Goal: Task Accomplishment & Management: Manage account settings

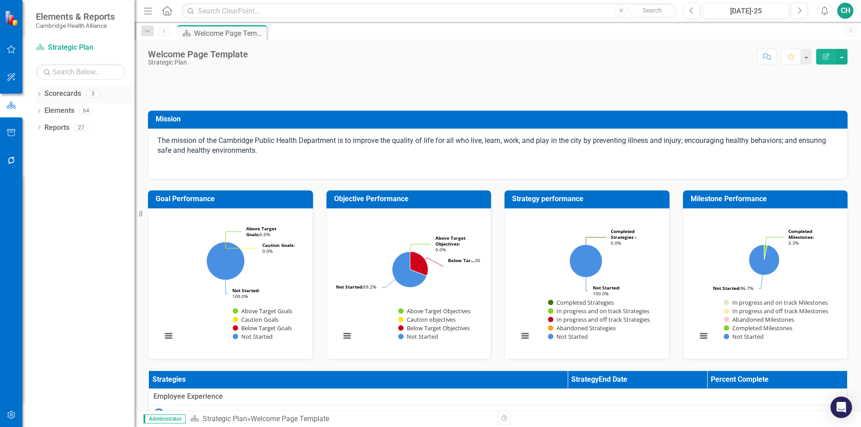
click at [39, 91] on div "Dropdown Scorecards 3" at bounding box center [85, 95] width 99 height 17
click at [39, 95] on icon "Dropdown" at bounding box center [39, 94] width 6 height 5
click at [92, 146] on link "QSD Division Dashboard" at bounding box center [91, 145] width 85 height 10
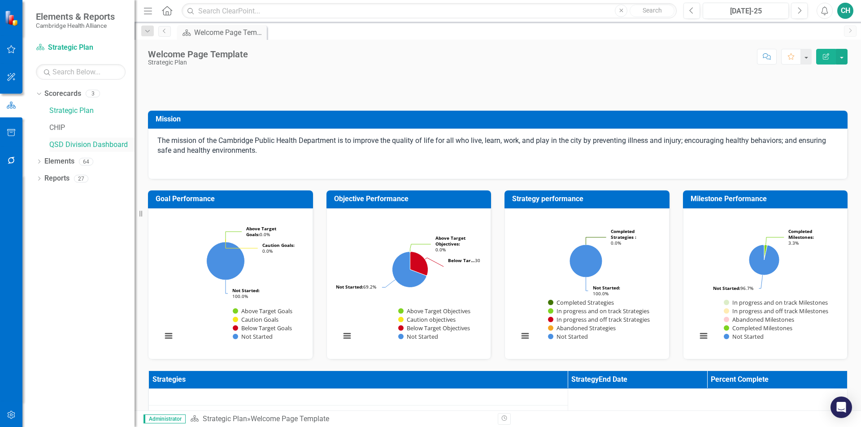
click at [118, 143] on link "QSD Division Dashboard" at bounding box center [91, 145] width 85 height 10
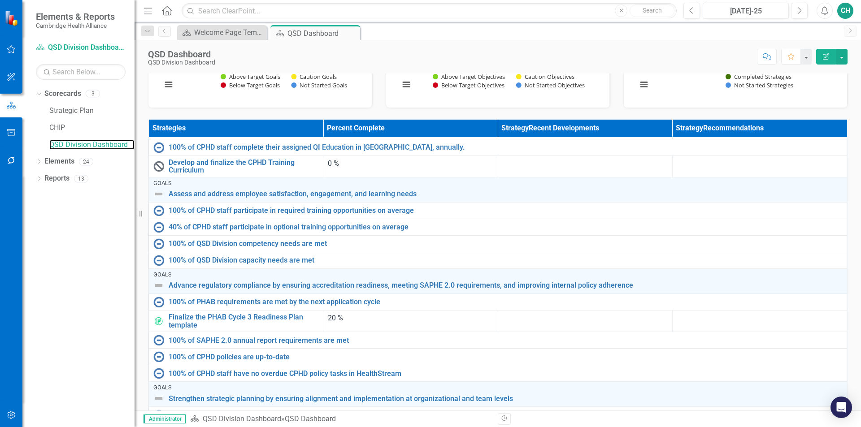
scroll to position [63, 0]
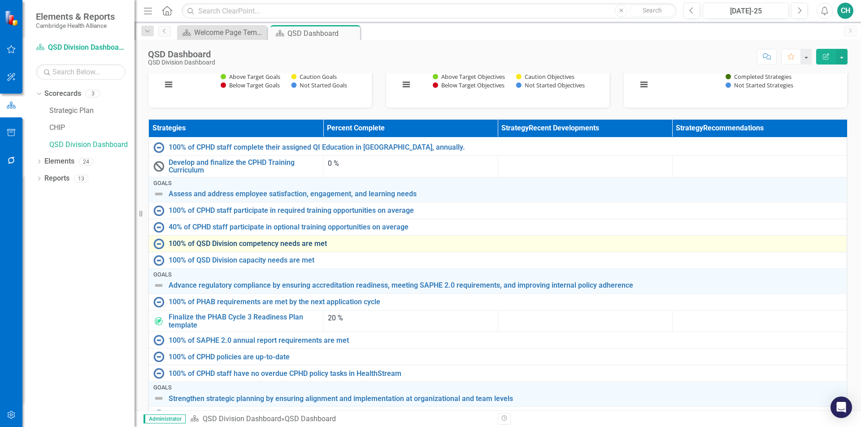
click at [321, 240] on link "100% of QSD Division competency needs are met" at bounding box center [505, 244] width 673 height 8
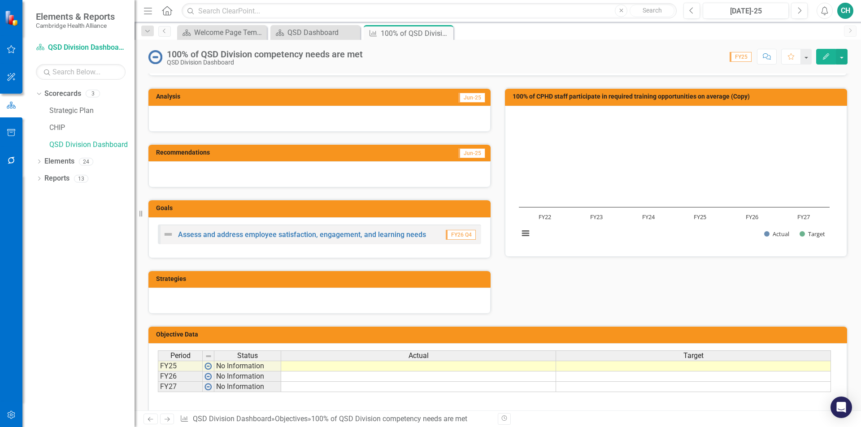
scroll to position [90, 0]
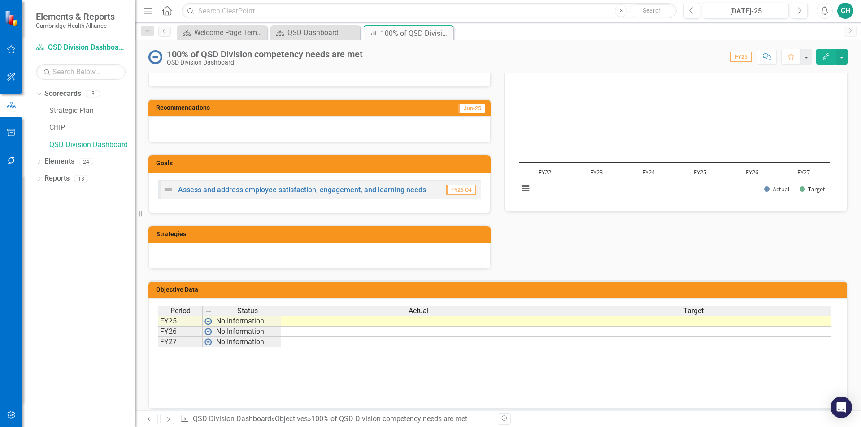
click at [426, 238] on td "Strategies" at bounding box center [321, 235] width 330 height 13
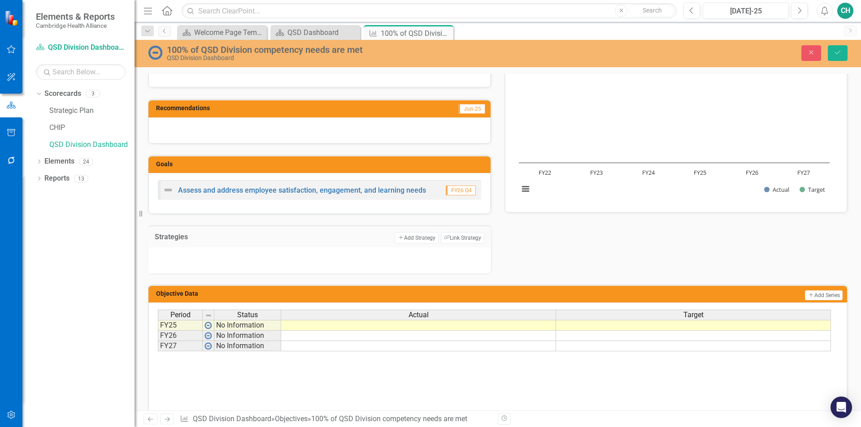
click at [426, 238] on button "Add Add Strategy" at bounding box center [415, 238] width 43 height 12
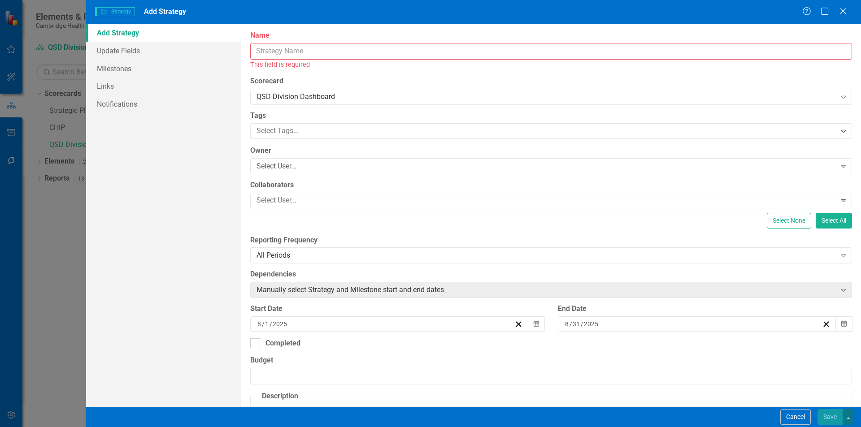
click at [329, 55] on input "Name" at bounding box center [551, 51] width 602 height 17
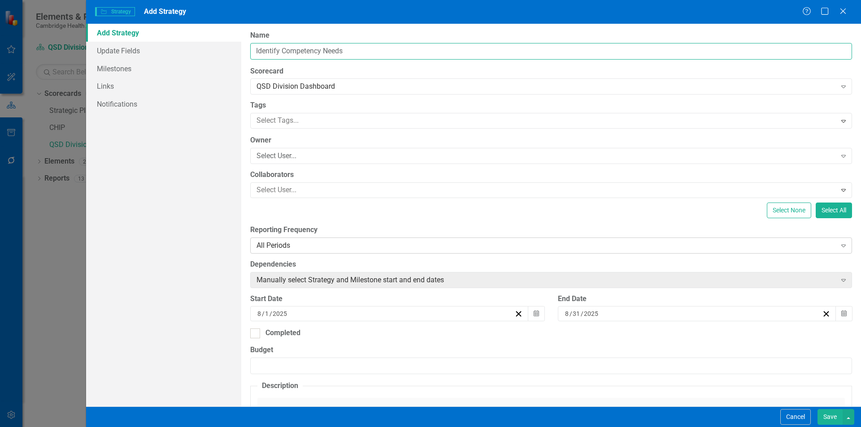
type input "Identify Competency Needs"
click at [320, 248] on div "All Periods" at bounding box center [546, 245] width 580 height 10
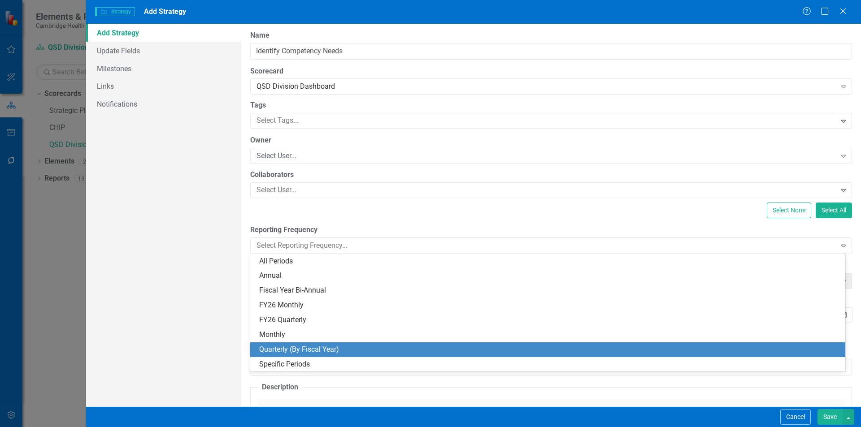
click at [309, 351] on div "Quarterly (By Fiscal Year)" at bounding box center [549, 350] width 580 height 10
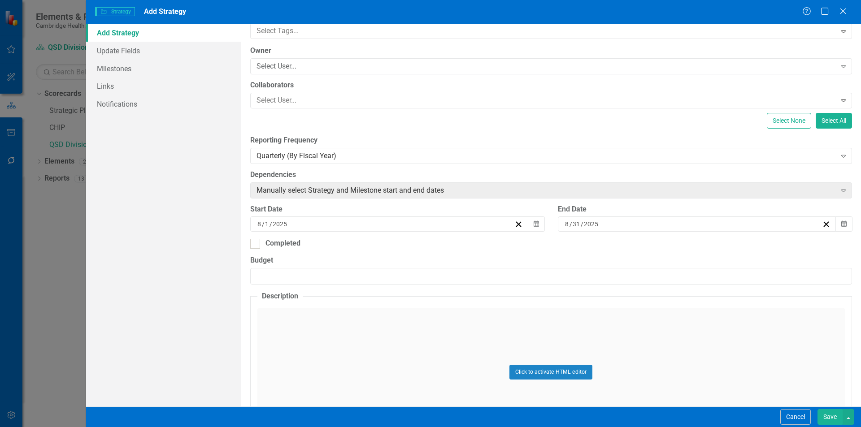
scroll to position [134, 0]
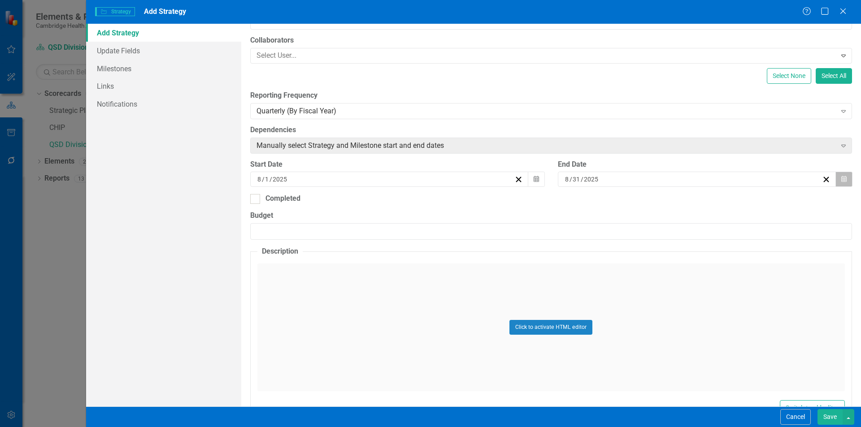
click at [838, 184] on button "Calendar" at bounding box center [843, 179] width 17 height 15
click at [741, 202] on button "›" at bounding box center [740, 202] width 20 height 20
click at [741, 201] on button "›" at bounding box center [740, 202] width 20 height 20
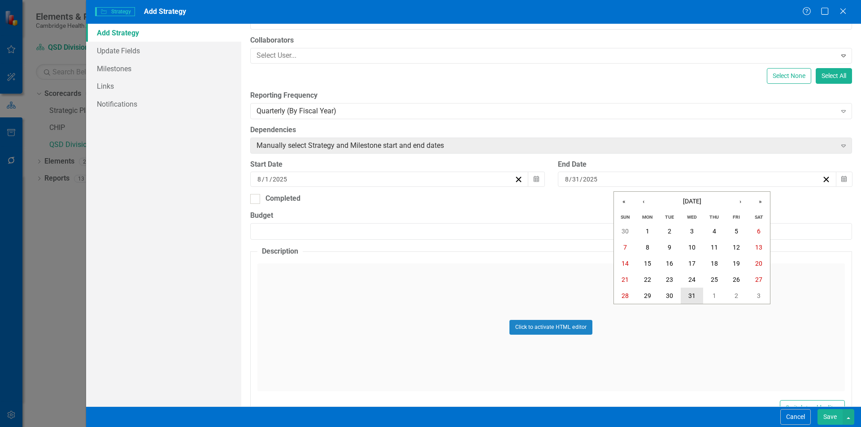
click at [694, 293] on abbr "31" at bounding box center [691, 295] width 7 height 7
click at [125, 68] on link "Milestones" at bounding box center [163, 69] width 155 height 18
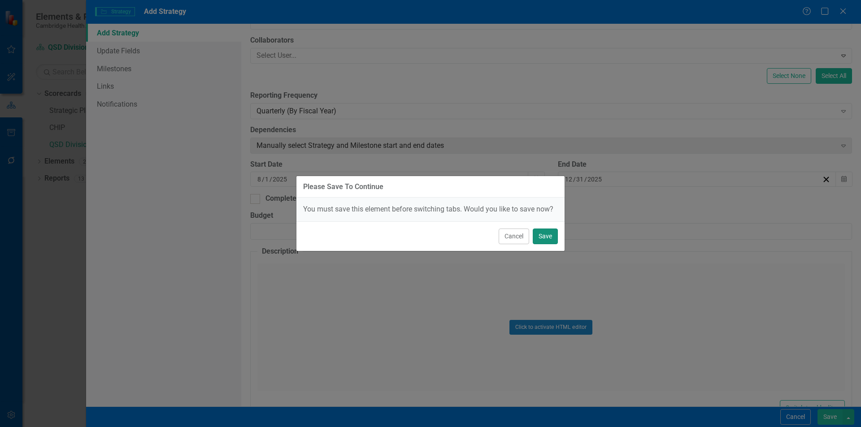
click at [548, 242] on button "Save" at bounding box center [545, 237] width 25 height 16
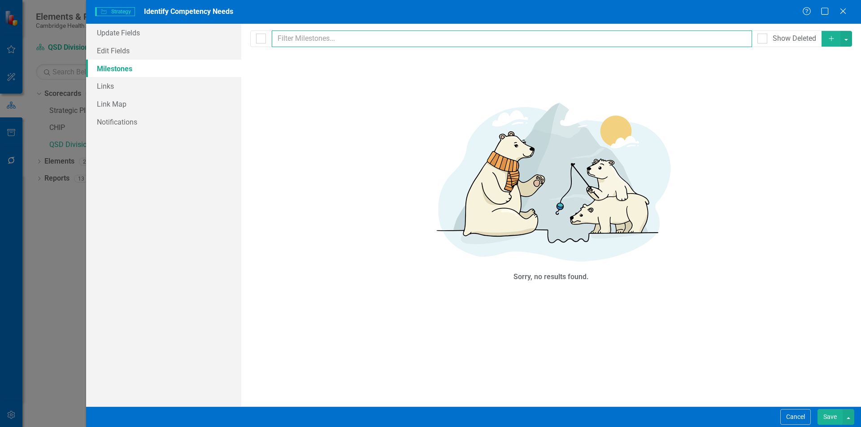
click at [458, 40] on input "text" at bounding box center [512, 38] width 481 height 17
type input "Identify a validated methodology for assessing competency needs"
click at [833, 420] on button "Save" at bounding box center [829, 417] width 25 height 16
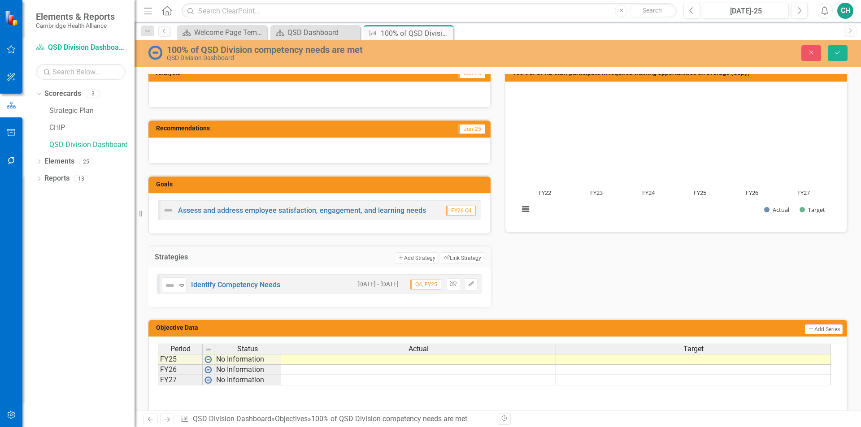
scroll to position [90, 0]
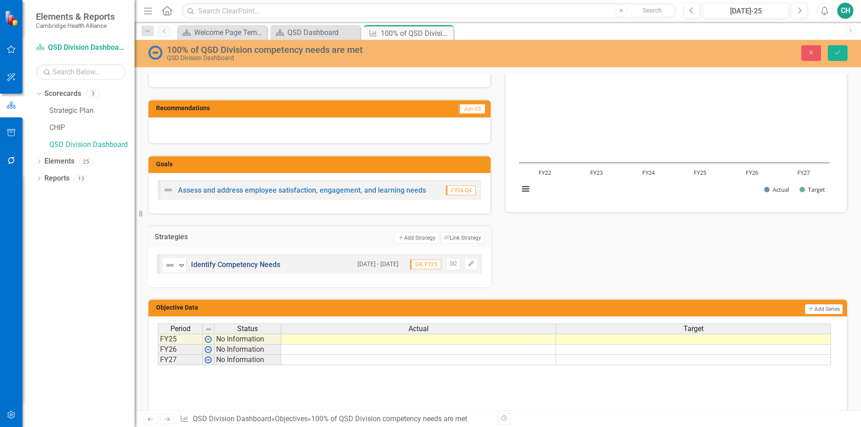
click at [260, 266] on link "Identify Competency Needs" at bounding box center [235, 264] width 89 height 9
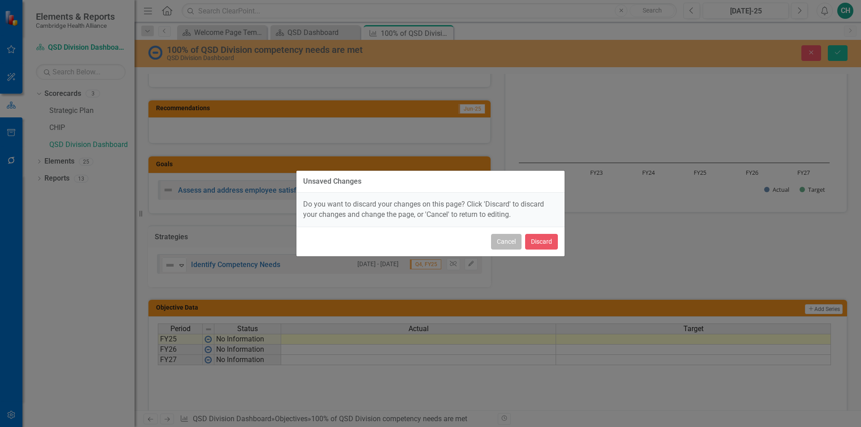
click at [499, 244] on button "Cancel" at bounding box center [506, 242] width 30 height 16
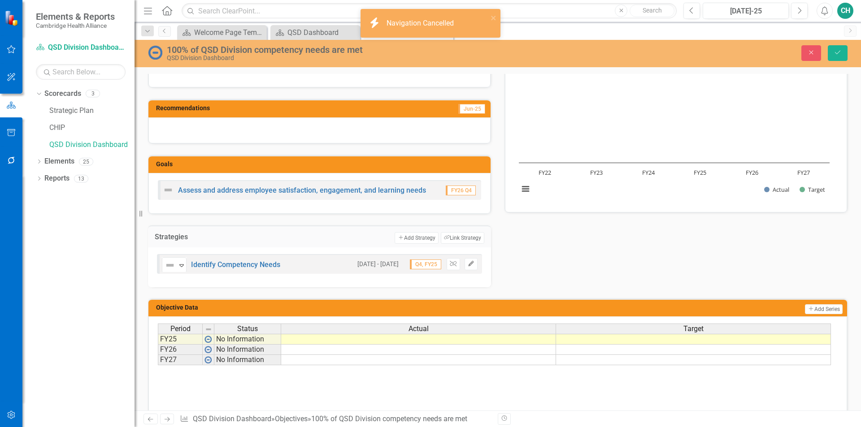
click at [464, 266] on button "Edit" at bounding box center [470, 264] width 13 height 12
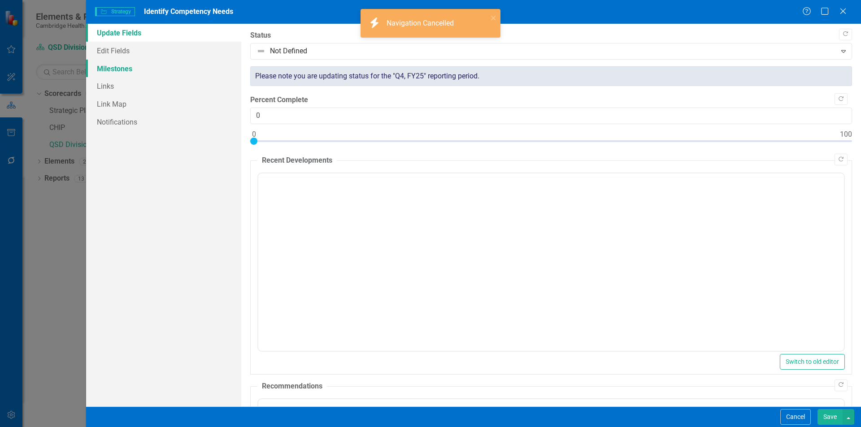
click at [143, 70] on link "Milestones" at bounding box center [163, 69] width 155 height 18
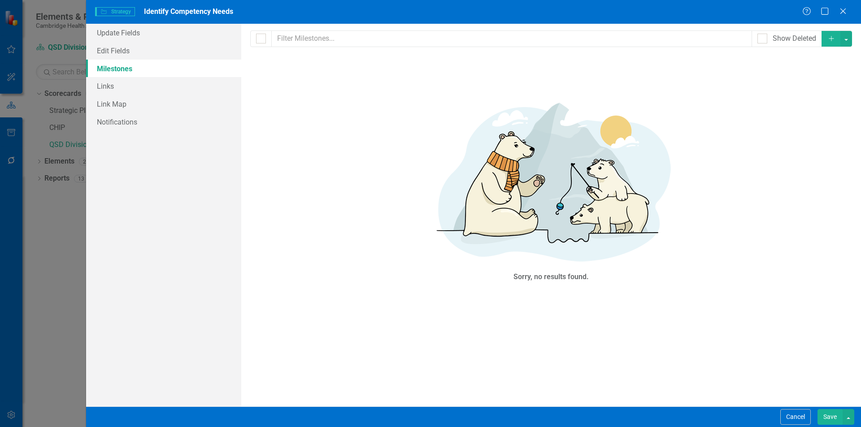
scroll to position [0, 0]
drag, startPoint x: 794, startPoint y: 419, endPoint x: 796, endPoint y: 392, distance: 26.5
click at [795, 419] on button "Cancel" at bounding box center [795, 417] width 30 height 16
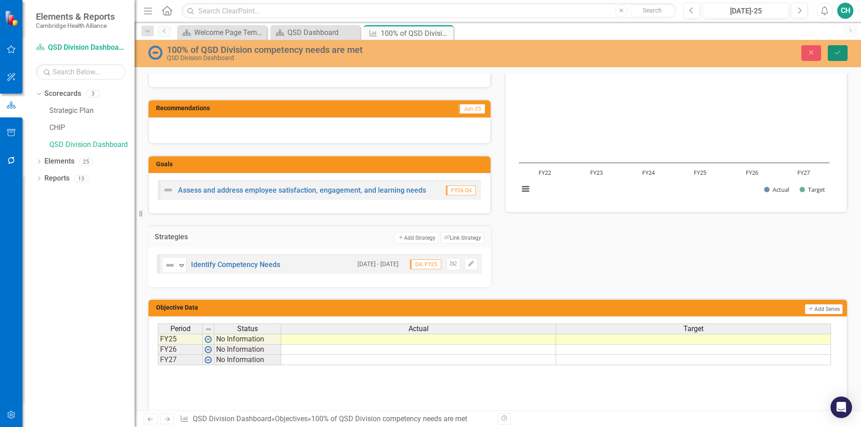
click at [834, 55] on icon "Save" at bounding box center [837, 52] width 8 height 6
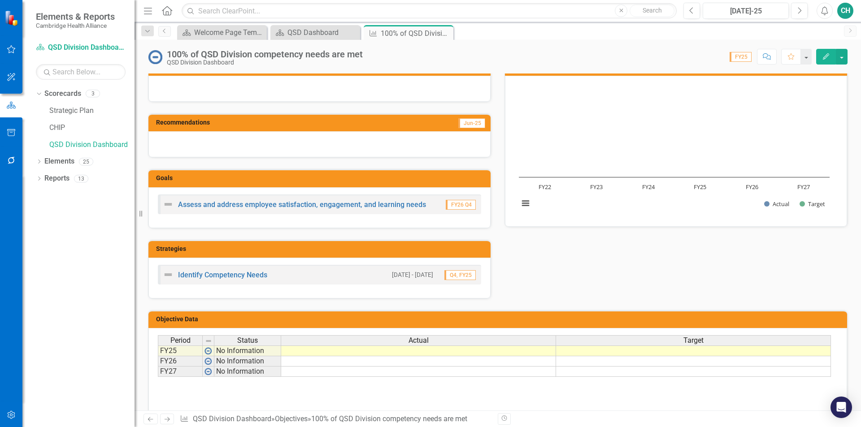
scroll to position [90, 0]
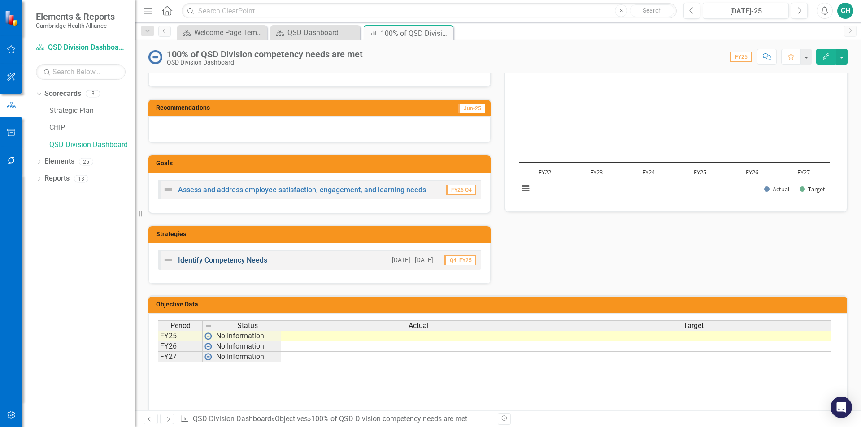
click at [251, 260] on link "Identify Competency Needs" at bounding box center [222, 260] width 89 height 9
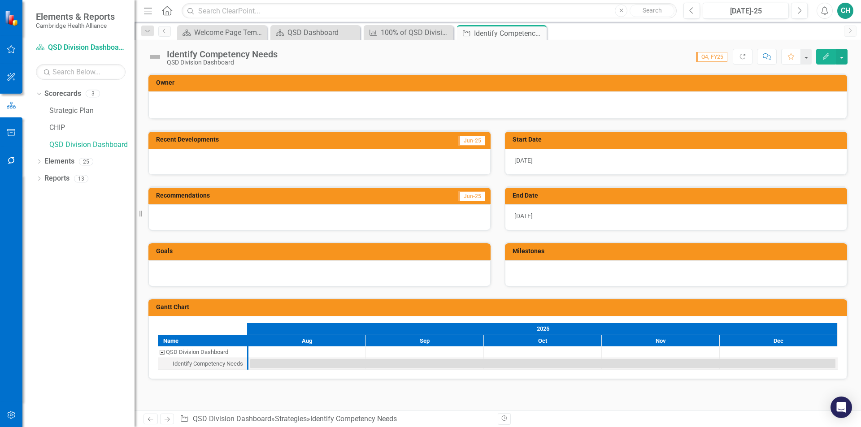
click at [569, 257] on td "Milestones" at bounding box center [677, 252] width 330 height 13
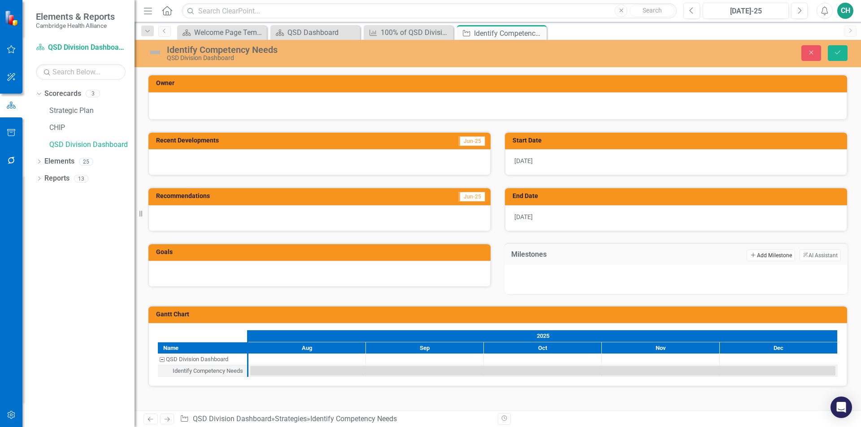
click at [758, 260] on button "Add Add Milestone" at bounding box center [770, 256] width 48 height 12
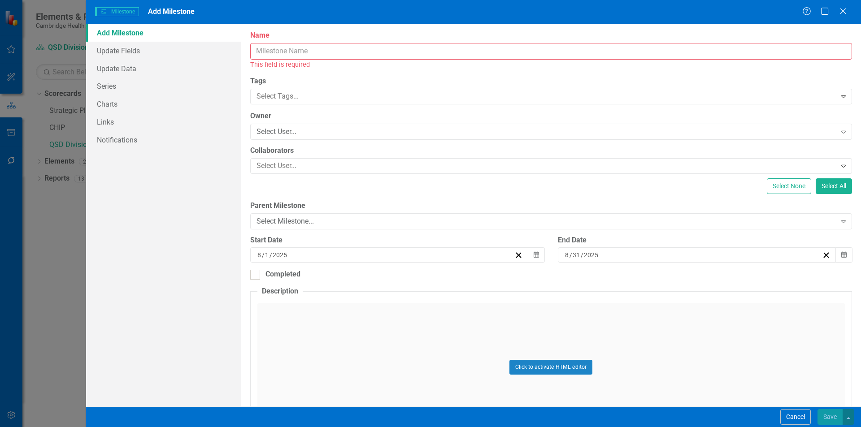
click at [324, 52] on input "Name" at bounding box center [551, 51] width 602 height 17
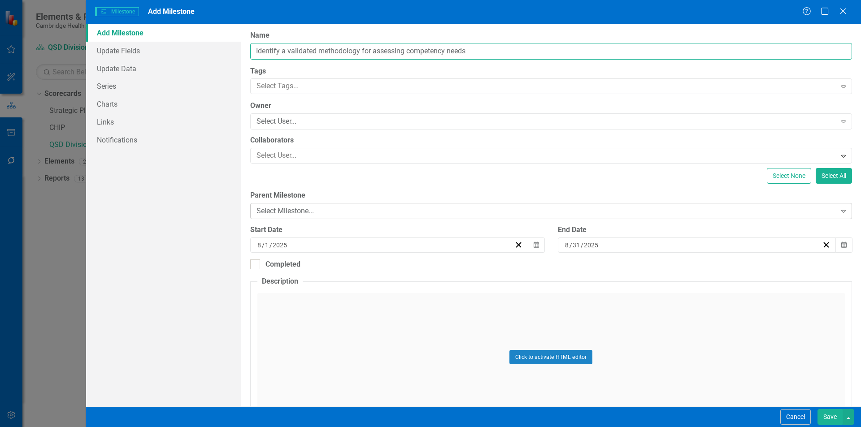
type input "Identify a validated methodology for assessing competency needs"
click at [329, 212] on div "Select Milestone..." at bounding box center [546, 211] width 580 height 10
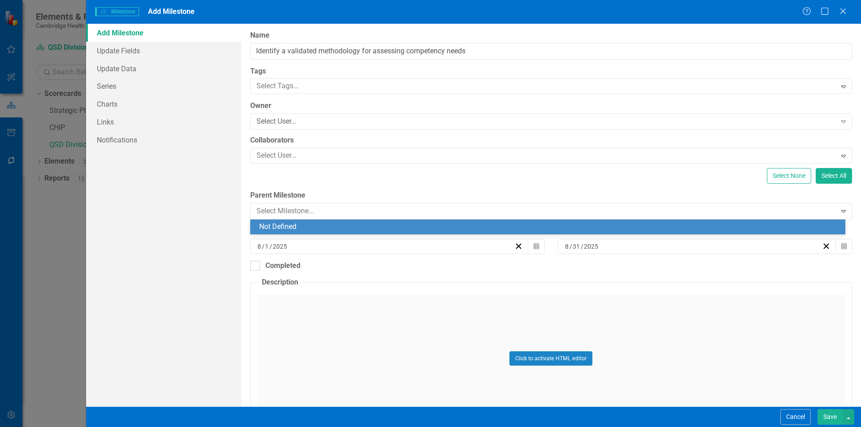
click at [343, 190] on div "ClearPoint Can Do More! How ClearPoint Can Help Close Enterprise plans can auto…" at bounding box center [550, 215] width 619 height 383
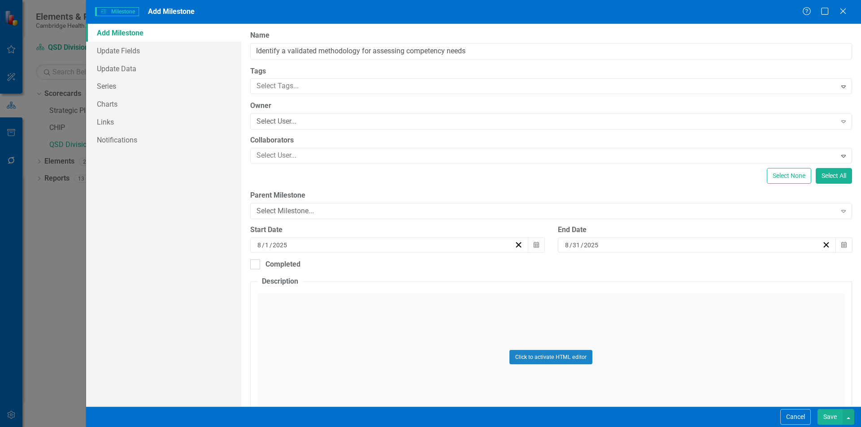
click at [353, 244] on div "8 / 1 / 2025" at bounding box center [385, 245] width 258 height 9
click at [342, 329] on abbr "11" at bounding box center [342, 329] width 7 height 7
click at [841, 243] on icon "Calendar" at bounding box center [843, 245] width 5 height 6
click at [623, 381] on abbr "31" at bounding box center [624, 377] width 7 height 7
drag, startPoint x: 624, startPoint y: 377, endPoint x: 555, endPoint y: 271, distance: 126.4
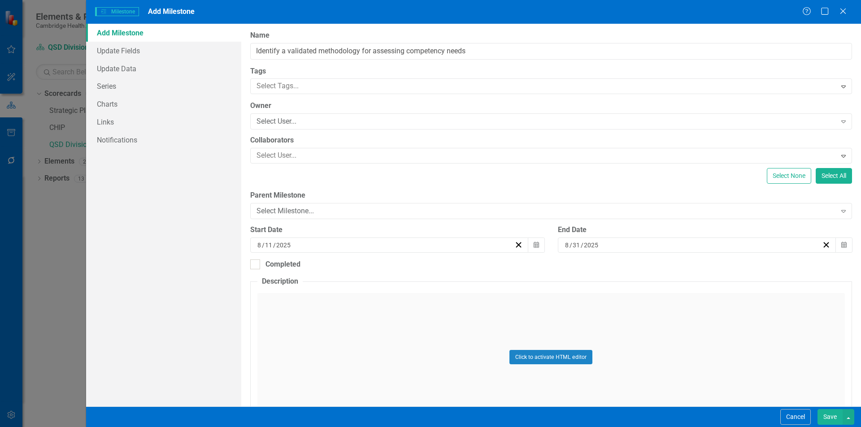
click at [555, 271] on div "ClearPoint Can Do More! How ClearPoint Can Help Close Enterprise plans can auto…" at bounding box center [550, 215] width 619 height 383
click at [836, 415] on button "Save" at bounding box center [829, 417] width 25 height 16
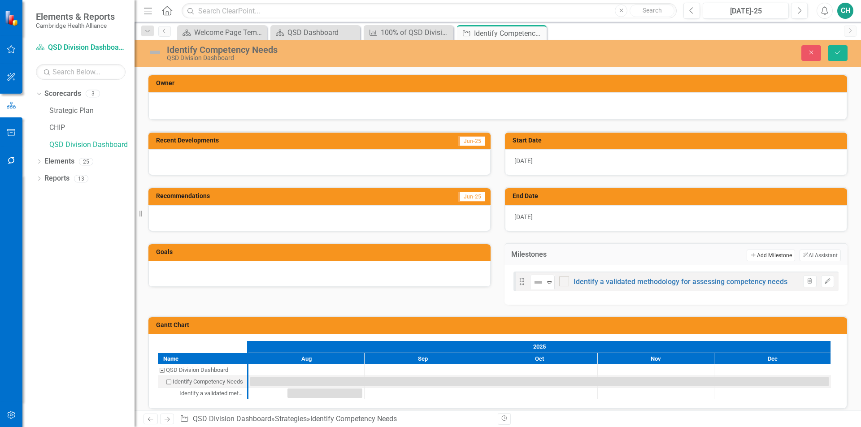
click at [767, 253] on button "Add Add Milestone" at bounding box center [770, 256] width 48 height 12
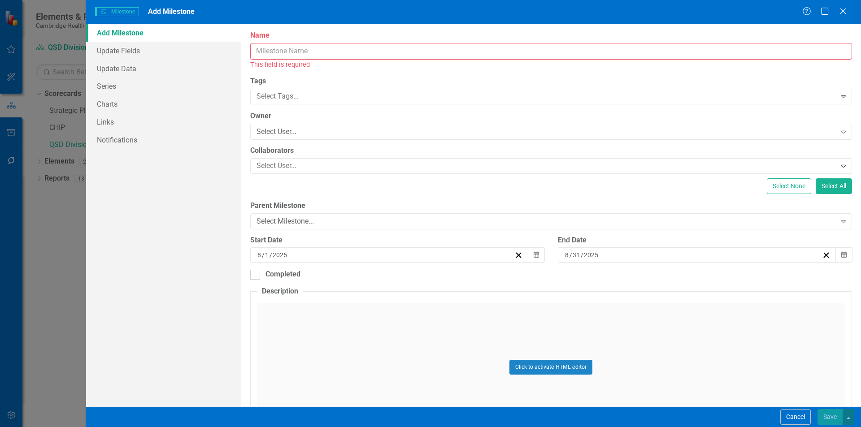
click at [328, 55] on input "Name" at bounding box center [551, 51] width 602 height 17
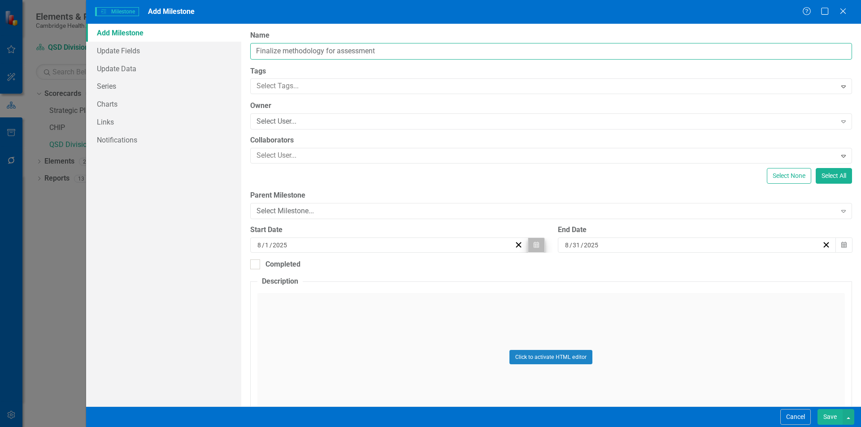
type input "Finalize methodology for assessment"
click at [534, 249] on button "Calendar" at bounding box center [536, 245] width 17 height 15
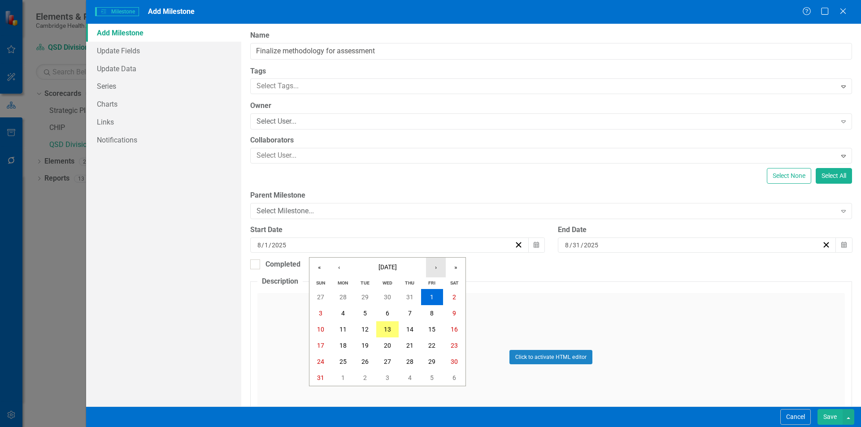
click at [437, 265] on button "›" at bounding box center [436, 268] width 20 height 20
click at [337, 294] on button "1" at bounding box center [343, 297] width 22 height 16
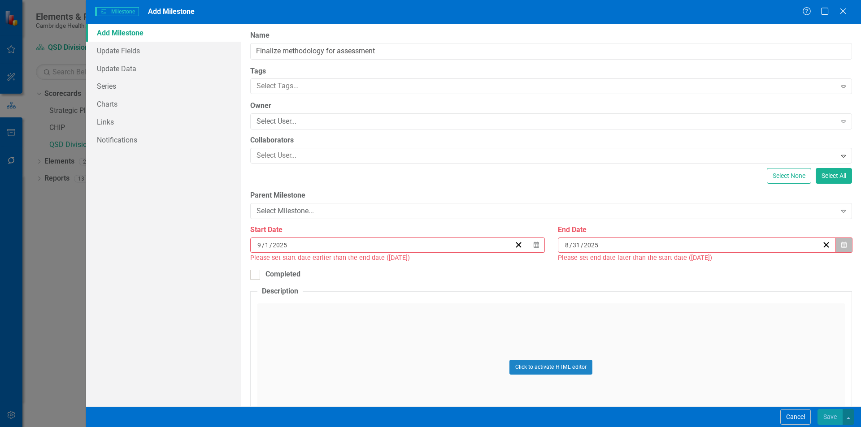
click at [835, 246] on button "Calendar" at bounding box center [843, 245] width 17 height 15
click at [747, 264] on button "›" at bounding box center [740, 268] width 20 height 20
click at [744, 294] on button "5" at bounding box center [736, 297] width 22 height 16
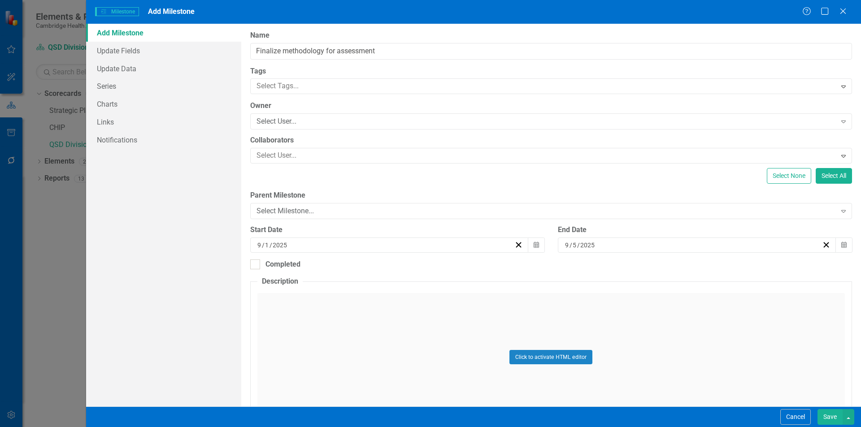
click at [832, 418] on button "Save" at bounding box center [829, 417] width 25 height 16
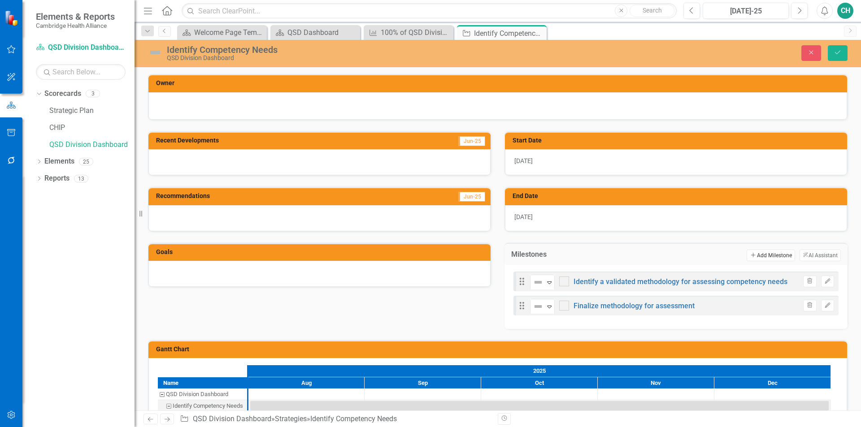
click at [779, 255] on button "Add Add Milestone" at bounding box center [770, 256] width 48 height 12
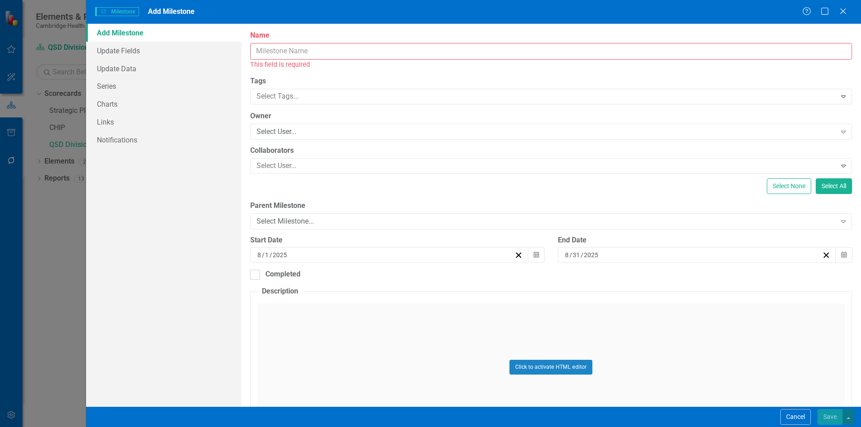
click at [326, 53] on input "Name" at bounding box center [551, 51] width 602 height 17
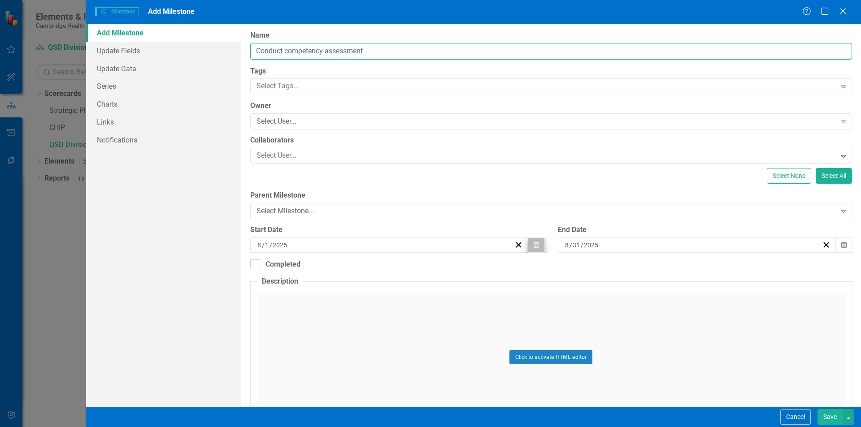
type input "Conduct competency assessment"
click at [528, 247] on button "Calendar" at bounding box center [536, 245] width 17 height 15
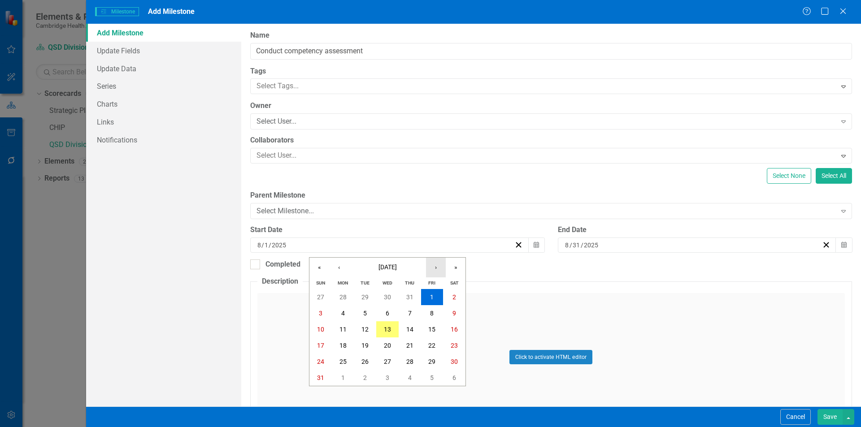
click at [440, 268] on button "›" at bounding box center [436, 268] width 20 height 20
click at [339, 310] on button "8" at bounding box center [343, 313] width 22 height 16
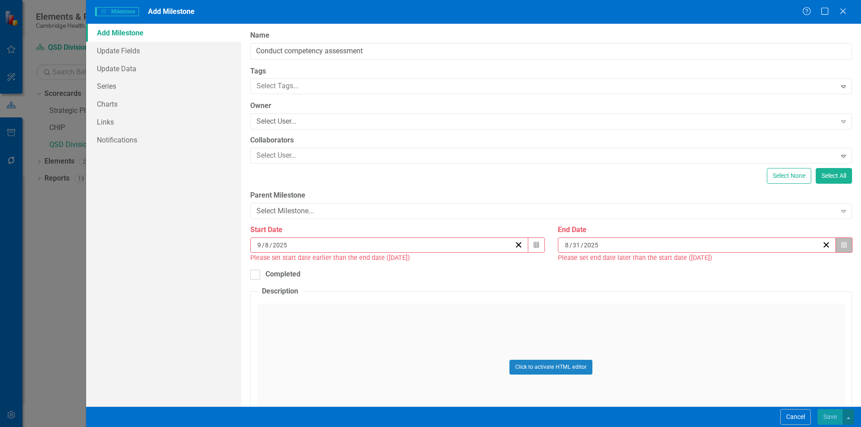
click at [841, 245] on icon "Calendar" at bounding box center [843, 245] width 5 height 6
click at [694, 375] on button "3" at bounding box center [691, 378] width 22 height 16
click at [841, 247] on icon "button" at bounding box center [843, 245] width 5 height 6
click at [744, 269] on button "›" at bounding box center [740, 268] width 20 height 20
click at [728, 299] on button "3" at bounding box center [736, 297] width 22 height 16
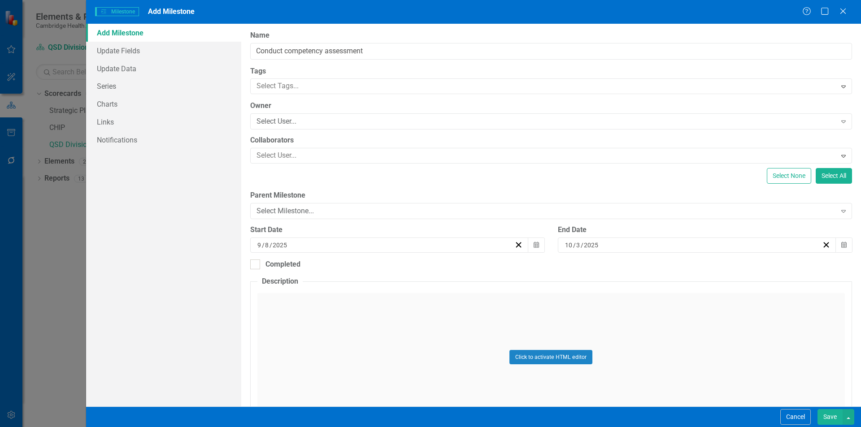
click at [833, 416] on button "Save" at bounding box center [829, 417] width 25 height 16
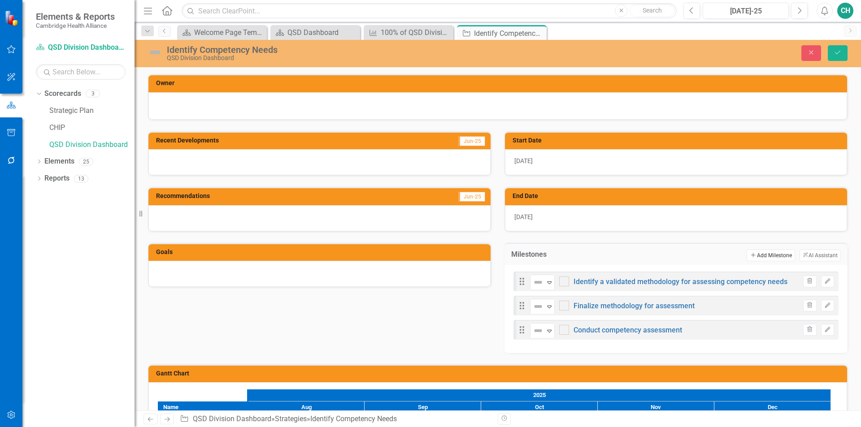
click at [774, 252] on button "Add Add Milestone" at bounding box center [770, 256] width 48 height 12
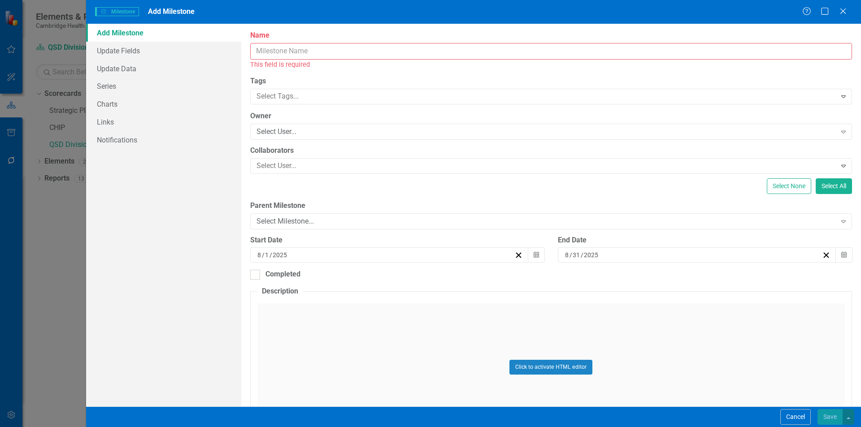
click at [358, 53] on input "Name" at bounding box center [551, 51] width 602 height 17
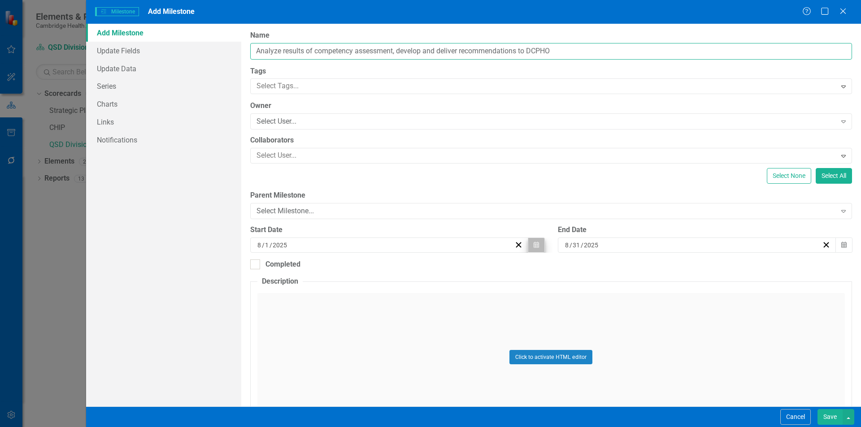
type input "Analyze results of competency assessment, develop and deliver recommendations t…"
click at [536, 250] on button "Calendar" at bounding box center [536, 245] width 17 height 15
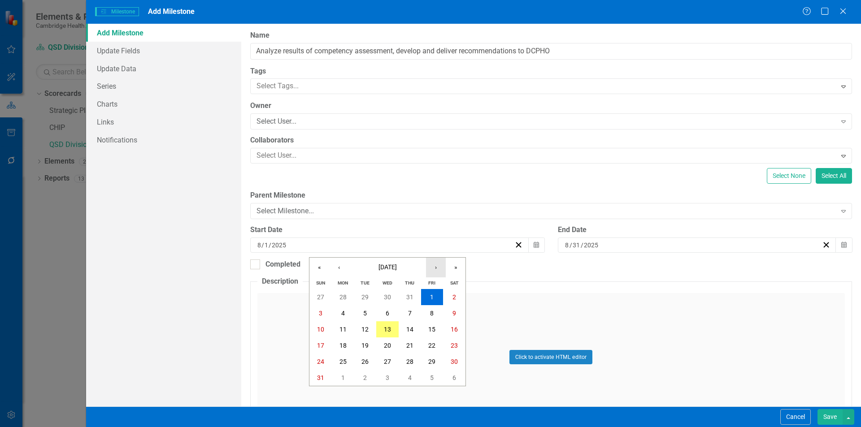
click at [439, 265] on button "›" at bounding box center [436, 268] width 20 height 20
click at [345, 312] on button "6" at bounding box center [343, 313] width 22 height 16
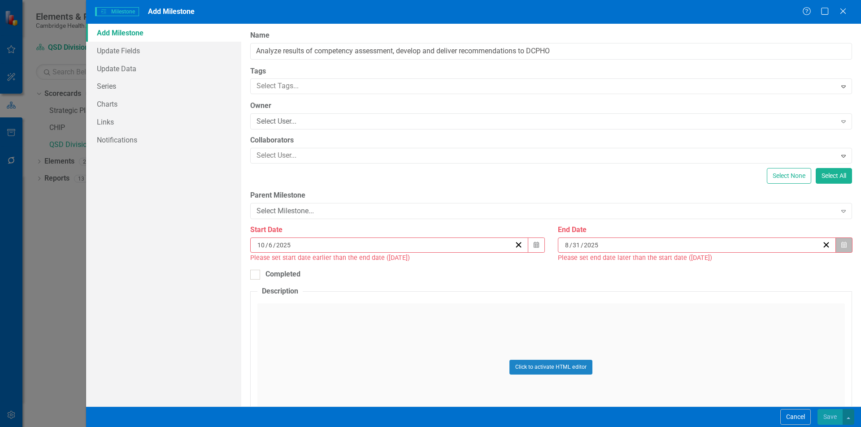
click at [842, 245] on button "Calendar" at bounding box center [843, 245] width 17 height 15
click at [744, 267] on button "›" at bounding box center [740, 268] width 20 height 20
click at [737, 357] on button "31" at bounding box center [736, 362] width 22 height 16
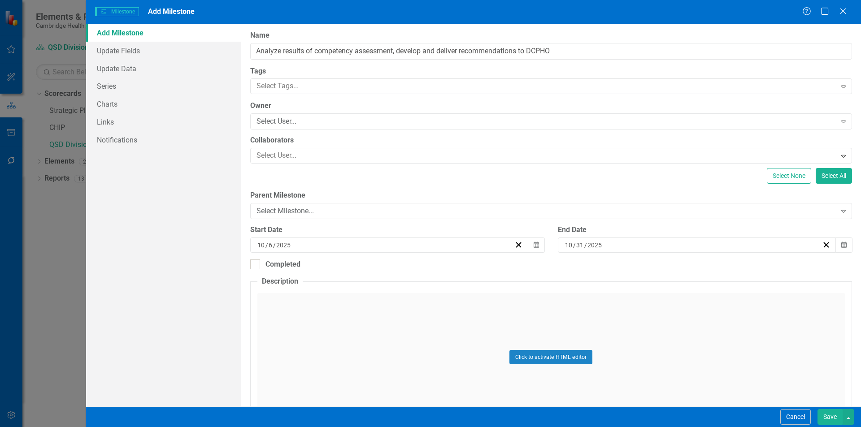
click at [822, 416] on button "Save" at bounding box center [829, 417] width 25 height 16
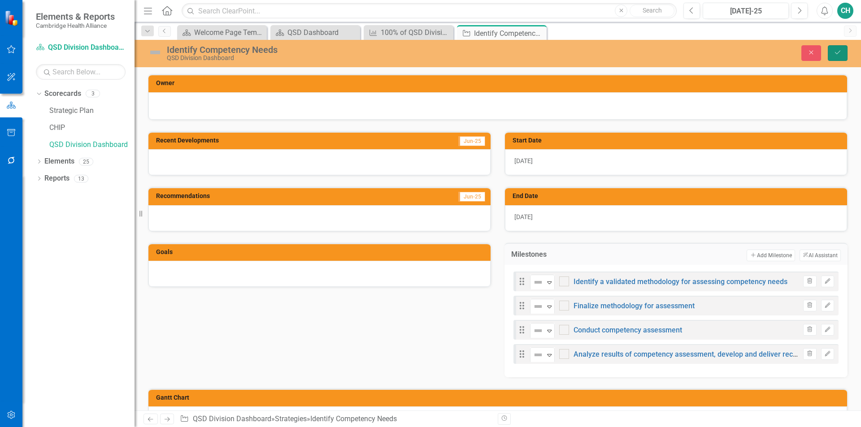
click at [839, 52] on icon "Save" at bounding box center [837, 52] width 8 height 6
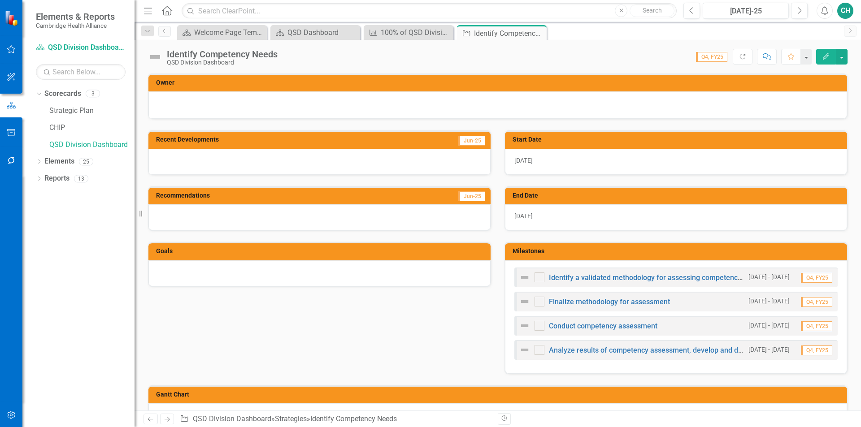
click at [347, 261] on div at bounding box center [319, 273] width 342 height 26
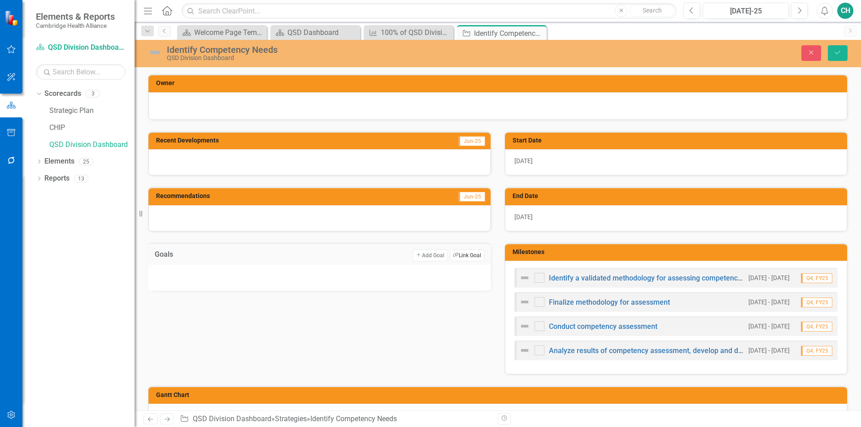
click at [451, 260] on button "Link Tag Link Goal" at bounding box center [467, 256] width 35 height 12
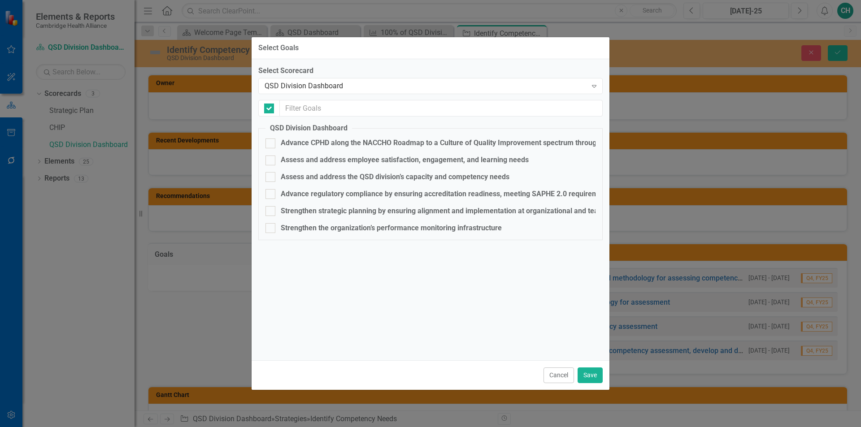
checkbox input "false"
click at [429, 173] on div "Assess and address the QSD division’s capacity and competency needs" at bounding box center [395, 177] width 229 height 10
click at [271, 173] on input "Assess and address the QSD division’s capacity and competency needs" at bounding box center [268, 175] width 6 height 6
checkbox input "true"
click at [584, 382] on button "Save" at bounding box center [589, 376] width 25 height 16
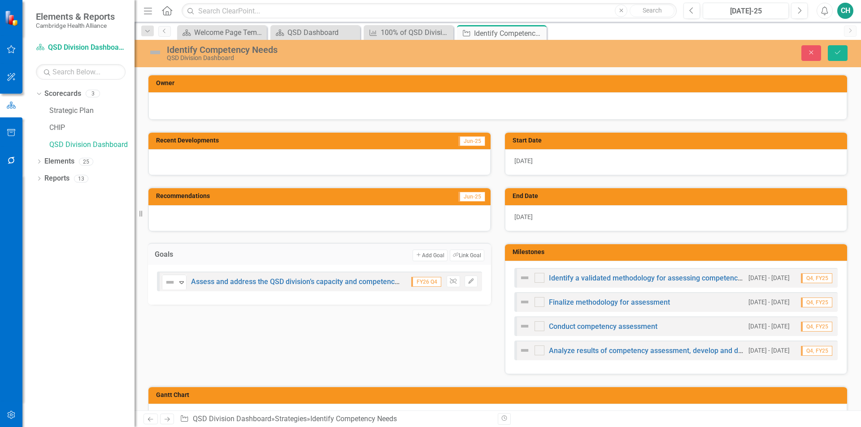
click at [498, 99] on div at bounding box center [497, 105] width 698 height 27
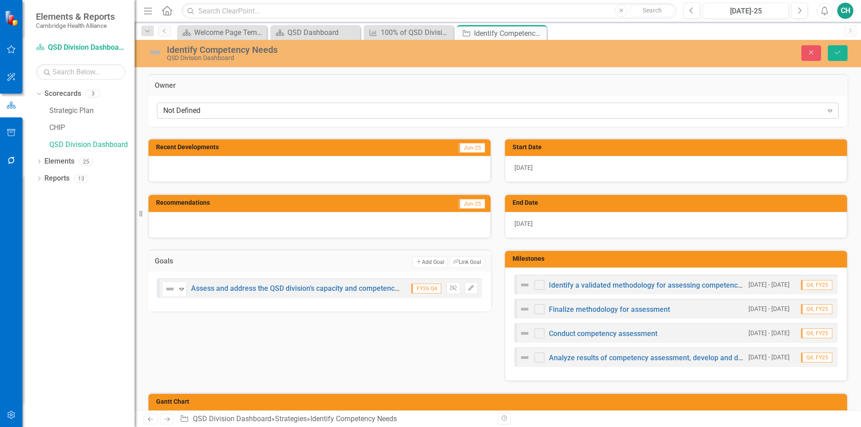
click at [450, 111] on div "Not Defined" at bounding box center [492, 111] width 659 height 10
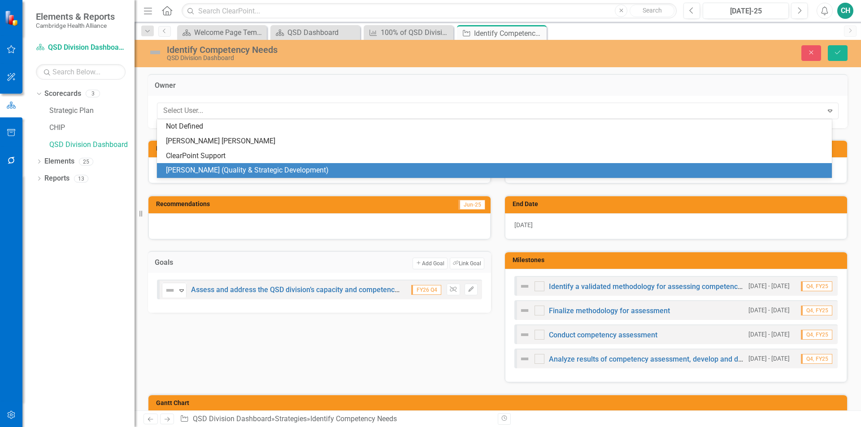
click at [232, 166] on div "[PERSON_NAME] (Quality & Strategic Development)" at bounding box center [496, 170] width 660 height 10
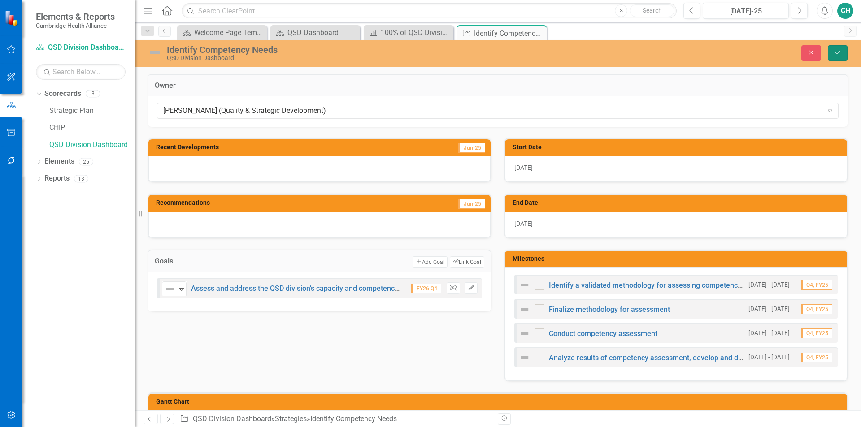
click at [842, 55] on button "Save" at bounding box center [837, 53] width 20 height 16
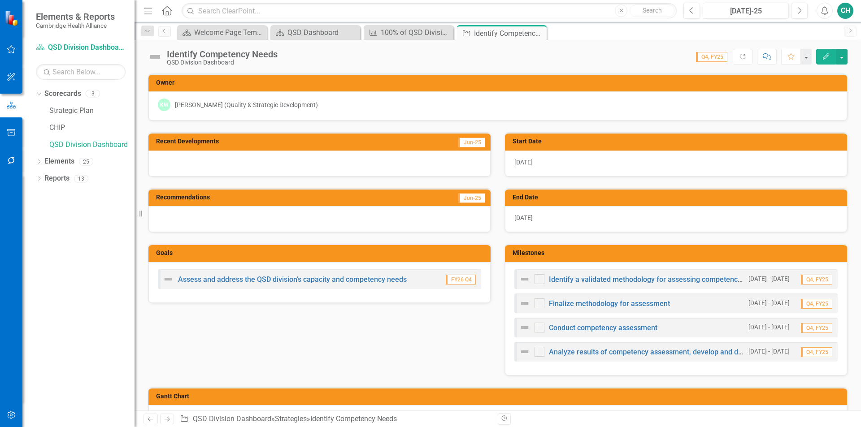
click at [825, 61] on button "Edit" at bounding box center [826, 57] width 20 height 16
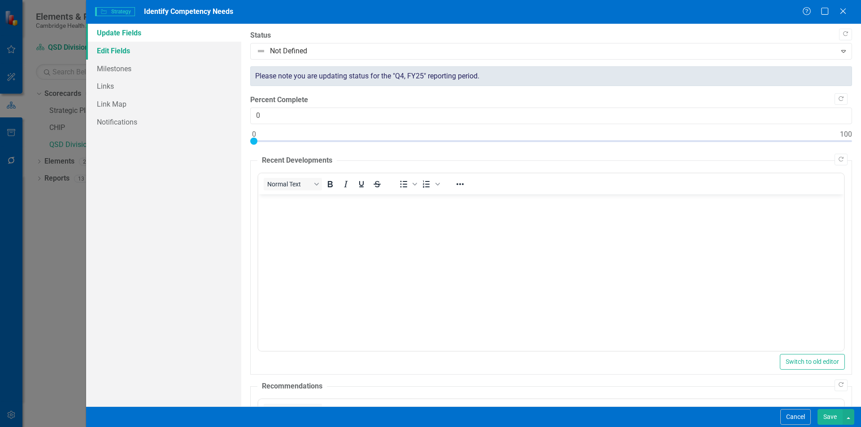
click at [141, 52] on link "Edit Fields" at bounding box center [163, 51] width 155 height 18
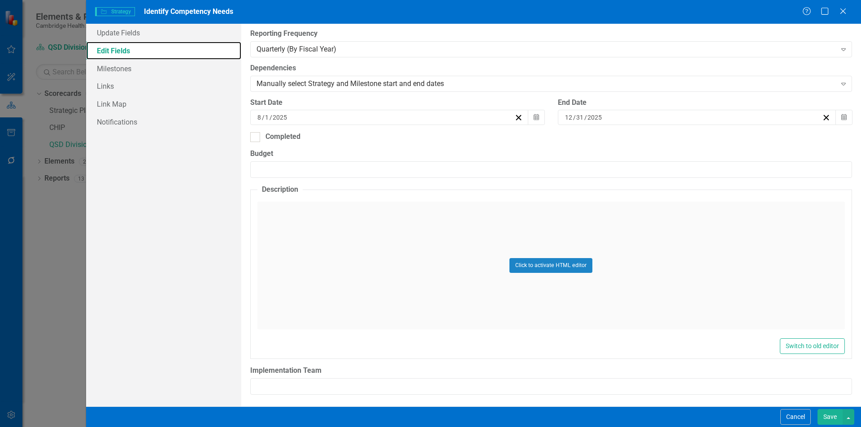
scroll to position [198, 0]
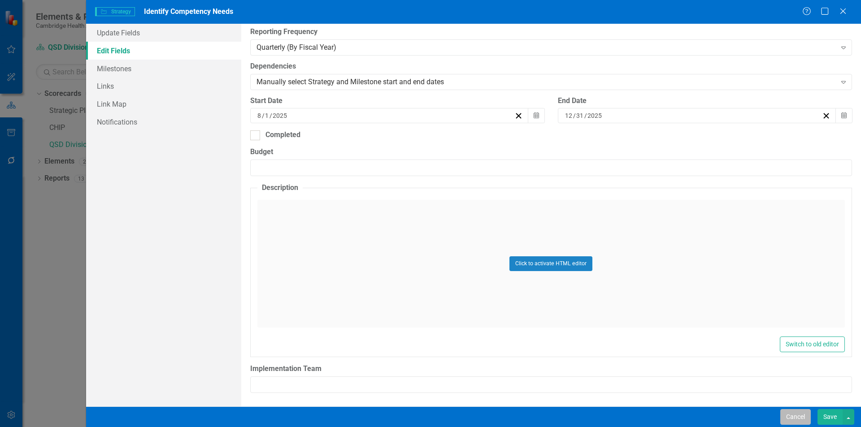
click at [781, 424] on button "Cancel" at bounding box center [795, 417] width 30 height 16
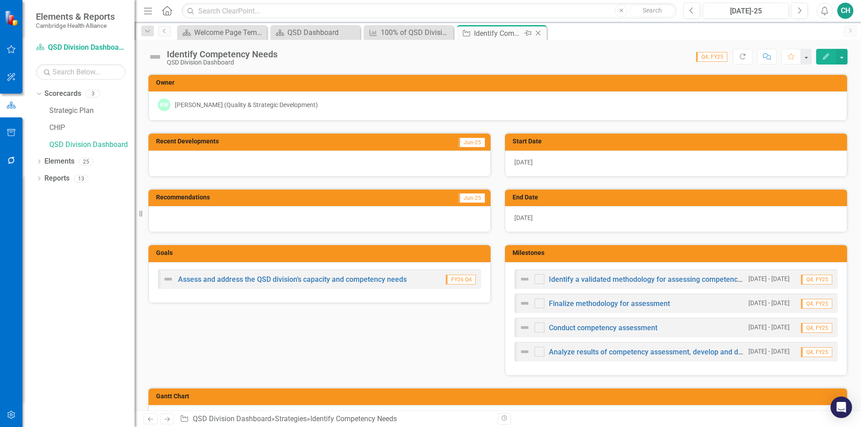
click at [540, 32] on icon "Close" at bounding box center [537, 33] width 9 height 7
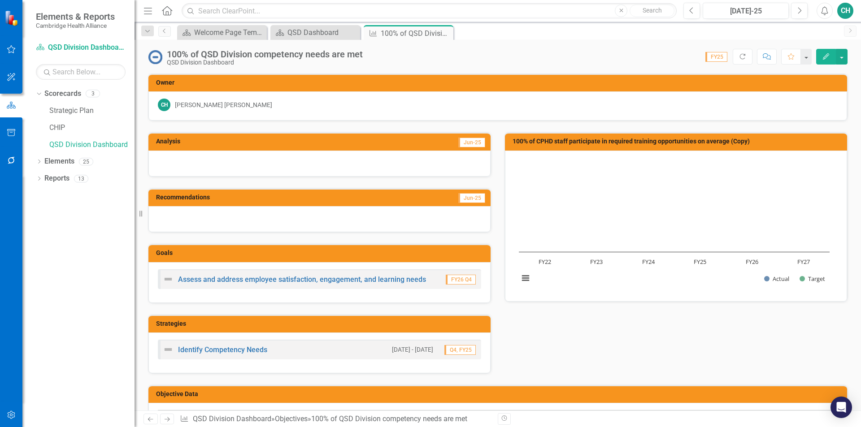
click at [241, 358] on div "Identify Competency Needs 8/1/25 - 12/31/25 Q4, FY25" at bounding box center [319, 350] width 323 height 20
click at [243, 354] on link "Identify Competency Needs" at bounding box center [222, 350] width 89 height 9
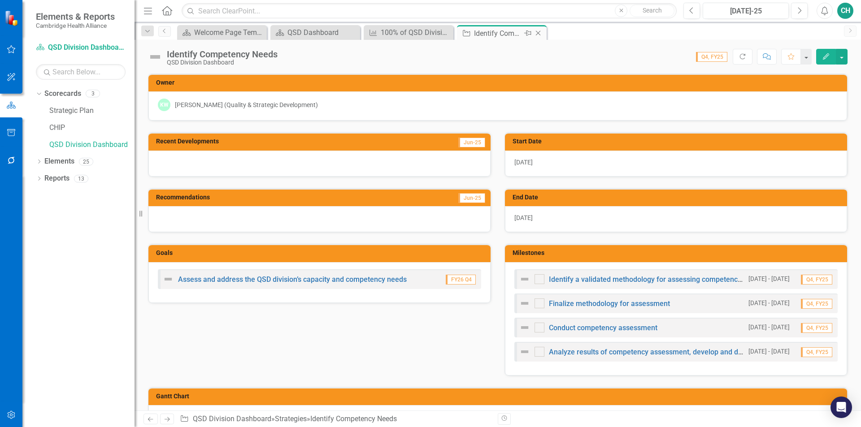
click at [537, 34] on icon at bounding box center [538, 33] width 5 height 5
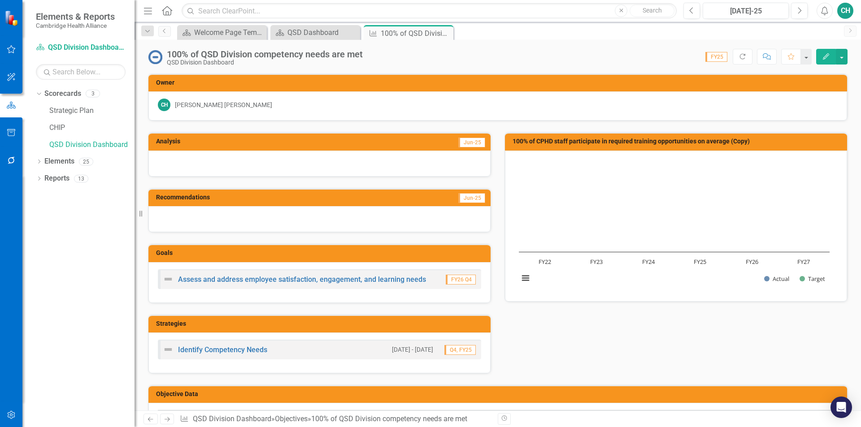
click at [202, 104] on div "[PERSON_NAME] [PERSON_NAME]" at bounding box center [223, 104] width 97 height 9
click at [442, 32] on icon "Close" at bounding box center [444, 33] width 9 height 7
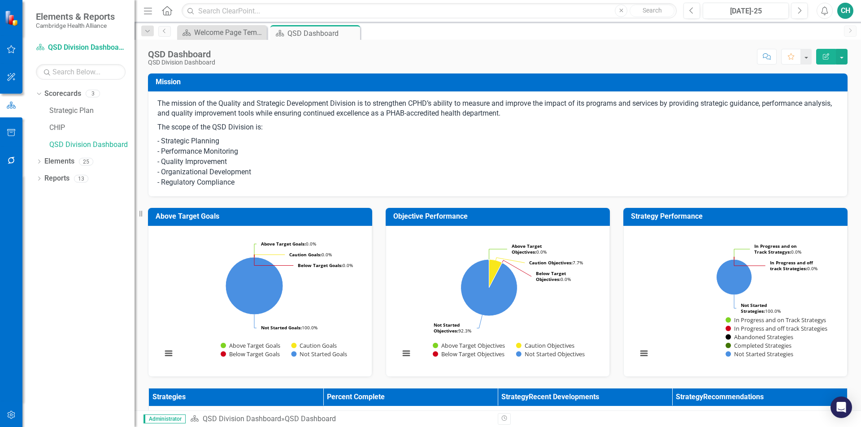
scroll to position [269, 0]
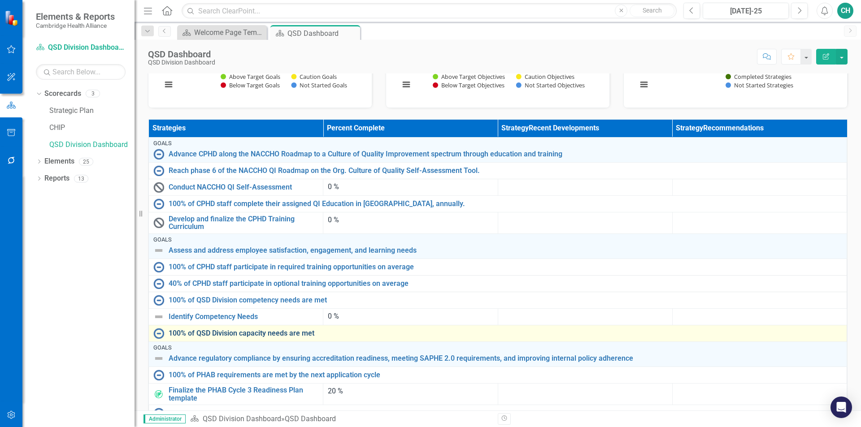
click at [290, 334] on link "100% of QSD Division capacity needs are met" at bounding box center [505, 333] width 673 height 8
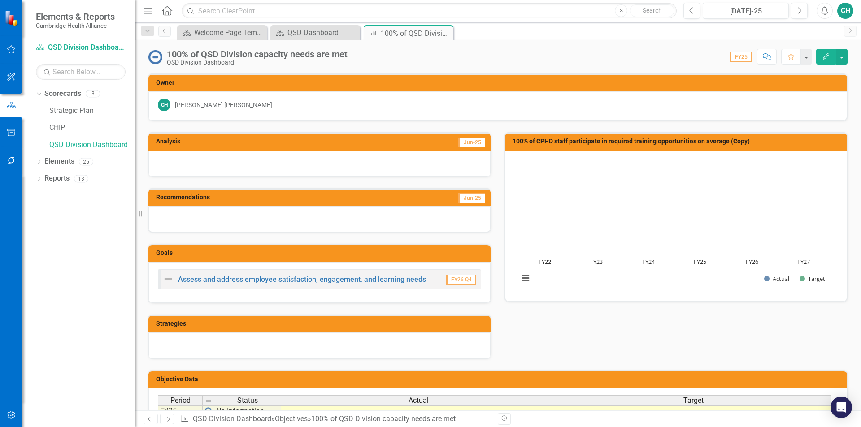
click at [381, 326] on h3 "Strategies" at bounding box center [321, 323] width 330 height 7
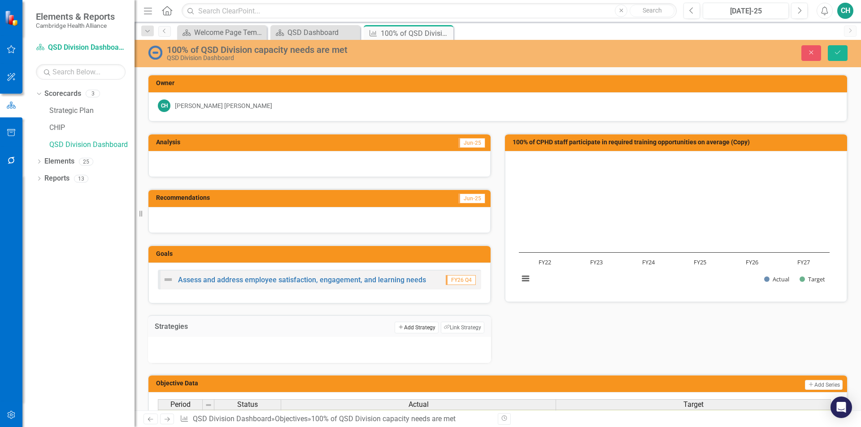
click at [419, 331] on button "Add Add Strategy" at bounding box center [415, 328] width 43 height 12
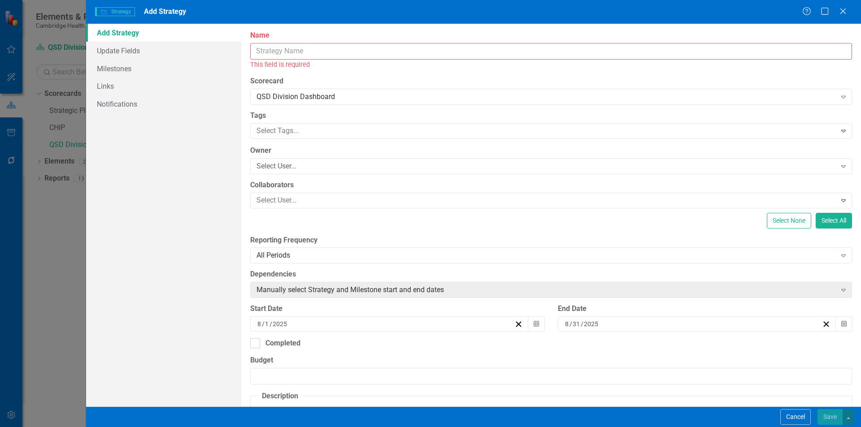
click at [468, 59] on input "Name" at bounding box center [551, 51] width 602 height 17
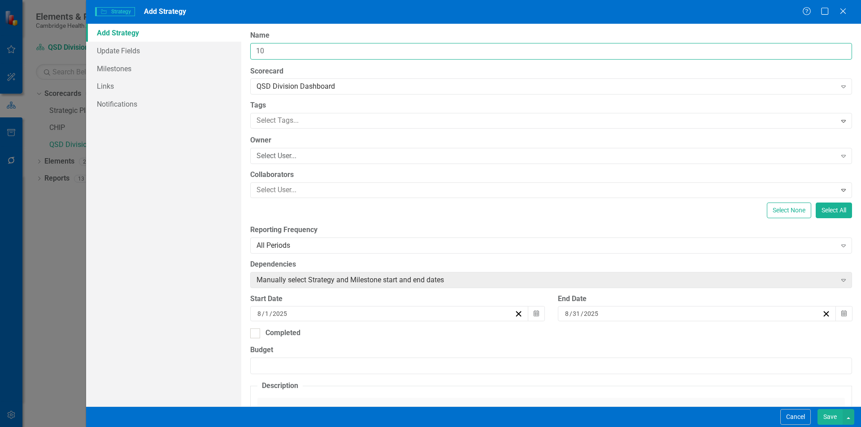
type input "1"
type input "Identify capacity needs"
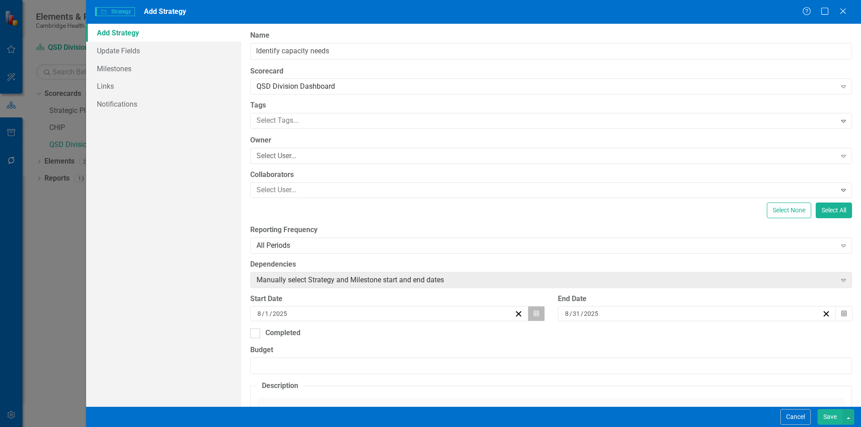
click at [533, 317] on button "Calendar" at bounding box center [536, 313] width 17 height 15
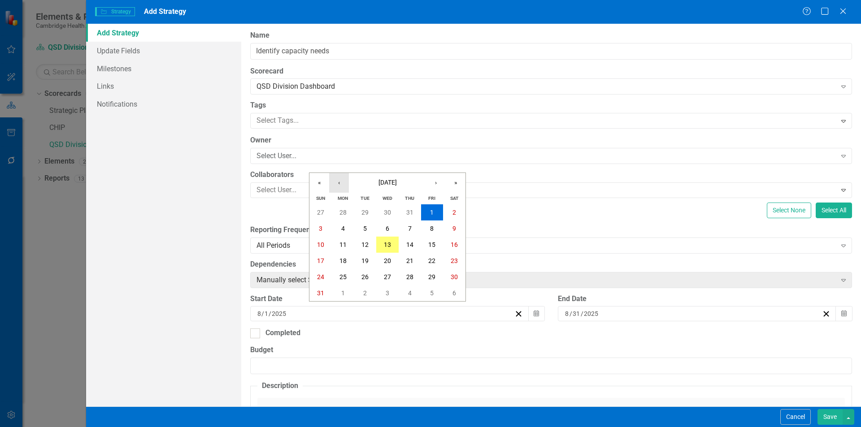
click at [342, 185] on button "‹" at bounding box center [339, 183] width 20 height 20
click at [361, 208] on button "1" at bounding box center [365, 212] width 22 height 16
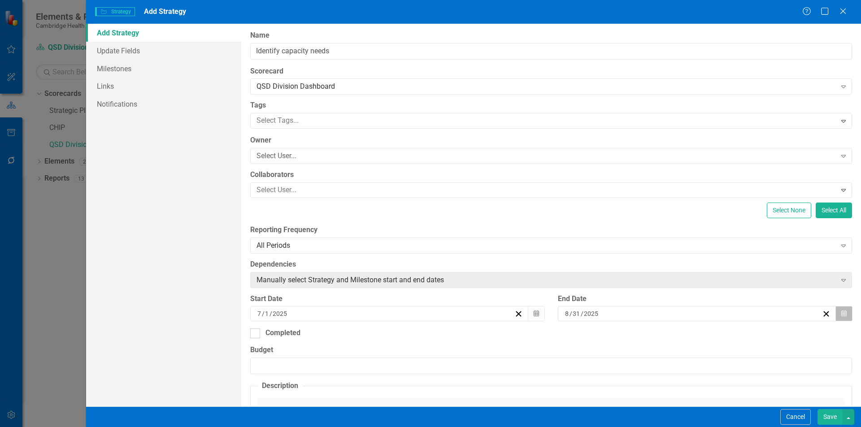
click at [837, 318] on button "Calendar" at bounding box center [843, 313] width 17 height 15
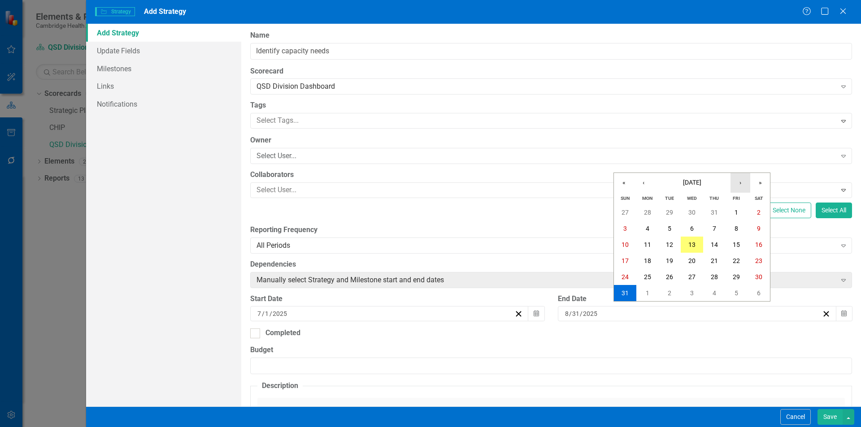
click at [745, 182] on button "›" at bounding box center [740, 183] width 20 height 20
click at [697, 277] on button "31" at bounding box center [691, 277] width 22 height 16
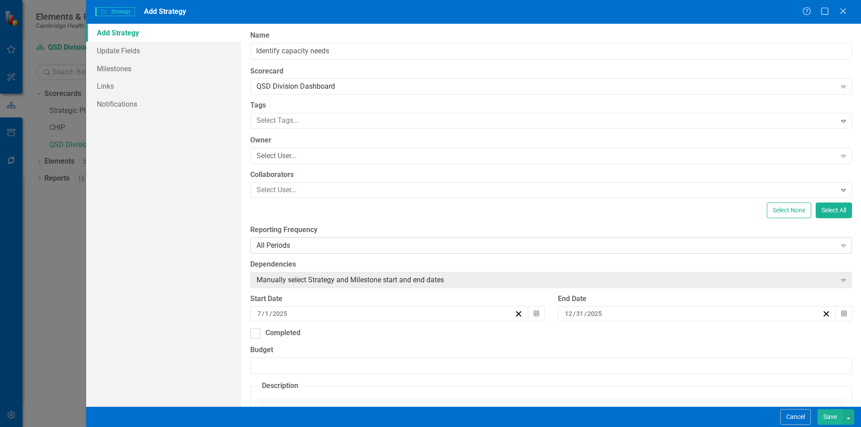
click at [334, 241] on div "All Periods" at bounding box center [546, 245] width 580 height 10
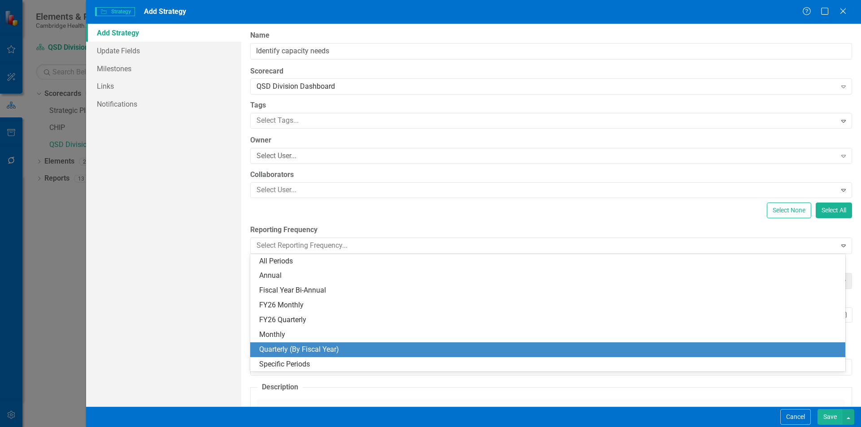
click at [316, 351] on div "Quarterly (By Fiscal Year)" at bounding box center [549, 350] width 580 height 10
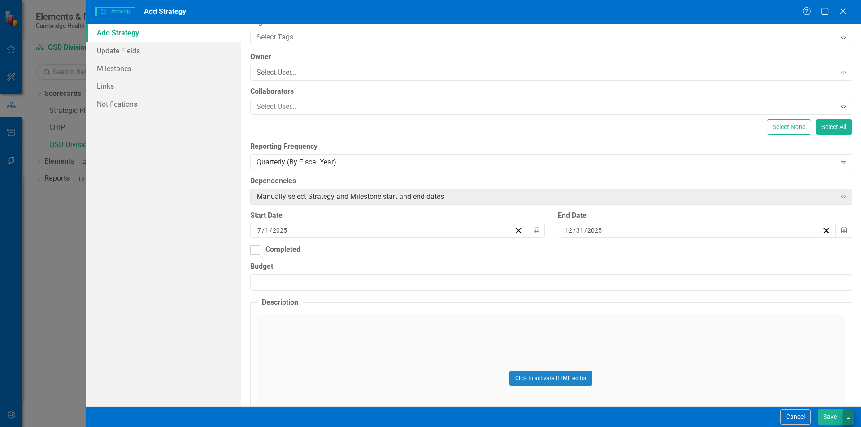
scroll to position [90, 0]
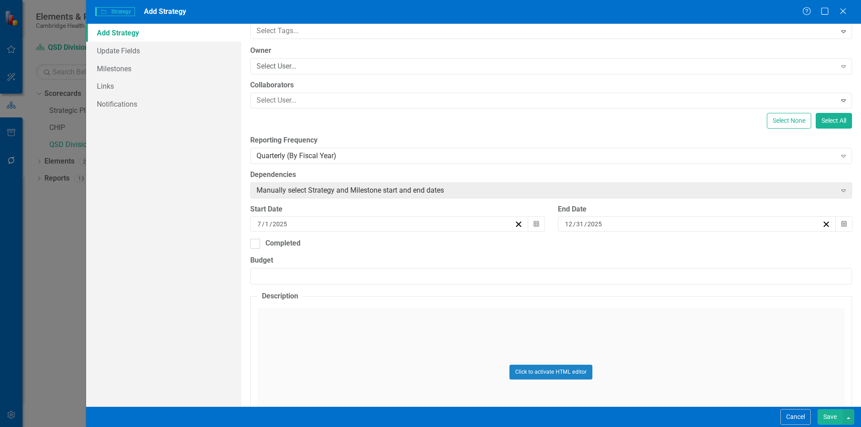
click at [827, 418] on button "Save" at bounding box center [829, 417] width 25 height 16
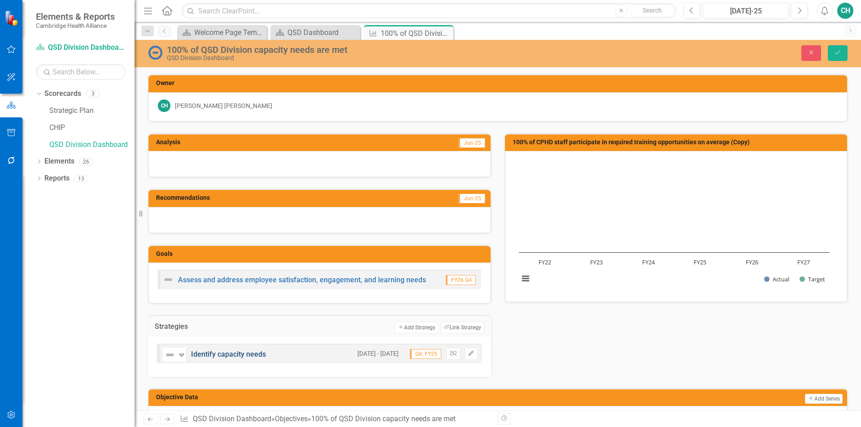
click at [247, 355] on link "Identify capacity needs" at bounding box center [228, 354] width 75 height 9
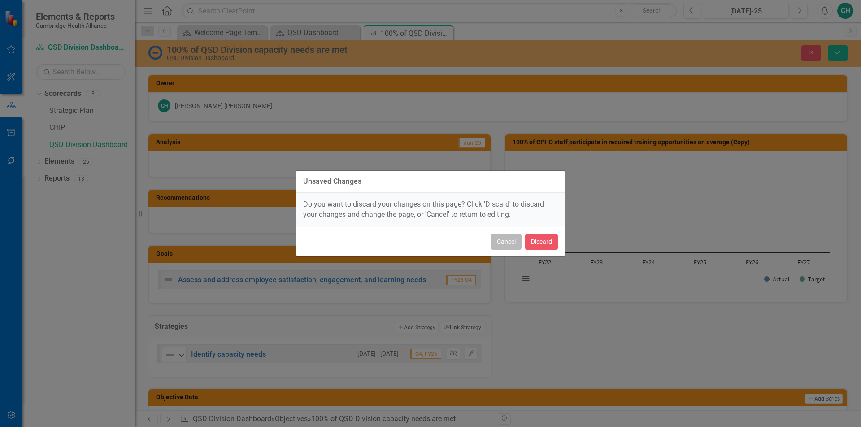
click at [508, 237] on button "Cancel" at bounding box center [506, 242] width 30 height 16
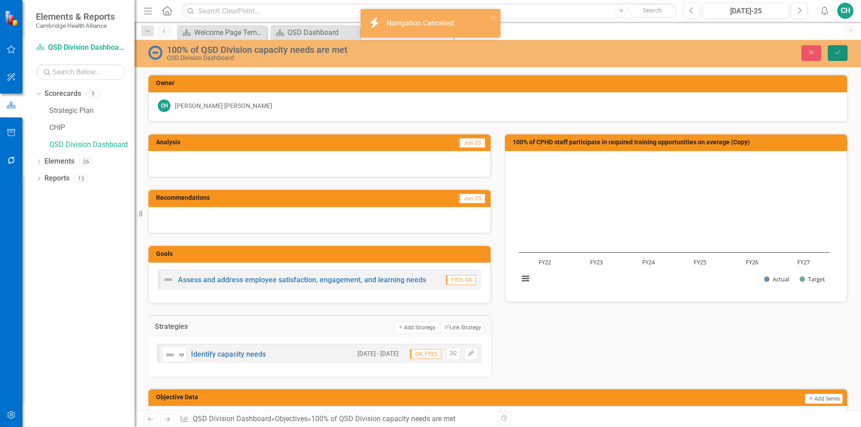
click at [837, 53] on icon "Save" at bounding box center [837, 52] width 8 height 6
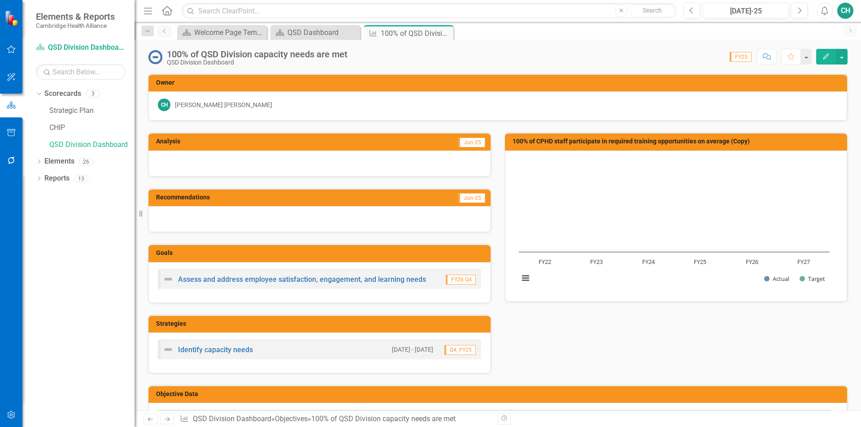
click at [242, 346] on div "Identify capacity needs" at bounding box center [208, 349] width 90 height 11
click at [233, 351] on link "Identify capacity needs" at bounding box center [215, 350] width 75 height 9
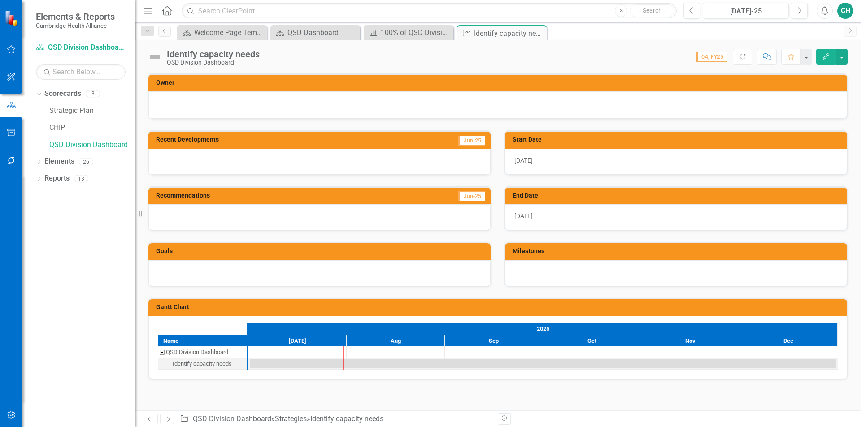
click at [615, 255] on h3 "Milestones" at bounding box center [677, 251] width 330 height 7
click at [765, 265] on div at bounding box center [676, 273] width 342 height 26
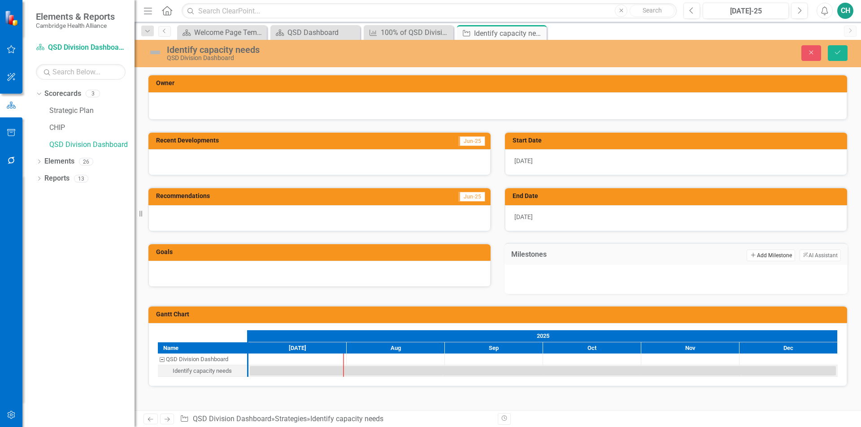
click at [775, 257] on button "Add Add Milestone" at bounding box center [770, 256] width 48 height 12
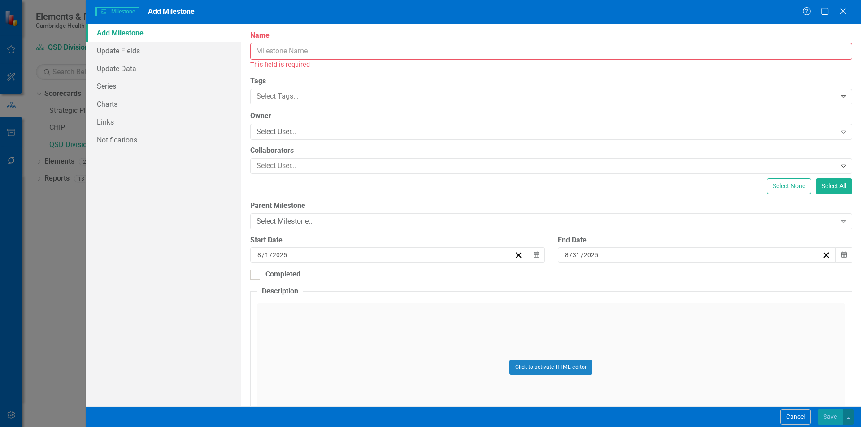
click at [593, 57] on input "Name" at bounding box center [551, 51] width 602 height 17
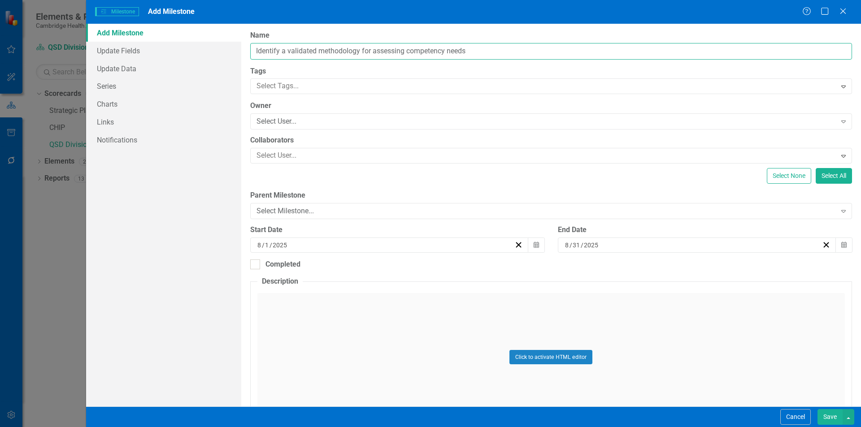
drag, startPoint x: 408, startPoint y: 51, endPoint x: 444, endPoint y: 49, distance: 36.4
click at [444, 49] on input "Identify a validated methodology for assessing competency needs" at bounding box center [551, 51] width 602 height 17
type input "Identify a validated methodology for assessing capacity needs"
click at [533, 244] on icon "button" at bounding box center [535, 245] width 5 height 6
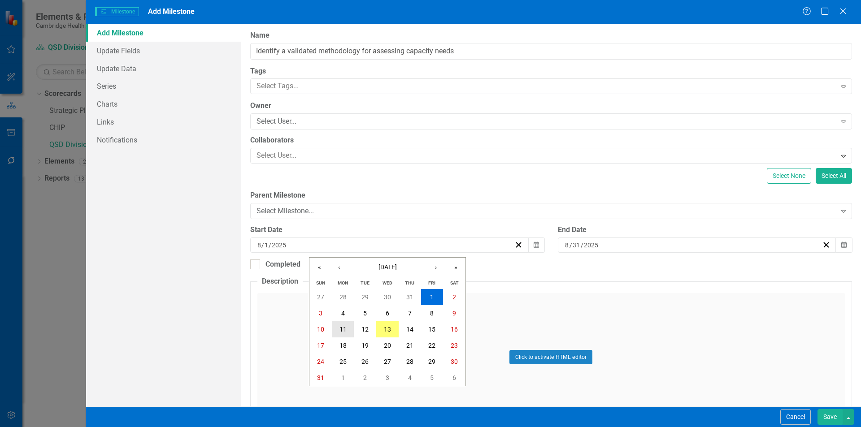
click at [342, 326] on abbr "11" at bounding box center [342, 329] width 7 height 7
click at [842, 246] on button "Calendar" at bounding box center [843, 245] width 17 height 15
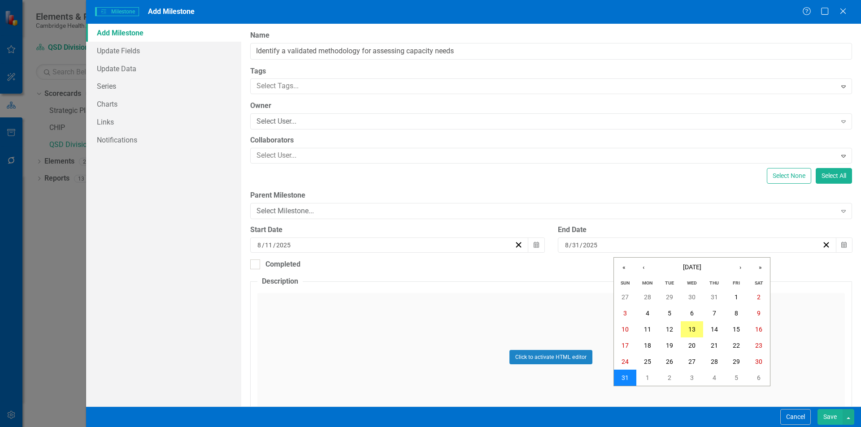
click at [632, 380] on button "31" at bounding box center [625, 378] width 22 height 16
click at [831, 418] on button "Save" at bounding box center [829, 417] width 25 height 16
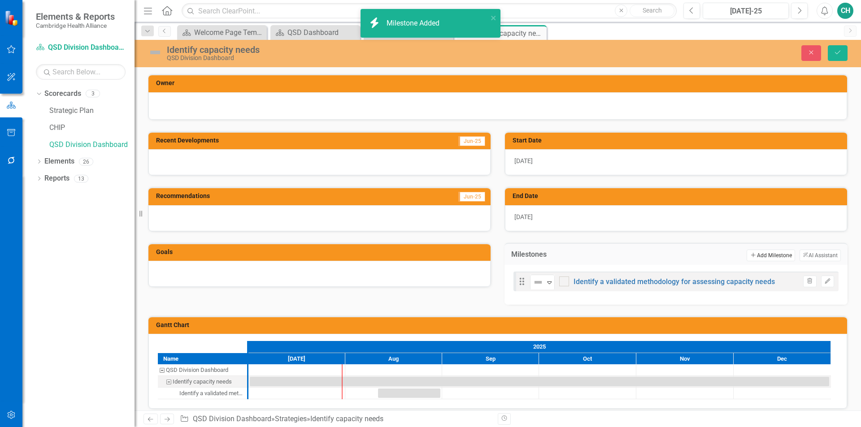
click at [771, 257] on button "Add Add Milestone" at bounding box center [770, 256] width 48 height 12
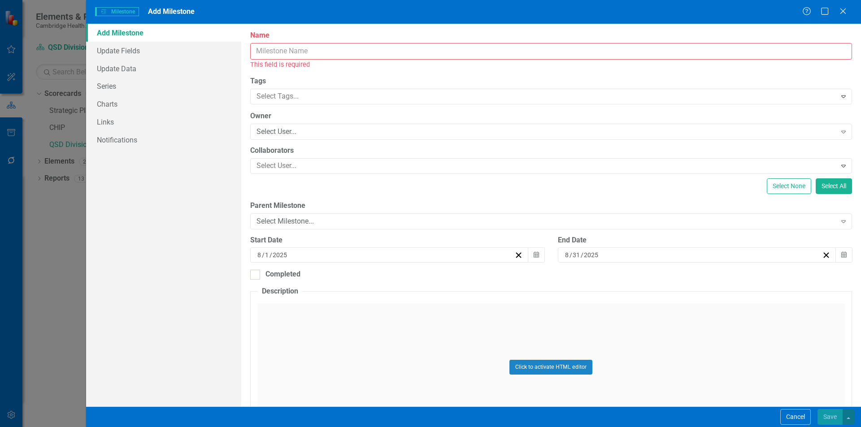
click at [509, 45] on input "Name" at bounding box center [551, 51] width 602 height 17
type input "Finalize methodology for assessment"
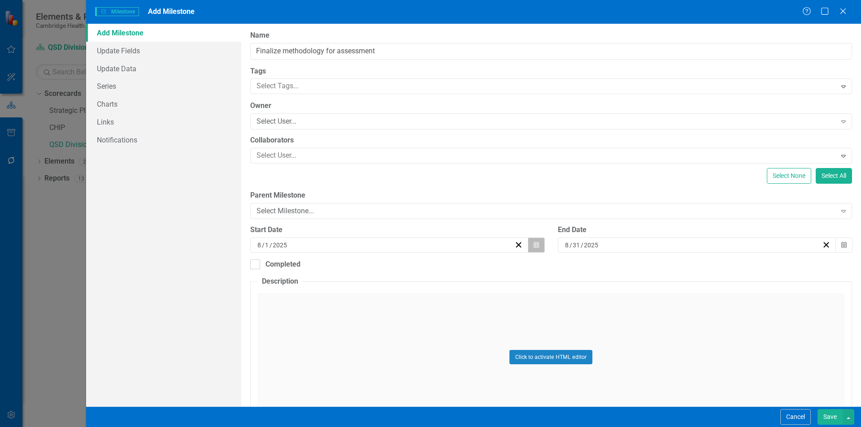
click at [533, 244] on icon "Calendar" at bounding box center [535, 245] width 5 height 6
click at [440, 268] on button "›" at bounding box center [436, 268] width 20 height 20
click at [342, 296] on abbr "1" at bounding box center [343, 297] width 4 height 7
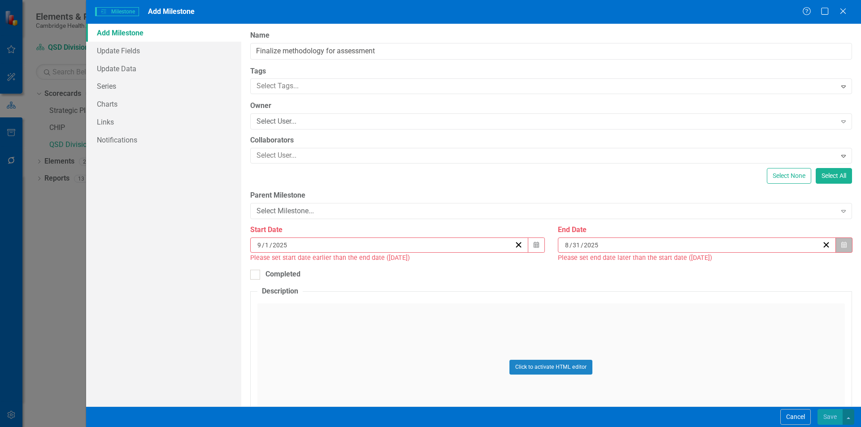
click at [841, 243] on icon "Calendar" at bounding box center [843, 245] width 5 height 6
click at [745, 268] on button "›" at bounding box center [740, 268] width 20 height 20
click at [740, 300] on button "5" at bounding box center [736, 297] width 22 height 16
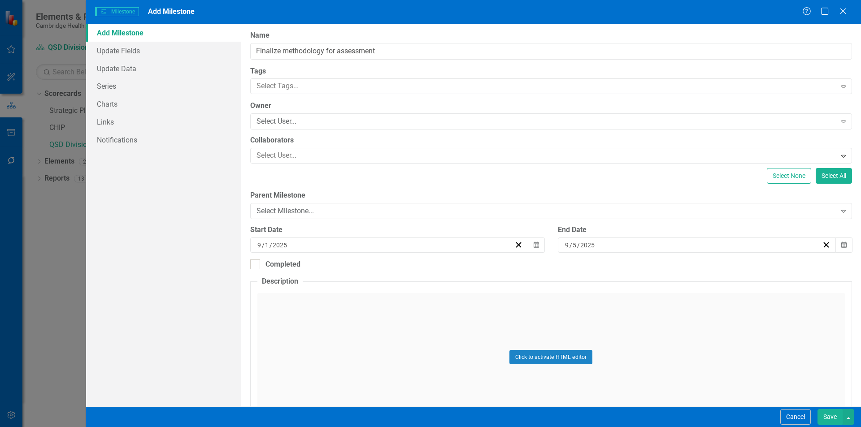
click at [830, 416] on button "Save" at bounding box center [829, 417] width 25 height 16
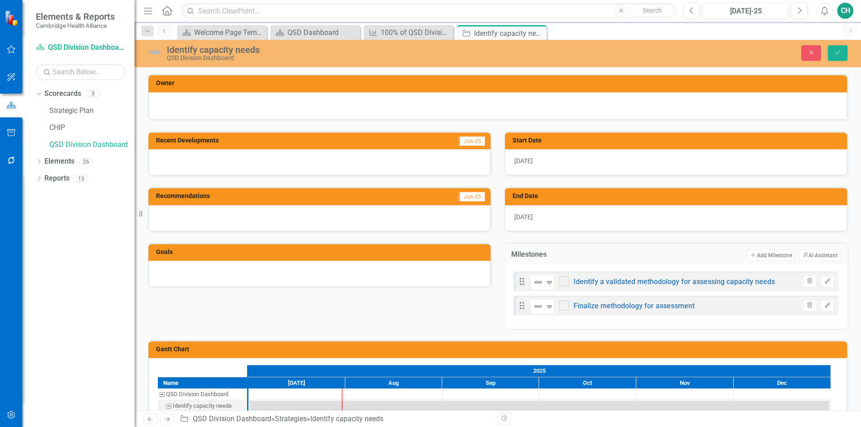
drag, startPoint x: 773, startPoint y: 255, endPoint x: 599, endPoint y: 245, distance: 173.8
click at [599, 245] on div "Milestones Add Add Milestone ClearPoint AI AI Assistant" at bounding box center [675, 254] width 343 height 22
click at [764, 257] on button "Add Add Milestone" at bounding box center [770, 256] width 48 height 12
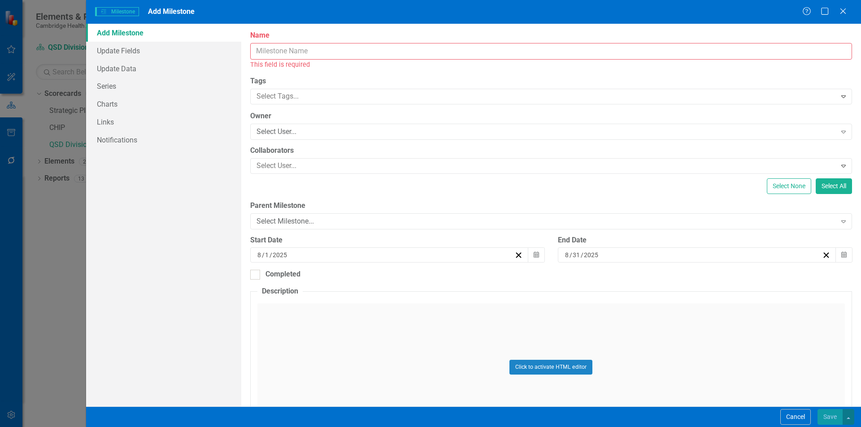
click at [422, 52] on input "Name" at bounding box center [551, 51] width 602 height 17
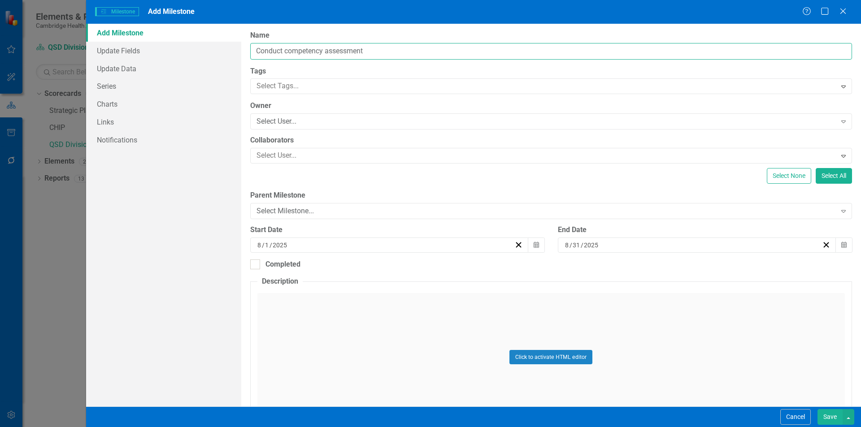
drag, startPoint x: 323, startPoint y: 52, endPoint x: 289, endPoint y: 51, distance: 33.6
click at [289, 51] on input "Conduct competency assessment" at bounding box center [551, 51] width 602 height 17
type input "Conduct capacity assessment"
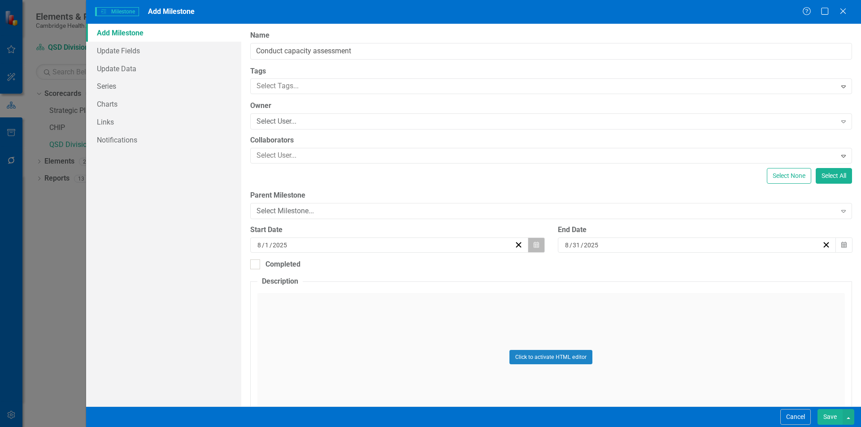
click at [534, 243] on icon "Calendar" at bounding box center [535, 245] width 5 height 6
click at [437, 268] on button "›" at bounding box center [436, 268] width 20 height 20
click at [341, 316] on abbr "8" at bounding box center [343, 313] width 4 height 7
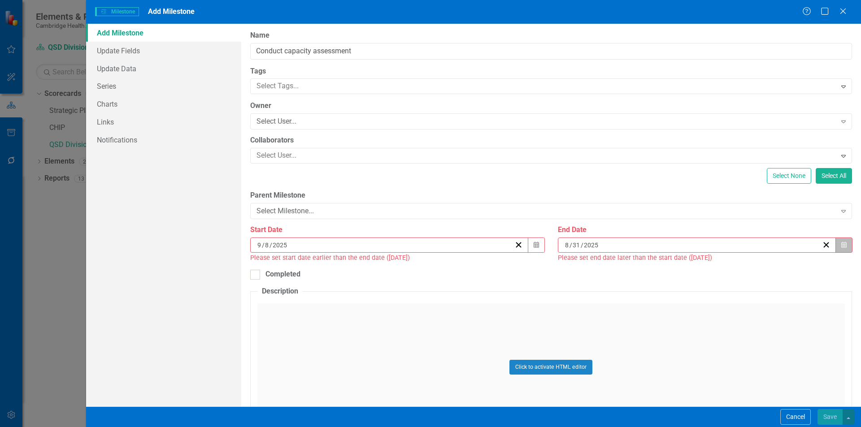
click at [843, 248] on button "Calendar" at bounding box center [843, 245] width 17 height 15
drag, startPoint x: 745, startPoint y: 264, endPoint x: 755, endPoint y: 264, distance: 10.3
click at [745, 263] on button "›" at bounding box center [740, 268] width 20 height 20
click at [651, 269] on button "‹" at bounding box center [643, 268] width 20 height 20
click at [745, 268] on button "›" at bounding box center [740, 268] width 20 height 20
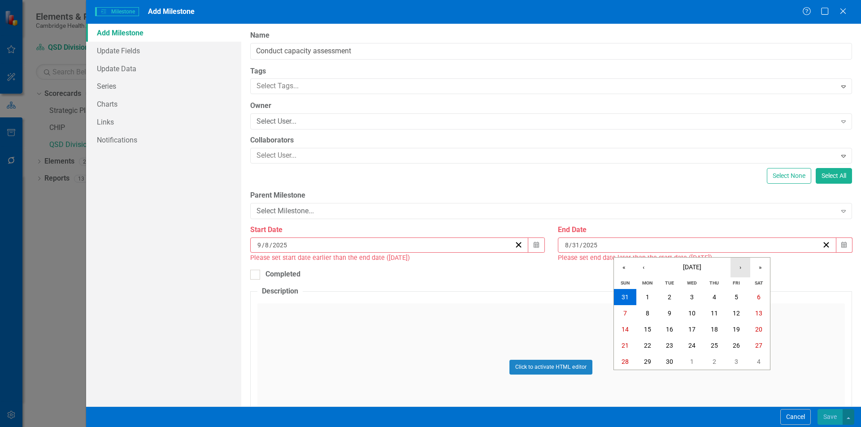
click at [745, 268] on button "›" at bounding box center [740, 268] width 20 height 20
click at [729, 295] on button "3" at bounding box center [736, 297] width 22 height 16
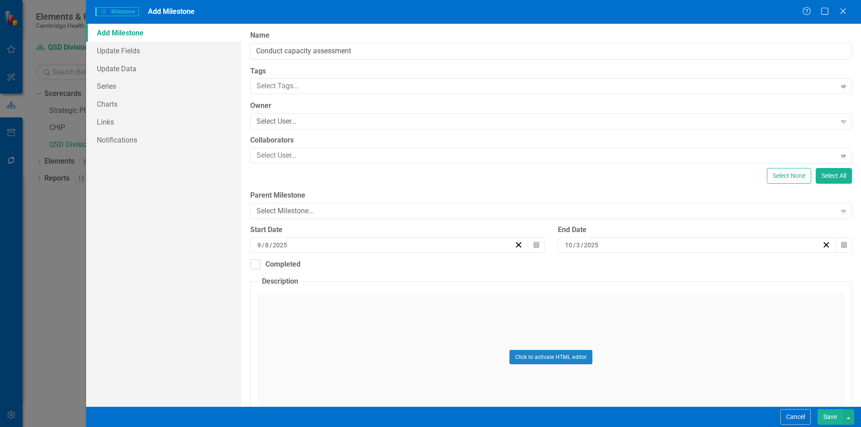
click at [833, 415] on button "Save" at bounding box center [829, 417] width 25 height 16
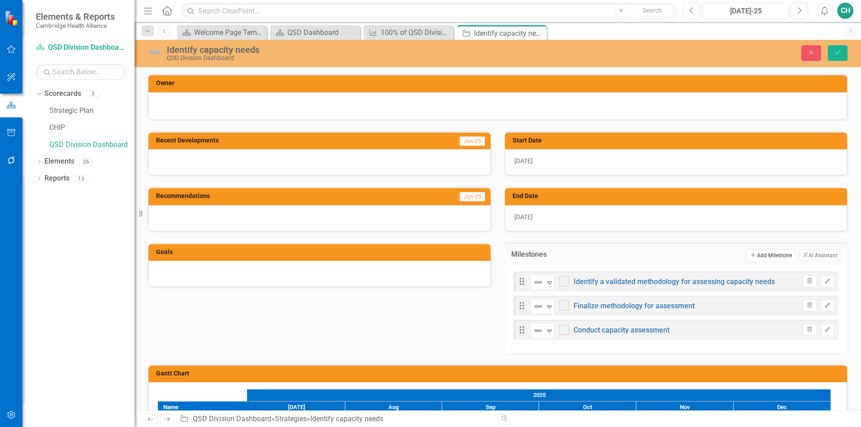
click at [770, 258] on button "Add Add Milestone" at bounding box center [770, 256] width 48 height 12
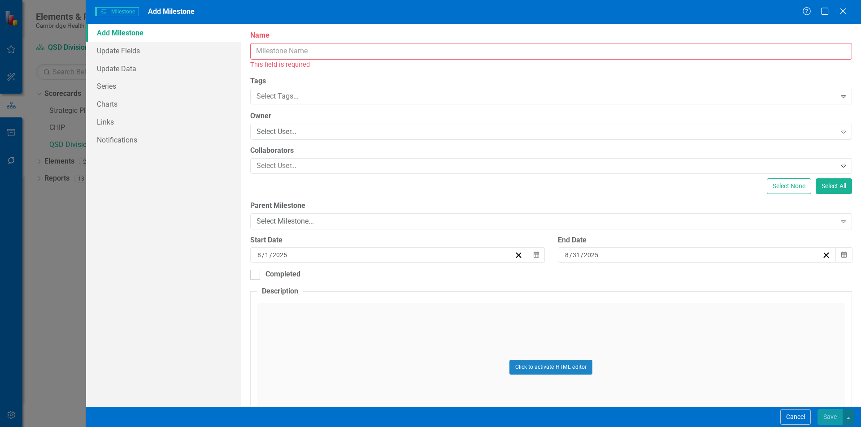
click at [415, 54] on input "Name" at bounding box center [551, 51] width 602 height 17
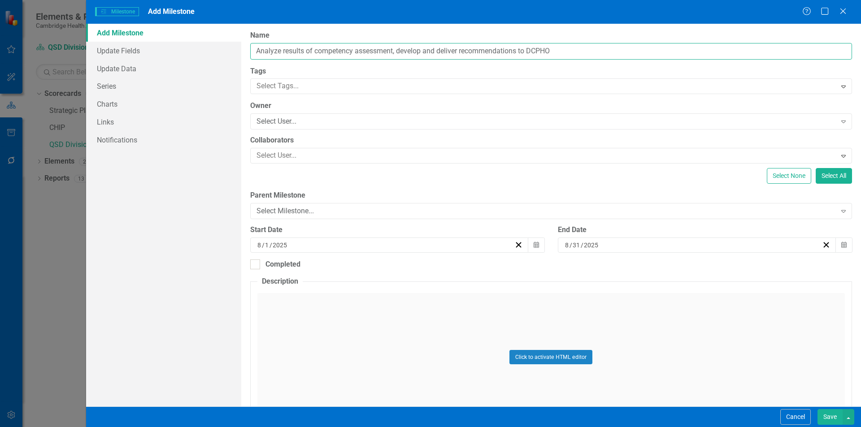
drag, startPoint x: 351, startPoint y: 52, endPoint x: 320, endPoint y: 52, distance: 31.4
click at [320, 52] on input "Analyze results of competency assessment, develop and deliver recommendations t…" at bounding box center [551, 51] width 602 height 17
type input "Analyze results of capacity assessment, develop and deliver recommendations to …"
click at [533, 247] on icon "Calendar" at bounding box center [535, 245] width 5 height 6
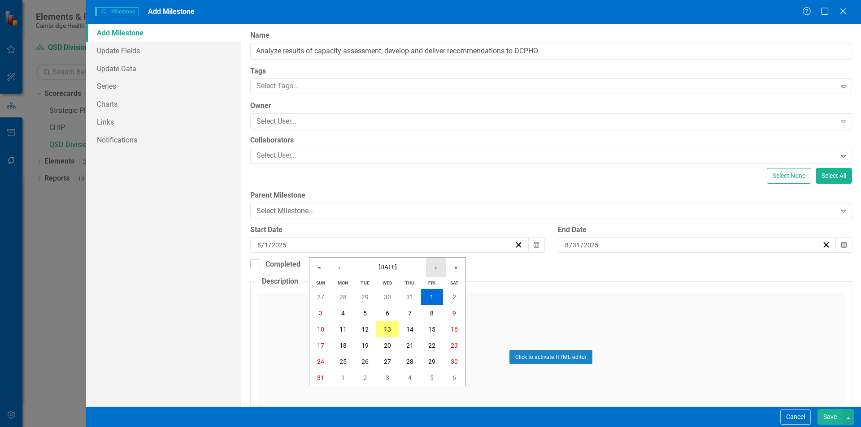
click at [439, 267] on button "›" at bounding box center [436, 268] width 20 height 20
click at [346, 309] on button "6" at bounding box center [343, 313] width 22 height 16
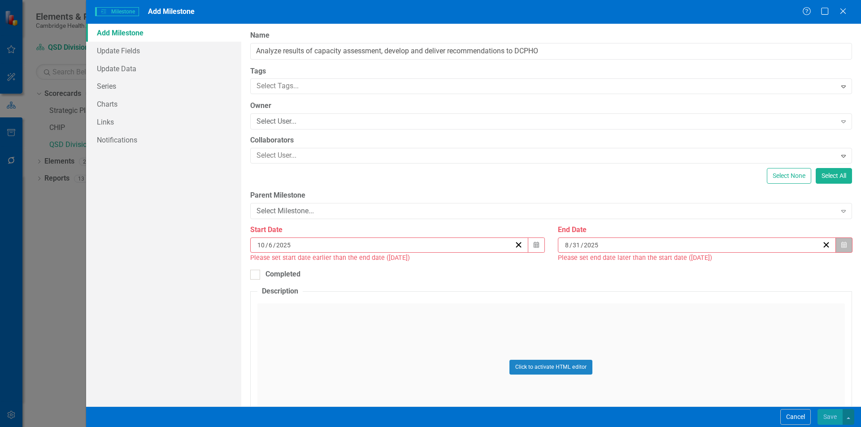
click at [841, 247] on icon "button" at bounding box center [843, 245] width 5 height 6
click at [742, 269] on button "›" at bounding box center [740, 268] width 20 height 20
click at [729, 364] on button "31" at bounding box center [736, 362] width 22 height 16
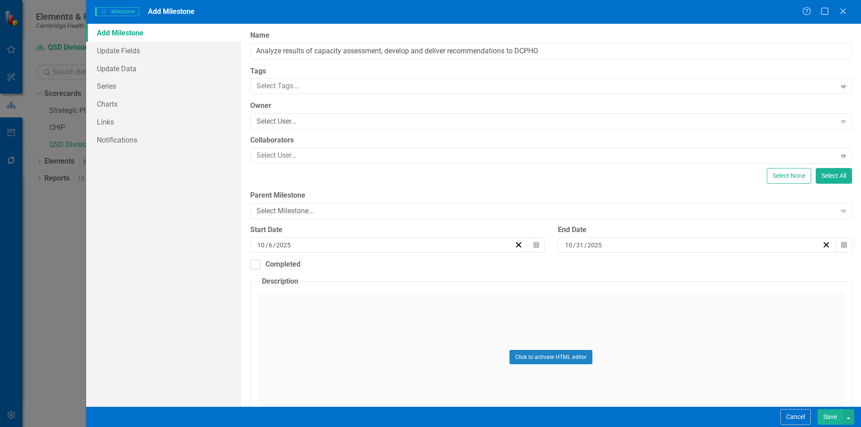
click at [834, 419] on button "Save" at bounding box center [829, 417] width 25 height 16
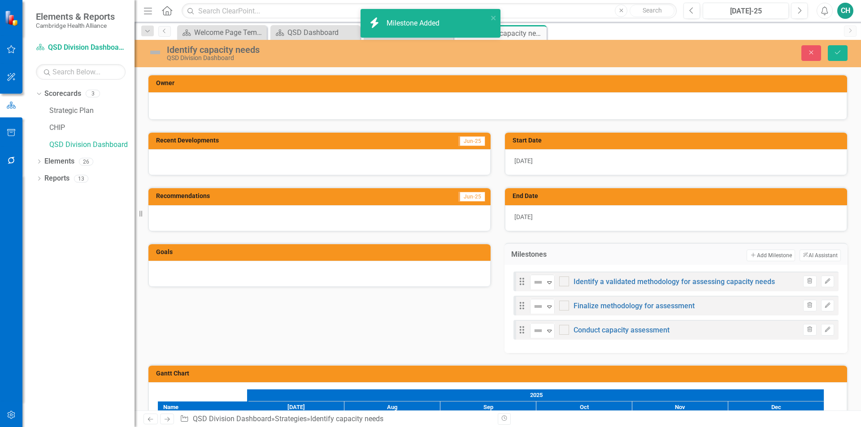
click at [311, 98] on div at bounding box center [497, 105] width 698 height 27
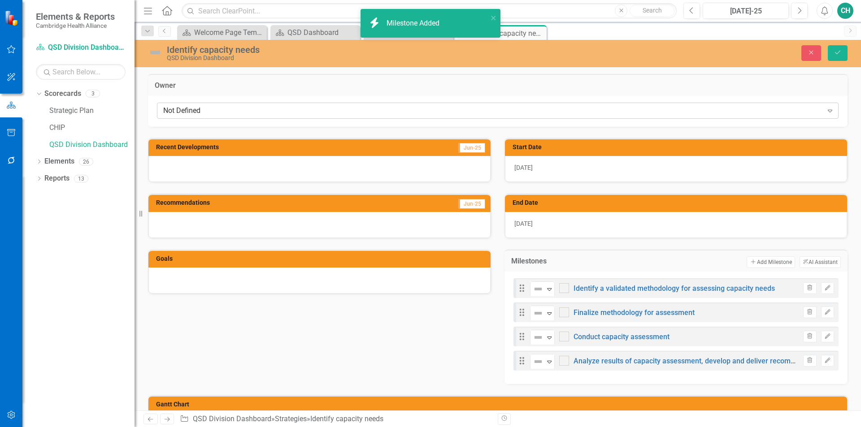
click at [308, 106] on div "Not Defined" at bounding box center [492, 111] width 659 height 10
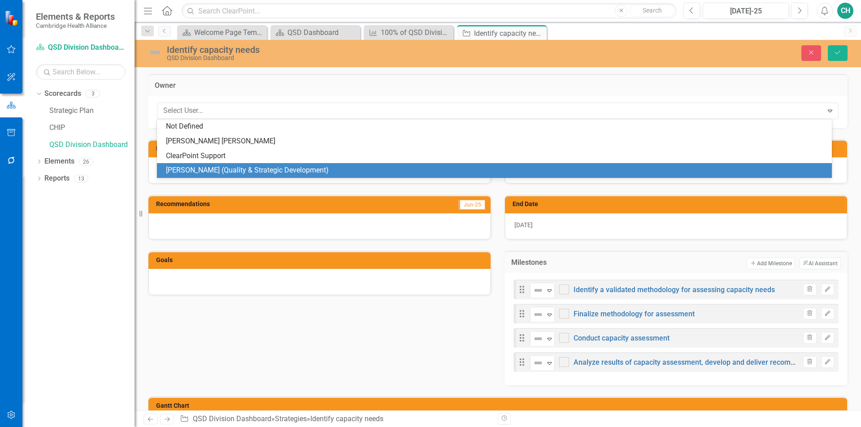
click at [262, 170] on div "[PERSON_NAME] (Quality & Strategic Development)" at bounding box center [496, 170] width 660 height 10
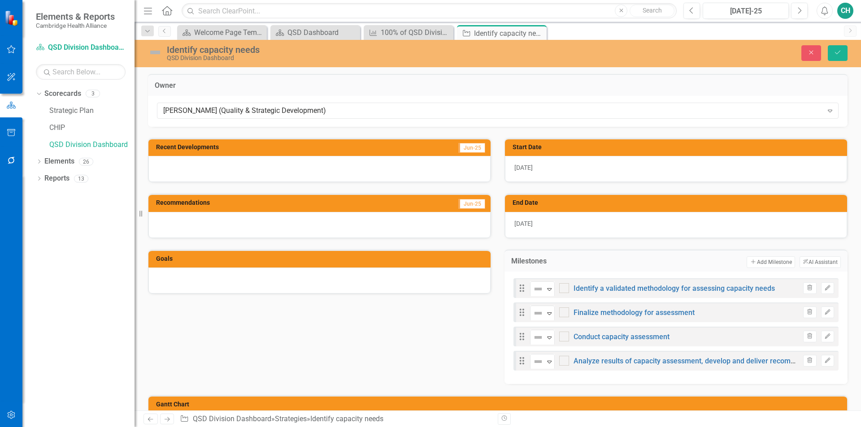
click at [316, 281] on div at bounding box center [319, 281] width 342 height 26
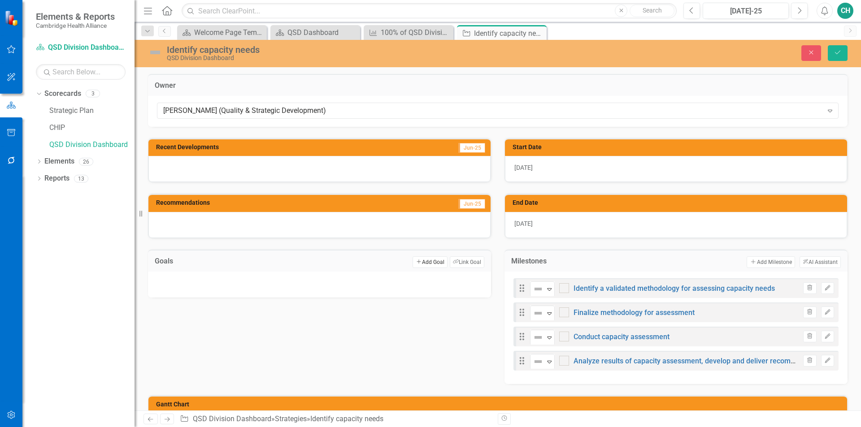
click at [432, 261] on button "Add Add Goal" at bounding box center [429, 262] width 35 height 12
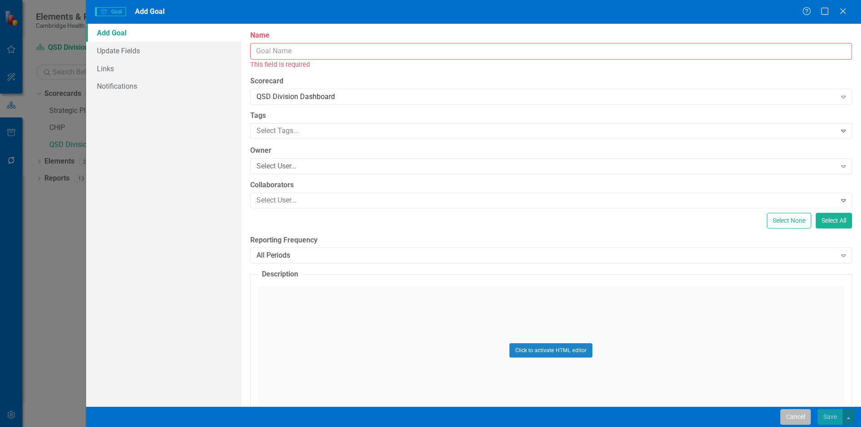
click at [784, 414] on button "Cancel" at bounding box center [795, 417] width 30 height 16
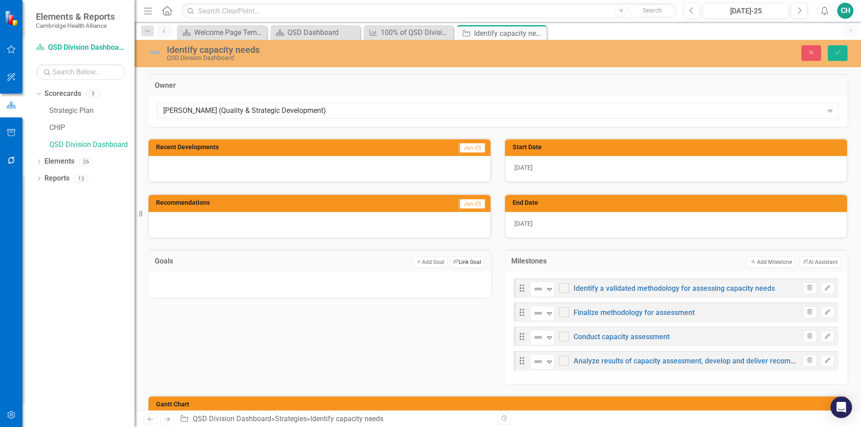
click at [471, 264] on button "Link Tag Link Goal" at bounding box center [467, 262] width 35 height 12
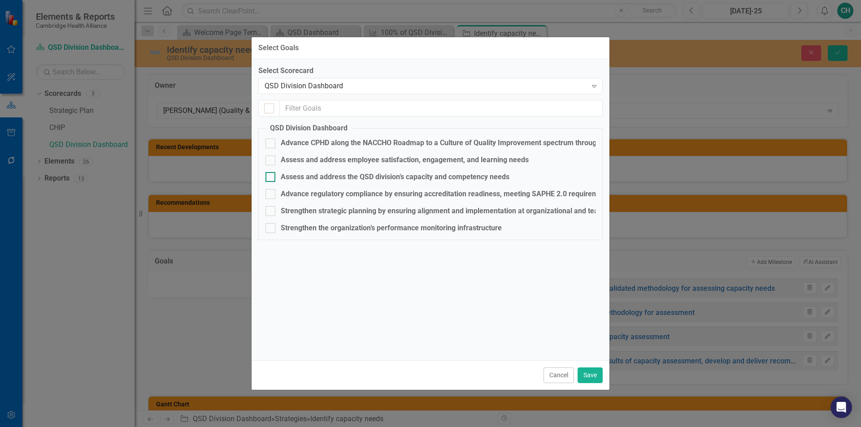
click at [315, 179] on div "Assess and address the QSD division’s capacity and competency needs" at bounding box center [395, 177] width 229 height 10
click at [271, 178] on input "Assess and address the QSD division’s capacity and competency needs" at bounding box center [268, 175] width 6 height 6
checkbox input "true"
click at [599, 378] on button "Save" at bounding box center [589, 376] width 25 height 16
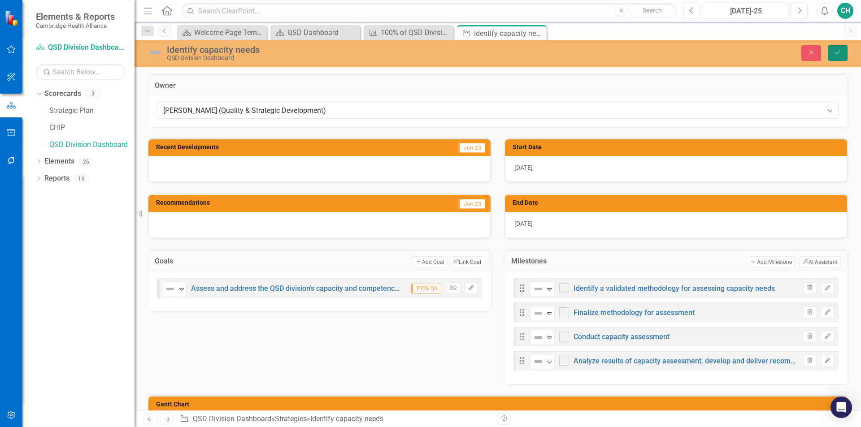
click at [838, 56] on button "Save" at bounding box center [837, 53] width 20 height 16
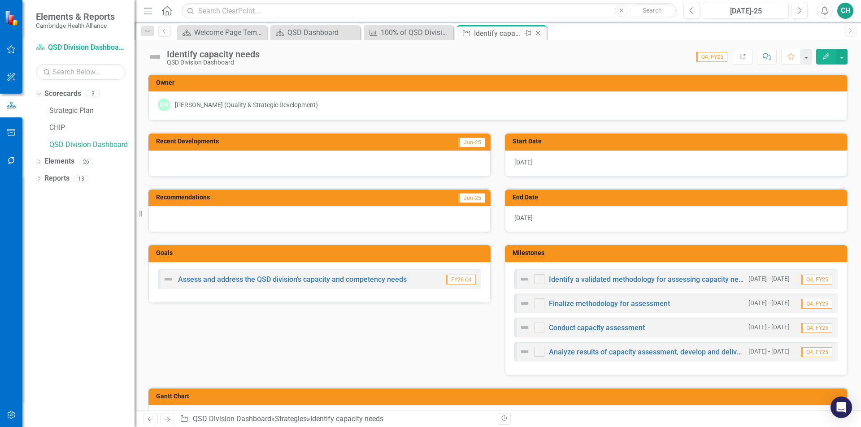
click at [537, 34] on icon at bounding box center [538, 33] width 5 height 5
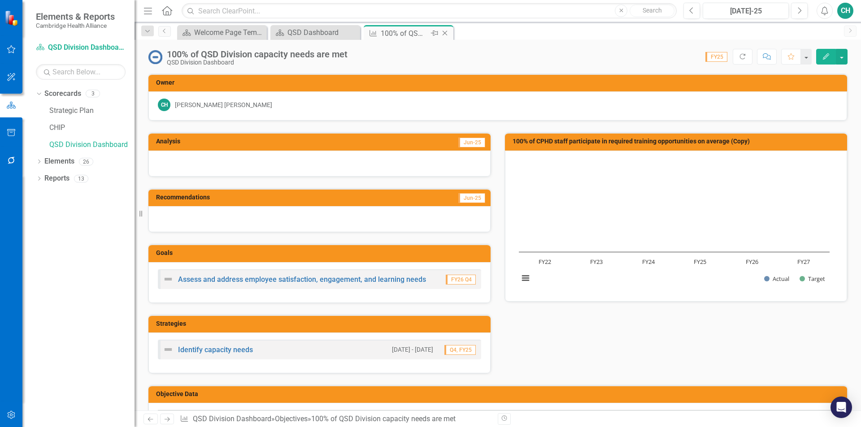
click at [445, 32] on icon "Close" at bounding box center [444, 33] width 9 height 7
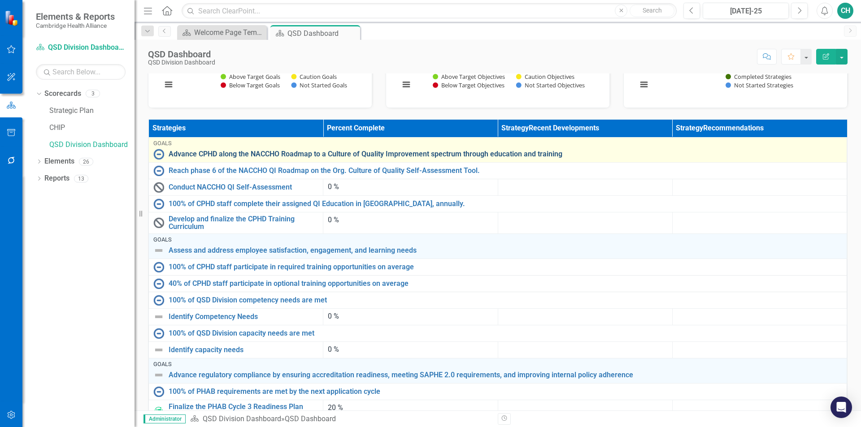
click at [303, 155] on link "Advance CPHD along the NACCHO Roadmap to a Culture of Quality Improvement spect…" at bounding box center [505, 154] width 673 height 8
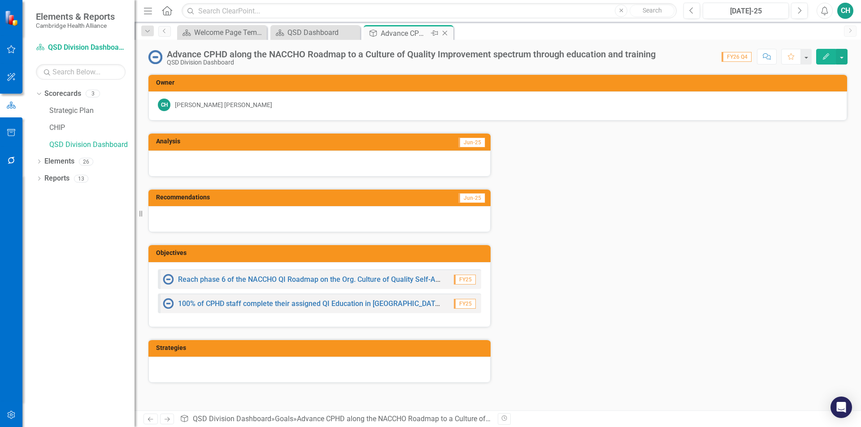
click at [444, 32] on icon at bounding box center [444, 33] width 5 height 5
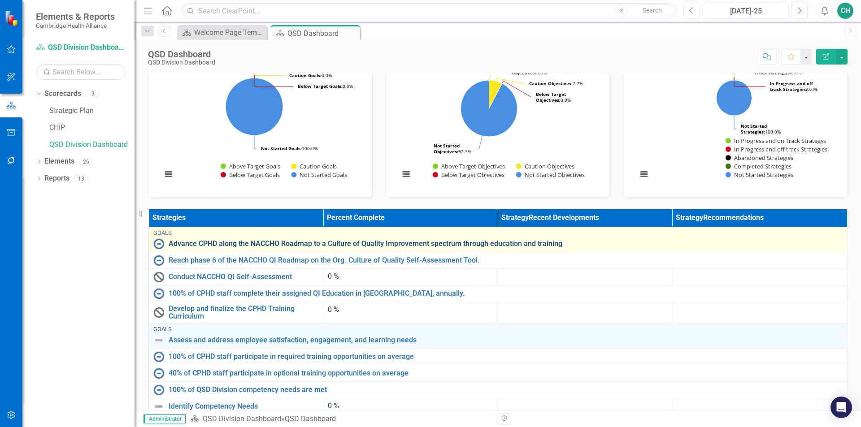
click at [200, 242] on link "Advance CPHD along the NACCHO Roadmap to a Culture of Quality Improvement spect…" at bounding box center [505, 244] width 673 height 8
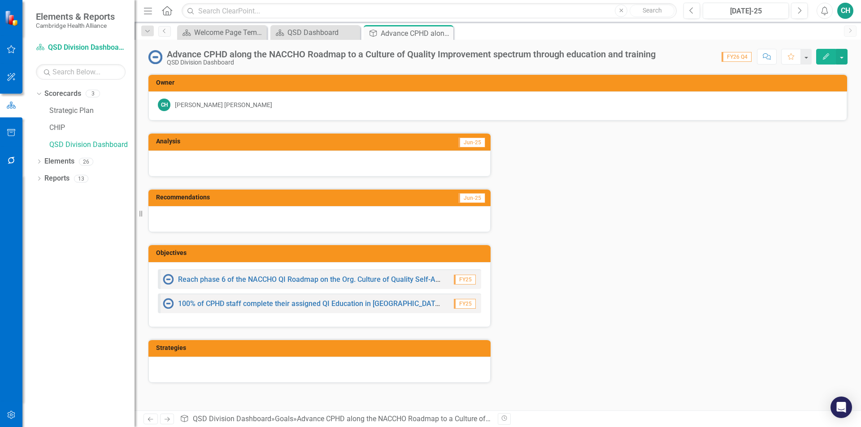
click at [829, 55] on icon "Edit" at bounding box center [826, 56] width 8 height 6
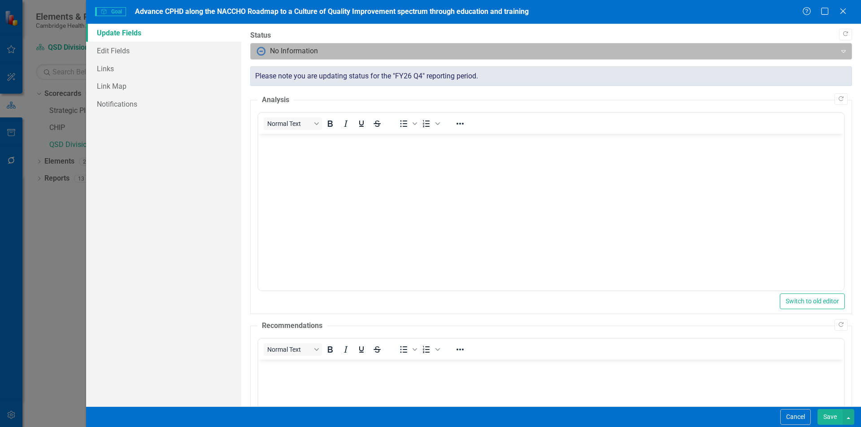
click at [376, 43] on div "No Information Expand" at bounding box center [551, 51] width 602 height 17
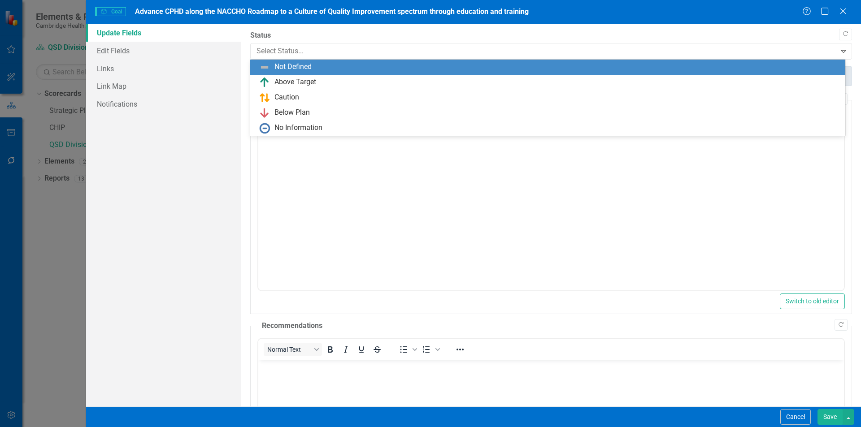
click at [325, 65] on div "Not Defined" at bounding box center [549, 67] width 580 height 11
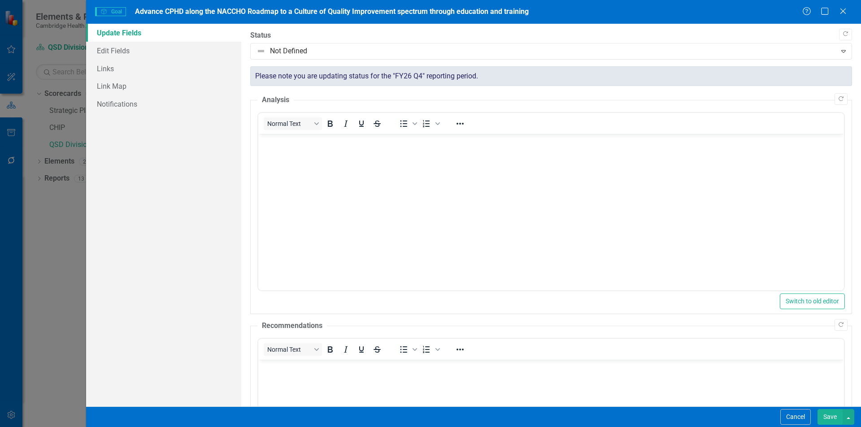
click at [829, 417] on button "Save" at bounding box center [829, 417] width 25 height 16
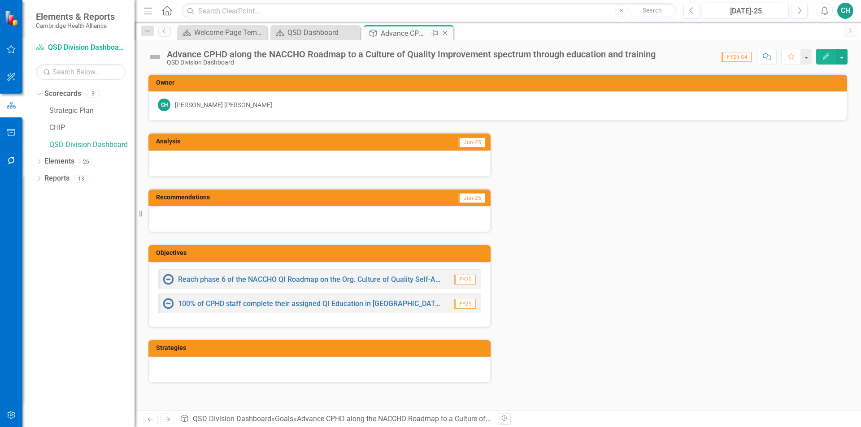
click at [446, 33] on icon "Close" at bounding box center [444, 33] width 9 height 7
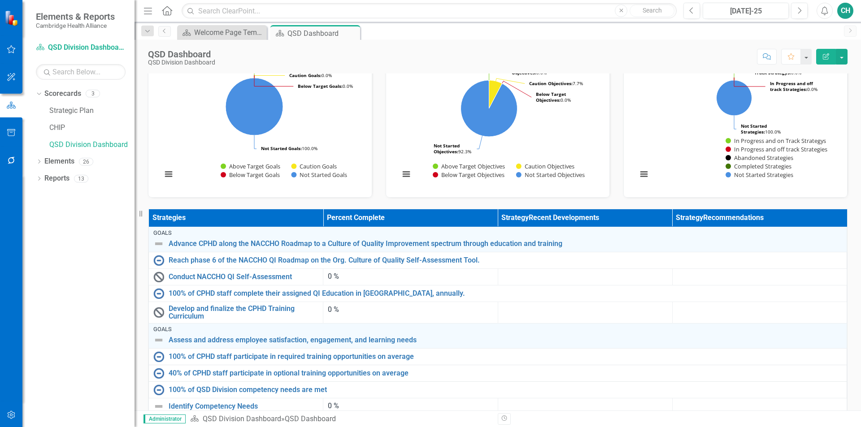
scroll to position [224, 0]
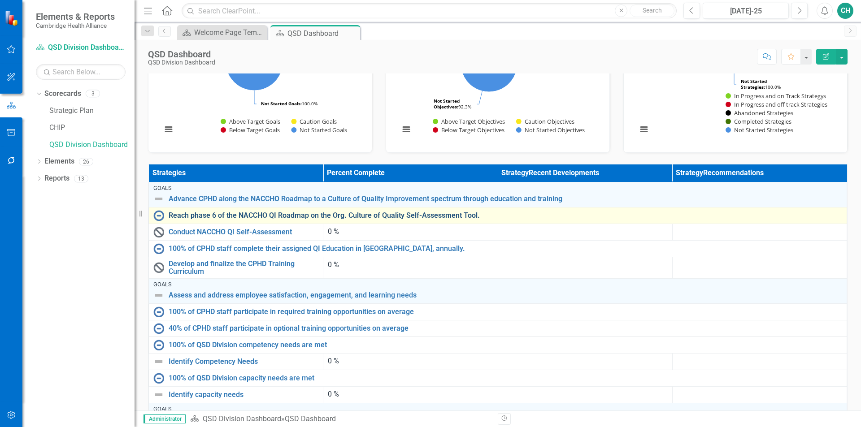
click at [376, 216] on link "Reach phase 6 of the NACCHO QI Roadmap on the Org. Culture of Quality Self-Asse…" at bounding box center [505, 216] width 673 height 8
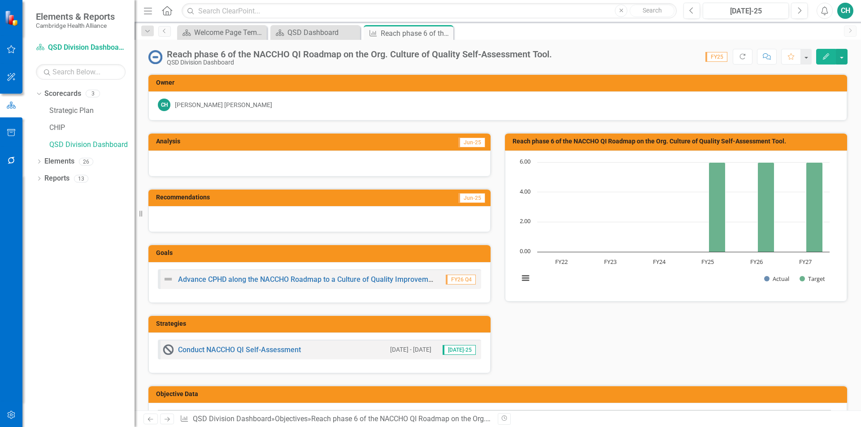
click at [824, 54] on icon "Edit" at bounding box center [826, 56] width 8 height 6
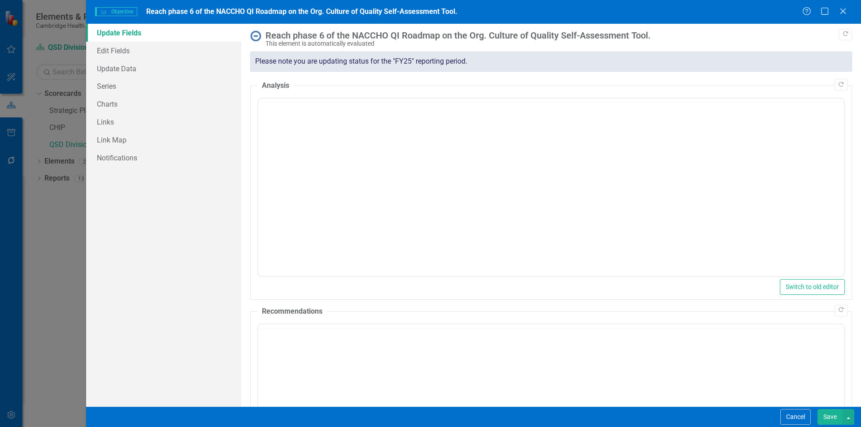
click at [289, 54] on div "Please note you are updating status for the "FY25" reporting period." at bounding box center [551, 62] width 602 height 20
click at [463, 69] on div "Please note you are updating status for the "FY25" reporting period." at bounding box center [551, 62] width 602 height 20
click at [794, 409] on div "Cancel Save" at bounding box center [473, 417] width 775 height 21
click at [131, 49] on link "Edit Fields" at bounding box center [163, 51] width 155 height 18
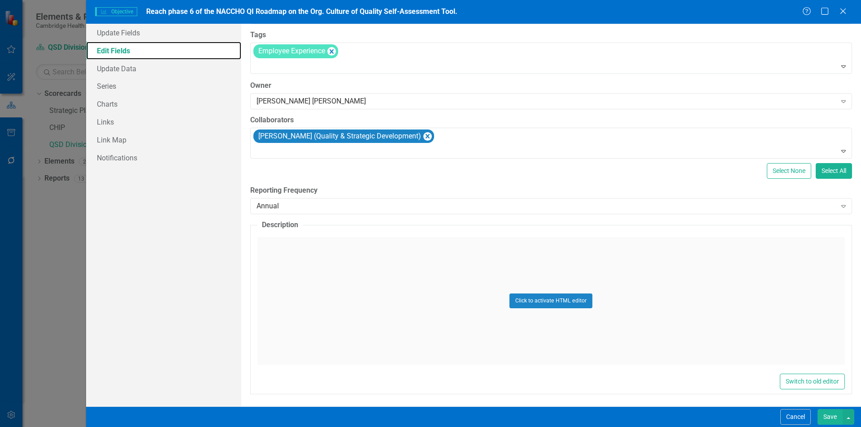
scroll to position [72, 0]
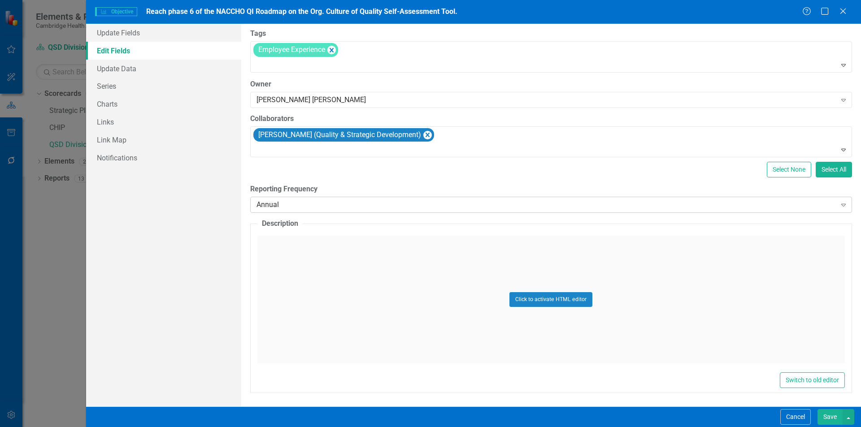
click at [701, 207] on div "Annual" at bounding box center [546, 205] width 580 height 10
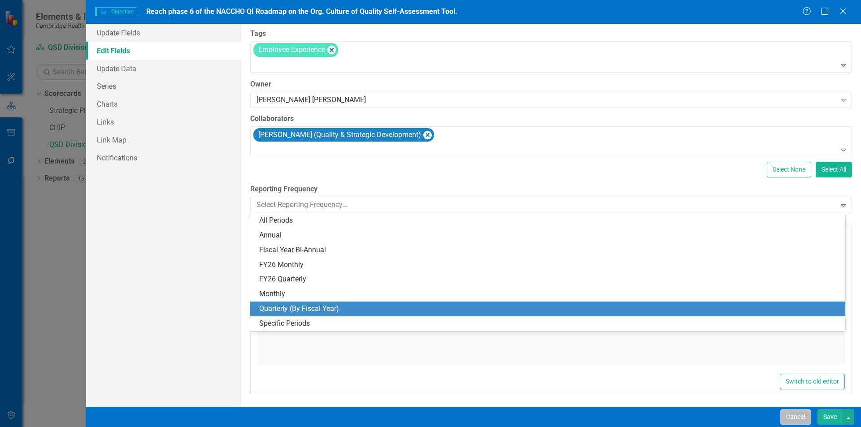
click at [802, 419] on button "Cancel" at bounding box center [795, 417] width 30 height 16
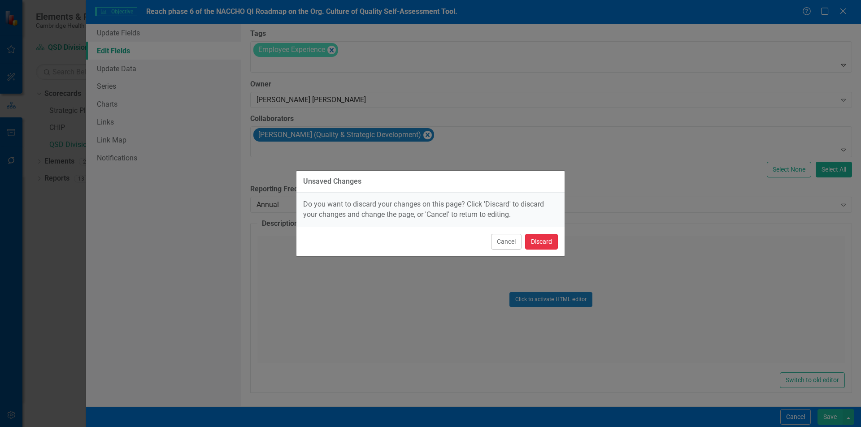
click at [554, 243] on button "Discard" at bounding box center [541, 242] width 33 height 16
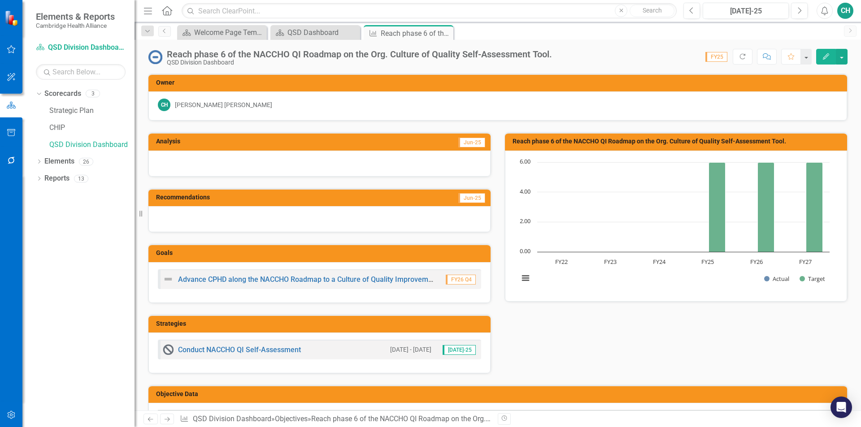
click at [16, 410] on button "button" at bounding box center [11, 415] width 20 height 19
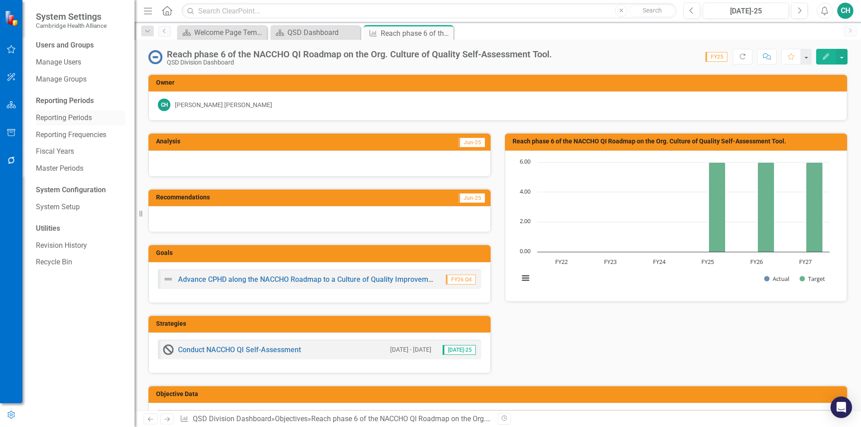
click at [83, 117] on link "Reporting Periods" at bounding box center [81, 118] width 90 height 10
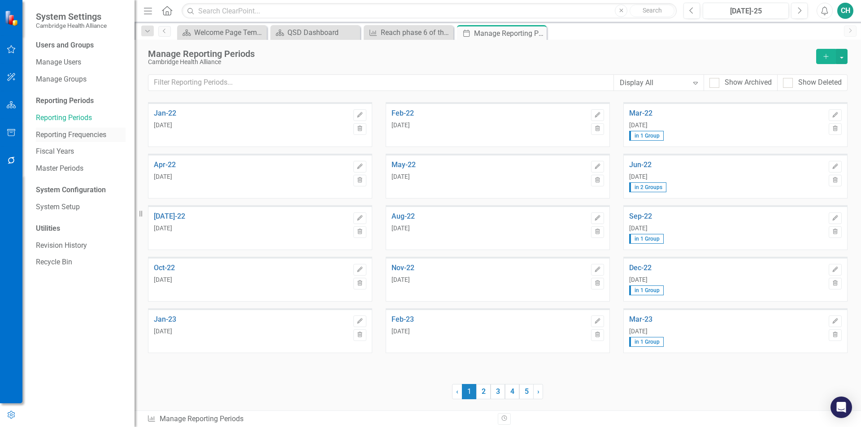
click at [88, 139] on link "Reporting Frequencies" at bounding box center [81, 135] width 90 height 10
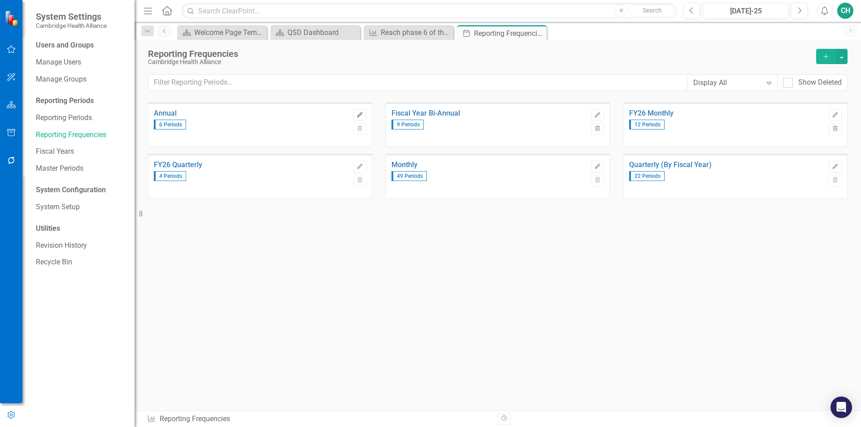
click at [360, 113] on icon "button" at bounding box center [359, 114] width 5 height 5
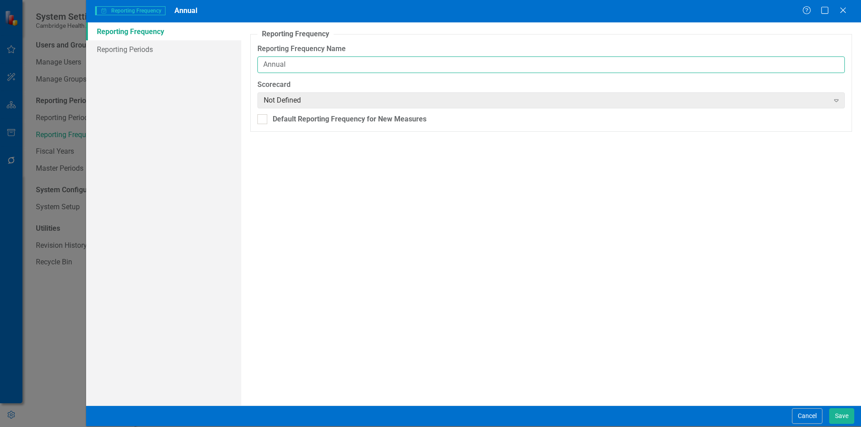
click at [264, 65] on input "Annual" at bounding box center [550, 64] width 587 height 17
type input "Fiscal Year Annual"
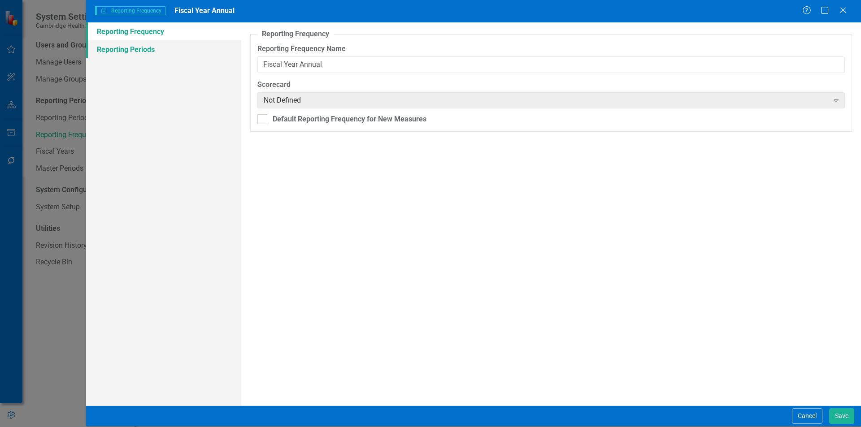
click at [142, 45] on link "Reporting Periods" at bounding box center [163, 49] width 155 height 18
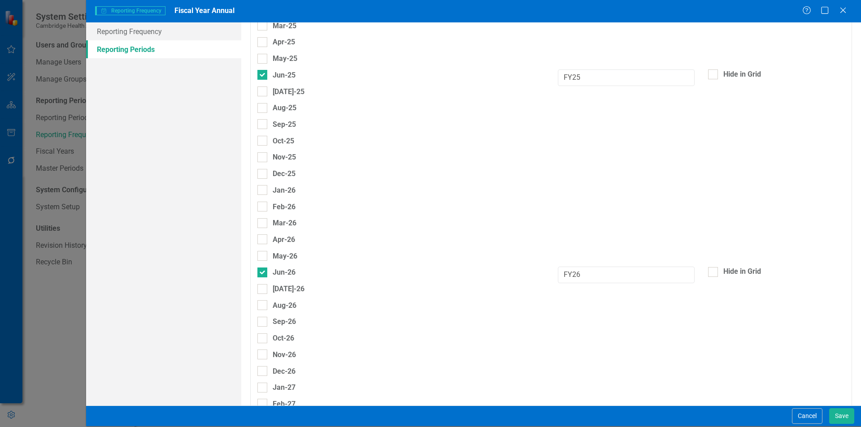
scroll to position [717, 0]
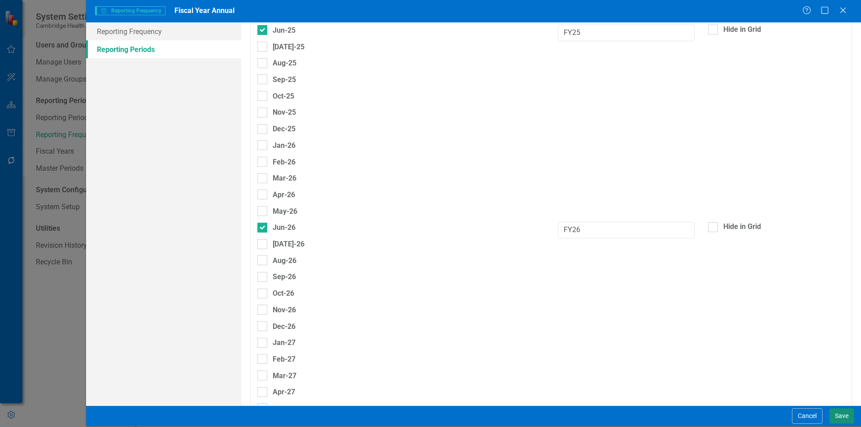
click at [840, 411] on button "Save" at bounding box center [841, 416] width 25 height 16
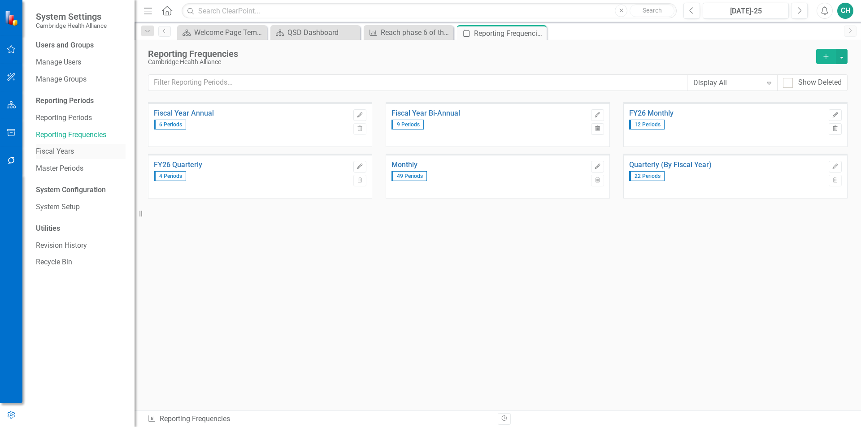
click at [70, 152] on link "Fiscal Years" at bounding box center [81, 152] width 90 height 10
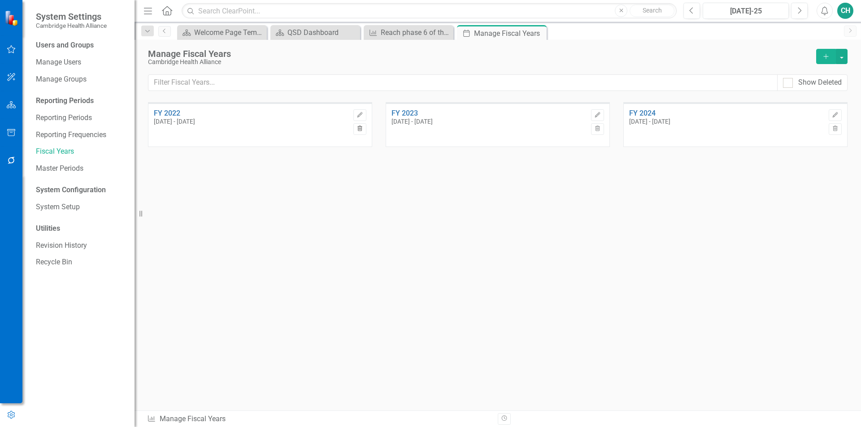
click at [355, 131] on button "Trash" at bounding box center [359, 129] width 13 height 12
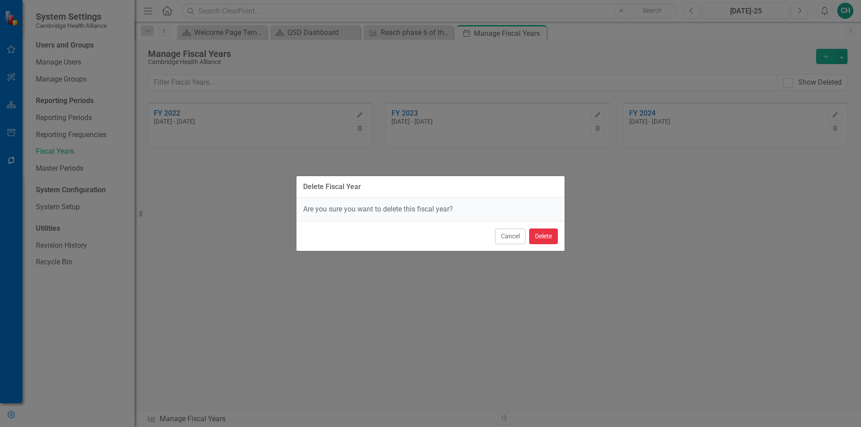
click at [531, 242] on button "Delete" at bounding box center [543, 237] width 29 height 16
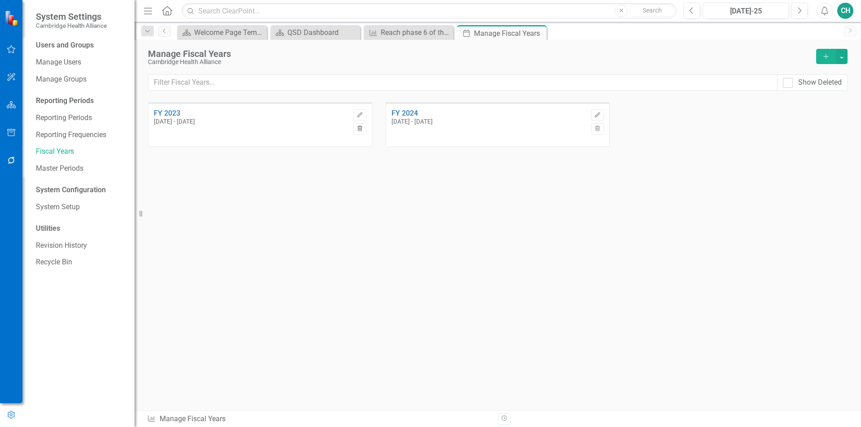
click at [359, 130] on icon "Trash" at bounding box center [359, 128] width 7 height 5
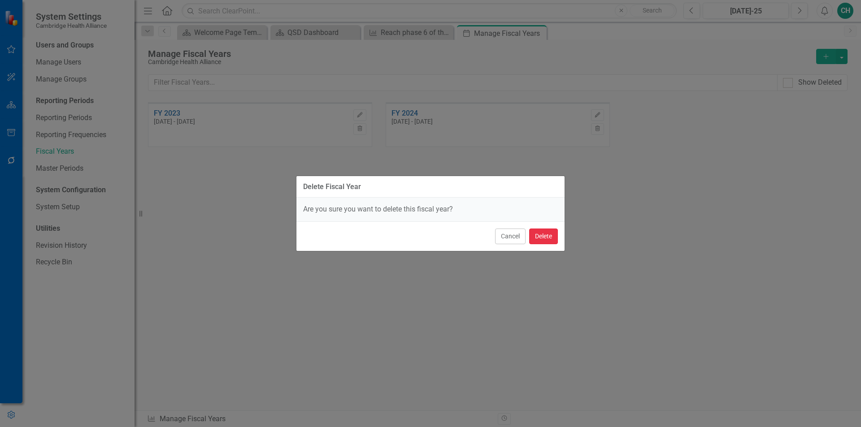
click at [534, 240] on button "Delete" at bounding box center [543, 237] width 29 height 16
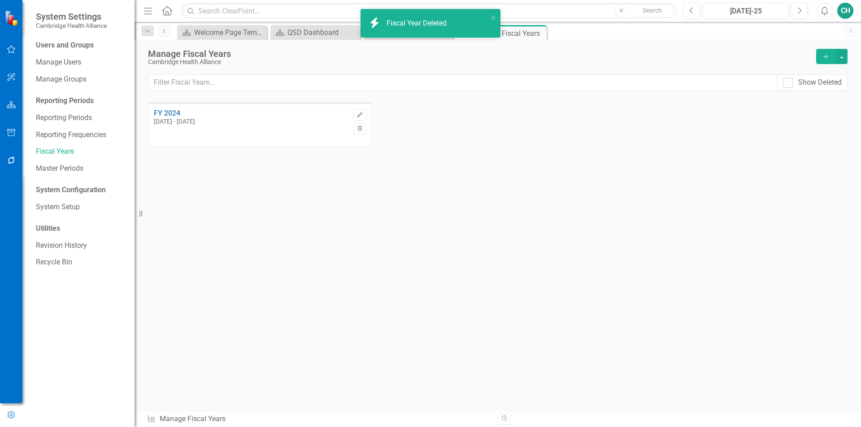
click at [830, 56] on button "Add" at bounding box center [826, 56] width 20 height 15
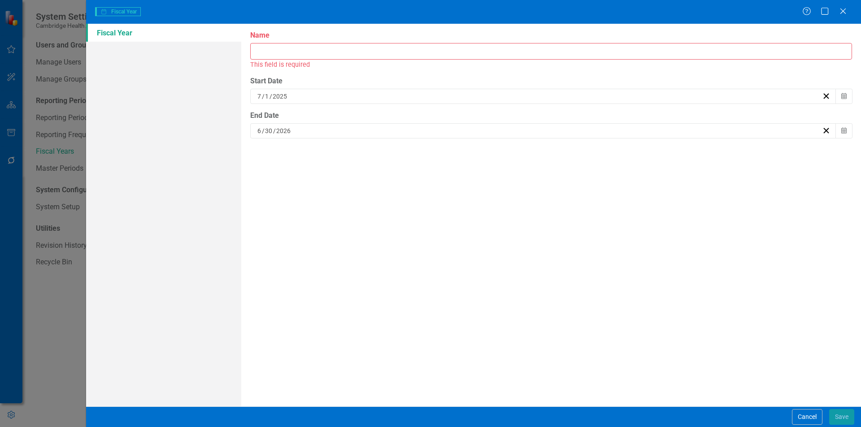
click at [424, 56] on input "Name" at bounding box center [551, 51] width 602 height 17
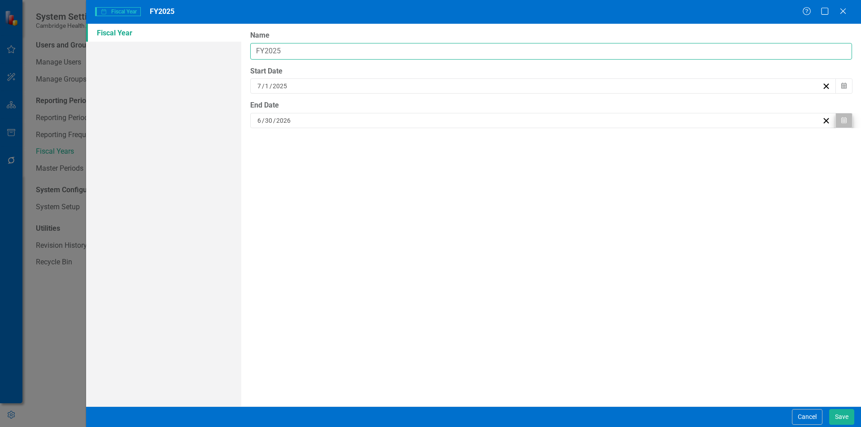
type input "FY2025"
click at [843, 123] on icon "button" at bounding box center [843, 120] width 5 height 6
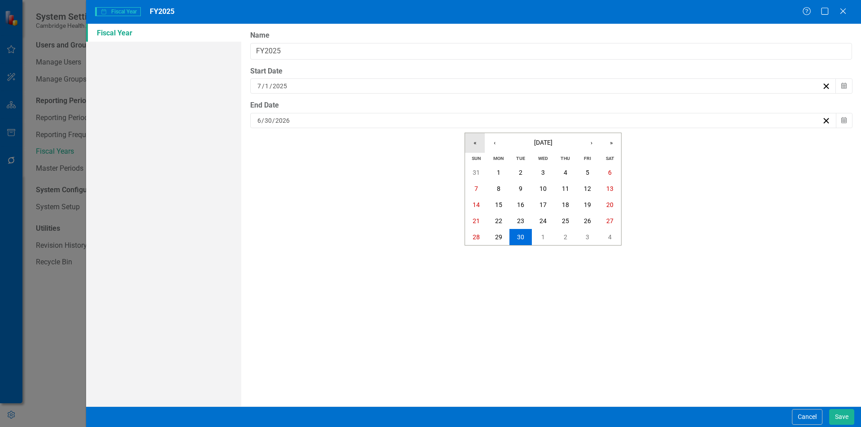
click at [473, 142] on button "«" at bounding box center [475, 143] width 20 height 20
click at [492, 240] on button "30" at bounding box center [498, 237] width 22 height 16
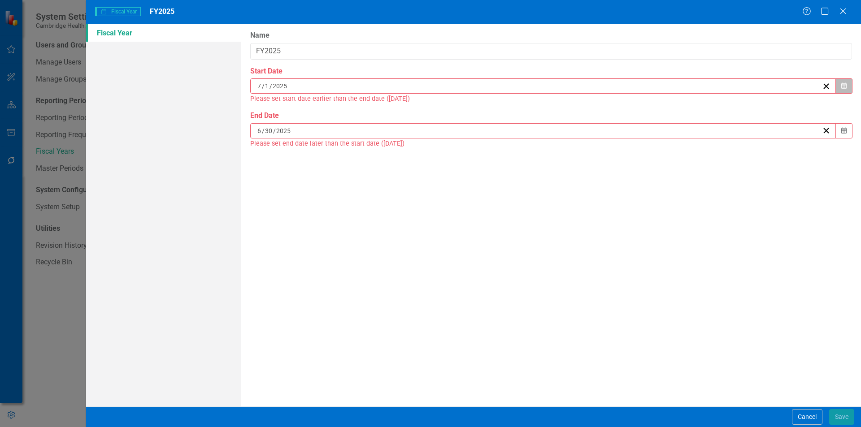
click at [849, 89] on button "Calendar" at bounding box center [843, 85] width 17 height 15
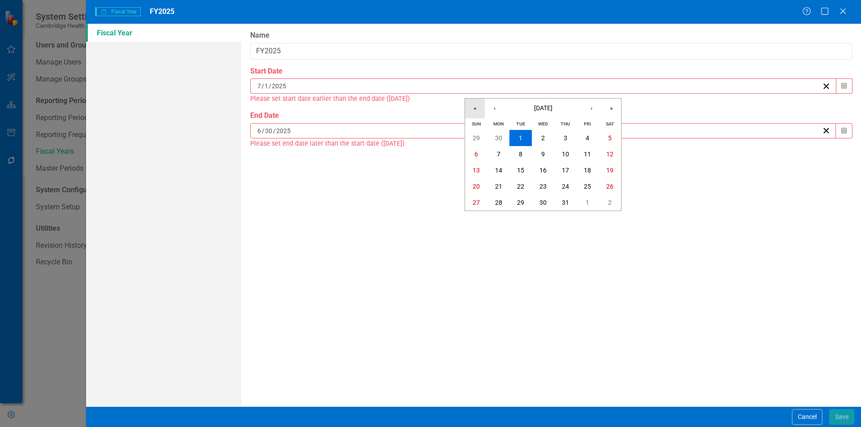
click at [477, 110] on button "«" at bounding box center [475, 109] width 20 height 20
click at [501, 134] on button "1" at bounding box center [498, 138] width 22 height 16
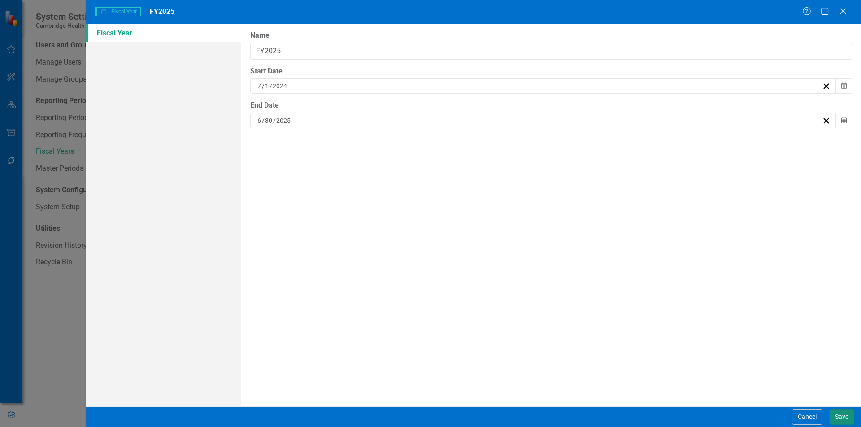
click at [837, 414] on button "Save" at bounding box center [841, 417] width 25 height 16
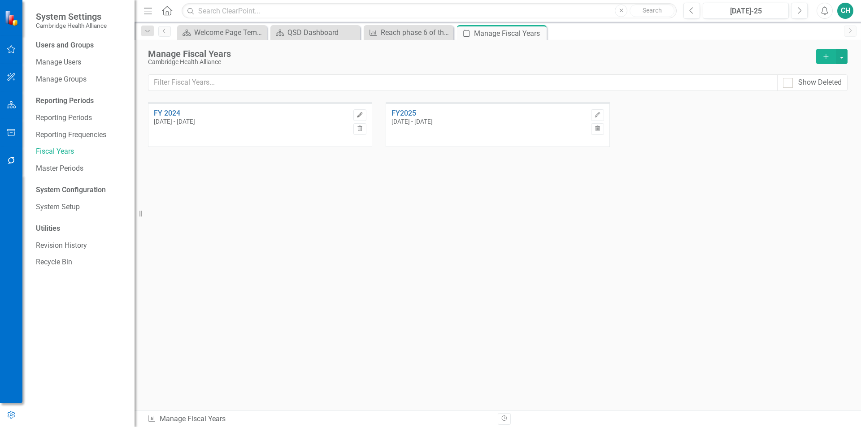
click at [362, 113] on icon "button" at bounding box center [359, 114] width 5 height 5
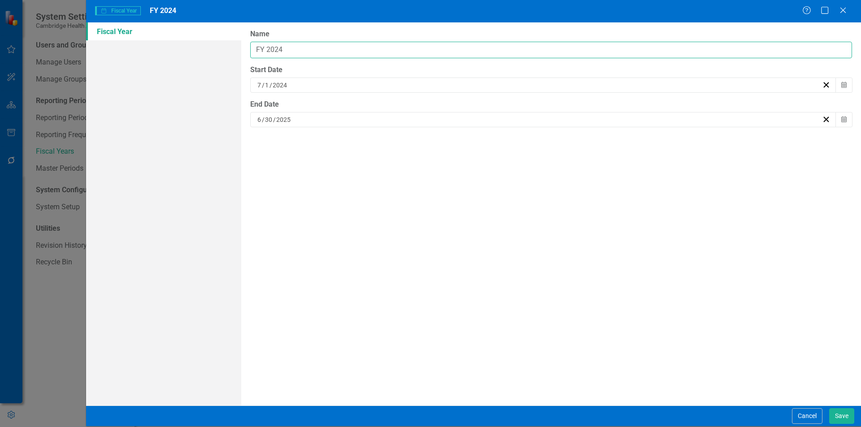
click at [266, 53] on input "FY 2024" at bounding box center [551, 50] width 602 height 17
click at [322, 51] on input "FY2024" at bounding box center [551, 50] width 602 height 17
type input "FY2025"
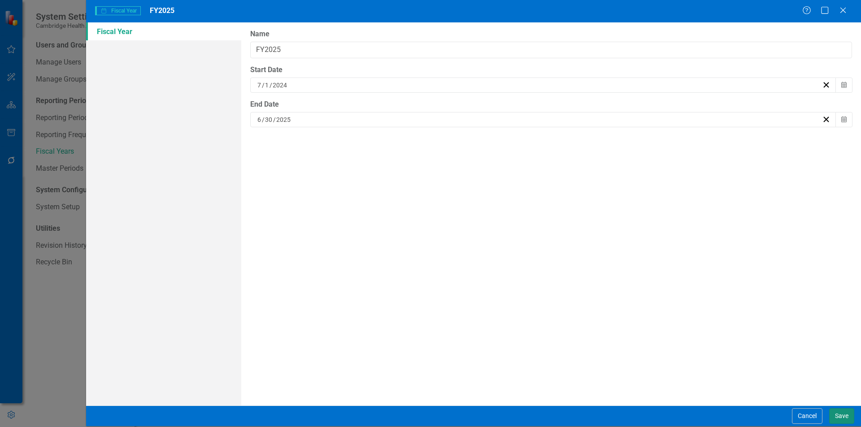
click at [848, 417] on button "Save" at bounding box center [841, 416] width 25 height 16
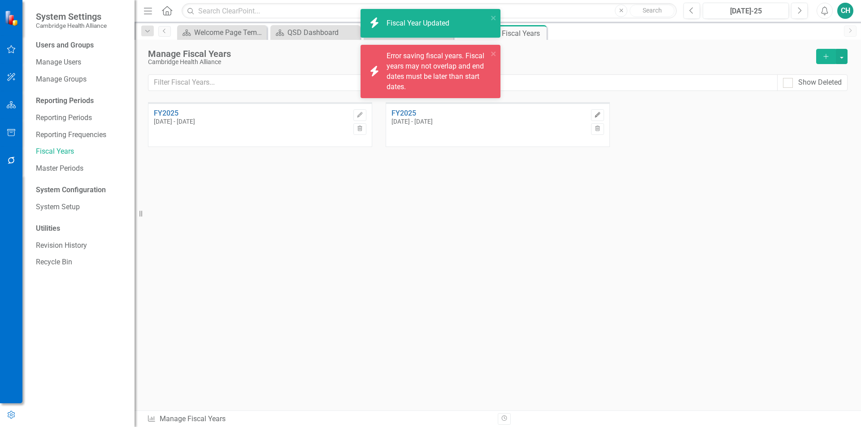
click at [598, 113] on icon "Edit" at bounding box center [597, 115] width 7 height 5
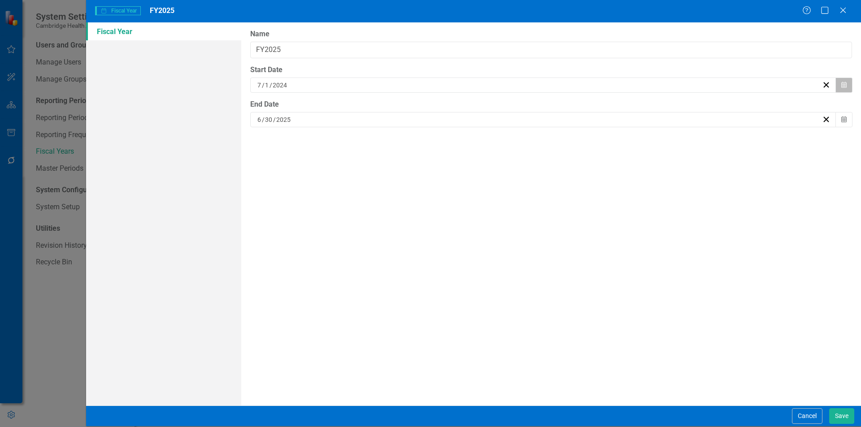
click at [843, 85] on icon "button" at bounding box center [843, 85] width 5 height 6
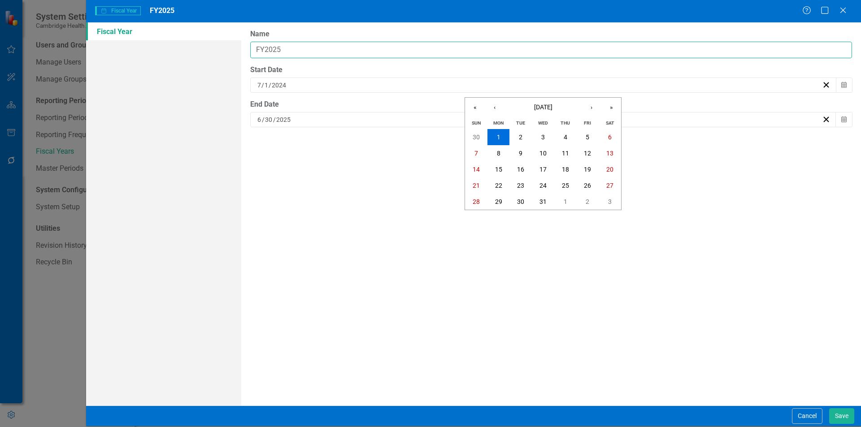
click at [335, 51] on input "FY2025" at bounding box center [551, 50] width 602 height 17
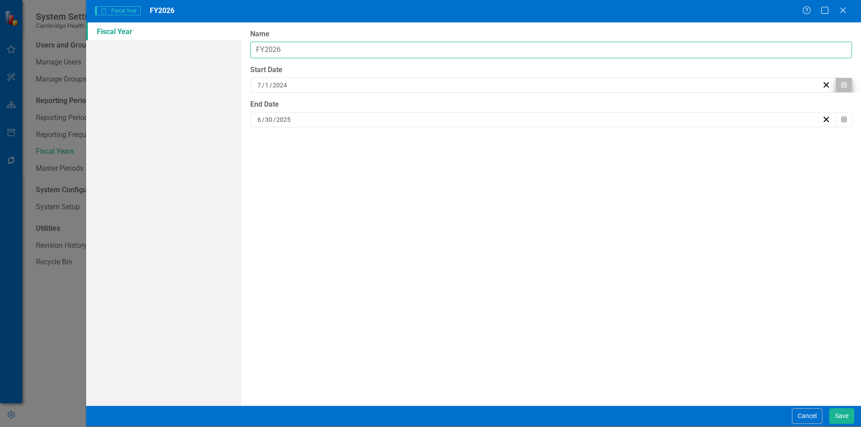
type input "FY2026"
click at [843, 87] on icon "button" at bounding box center [843, 85] width 5 height 6
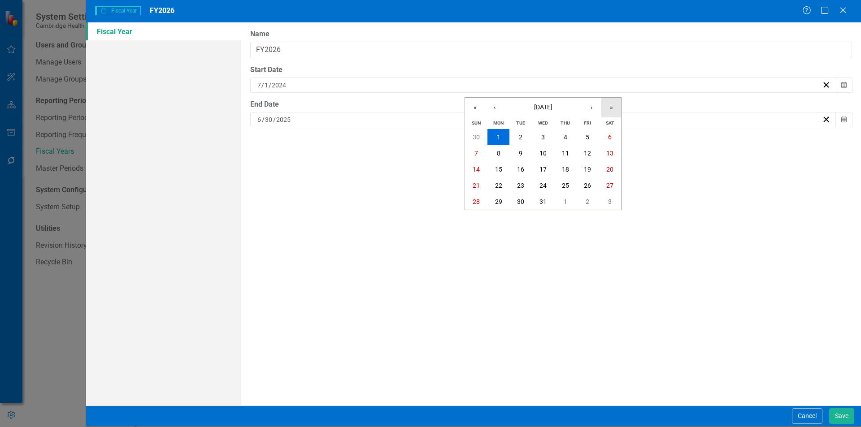
click at [606, 108] on button "»" at bounding box center [611, 108] width 20 height 20
click at [512, 136] on button "1" at bounding box center [520, 137] width 22 height 16
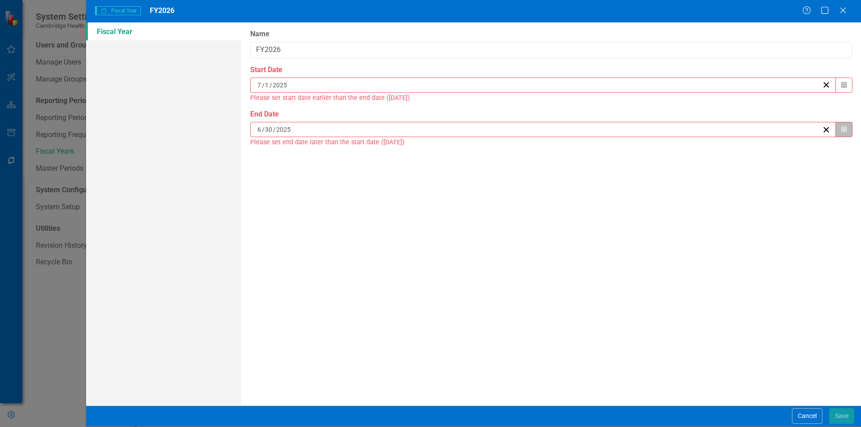
click at [841, 130] on icon "button" at bounding box center [843, 129] width 5 height 6
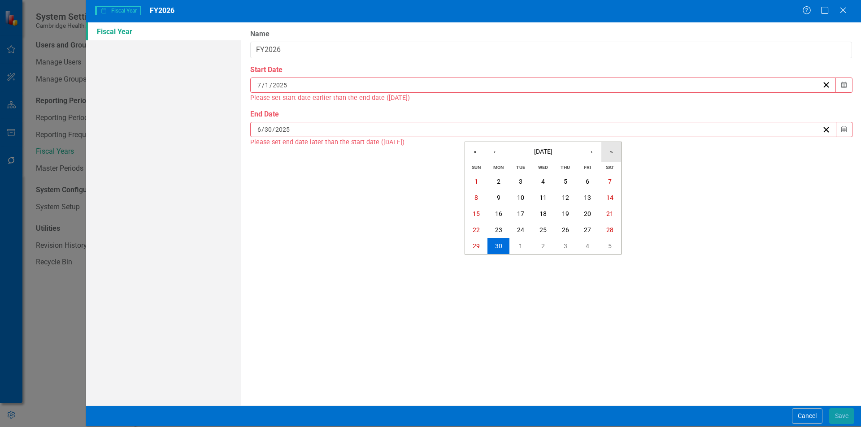
click at [614, 153] on button "»" at bounding box center [611, 152] width 20 height 20
click at [520, 246] on abbr "30" at bounding box center [520, 245] width 7 height 7
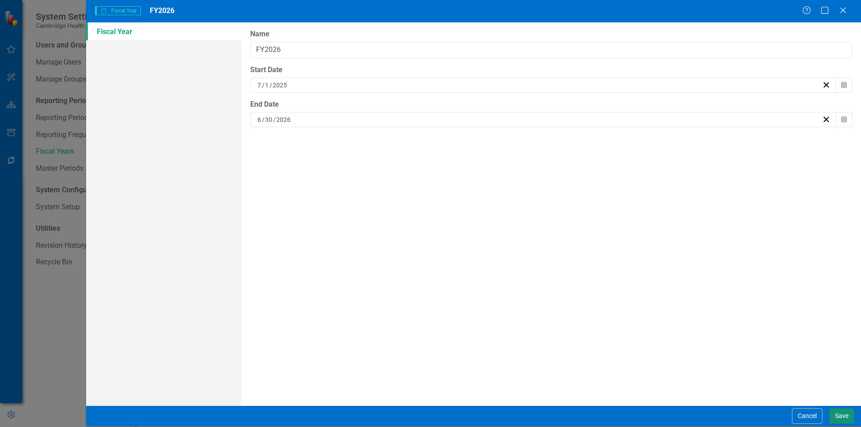
click at [841, 420] on button "Save" at bounding box center [841, 416] width 25 height 16
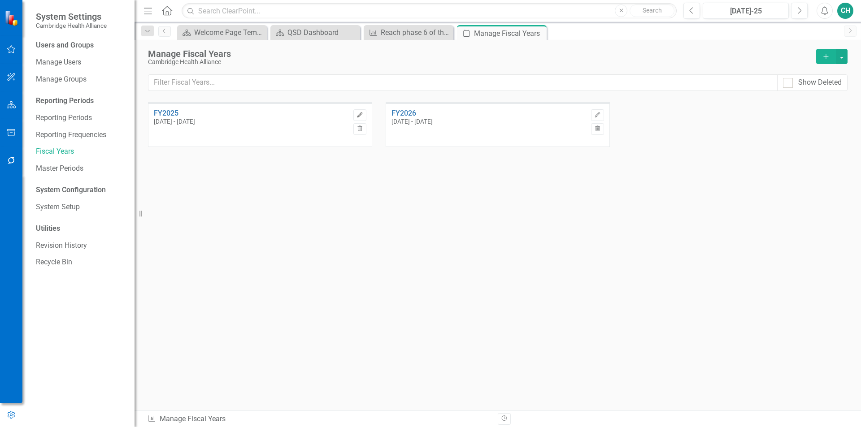
click at [359, 115] on icon "button" at bounding box center [359, 114] width 5 height 5
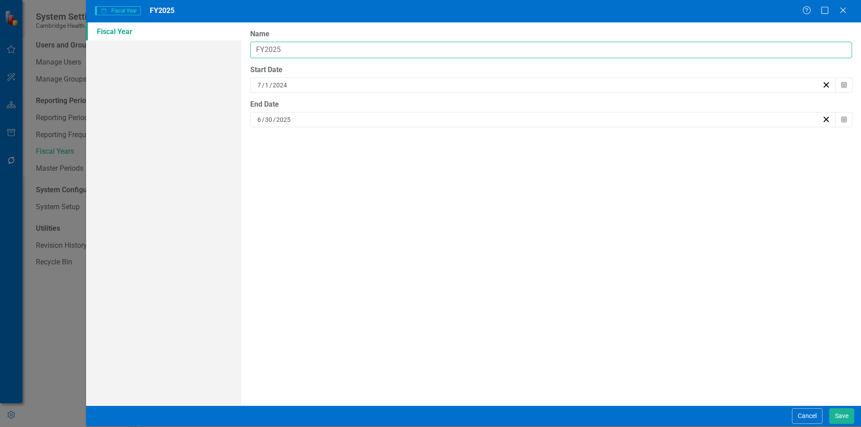
click at [264, 52] on input "FY2025" at bounding box center [551, 50] width 602 height 17
type input "FY 2025"
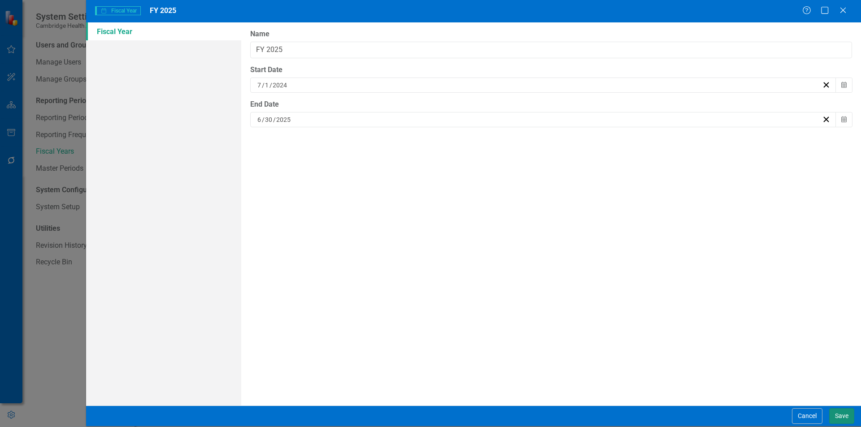
click at [840, 422] on button "Save" at bounding box center [841, 416] width 25 height 16
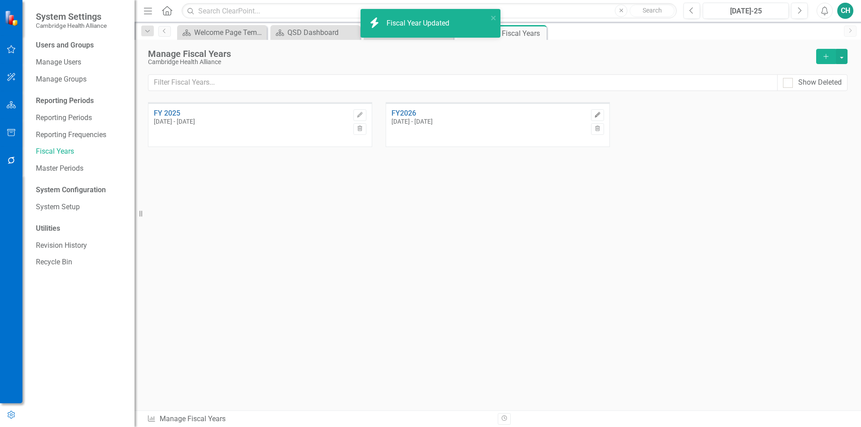
click at [594, 114] on icon "Edit" at bounding box center [597, 115] width 7 height 5
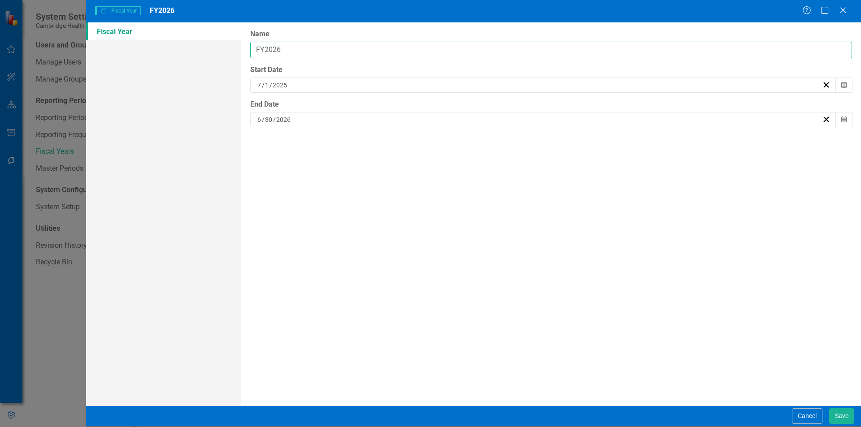
click at [264, 48] on input "FY2026" at bounding box center [551, 50] width 602 height 17
type input "FY 2026"
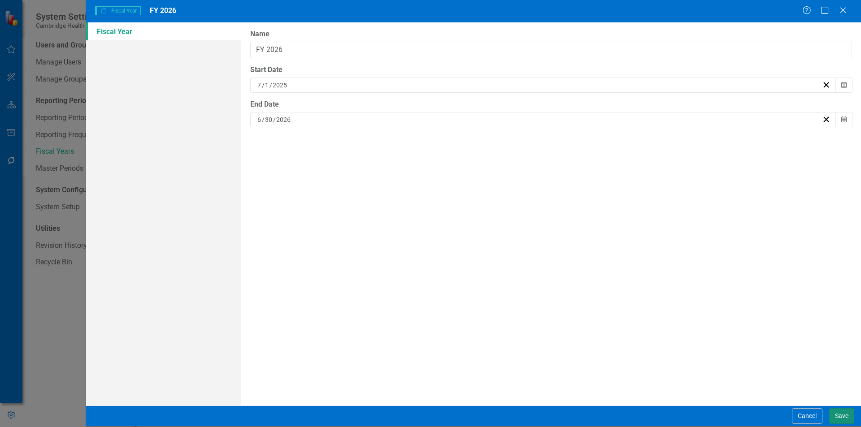
click at [844, 416] on button "Save" at bounding box center [841, 416] width 25 height 16
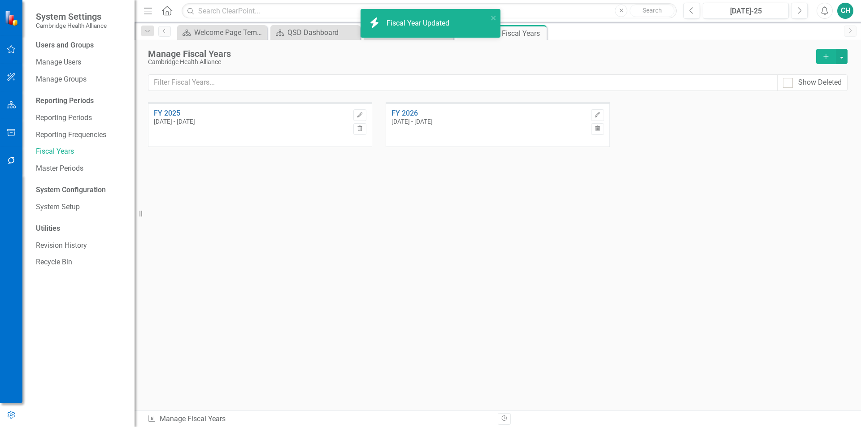
click at [826, 57] on icon "button" at bounding box center [825, 56] width 5 height 5
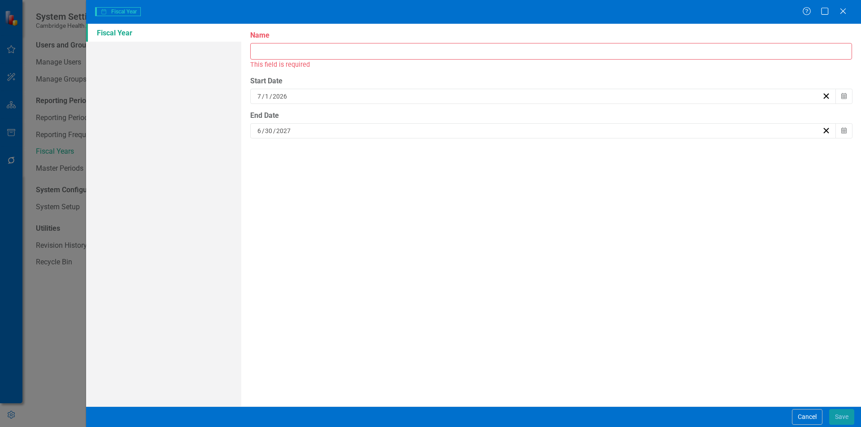
click at [311, 52] on input "Name" at bounding box center [551, 51] width 602 height 17
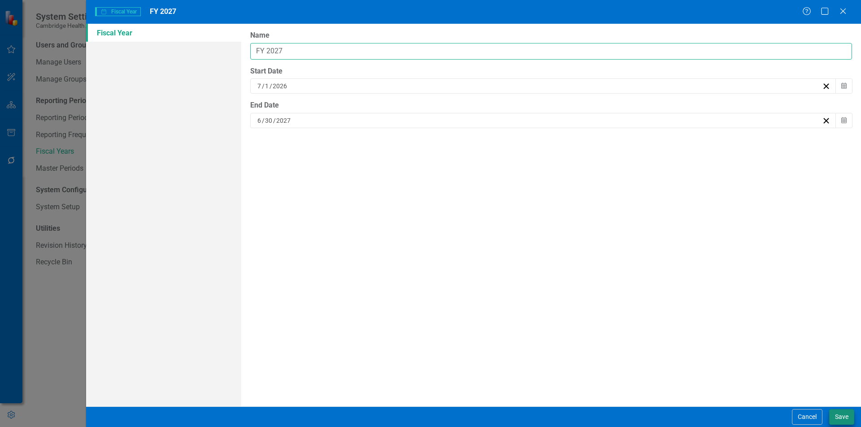
type input "FY 2027"
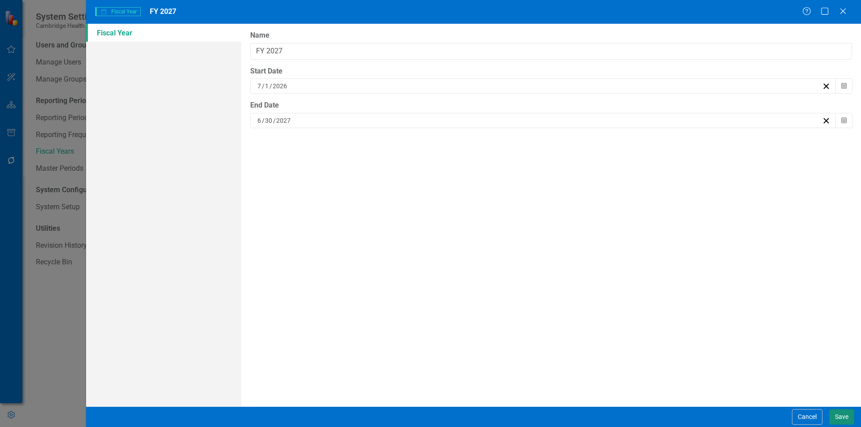
click at [844, 418] on button "Save" at bounding box center [841, 417] width 25 height 16
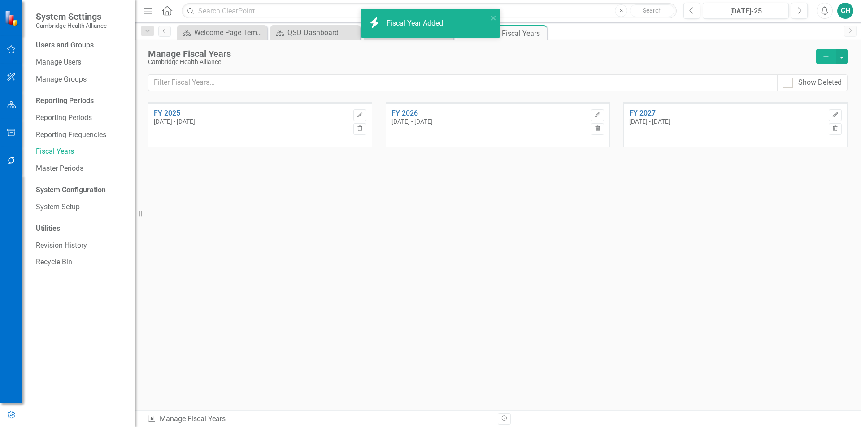
click at [827, 52] on button "Add" at bounding box center [826, 56] width 20 height 15
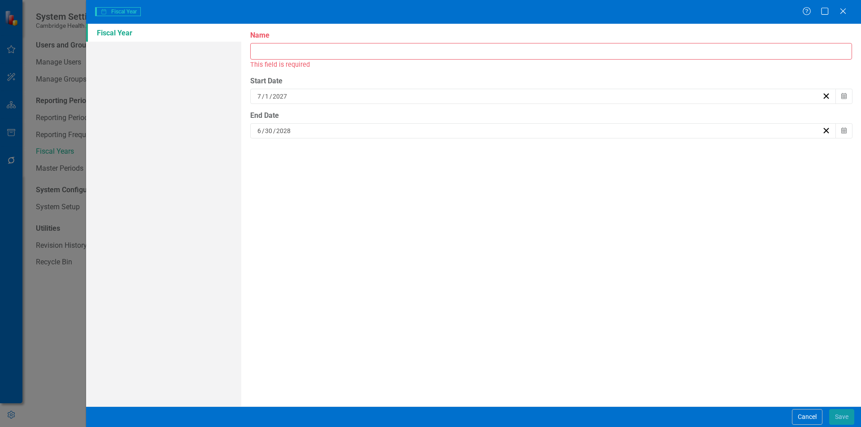
click at [303, 54] on input "Name" at bounding box center [551, 51] width 602 height 17
click at [399, 218] on div "Fiscal years are used in ClearPoint for calculations that may not follow a trad…" at bounding box center [550, 215] width 619 height 383
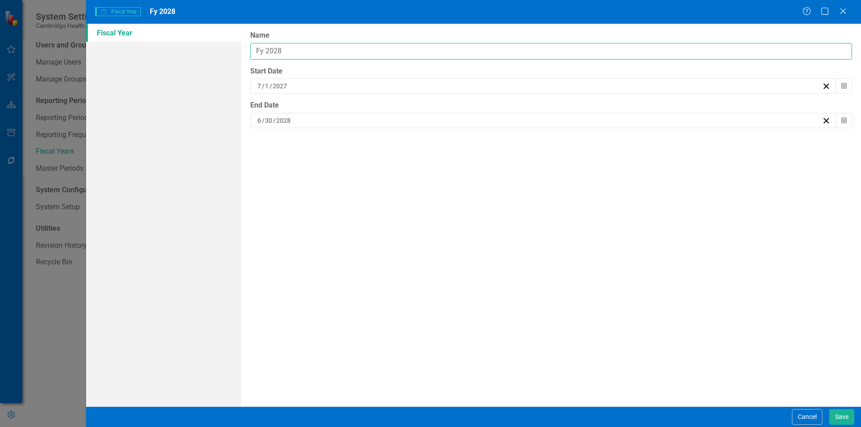
click at [264, 50] on input "Fy 2028" at bounding box center [551, 51] width 602 height 17
type input "FY 2028"
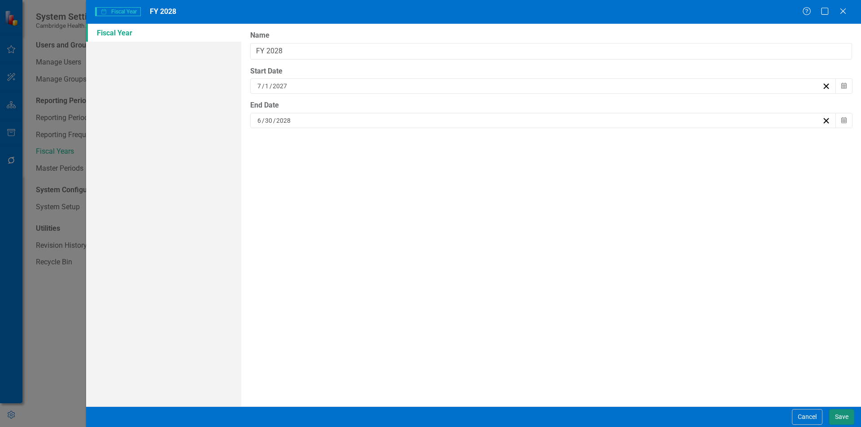
click at [840, 422] on button "Save" at bounding box center [841, 417] width 25 height 16
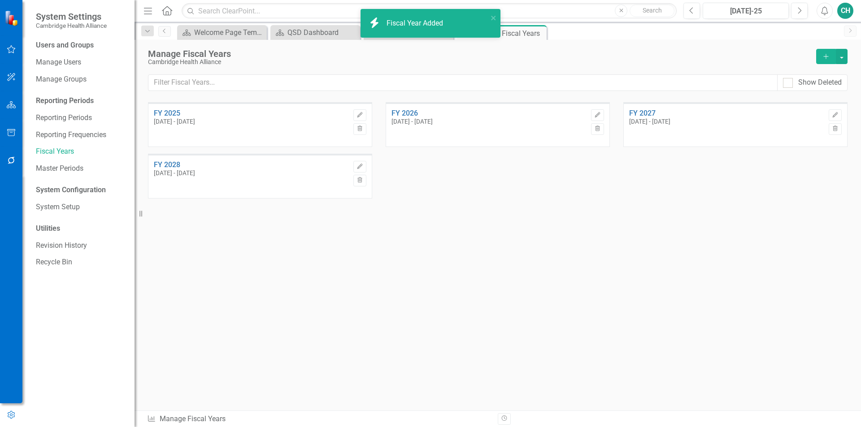
click at [828, 57] on icon "Add" at bounding box center [826, 56] width 8 height 6
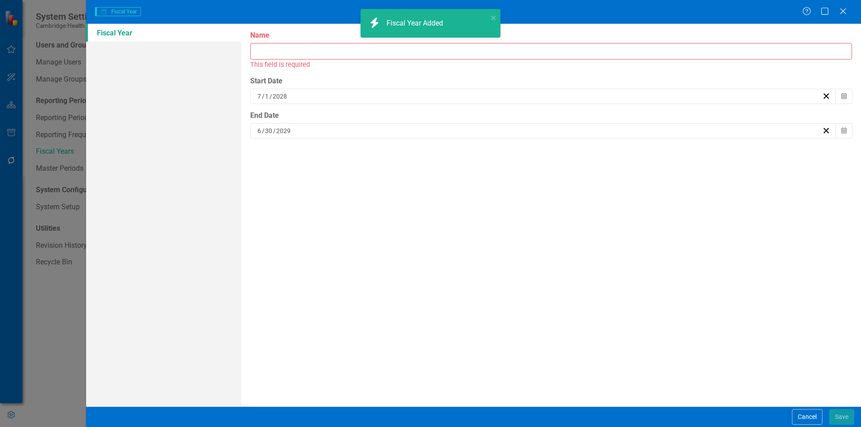
click at [305, 53] on input "Name" at bounding box center [551, 51] width 602 height 17
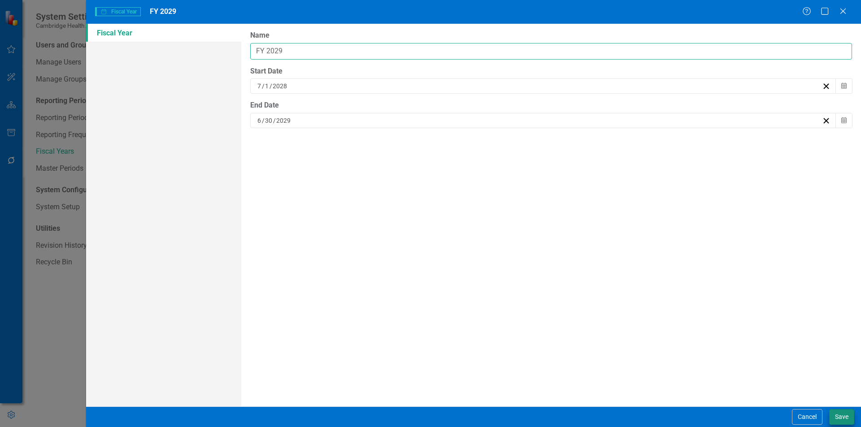
type input "FY 2029"
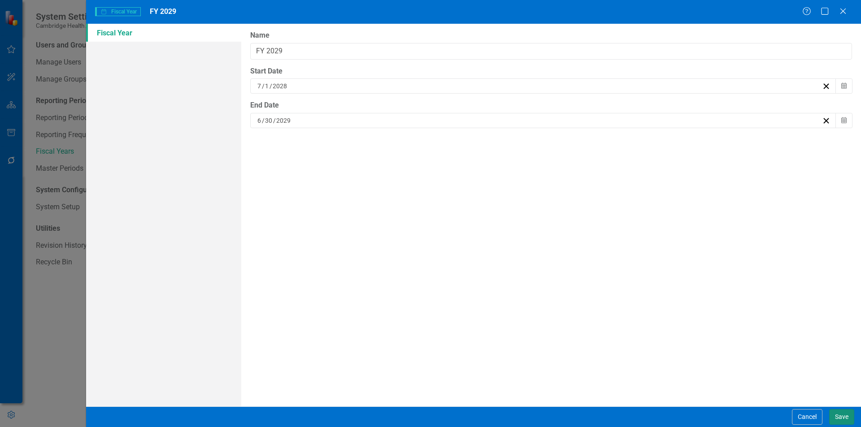
click at [838, 415] on button "Save" at bounding box center [841, 417] width 25 height 16
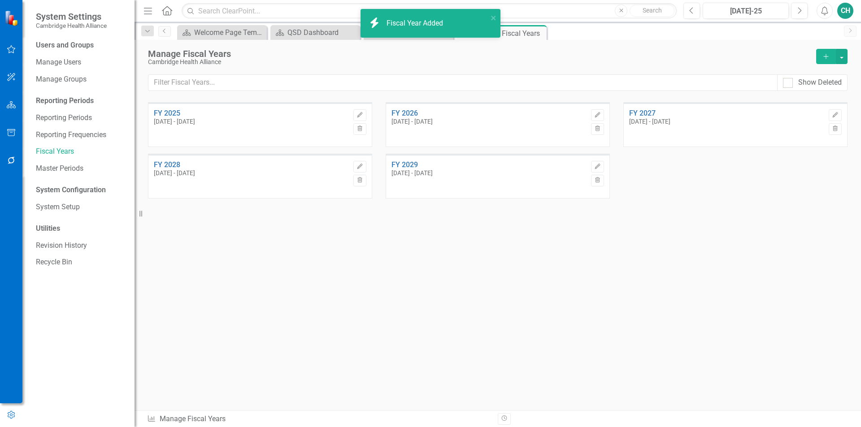
click at [825, 60] on button "Add" at bounding box center [826, 56] width 20 height 15
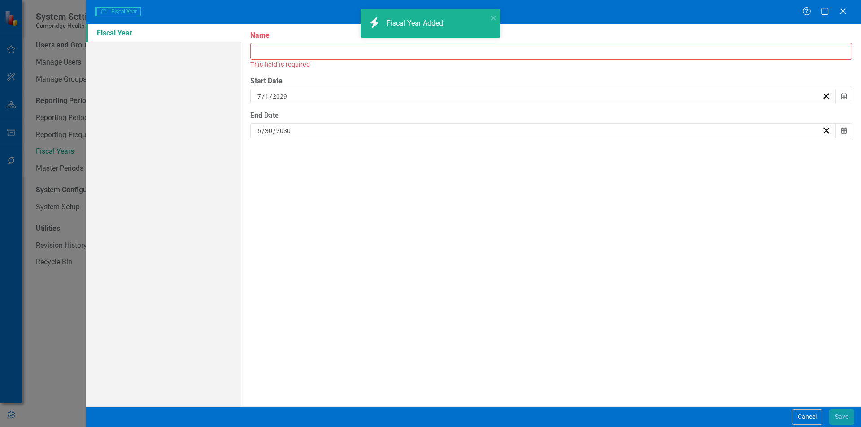
click at [304, 57] on input "Name" at bounding box center [551, 51] width 602 height 17
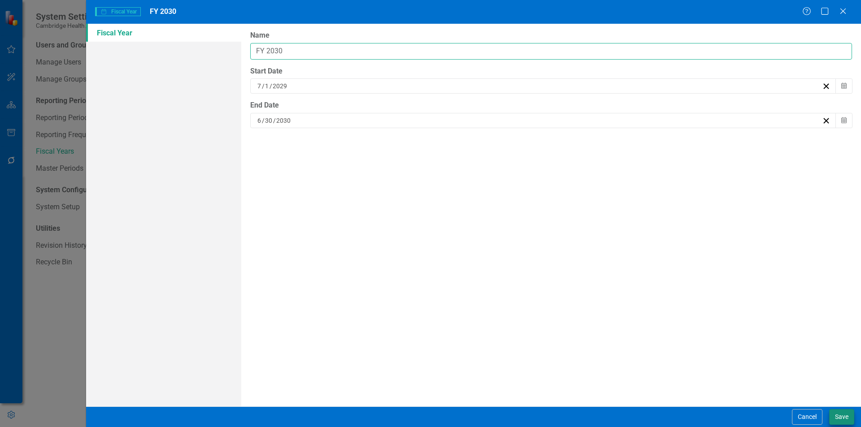
type input "FY 2030"
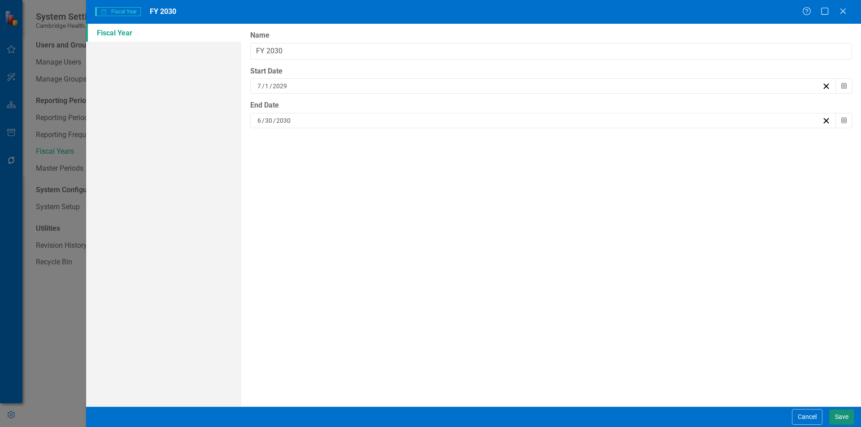
click at [844, 417] on button "Save" at bounding box center [841, 417] width 25 height 16
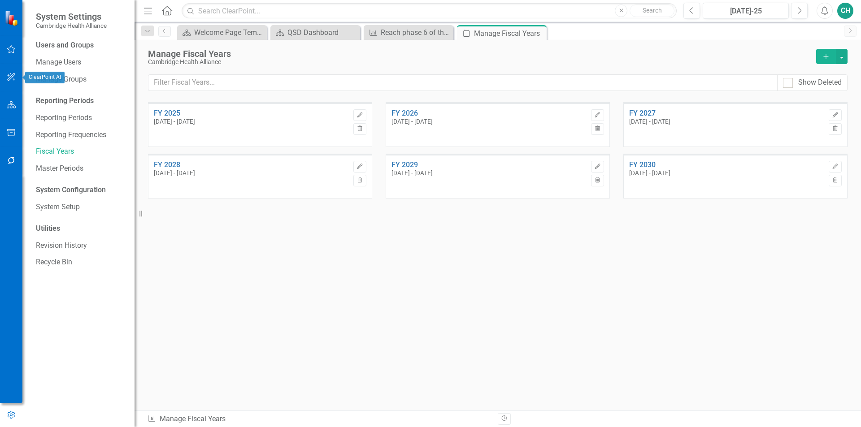
click at [10, 106] on icon "button" at bounding box center [11, 104] width 9 height 7
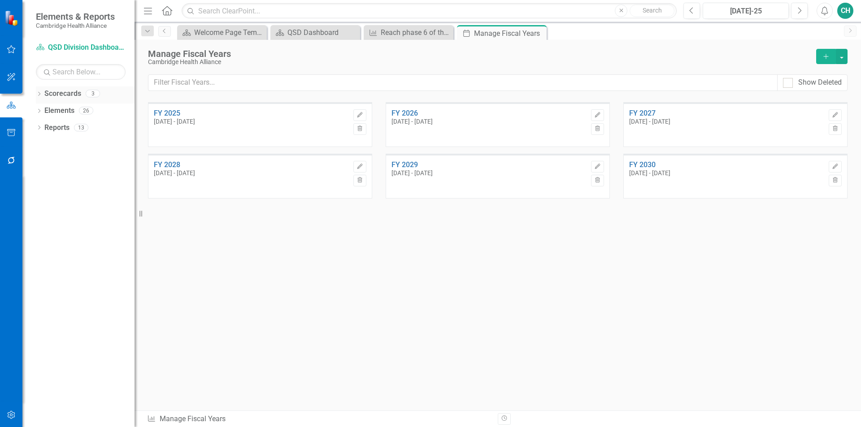
click at [70, 95] on link "Scorecards" at bounding box center [62, 94] width 37 height 10
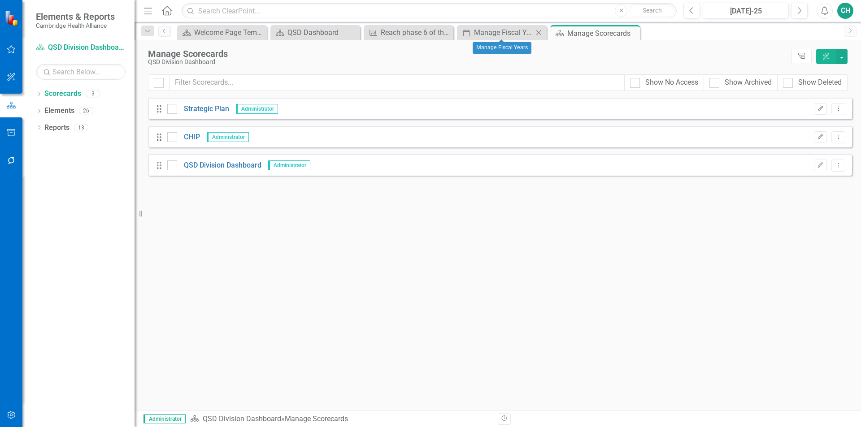
click at [536, 31] on icon "Close" at bounding box center [538, 32] width 9 height 7
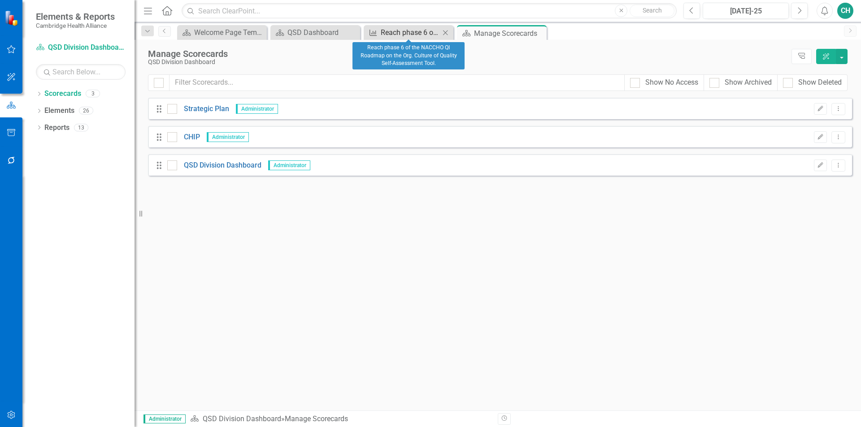
click at [411, 34] on div "Reach phase 6 of the NACCHO QI Roadmap on the Org. Culture of Quality Self-Asse…" at bounding box center [410, 32] width 59 height 11
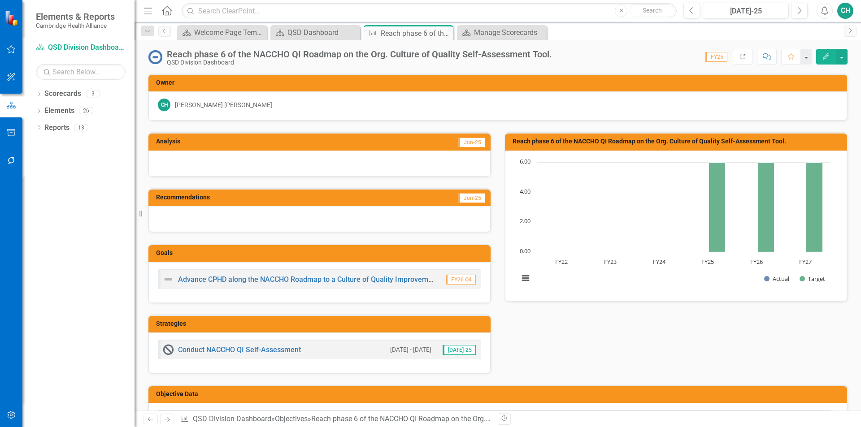
click at [825, 57] on icon "Edit" at bounding box center [826, 56] width 8 height 6
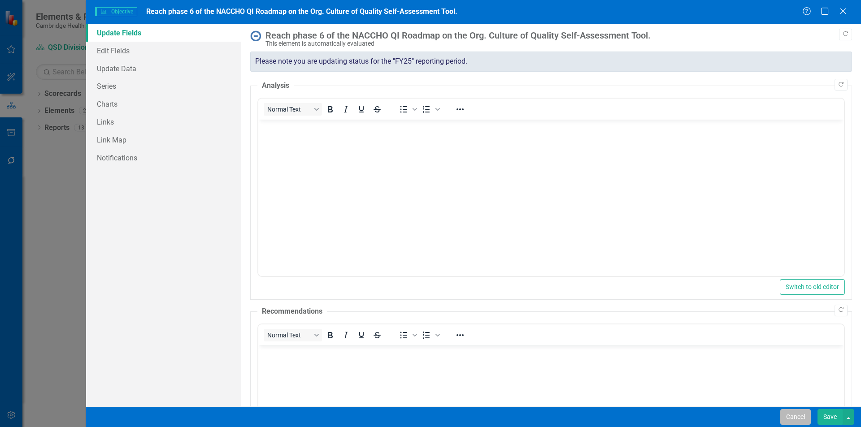
click at [794, 416] on button "Cancel" at bounding box center [795, 417] width 30 height 16
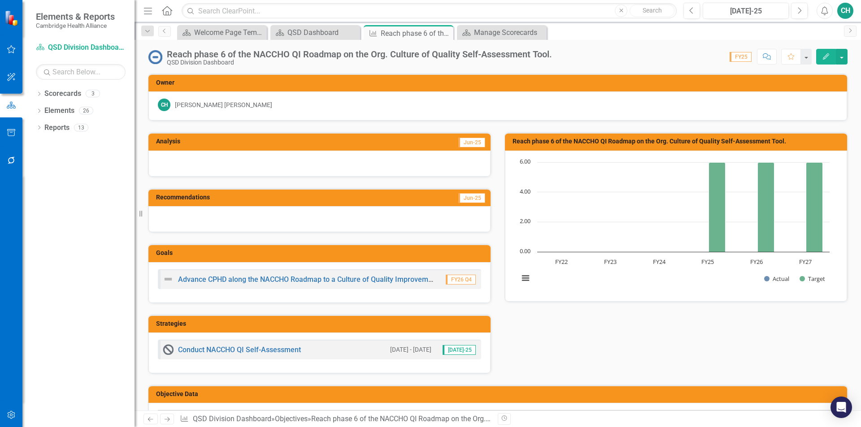
click at [828, 58] on icon "Edit" at bounding box center [826, 56] width 8 height 6
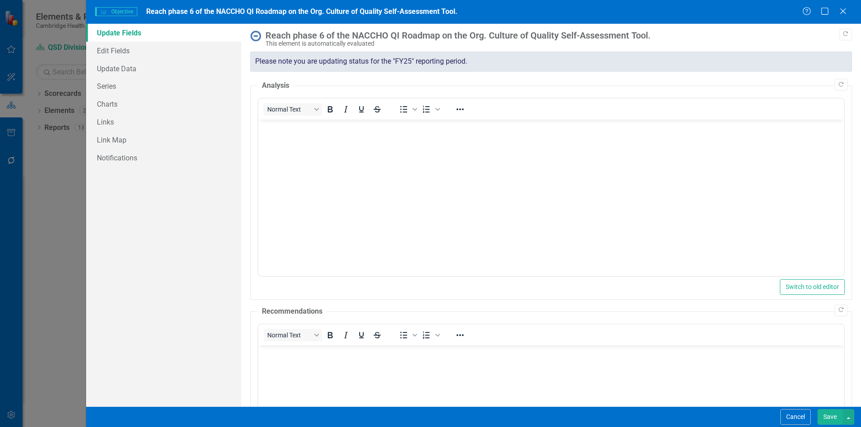
click at [335, 63] on div "Please note you are updating status for the "FY25" reporting period." at bounding box center [551, 62] width 602 height 20
click at [792, 410] on button "Cancel" at bounding box center [795, 417] width 30 height 16
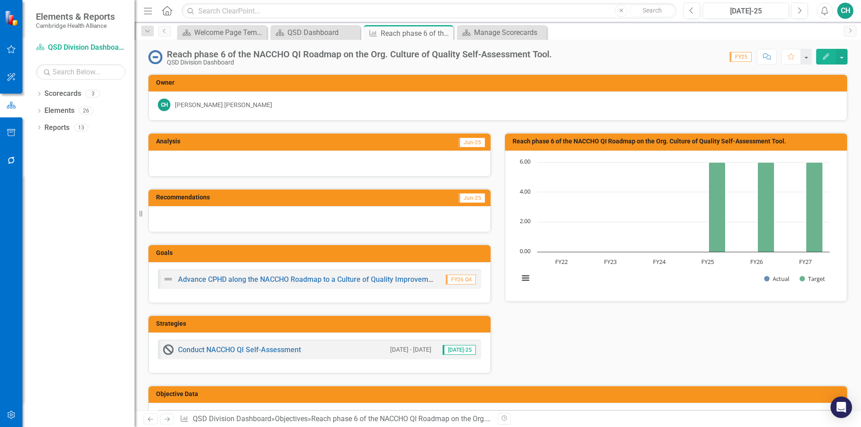
click at [827, 58] on icon "Edit" at bounding box center [826, 56] width 8 height 6
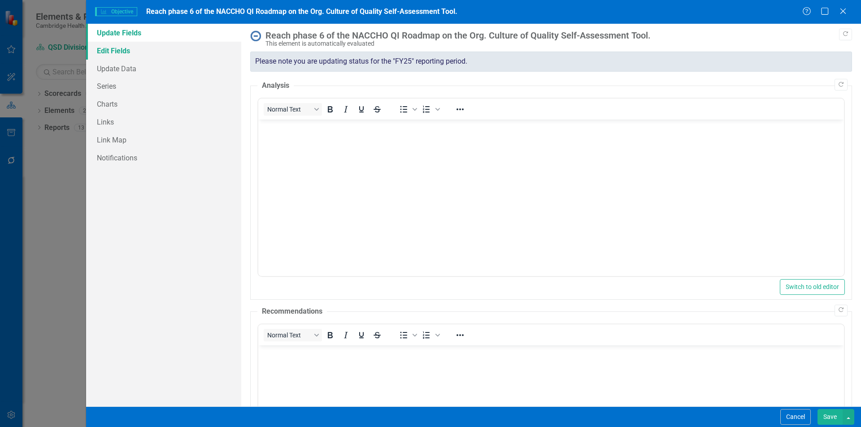
click at [130, 55] on link "Edit Fields" at bounding box center [163, 51] width 155 height 18
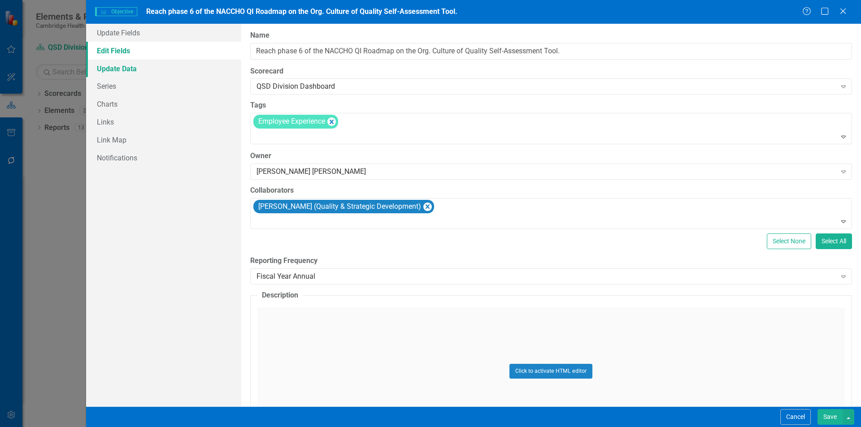
click at [142, 70] on link "Update Data" at bounding box center [163, 69] width 155 height 18
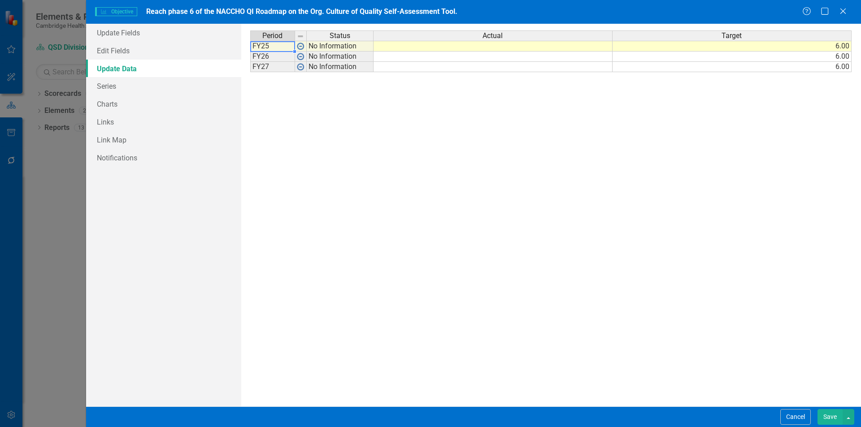
click at [265, 48] on td "FY25" at bounding box center [272, 46] width 45 height 11
click at [346, 53] on td "No Information" at bounding box center [340, 57] width 67 height 10
click at [336, 49] on td "No Information" at bounding box center [340, 46] width 67 height 11
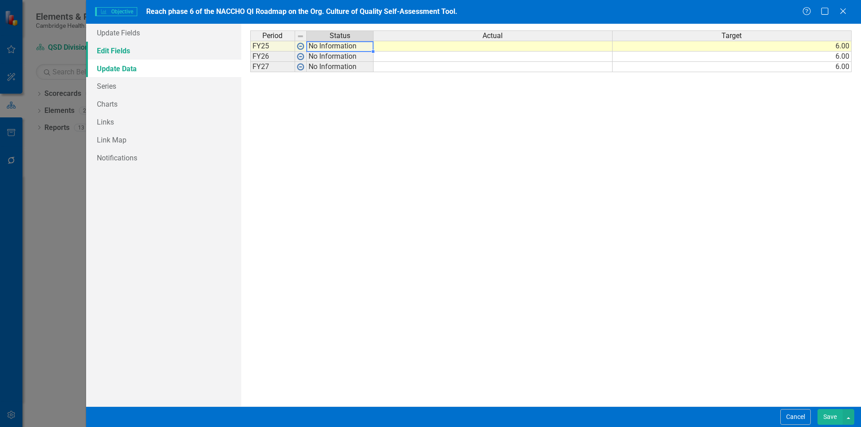
click at [139, 49] on link "Edit Fields" at bounding box center [163, 51] width 155 height 18
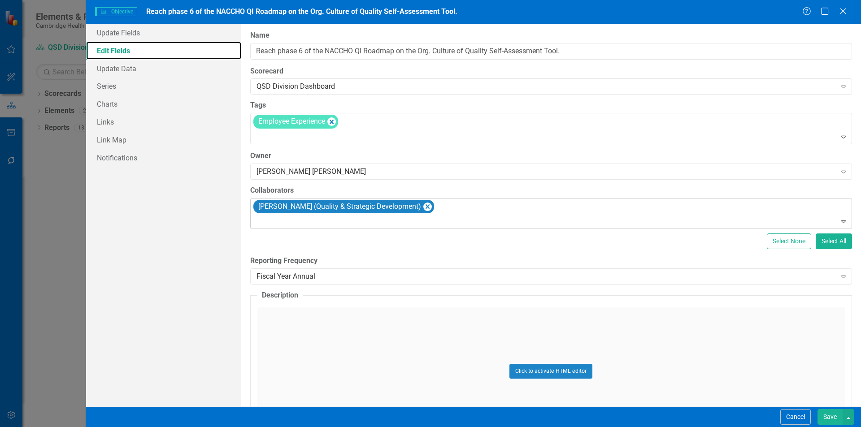
scroll to position [72, 0]
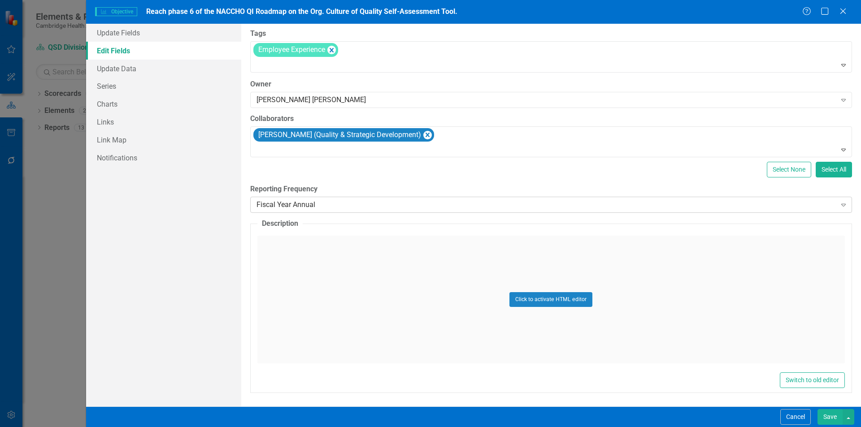
click at [444, 205] on div "Fiscal Year Annual" at bounding box center [546, 205] width 580 height 10
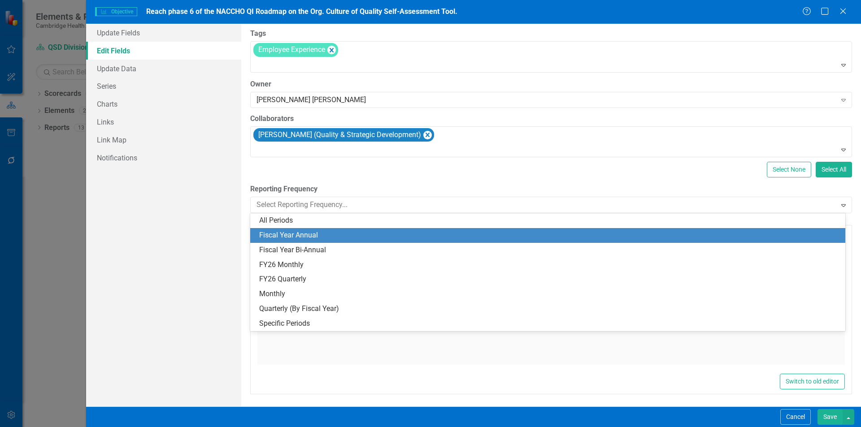
click at [322, 234] on div "Fiscal Year Annual" at bounding box center [549, 235] width 580 height 10
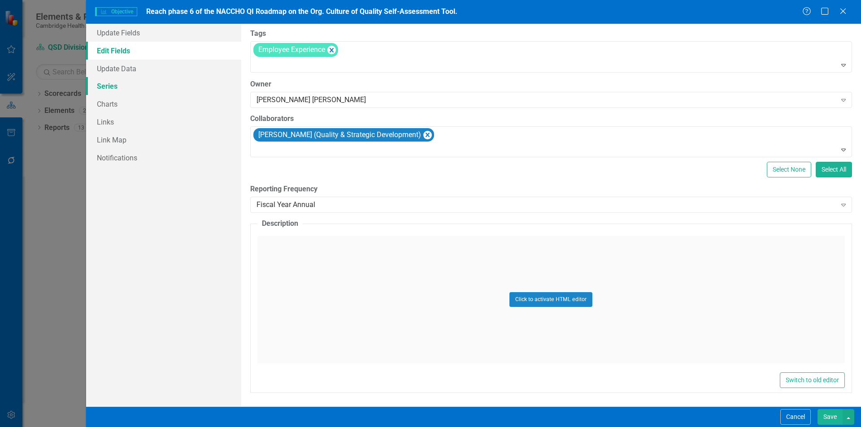
click at [132, 87] on link "Series" at bounding box center [163, 86] width 155 height 18
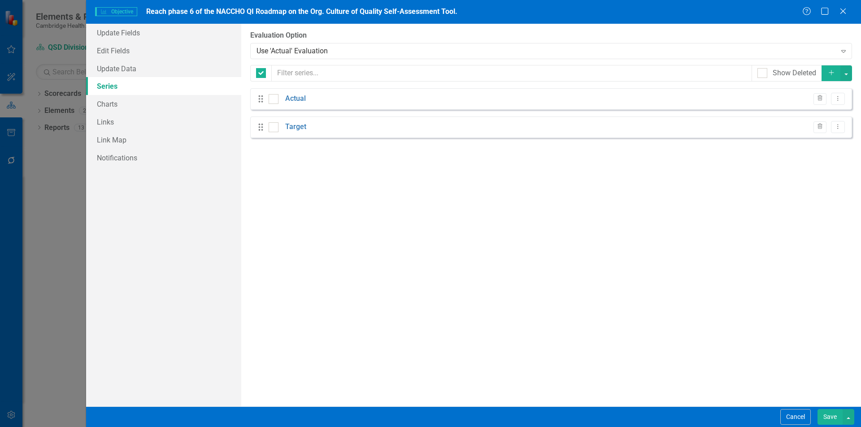
checkbox input "false"
click at [108, 106] on link "Charts" at bounding box center [163, 104] width 155 height 18
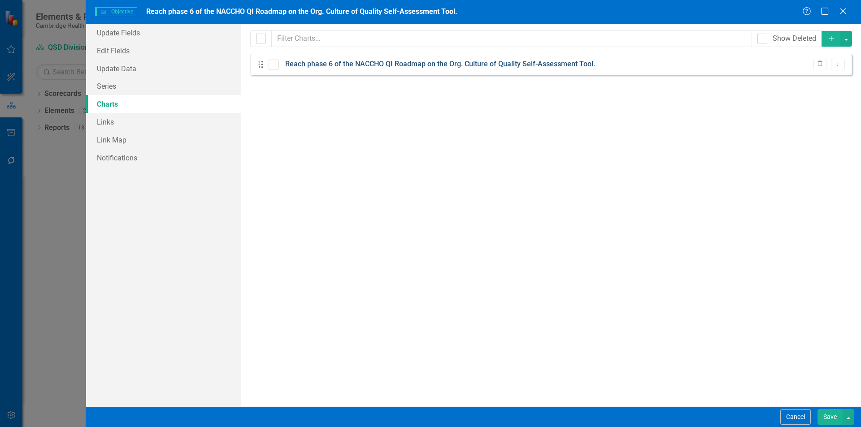
click at [420, 63] on link "Reach phase 6 of the NACCHO QI Roadmap on the Org. Culture of Quality Self-Asse…" at bounding box center [440, 64] width 310 height 10
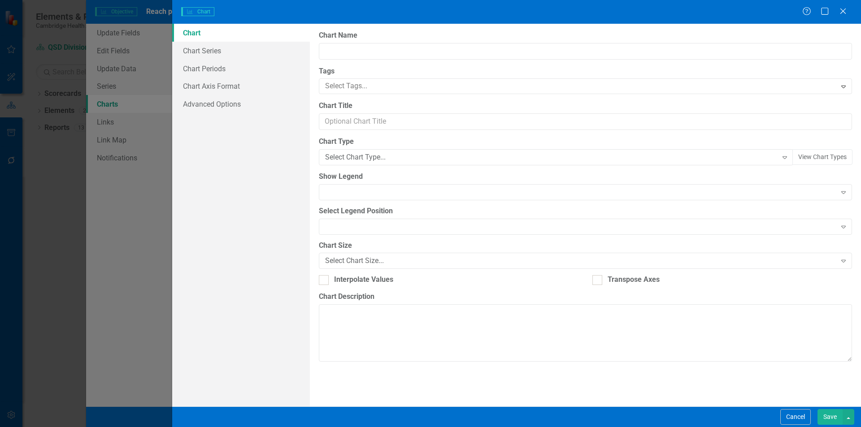
type input "Reach phase 6 of the NACCHO QI Roadmap on the Org. Culture of Quality Self-Asse…"
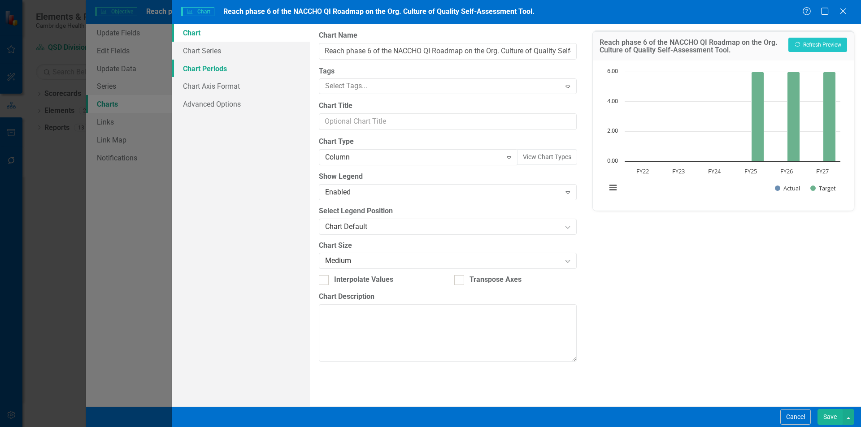
click at [206, 62] on link "Chart Periods" at bounding box center [241, 69] width 138 height 18
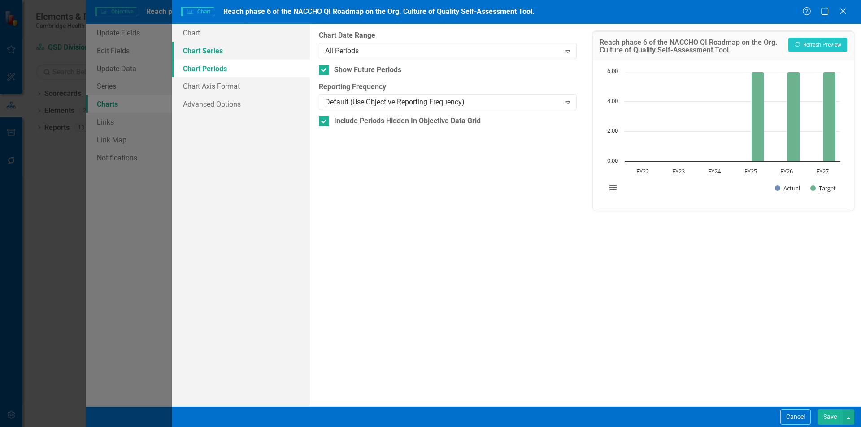
click at [243, 53] on link "Chart Series" at bounding box center [241, 51] width 138 height 18
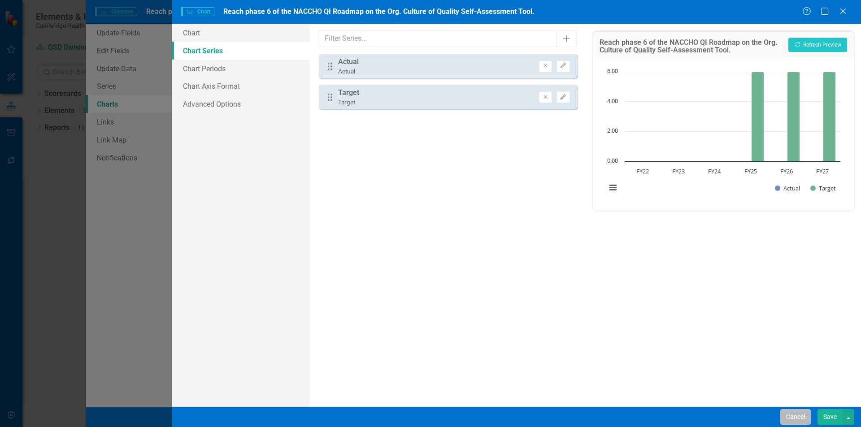
click at [797, 410] on button "Cancel" at bounding box center [795, 417] width 30 height 16
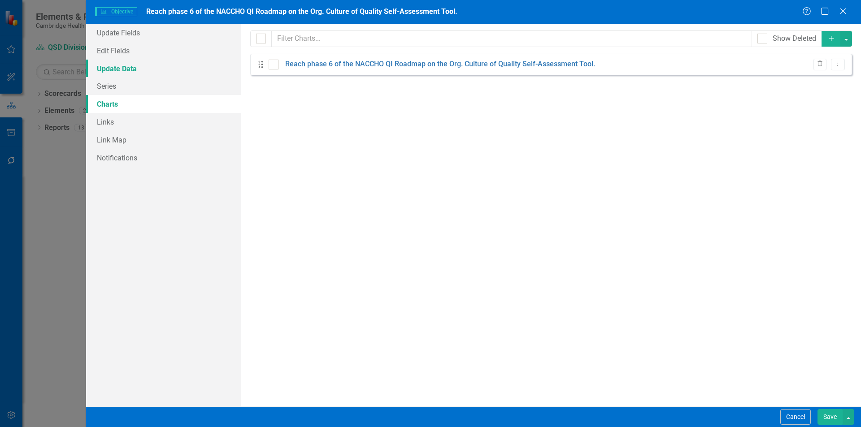
click at [122, 72] on link "Update Data" at bounding box center [163, 69] width 155 height 18
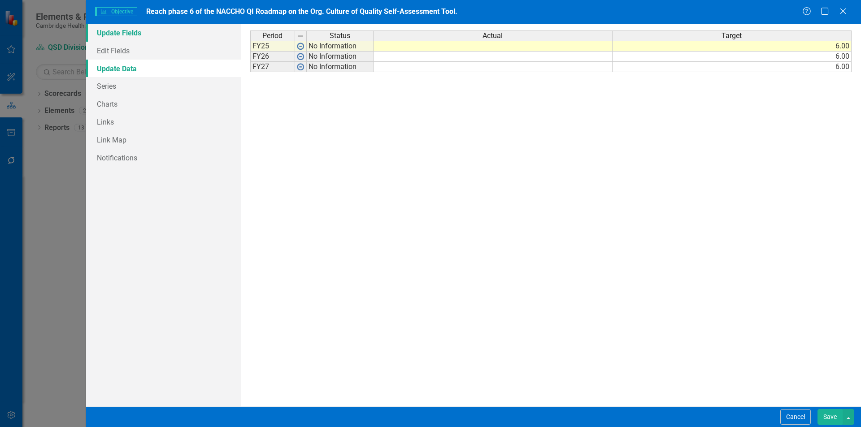
click at [139, 35] on link "Update Fields" at bounding box center [163, 33] width 155 height 18
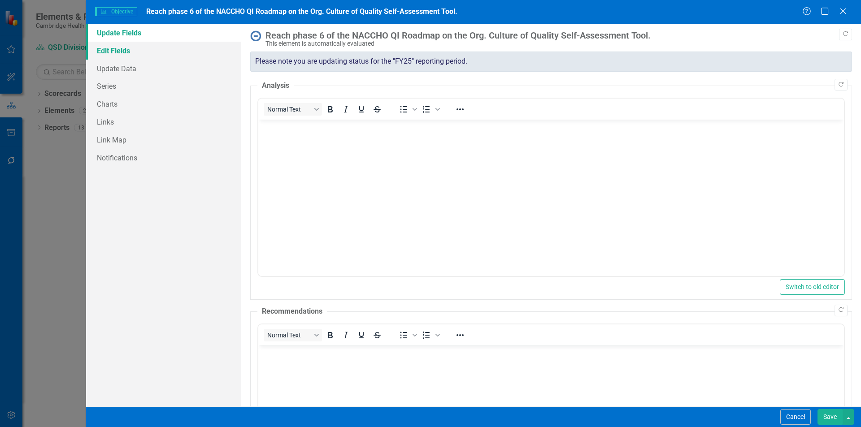
click at [128, 50] on link "Edit Fields" at bounding box center [163, 51] width 155 height 18
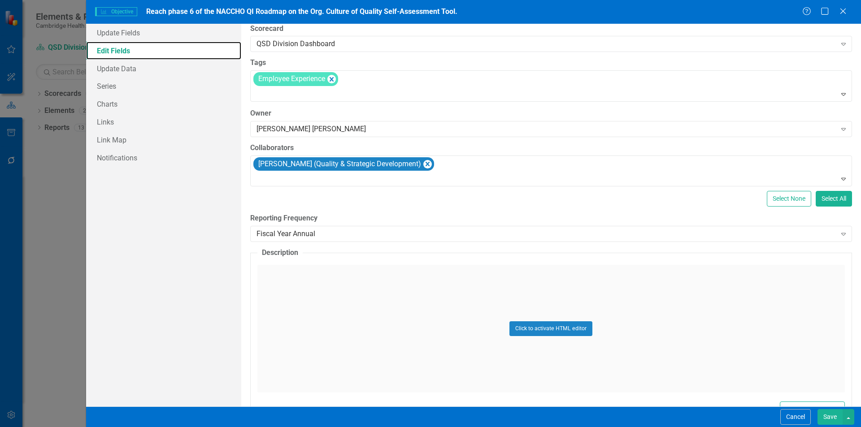
scroll to position [27, 0]
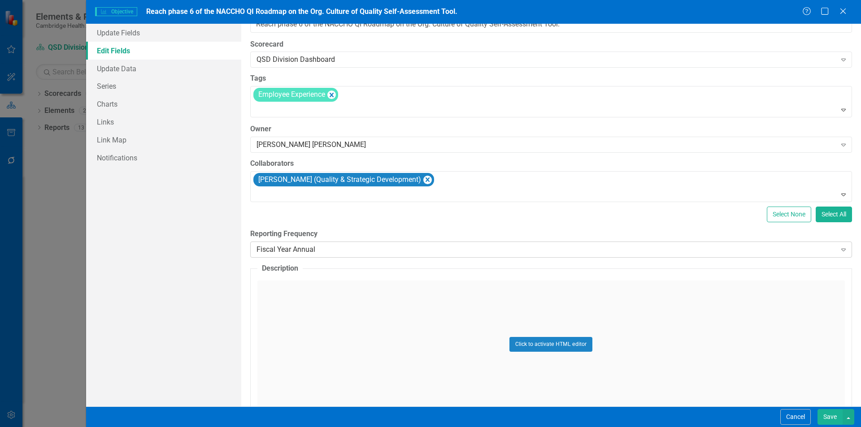
click at [672, 250] on div "Fiscal Year Annual" at bounding box center [546, 250] width 580 height 10
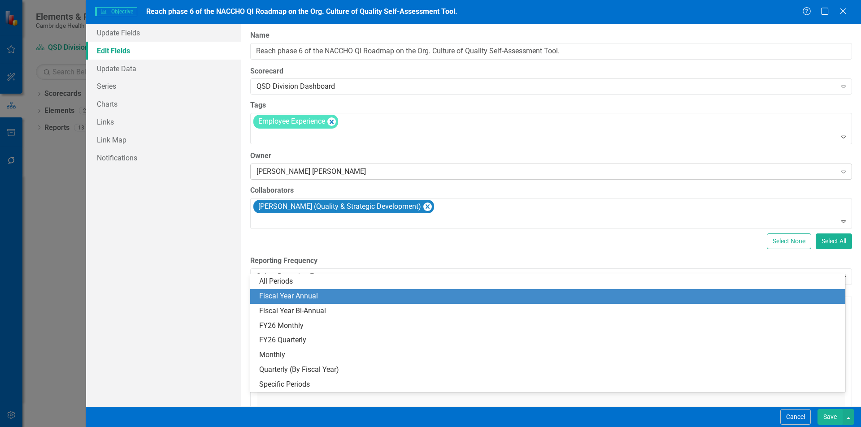
scroll to position [45, 0]
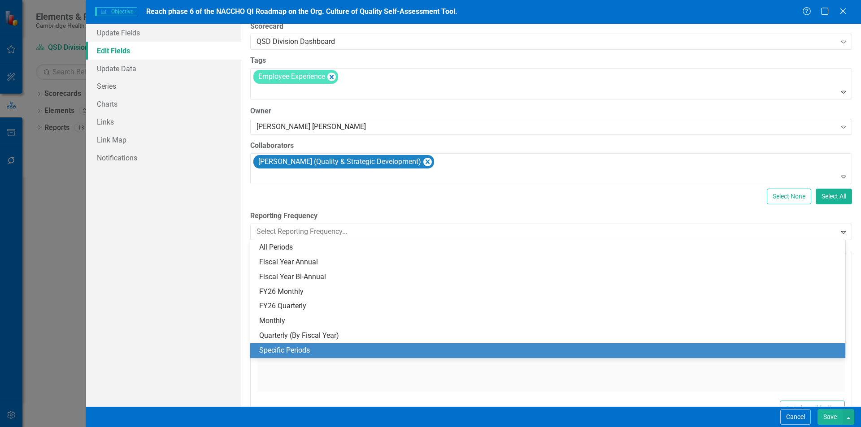
click at [359, 349] on div "Specific Periods" at bounding box center [549, 351] width 580 height 10
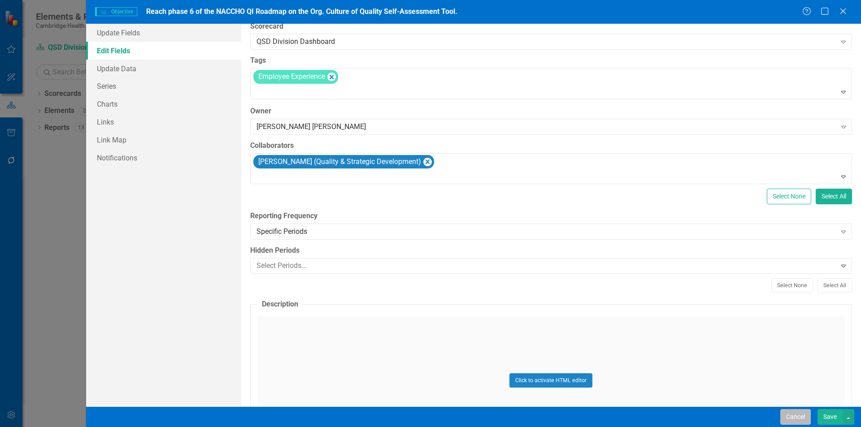
click at [797, 420] on button "Cancel" at bounding box center [795, 417] width 30 height 16
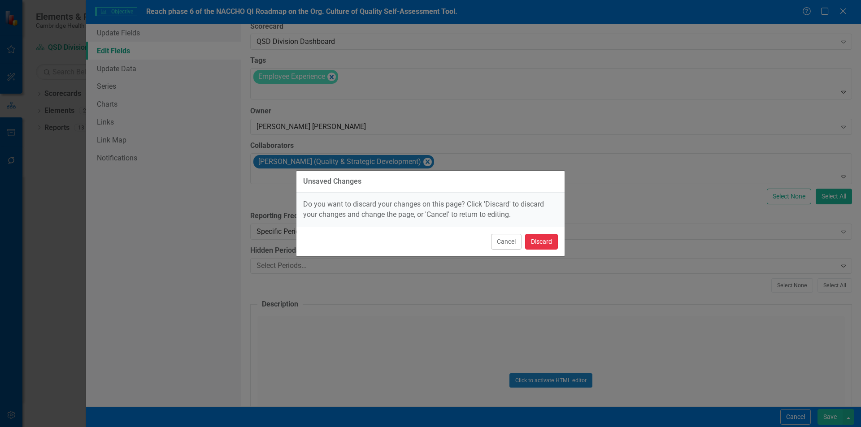
click at [548, 242] on button "Discard" at bounding box center [541, 242] width 33 height 16
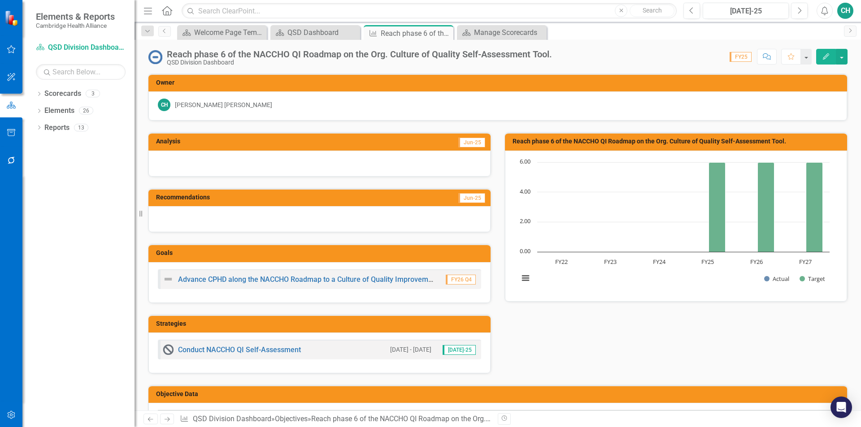
click at [591, 142] on h3 "Reach phase 6 of the NACCHO QI Roadmap on the Org. Culture of Quality Self-Asse…" at bounding box center [677, 141] width 330 height 7
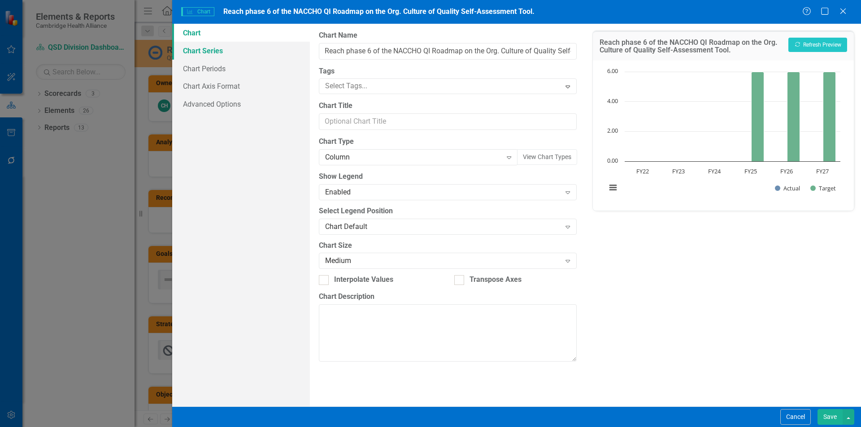
click at [227, 55] on link "Chart Series" at bounding box center [241, 51] width 138 height 18
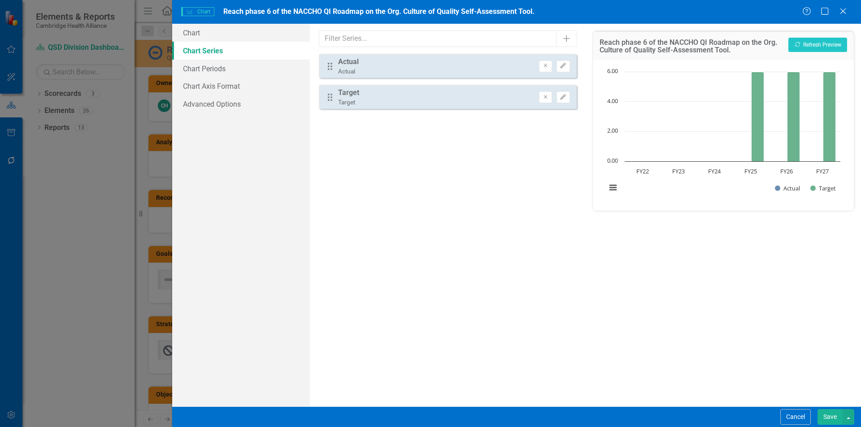
click at [562, 72] on div "Drag Actual Actual Remove Edit" at bounding box center [447, 66] width 257 height 24
click at [564, 67] on icon "Edit" at bounding box center [562, 65] width 7 height 5
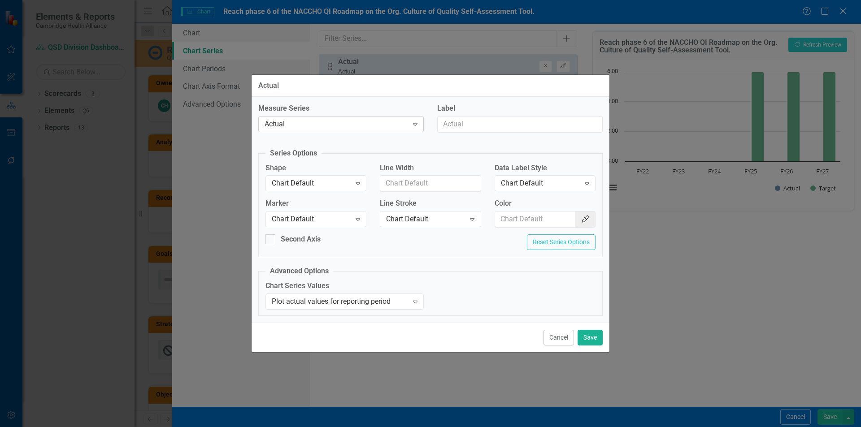
click at [405, 127] on div "Actual" at bounding box center [335, 124] width 143 height 10
click at [563, 338] on button "Cancel" at bounding box center [558, 338] width 30 height 16
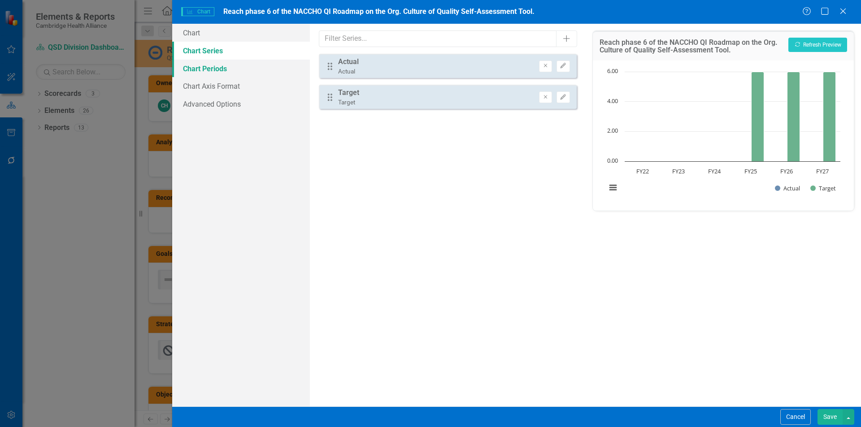
click at [224, 73] on link "Chart Periods" at bounding box center [241, 69] width 138 height 18
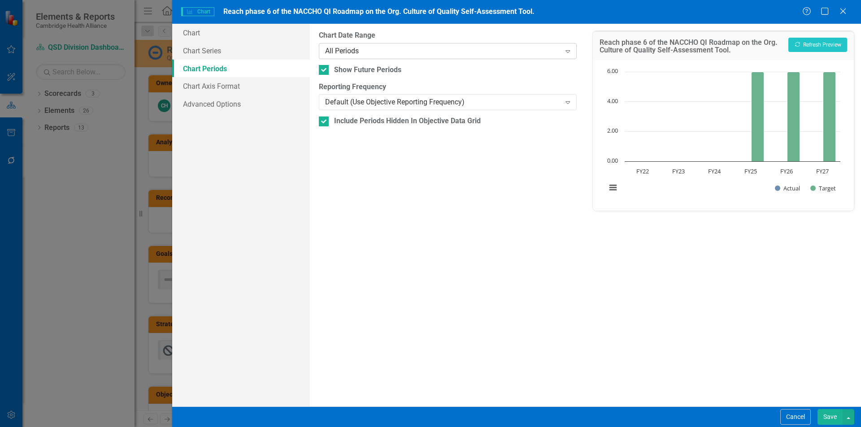
click at [380, 56] on div "All Periods" at bounding box center [442, 51] width 235 height 10
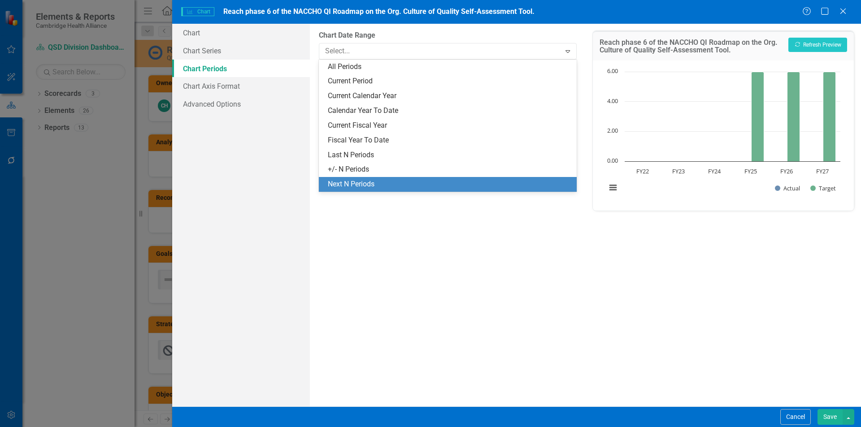
click at [394, 186] on div "Next N Periods" at bounding box center [449, 184] width 243 height 10
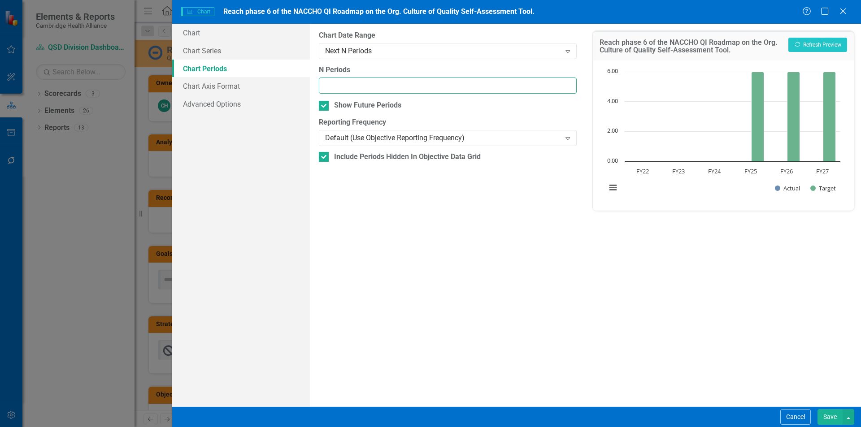
click at [364, 86] on input "N Periods" at bounding box center [447, 86] width 257 height 17
type input "4"
click at [468, 284] on div "From this tab, you define the periods you want included in the chart. For examp…" at bounding box center [447, 215] width 275 height 383
click at [353, 136] on div "Default (Use Objective Reporting Frequency)" at bounding box center [442, 138] width 235 height 10
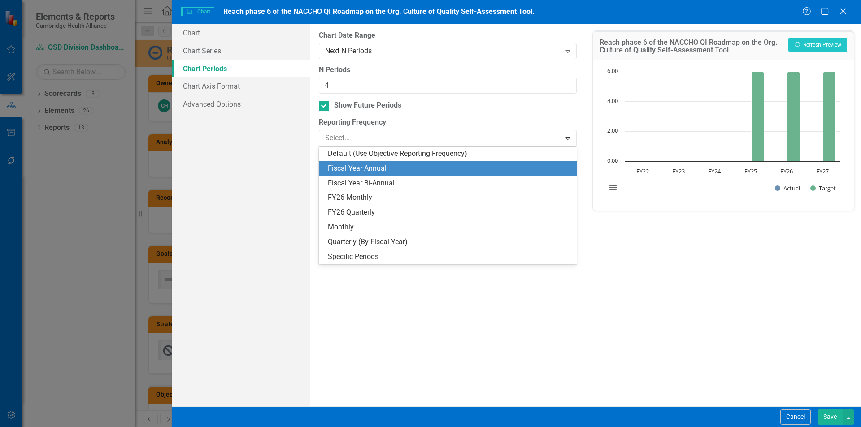
click at [363, 168] on div "Fiscal Year Annual" at bounding box center [449, 169] width 243 height 10
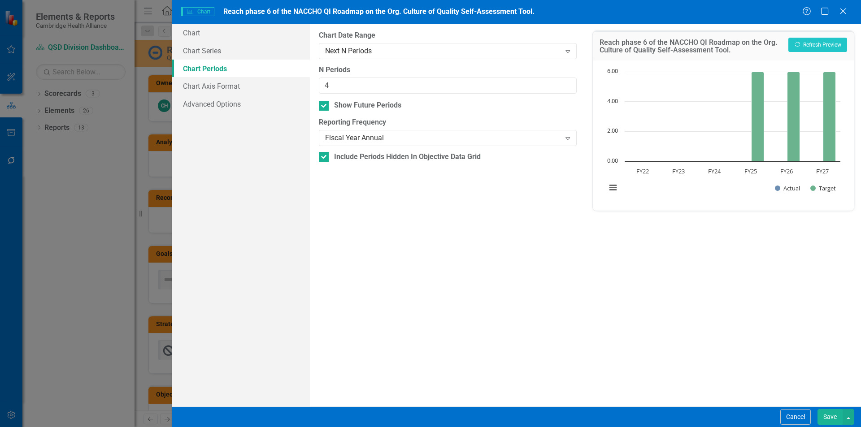
click at [407, 212] on div "From this tab, you define the periods you want included in the chart. For examp…" at bounding box center [447, 215] width 275 height 383
click at [823, 418] on button "Save" at bounding box center [829, 417] width 25 height 16
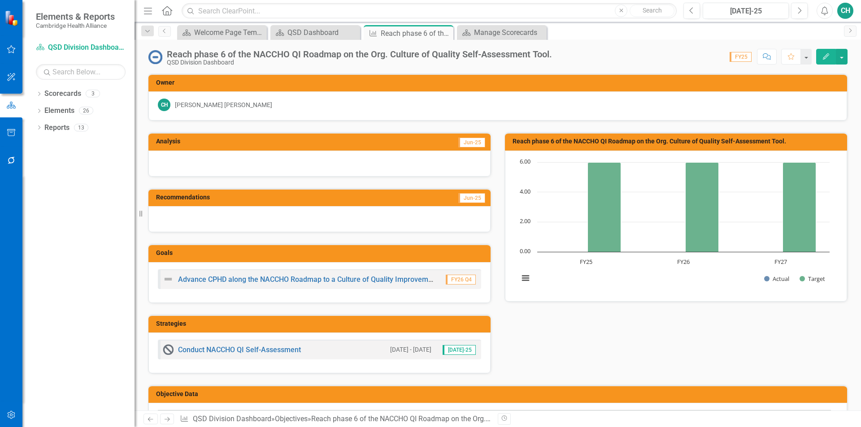
click at [732, 140] on h3 "Reach phase 6 of the NACCHO QI Roadmap on the Org. Culture of Quality Self-Asse…" at bounding box center [677, 141] width 330 height 7
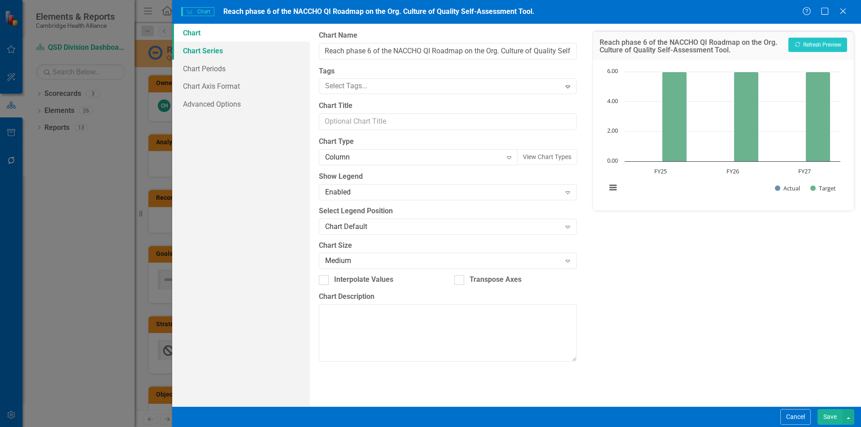
click at [224, 50] on link "Chart Series" at bounding box center [241, 51] width 138 height 18
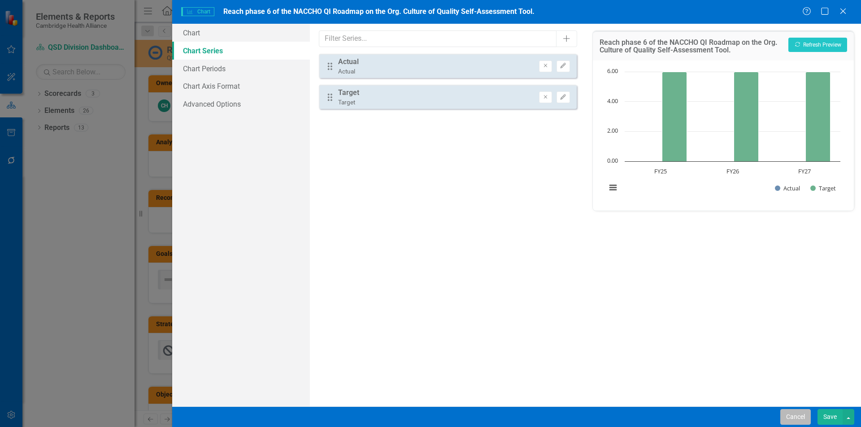
click at [797, 422] on button "Cancel" at bounding box center [795, 417] width 30 height 16
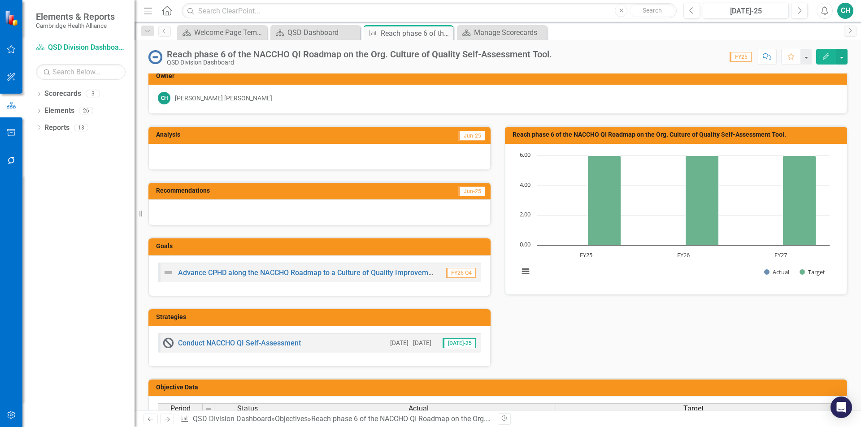
scroll to position [0, 0]
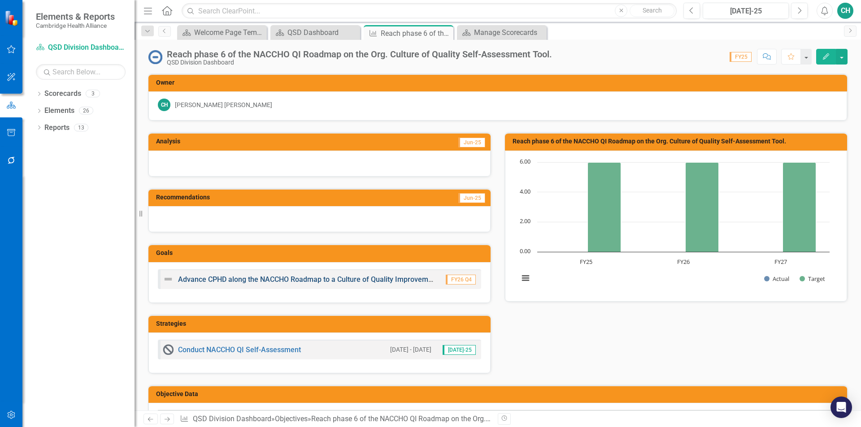
click at [308, 279] on link "Advance CPHD along the NACCHO Roadmap to a Culture of Quality Improvement spect…" at bounding box center [375, 279] width 394 height 9
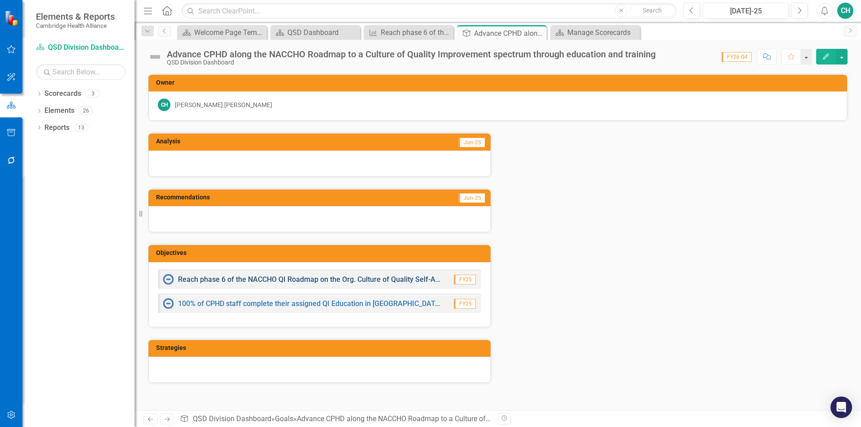
click at [314, 280] on link "Reach phase 6 of the NACCHO QI Roadmap on the Org. Culture of Quality Self-Asse…" at bounding box center [333, 279] width 310 height 9
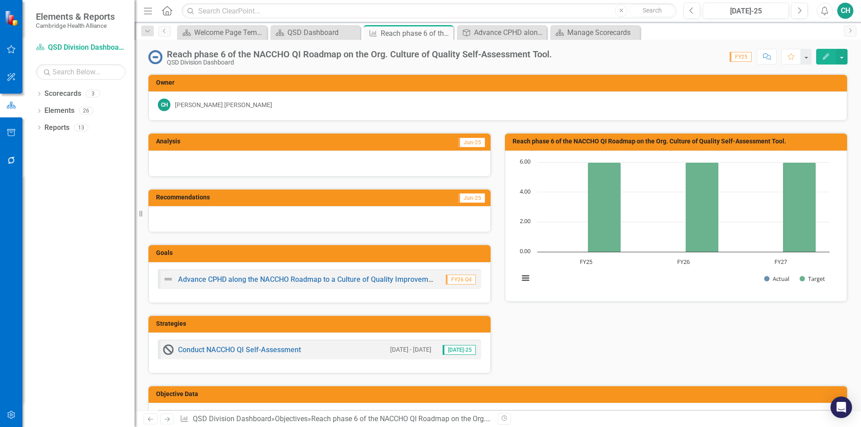
click at [825, 57] on icon "button" at bounding box center [826, 56] width 6 height 6
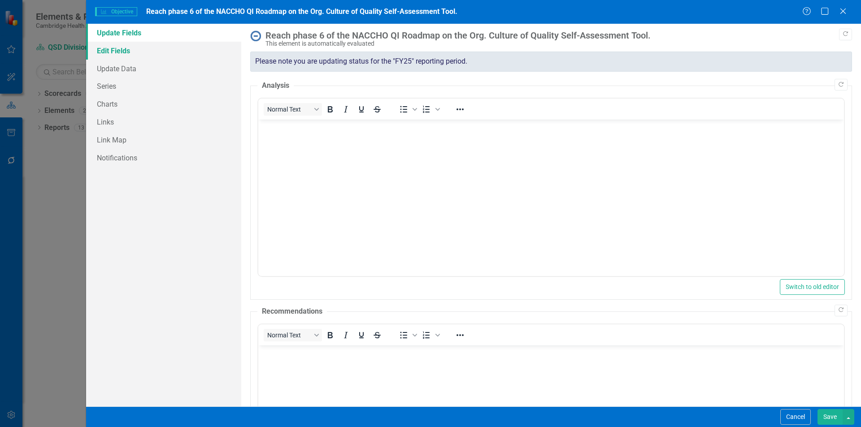
click at [186, 52] on link "Edit Fields" at bounding box center [163, 51] width 155 height 18
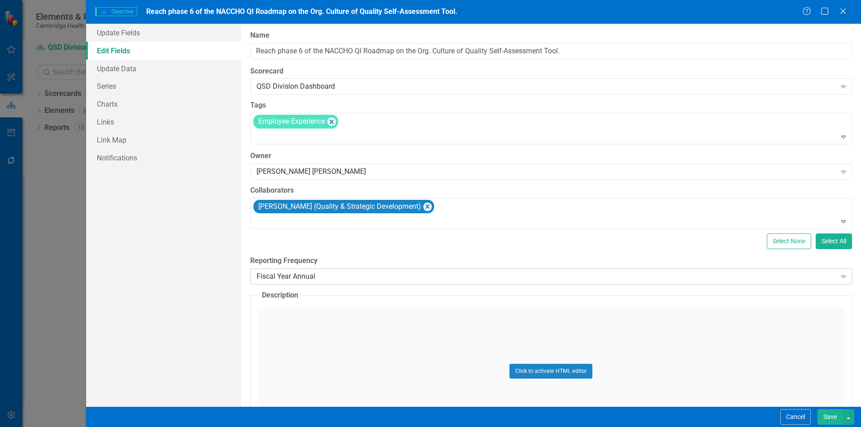
click at [479, 280] on div "Fiscal Year Annual" at bounding box center [546, 277] width 580 height 10
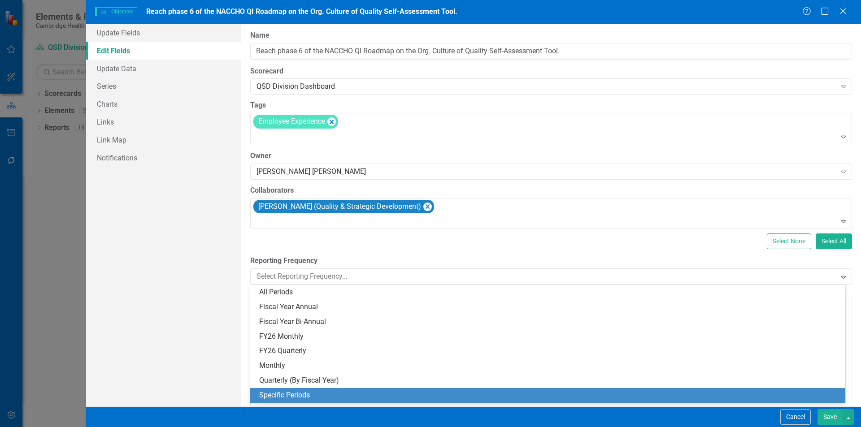
click at [298, 398] on div "Specific Periods" at bounding box center [549, 395] width 580 height 10
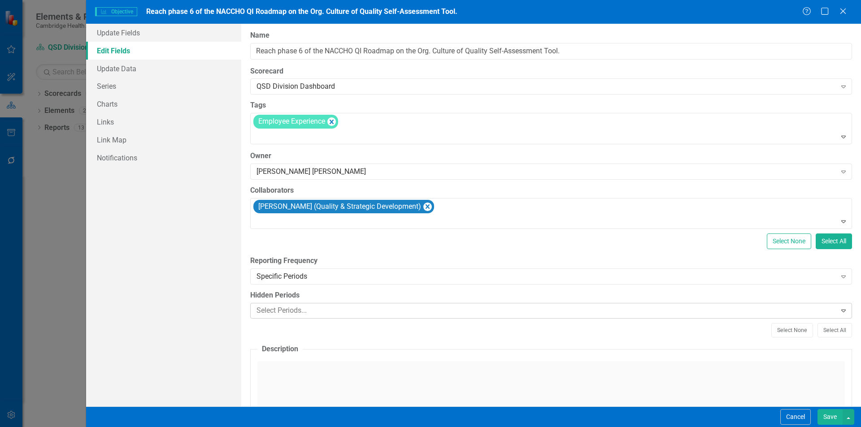
click at [426, 308] on div at bounding box center [544, 311] width 583 height 12
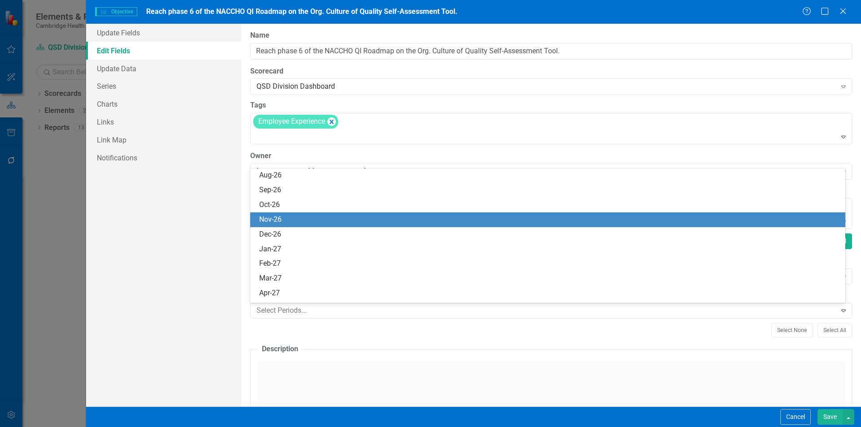
scroll to position [765, 0]
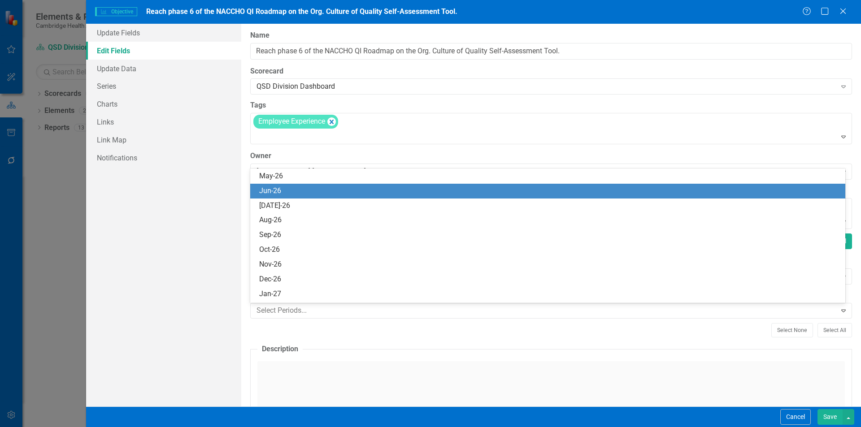
click at [336, 190] on div "Jun-26" at bounding box center [549, 191] width 580 height 10
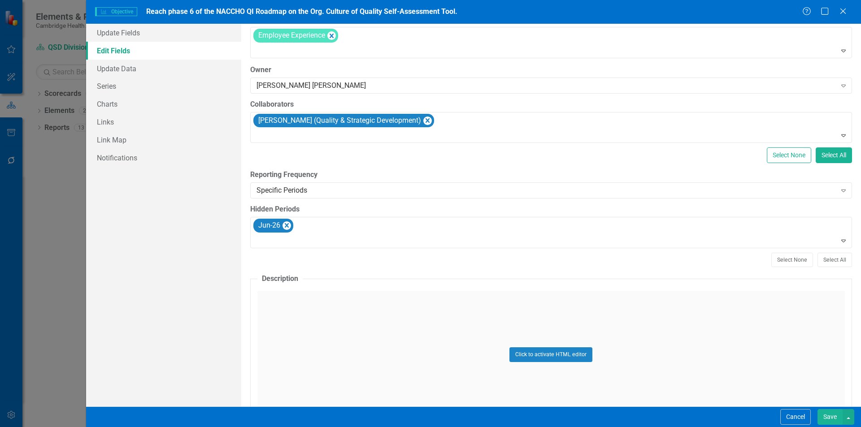
scroll to position [90, 0]
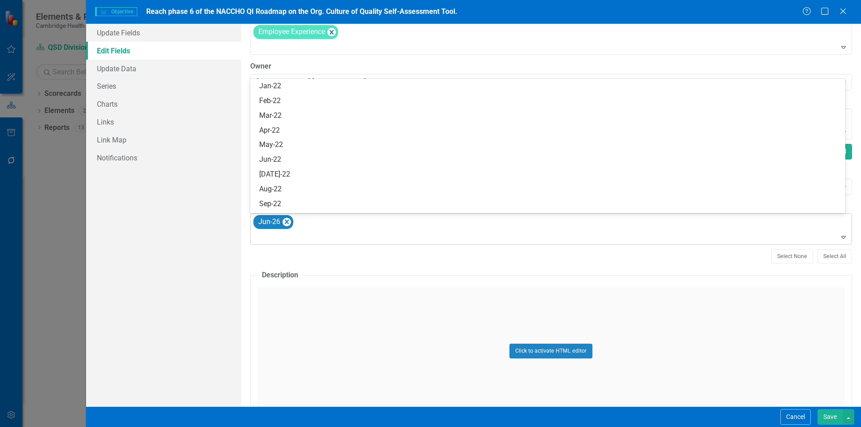
click at [335, 241] on div at bounding box center [551, 237] width 597 height 12
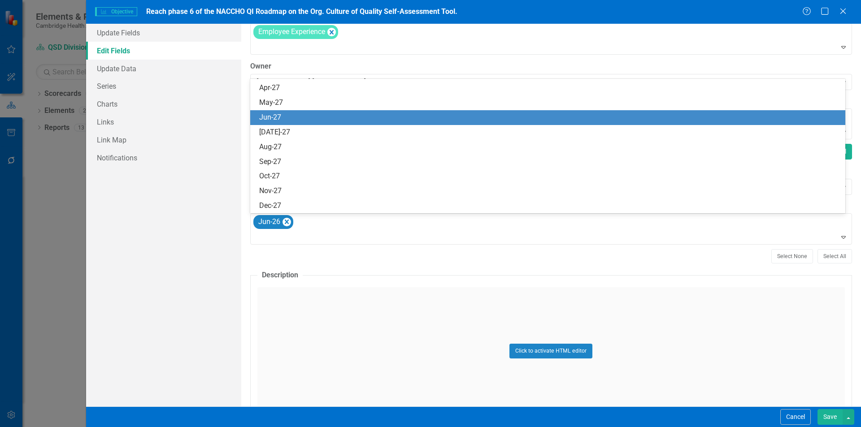
click at [286, 118] on div "Jun-27" at bounding box center [549, 118] width 580 height 10
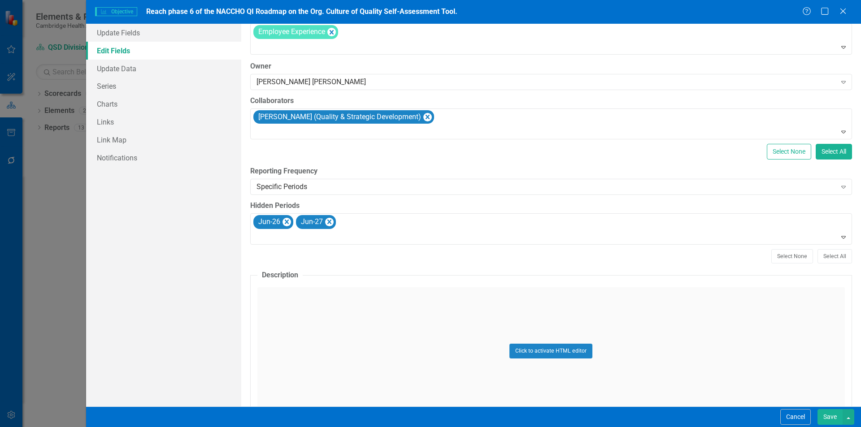
click at [831, 412] on button "Save" at bounding box center [829, 417] width 25 height 16
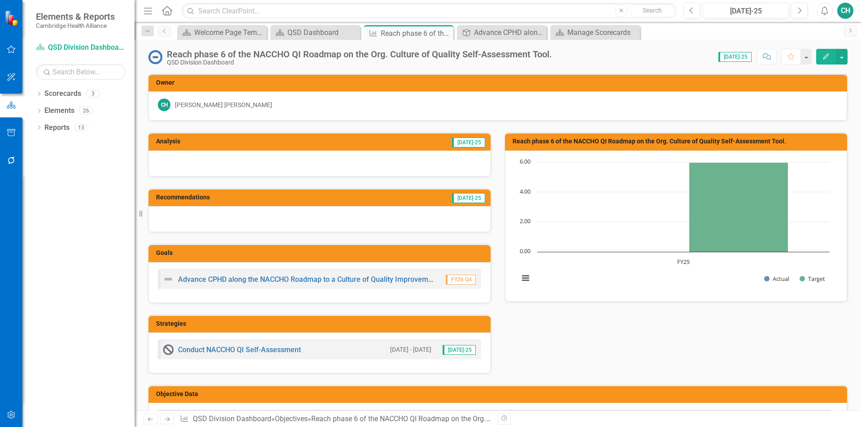
click at [822, 61] on button "Edit" at bounding box center [826, 57] width 20 height 16
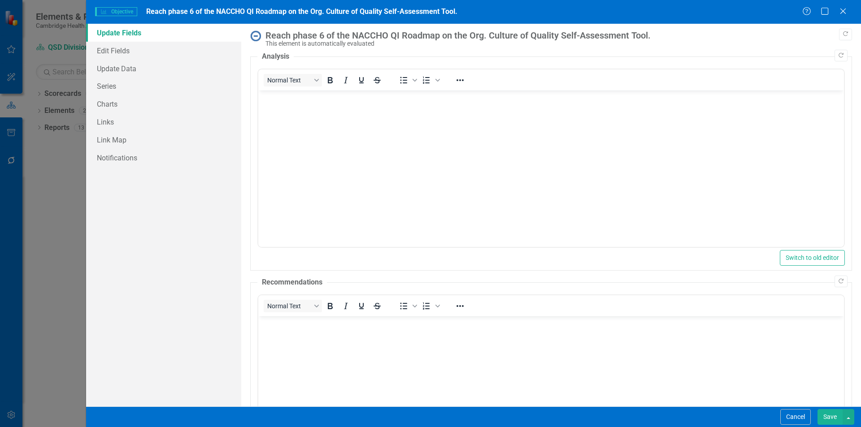
scroll to position [0, 0]
click at [130, 53] on link "Edit Fields" at bounding box center [163, 51] width 155 height 18
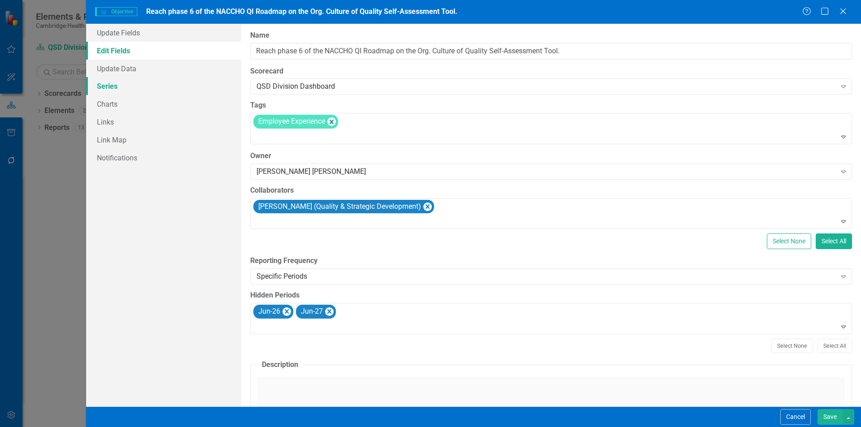
click at [120, 83] on link "Series" at bounding box center [163, 86] width 155 height 18
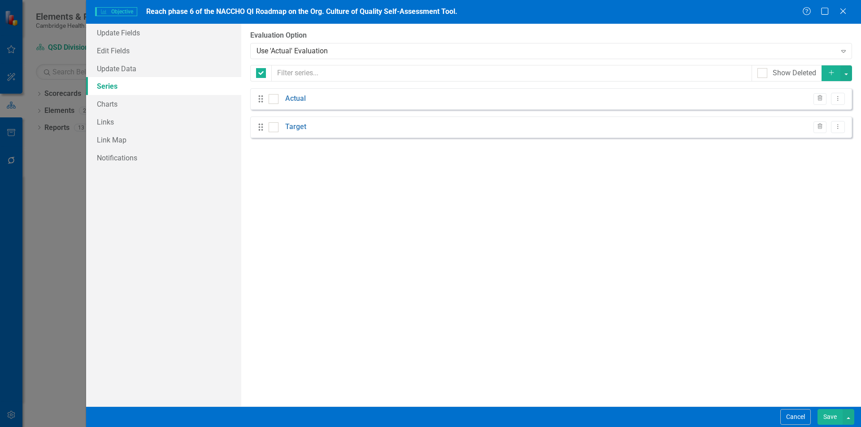
checkbox input "false"
click at [151, 74] on link "Update Data" at bounding box center [163, 69] width 155 height 18
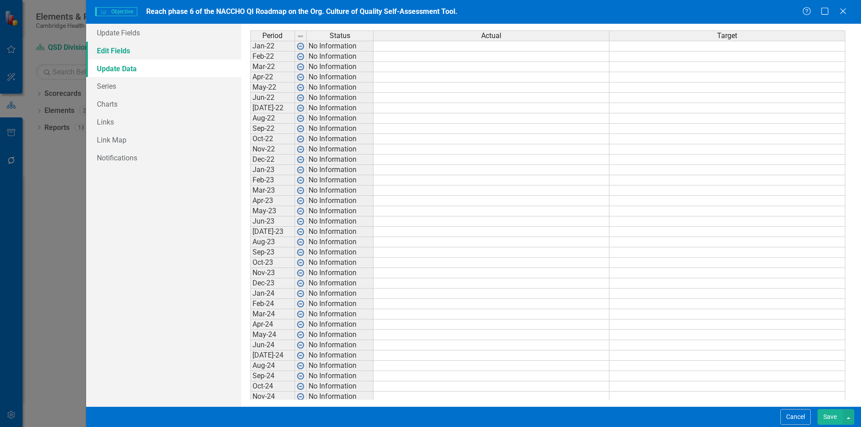
click at [134, 55] on link "Edit Fields" at bounding box center [163, 51] width 155 height 18
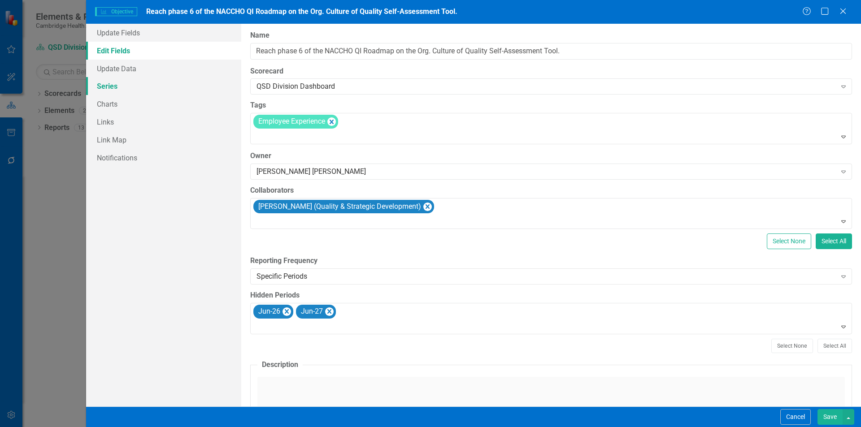
click at [131, 90] on link "Series" at bounding box center [163, 86] width 155 height 18
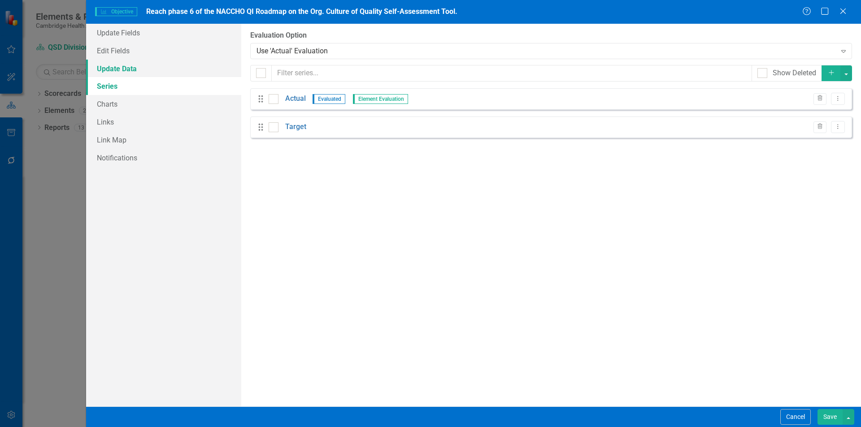
click at [135, 69] on link "Update Data" at bounding box center [163, 69] width 155 height 18
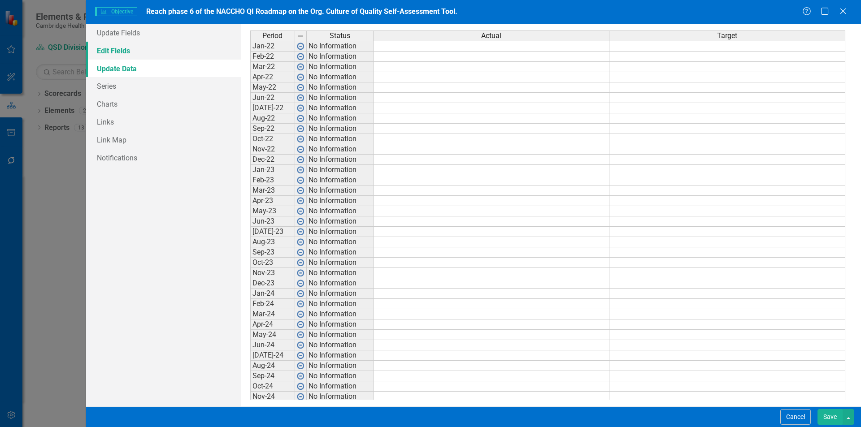
click at [137, 56] on link "Edit Fields" at bounding box center [163, 51] width 155 height 18
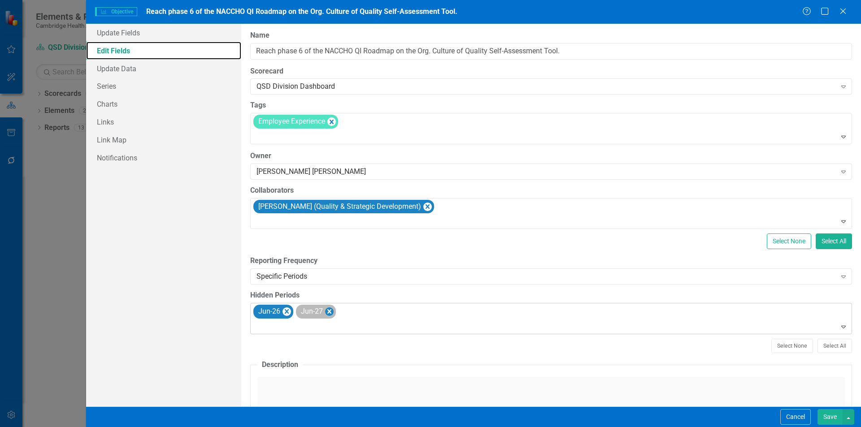
click at [333, 312] on icon "Remove Jun-27" at bounding box center [329, 311] width 9 height 11
click at [286, 312] on icon "Remove Jun-26" at bounding box center [287, 311] width 4 height 4
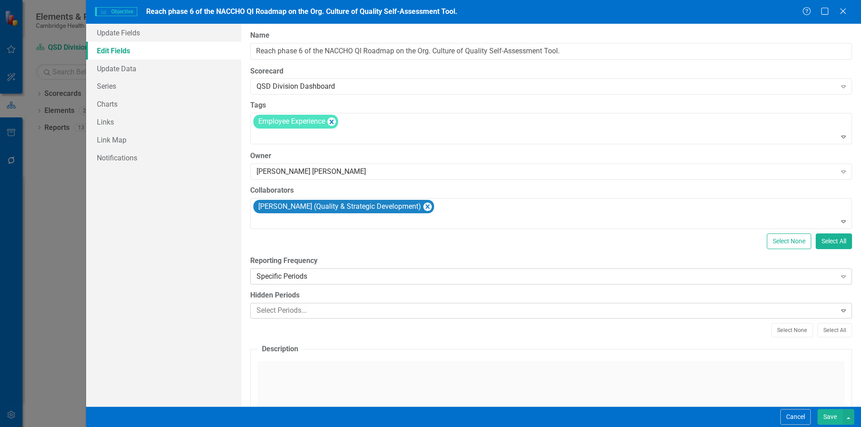
click at [340, 274] on div "Specific Periods" at bounding box center [546, 277] width 580 height 10
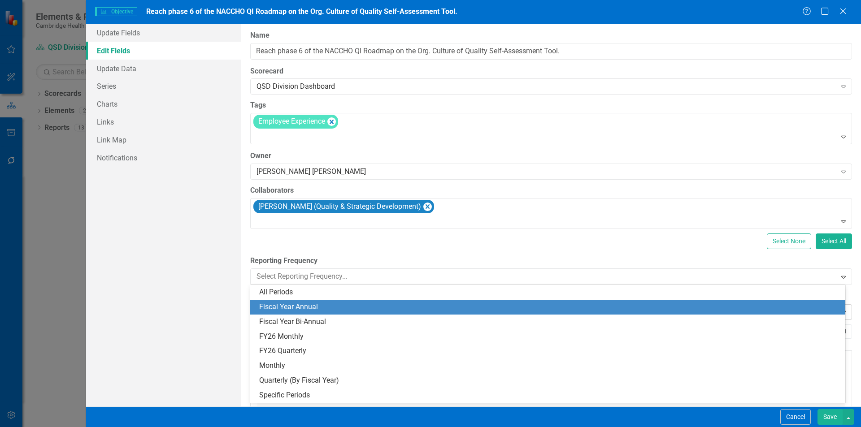
click at [297, 309] on div "Fiscal Year Annual" at bounding box center [549, 307] width 580 height 10
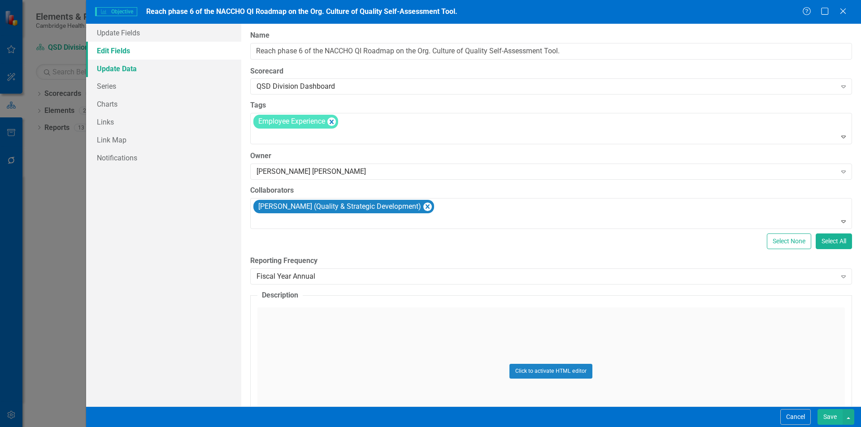
click at [158, 71] on link "Update Data" at bounding box center [163, 69] width 155 height 18
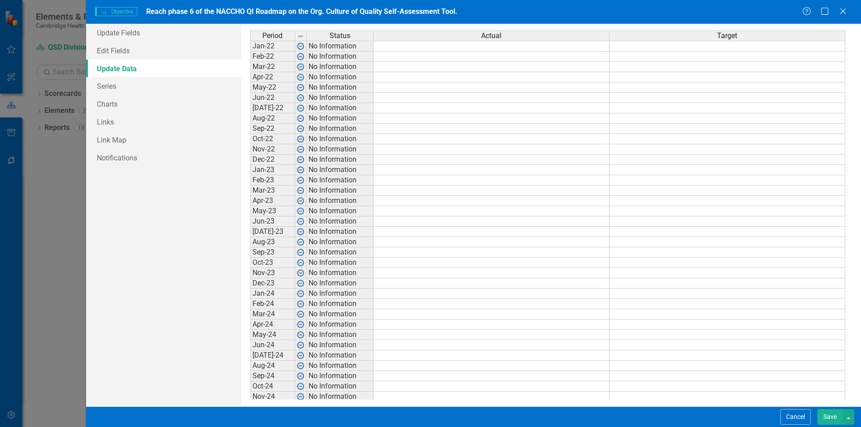
click at [281, 48] on td "Jan-22" at bounding box center [272, 46] width 45 height 11
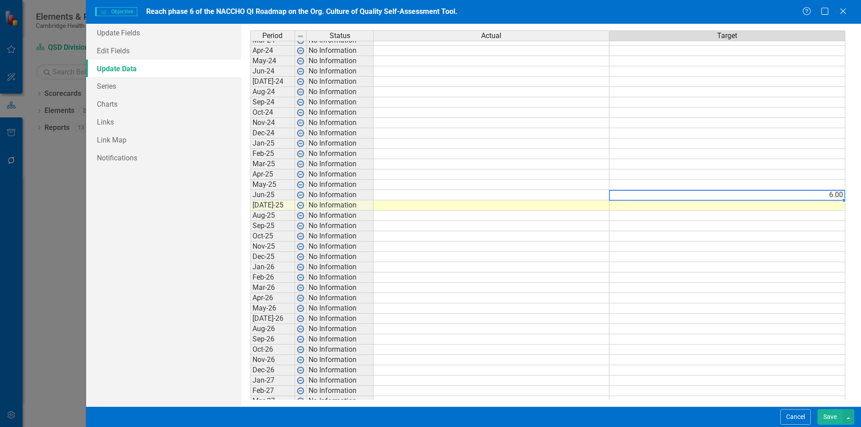
click at [834, 194] on td "6.00" at bounding box center [727, 195] width 236 height 10
click at [387, 240] on td at bounding box center [491, 236] width 236 height 10
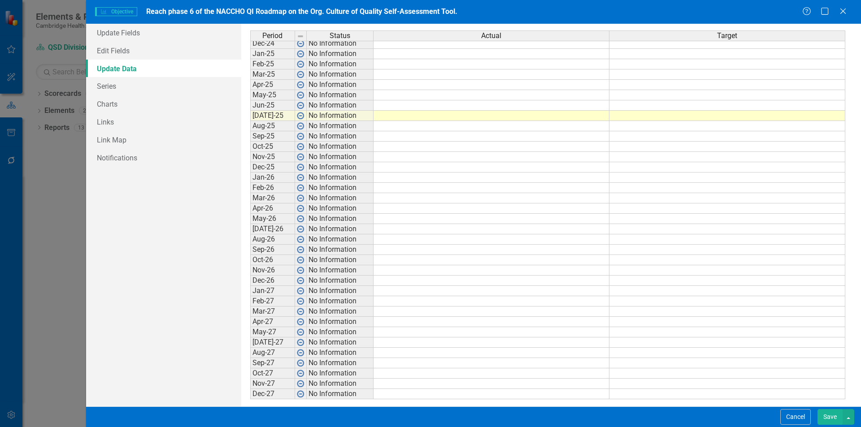
click at [822, 419] on button "Save" at bounding box center [829, 417] width 25 height 16
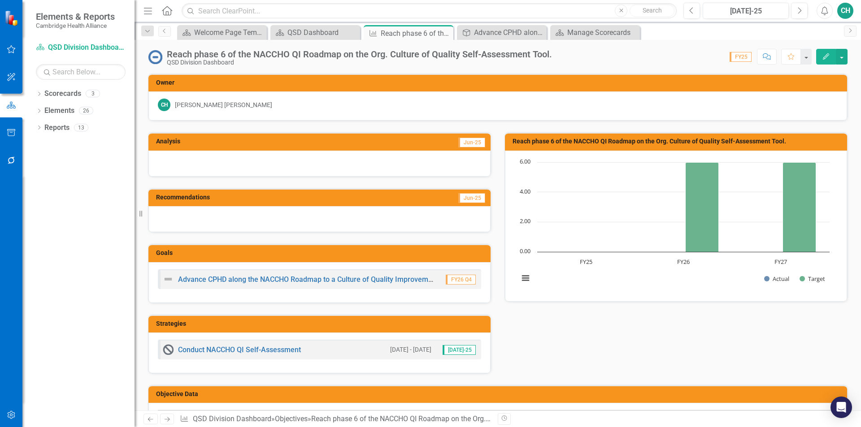
click at [829, 58] on icon "Edit" at bounding box center [826, 56] width 8 height 6
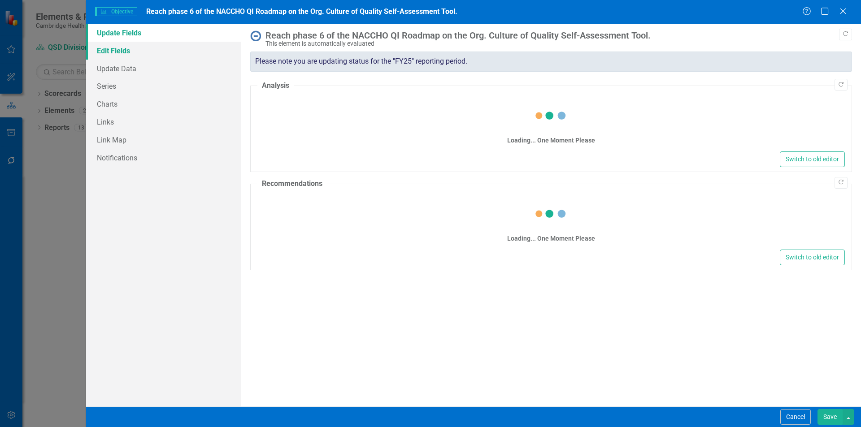
click at [139, 52] on link "Edit Fields" at bounding box center [163, 51] width 155 height 18
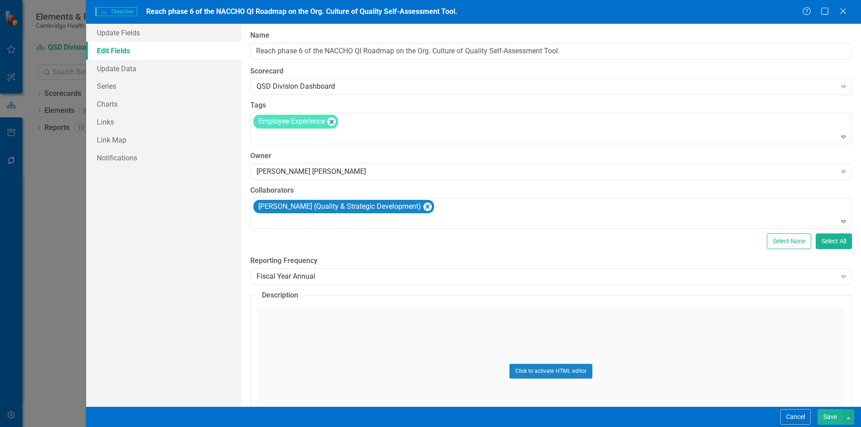
drag, startPoint x: 139, startPoint y: 76, endPoint x: 116, endPoint y: 218, distance: 144.1
click at [116, 218] on div "Update Fields Edit Fields Update Data Series Charts Links Link Map Notifications" at bounding box center [163, 215] width 155 height 383
click at [128, 75] on link "Update Data" at bounding box center [163, 69] width 155 height 18
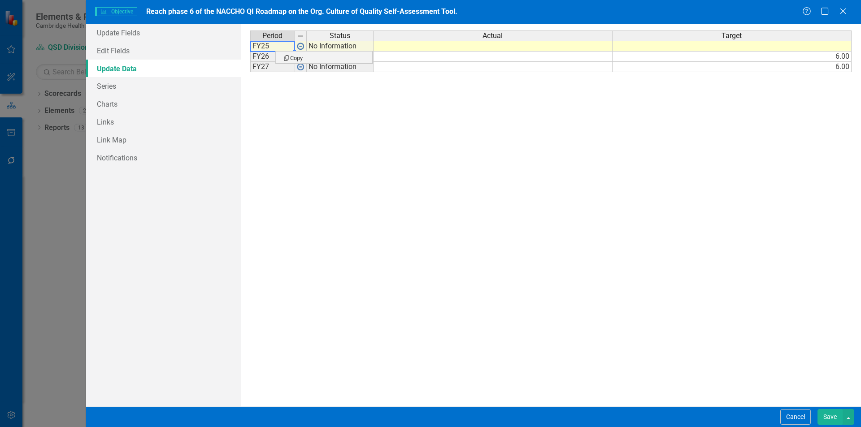
click at [402, 213] on div "Period Status Actual Target FY25 No Information FY26 No Information 6.00 FY27 N…" at bounding box center [551, 214] width 602 height 369
click at [795, 419] on button "Cancel" at bounding box center [795, 417] width 30 height 16
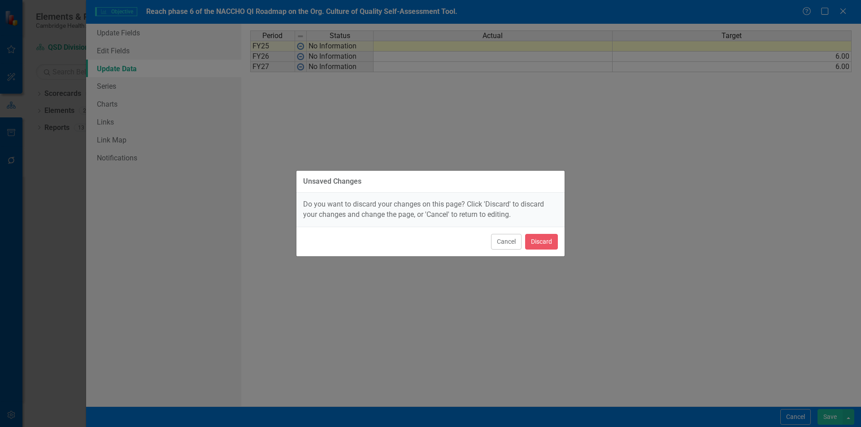
click at [558, 243] on div "Cancel Discard" at bounding box center [430, 242] width 268 height 30
click at [554, 243] on button "Discard" at bounding box center [541, 242] width 33 height 16
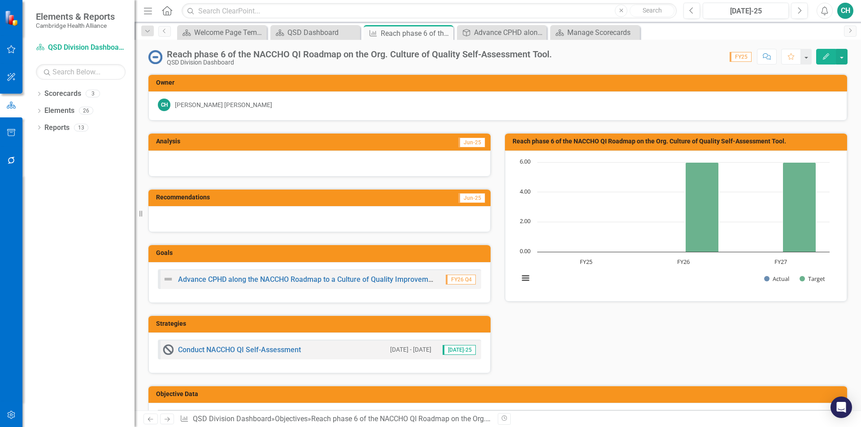
click at [0, 425] on div at bounding box center [11, 426] width 22 height 2
click at [9, 415] on icon "button" at bounding box center [11, 414] width 9 height 7
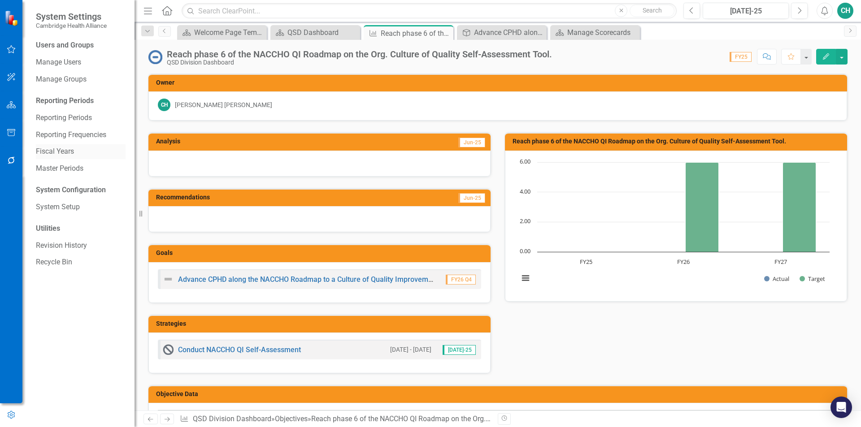
click at [69, 154] on link "Fiscal Years" at bounding box center [81, 152] width 90 height 10
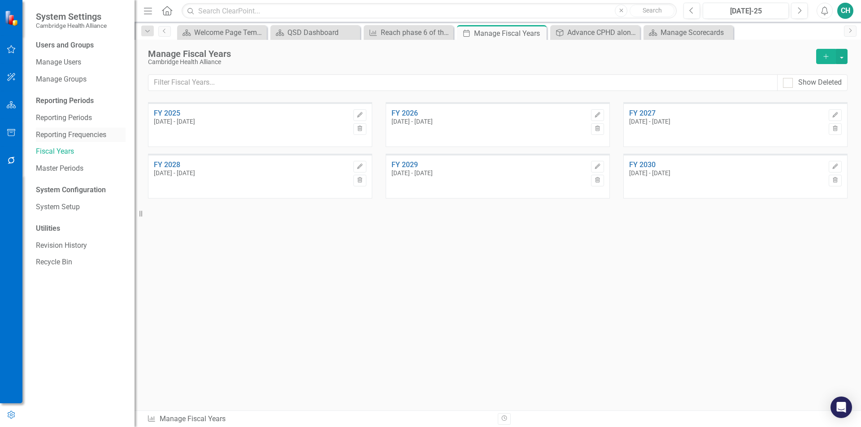
click at [88, 132] on link "Reporting Frequencies" at bounding box center [81, 135] width 90 height 10
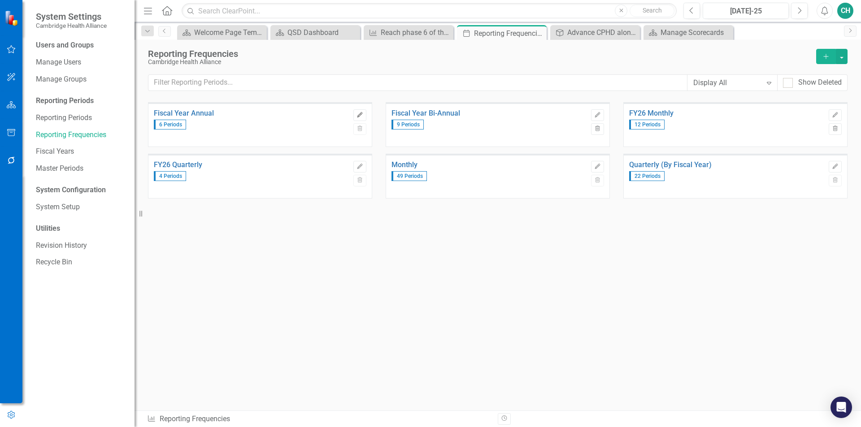
click at [355, 118] on button "Edit" at bounding box center [359, 115] width 13 height 12
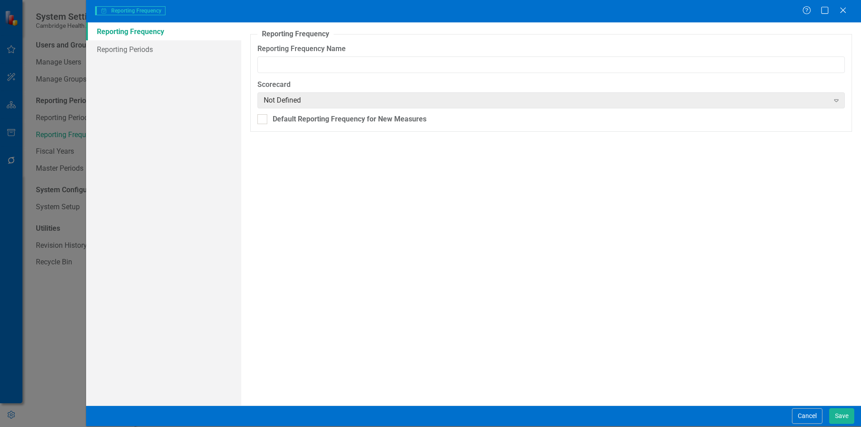
type input "Fiscal Year Annual"
click at [159, 55] on link "Reporting Periods" at bounding box center [163, 49] width 155 height 18
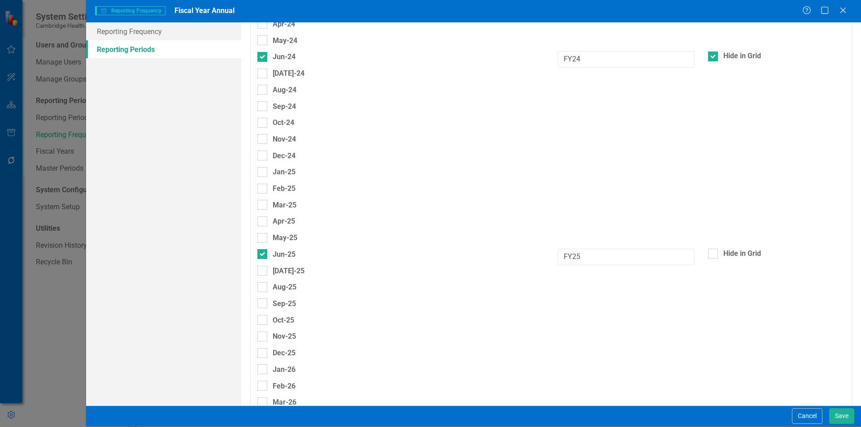
scroll to position [538, 0]
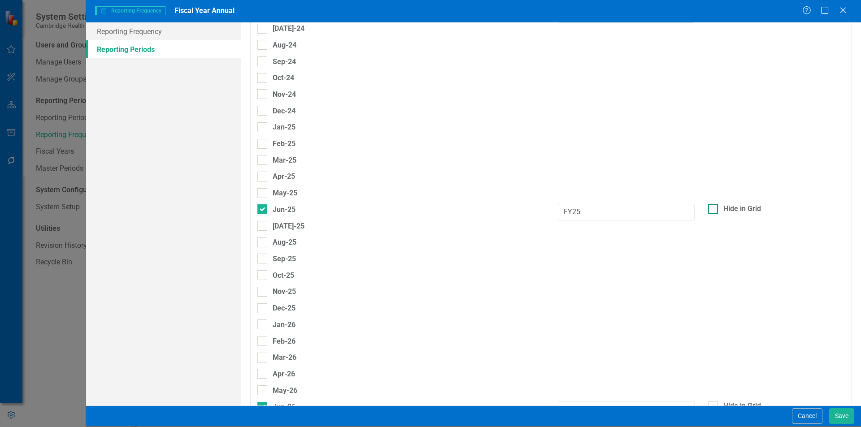
click at [710, 210] on div at bounding box center [713, 209] width 10 height 10
click at [710, 210] on input "Hide in Grid" at bounding box center [711, 207] width 6 height 6
checkbox input "true"
click at [264, 210] on div at bounding box center [262, 209] width 10 height 10
click at [263, 210] on input "Jun-25" at bounding box center [260, 207] width 6 height 6
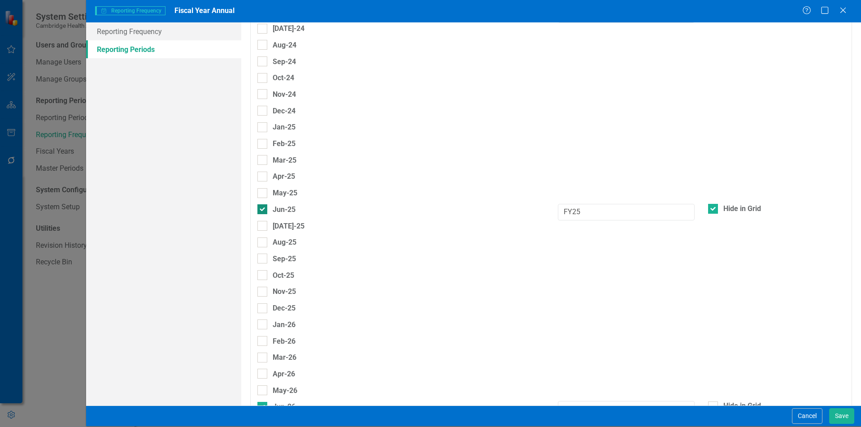
checkbox input "false"
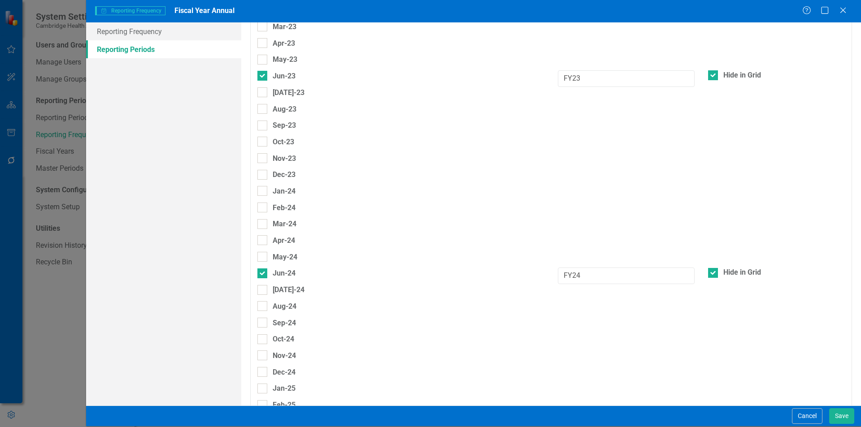
scroll to position [269, 0]
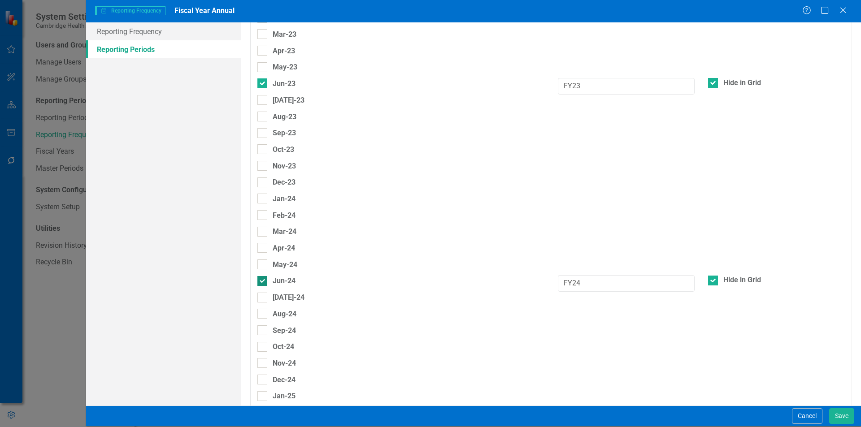
click at [265, 280] on div at bounding box center [262, 281] width 10 height 10
click at [263, 280] on input "Jun-24" at bounding box center [260, 279] width 6 height 6
checkbox input "false"
click at [263, 87] on div at bounding box center [262, 83] width 10 height 10
click at [263, 84] on input "Jun-23" at bounding box center [260, 81] width 6 height 6
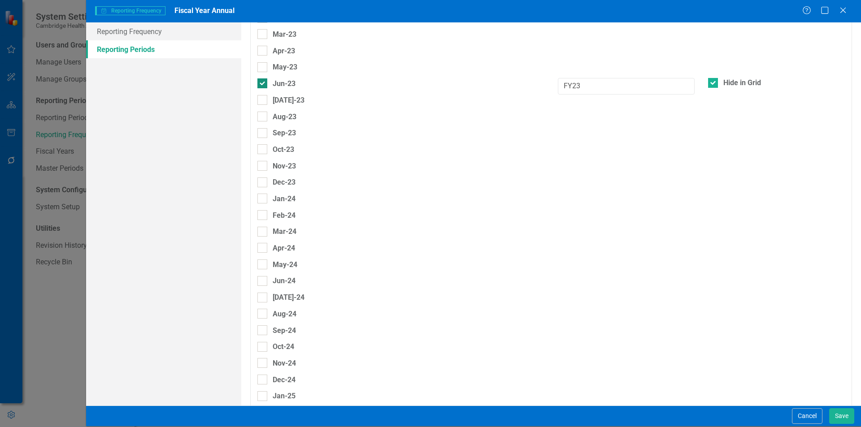
checkbox input "false"
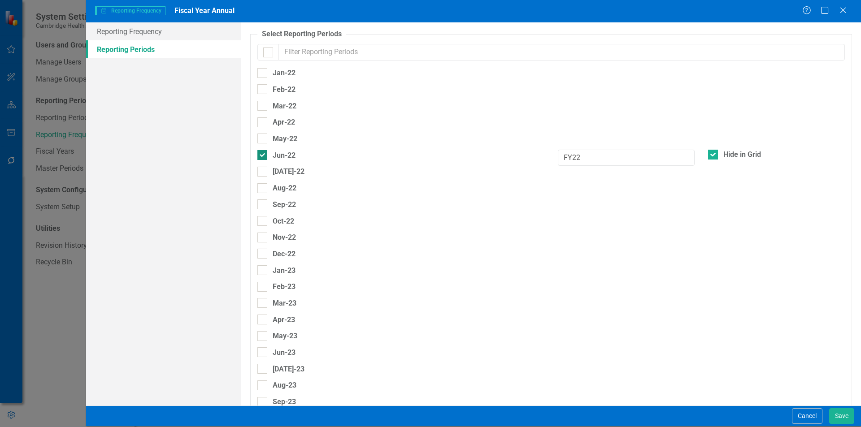
click at [260, 153] on input "Jun-22" at bounding box center [260, 153] width 6 height 6
checkbox input "false"
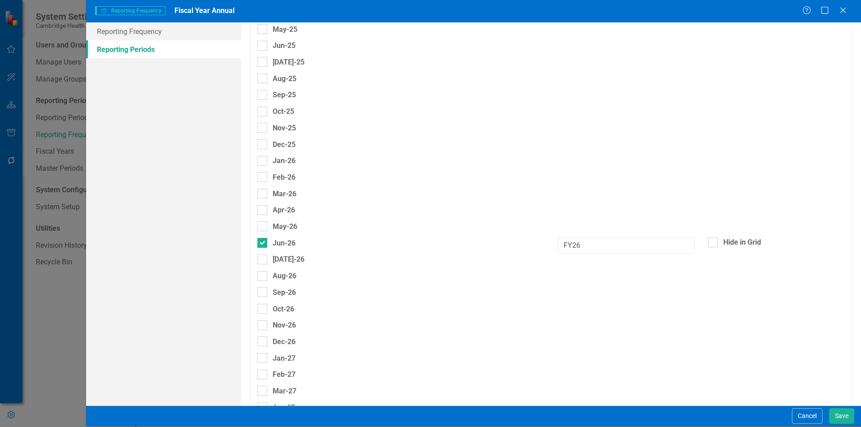
scroll to position [807, 0]
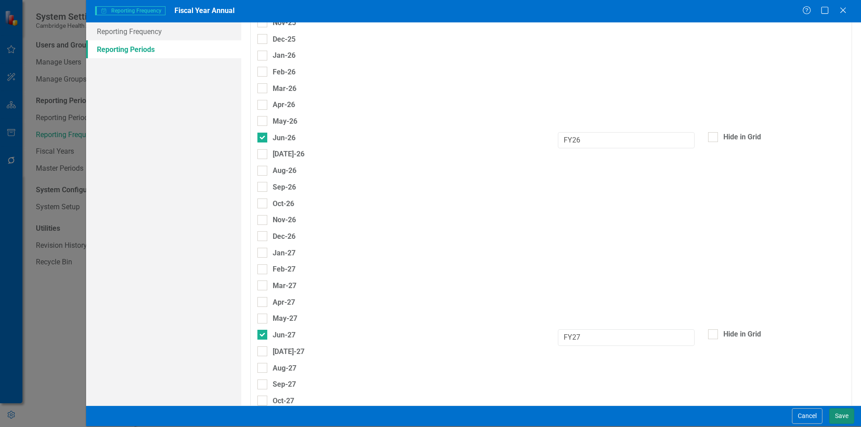
click at [839, 413] on button "Save" at bounding box center [841, 416] width 25 height 16
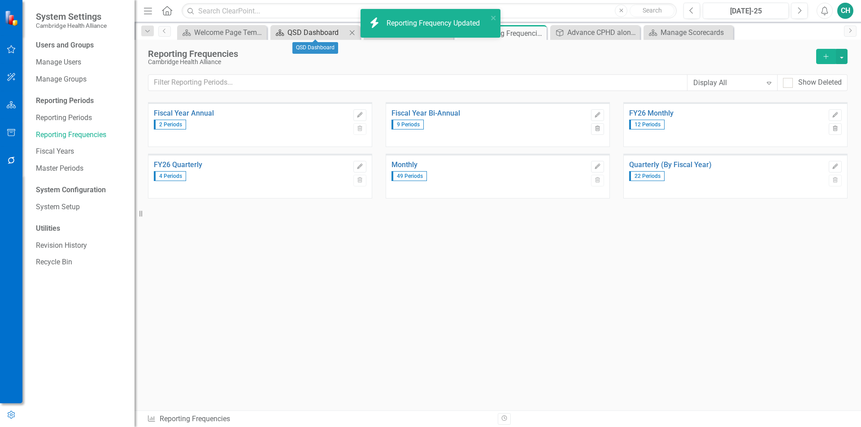
click at [331, 30] on div "QSD Dashboard" at bounding box center [316, 32] width 59 height 11
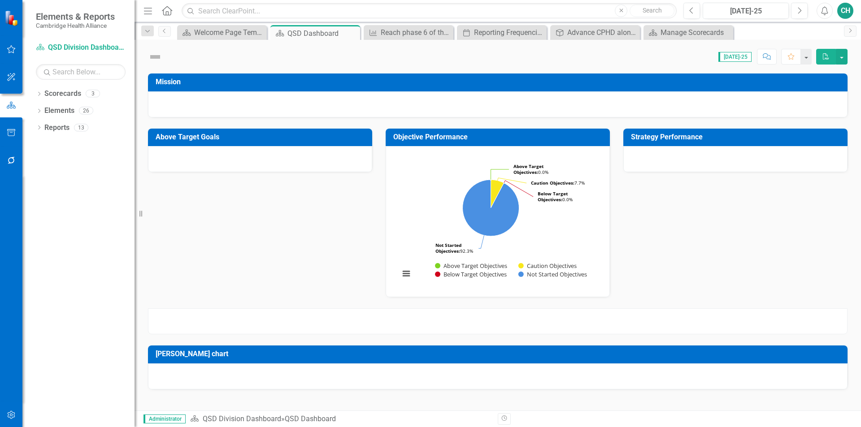
click at [405, 34] on div "icon.bolt Reporting Frequency Updated" at bounding box center [430, 26] width 143 height 39
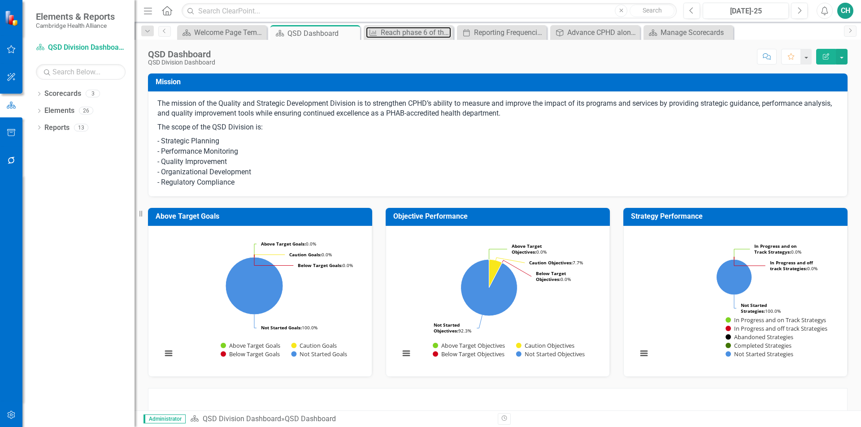
click at [405, 34] on div "Reach phase 6 of the NACCHO QI Roadmap on the Org. Culture of Quality Self-Asse…" at bounding box center [416, 32] width 70 height 11
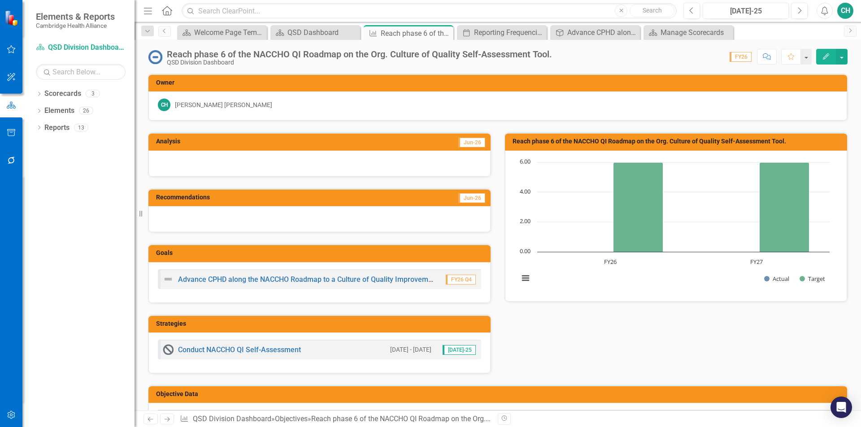
click at [827, 58] on icon "Edit" at bounding box center [826, 56] width 8 height 6
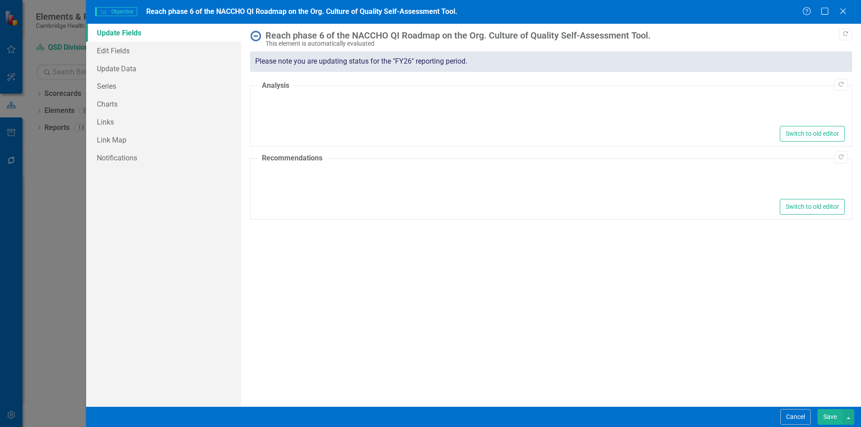
click at [313, 60] on div "Please note you are updating status for the "FY26" reporting period." at bounding box center [551, 62] width 602 height 20
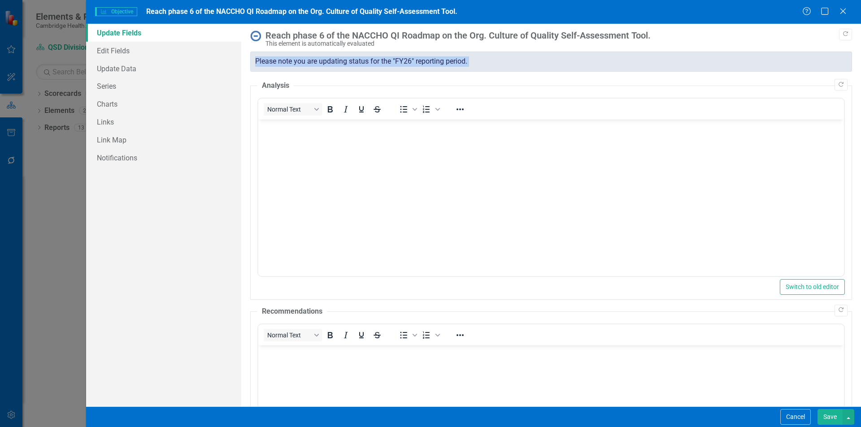
click at [313, 60] on div "Please note you are updating status for the "FY26" reporting period." at bounding box center [551, 62] width 602 height 20
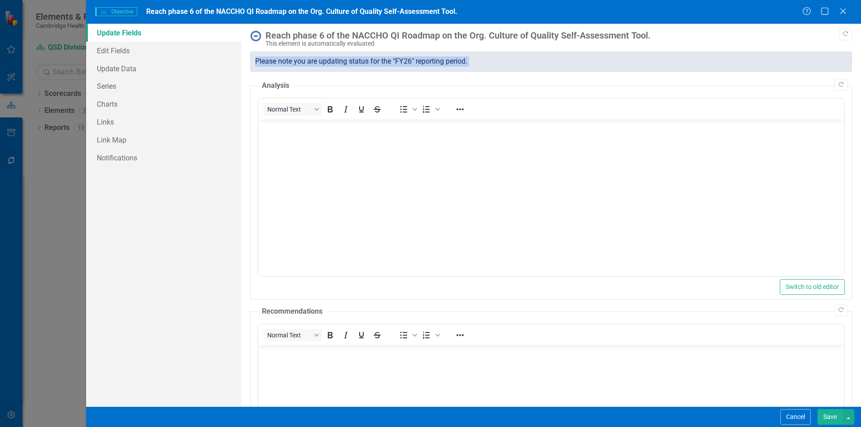
click at [313, 60] on div "Please note you are updating status for the "FY26" reporting period." at bounding box center [551, 62] width 602 height 20
click at [314, 60] on div "Please note you are updating status for the "FY26" reporting period." at bounding box center [551, 62] width 602 height 20
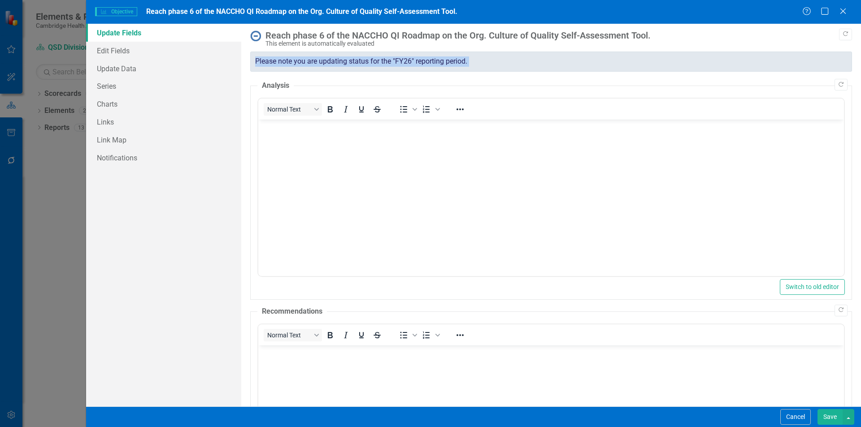
click at [314, 60] on div "Please note you are updating status for the "FY26" reporting period." at bounding box center [551, 62] width 602 height 20
click at [314, 61] on div "Please note you are updating status for the "FY26" reporting period." at bounding box center [551, 62] width 602 height 20
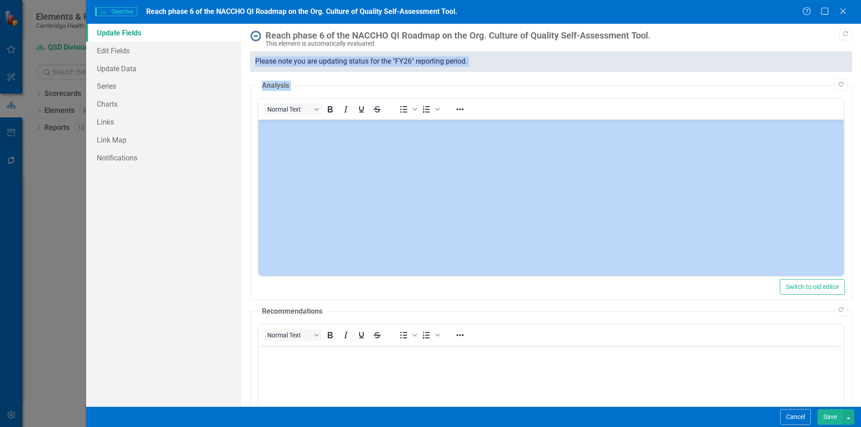
drag, startPoint x: 572, startPoint y: 180, endPoint x: 312, endPoint y: 142, distance: 263.2
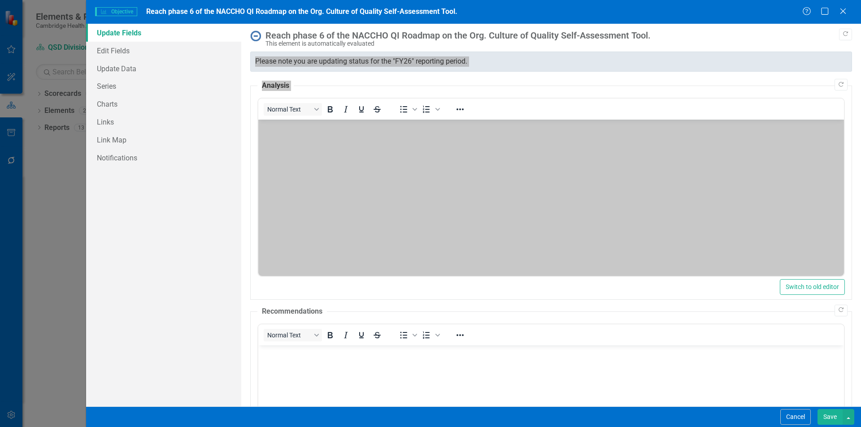
click at [312, 142] on body "Rich Text Area. Press ALT-0 for help." at bounding box center [550, 186] width 585 height 134
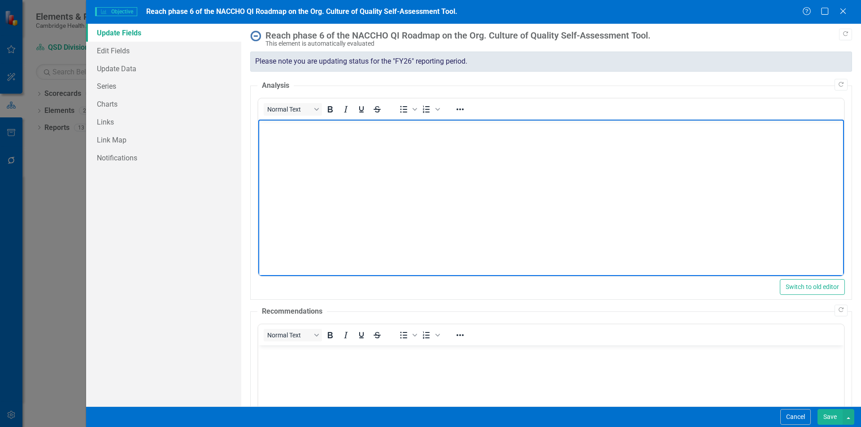
click at [312, 146] on body "Rich Text Area. Press ALT-0 for help." at bounding box center [550, 186] width 585 height 134
click at [312, 147] on body "Rich Text Area. Press ALT-0 for help." at bounding box center [550, 186] width 585 height 134
click at [709, 84] on fieldset "Analysis Normal Text To open the popup, press Shift+Enter To open the popup, pr…" at bounding box center [551, 190] width 602 height 219
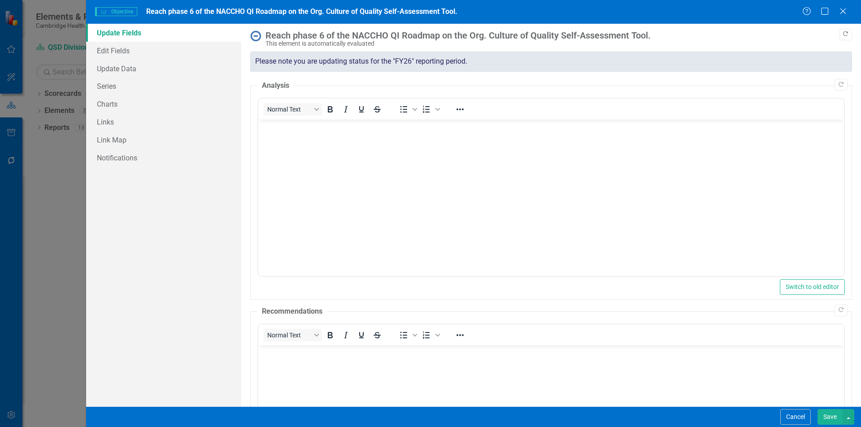
click at [839, 38] on button "Copy Forward" at bounding box center [845, 35] width 13 height 12
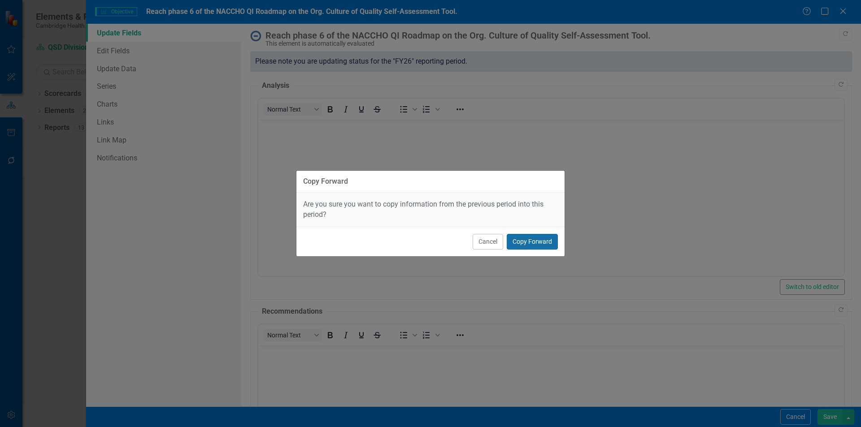
click at [536, 244] on button "Copy Forward" at bounding box center [532, 242] width 51 height 16
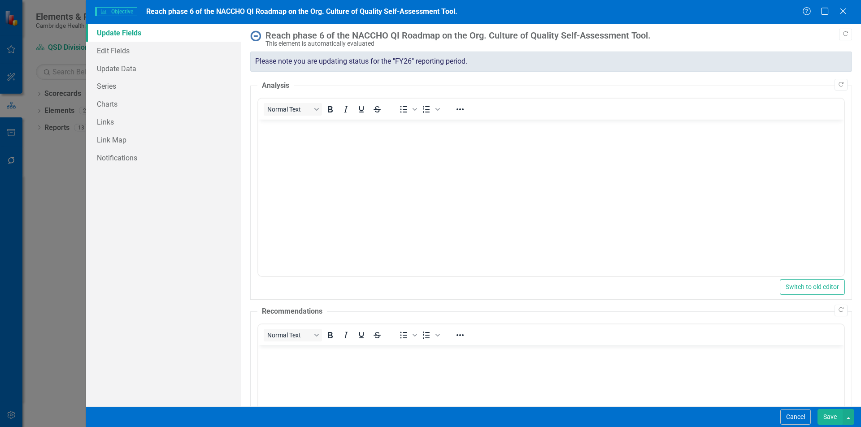
click at [258, 37] on img at bounding box center [255, 35] width 11 height 11
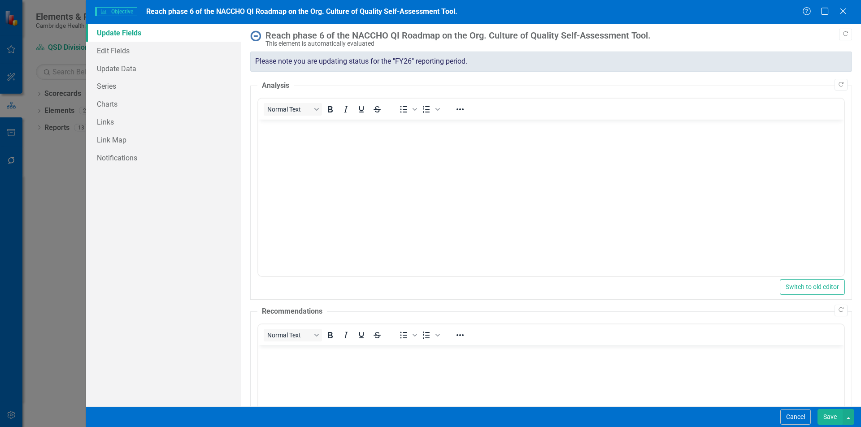
click at [258, 37] on img at bounding box center [255, 35] width 11 height 11
drag, startPoint x: 309, startPoint y: 61, endPoint x: 276, endPoint y: 77, distance: 36.3
click at [276, 77] on div "Copy Forward Reach phase 6 of the NACCHO QI Roadmap on the Org. Culture of Qual…" at bounding box center [551, 277] width 602 height 495
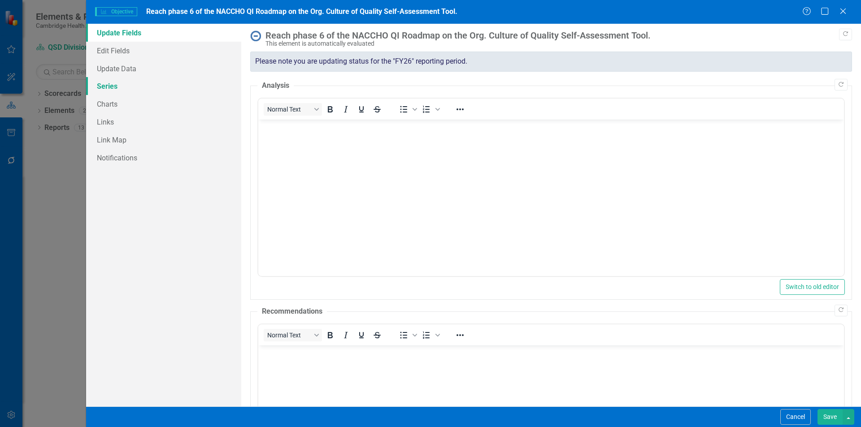
click at [158, 89] on link "Series" at bounding box center [163, 86] width 155 height 18
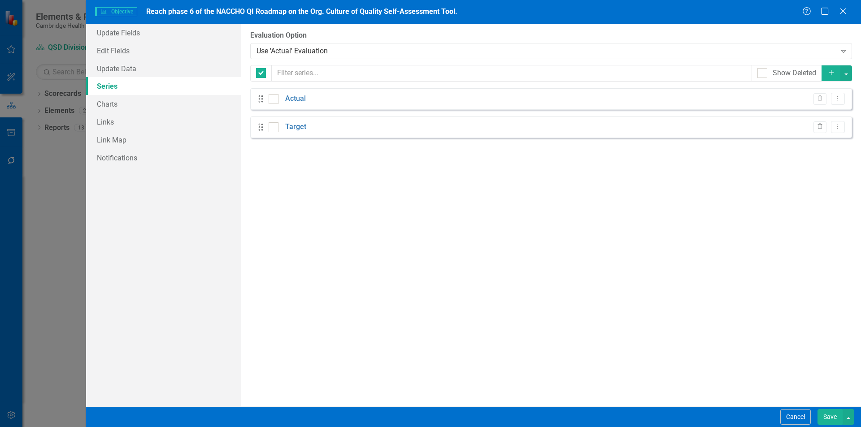
checkbox input "false"
click at [837, 97] on icon "Dropdown Menu" at bounding box center [838, 98] width 8 height 6
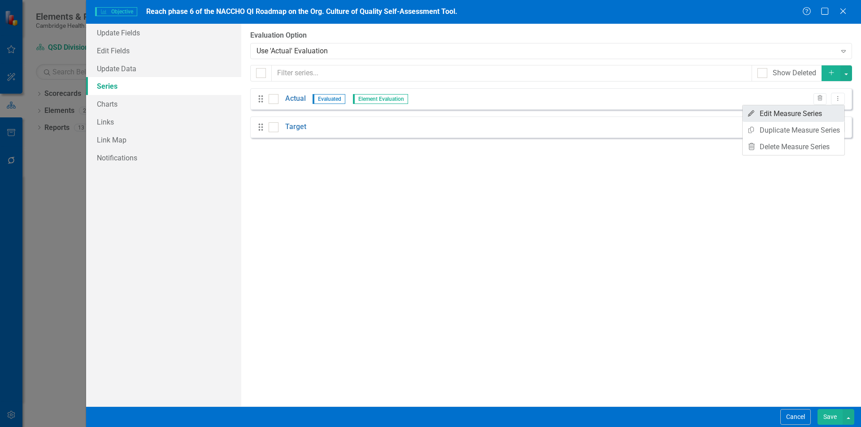
click at [822, 111] on link "Edit Edit Measure Series" at bounding box center [793, 113] width 102 height 17
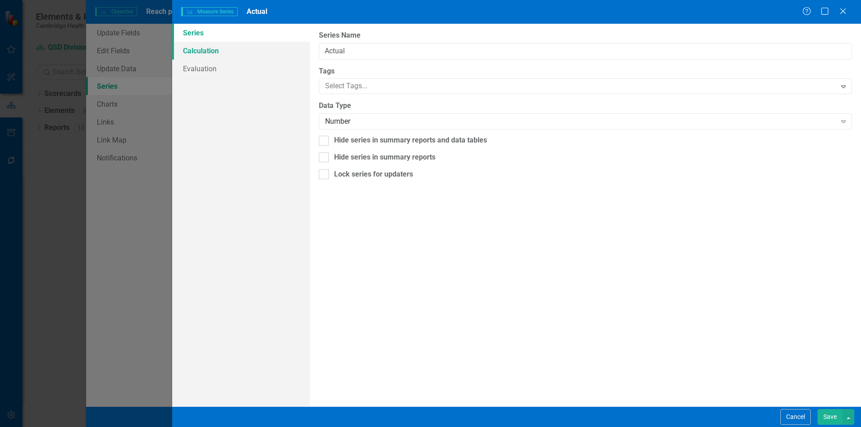
click at [201, 58] on link "Calculation" at bounding box center [241, 51] width 138 height 18
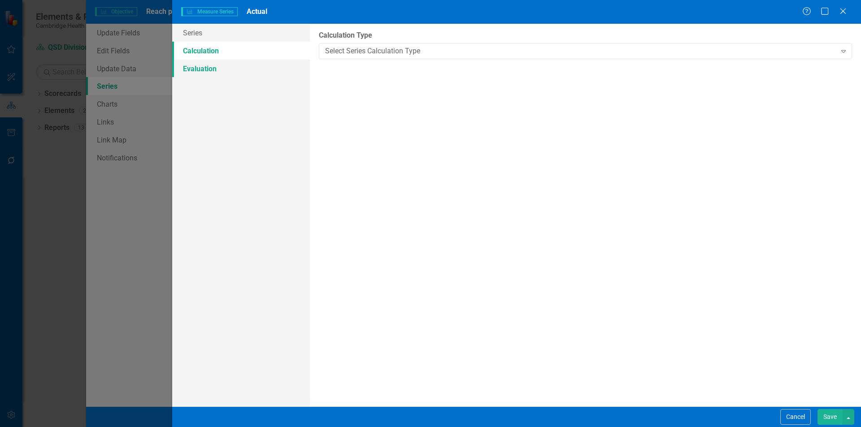
click at [215, 70] on link "Evaluation" at bounding box center [241, 69] width 138 height 18
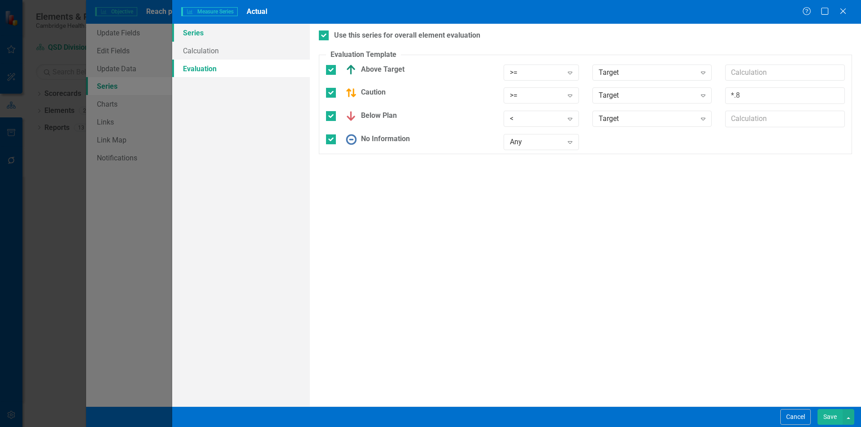
click at [215, 36] on link "Series" at bounding box center [241, 33] width 138 height 18
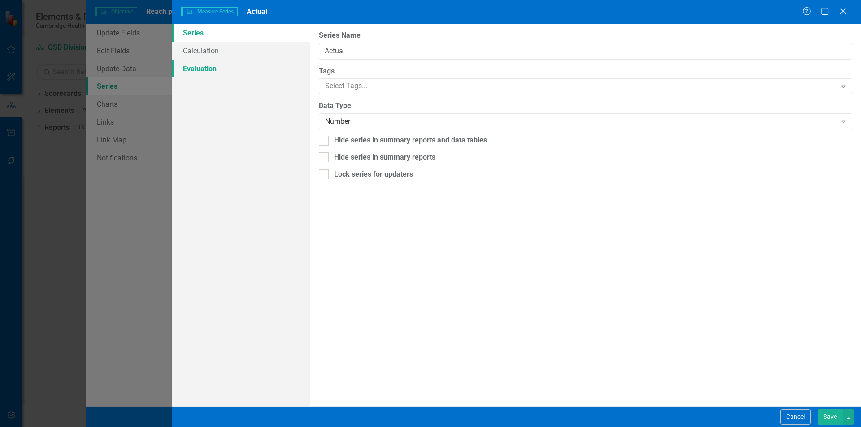
click at [221, 69] on link "Evaluation" at bounding box center [241, 69] width 138 height 18
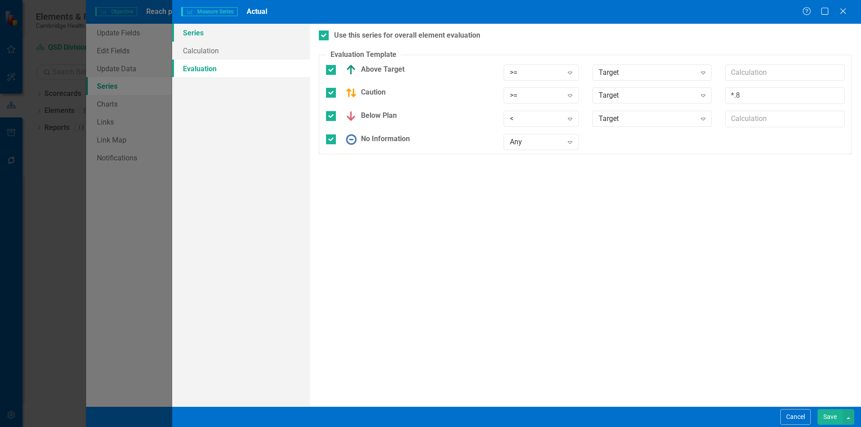
click at [219, 28] on link "Series" at bounding box center [241, 33] width 138 height 18
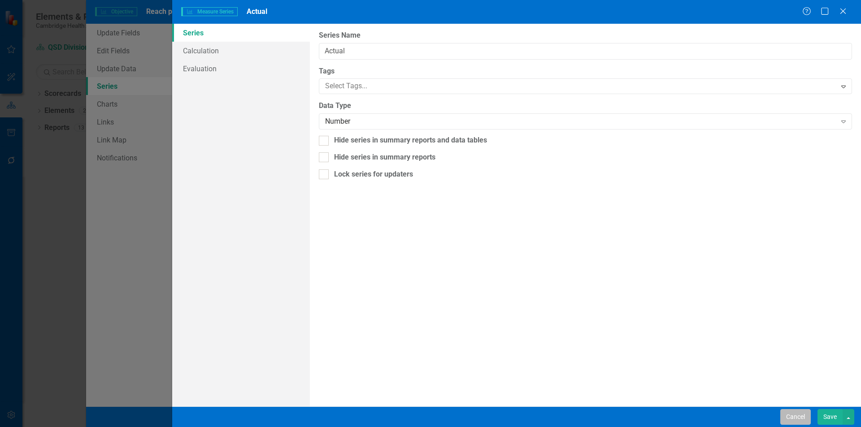
click at [794, 414] on button "Cancel" at bounding box center [795, 417] width 30 height 16
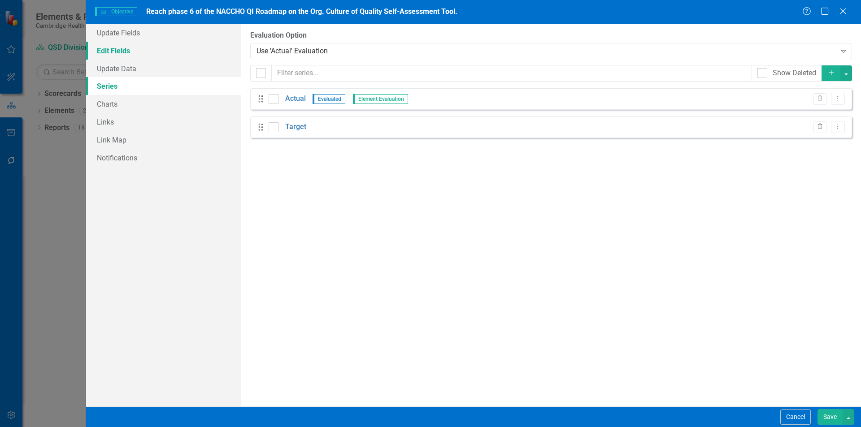
click at [131, 51] on link "Edit Fields" at bounding box center [163, 51] width 155 height 18
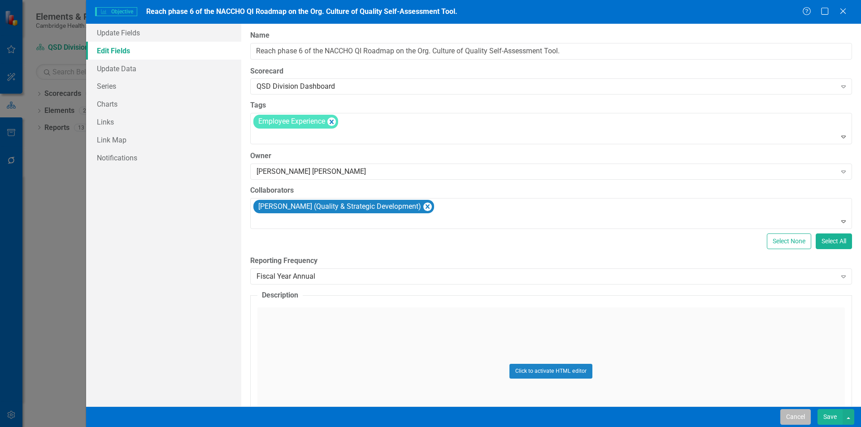
click at [805, 416] on button "Cancel" at bounding box center [795, 417] width 30 height 16
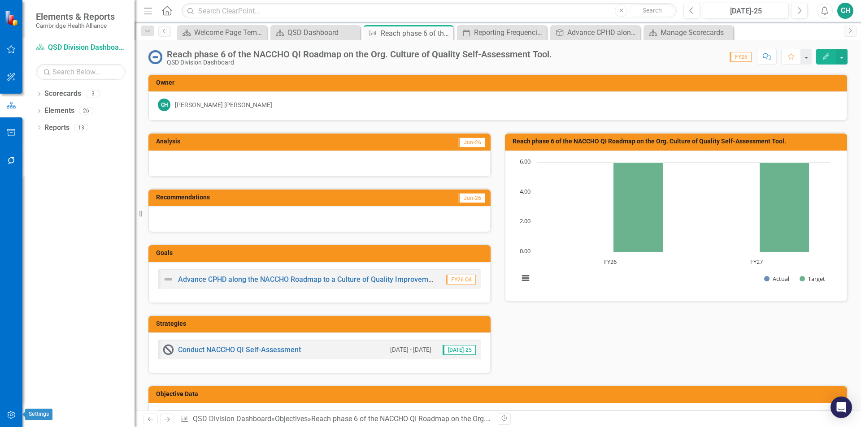
click at [14, 411] on button "button" at bounding box center [11, 415] width 20 height 19
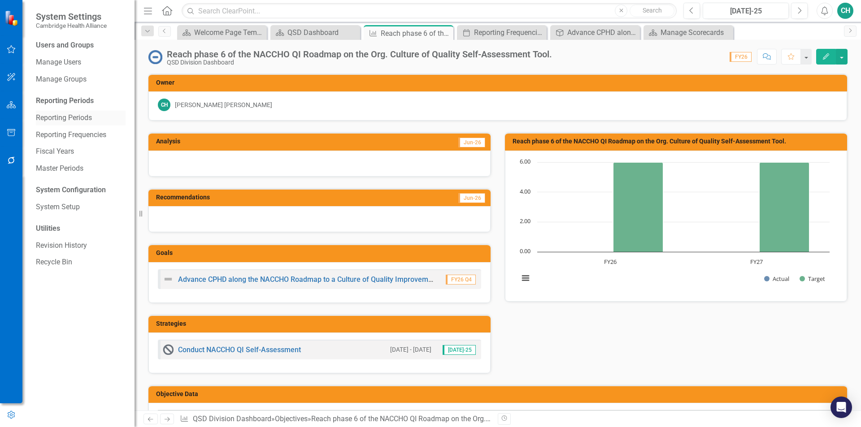
click at [72, 122] on link "Reporting Periods" at bounding box center [81, 118] width 90 height 10
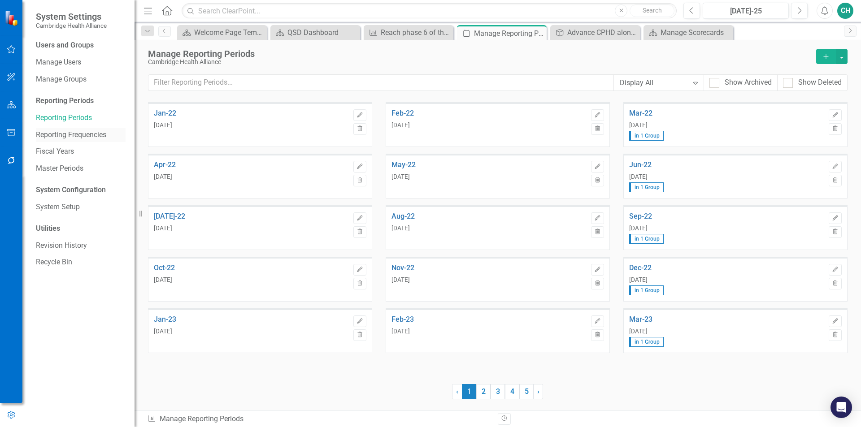
click at [91, 130] on link "Reporting Frequencies" at bounding box center [81, 135] width 90 height 10
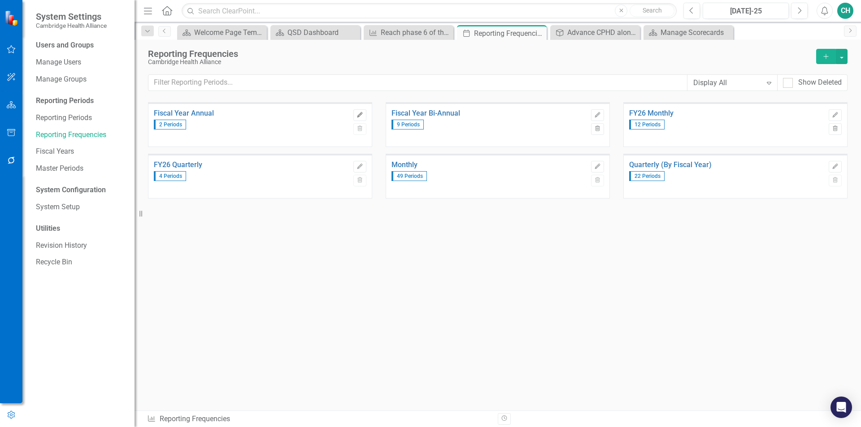
click at [360, 119] on button "Edit" at bounding box center [359, 115] width 13 height 12
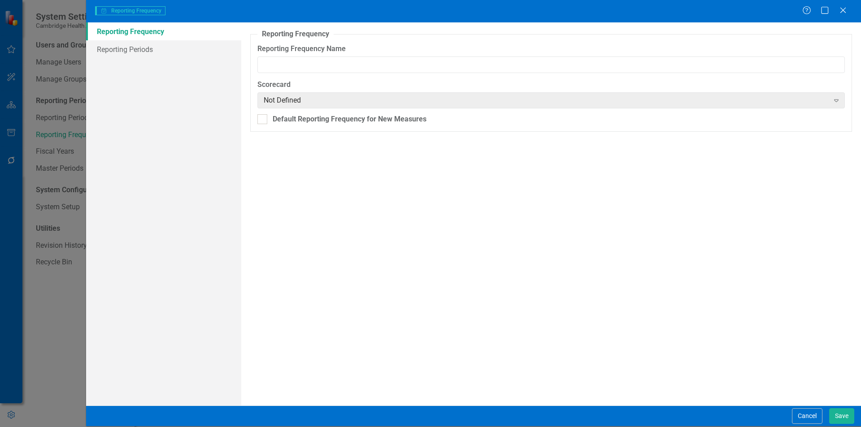
type input "Fiscal Year Annual"
click at [128, 54] on link "Reporting Periods" at bounding box center [163, 49] width 155 height 18
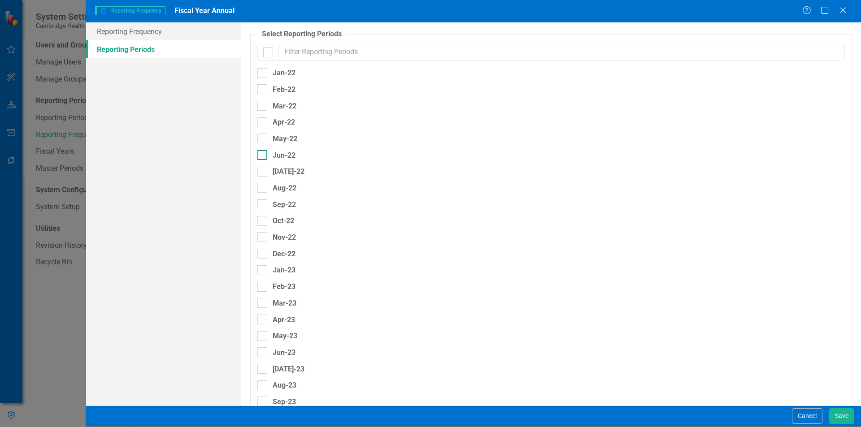
click at [261, 159] on div at bounding box center [262, 155] width 10 height 10
click at [261, 156] on input "Jun-22" at bounding box center [260, 153] width 6 height 6
checkbox input "true"
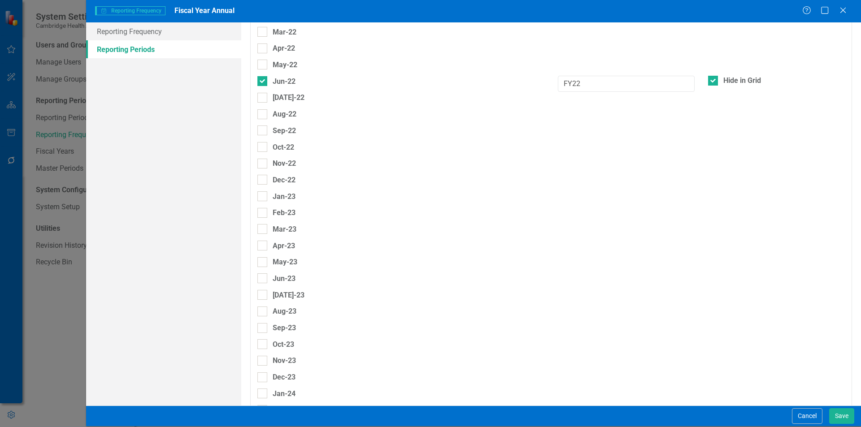
scroll to position [90, 0]
click at [261, 261] on input "Jun-23" at bounding box center [260, 261] width 6 height 6
checkbox input "true"
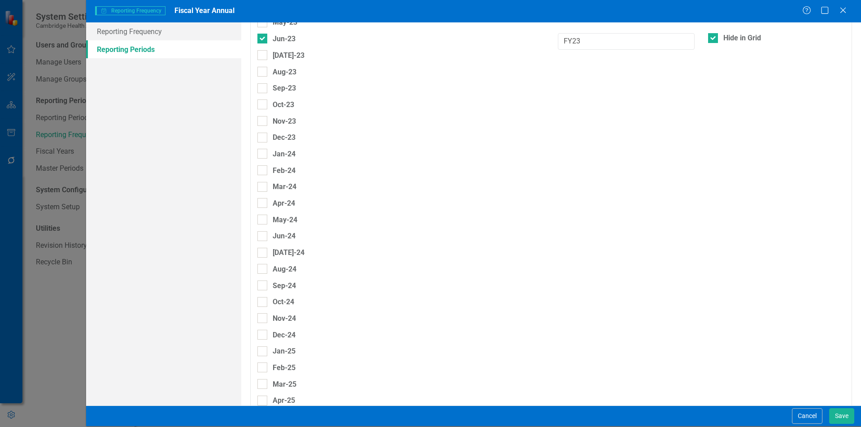
scroll to position [359, 0]
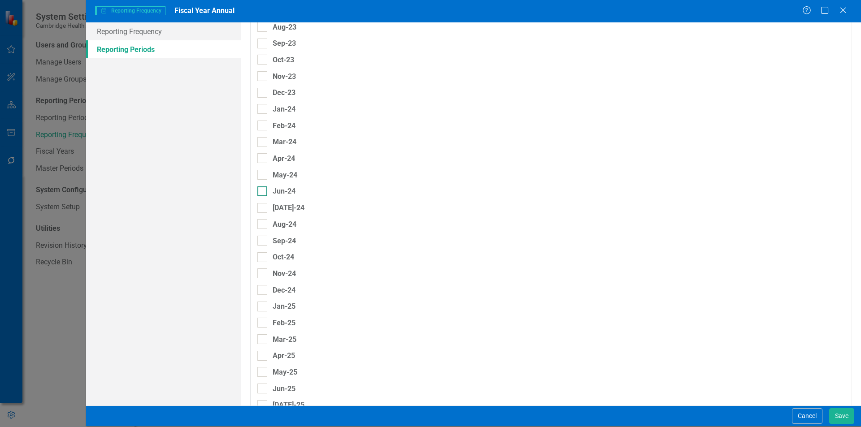
click at [263, 194] on div at bounding box center [262, 191] width 10 height 10
click at [263, 192] on input "Jun-24" at bounding box center [260, 189] width 6 height 6
checkbox input "true"
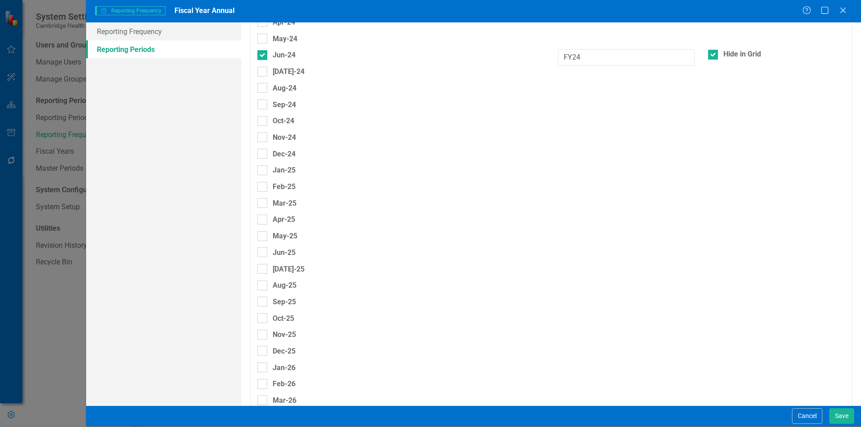
scroll to position [538, 0]
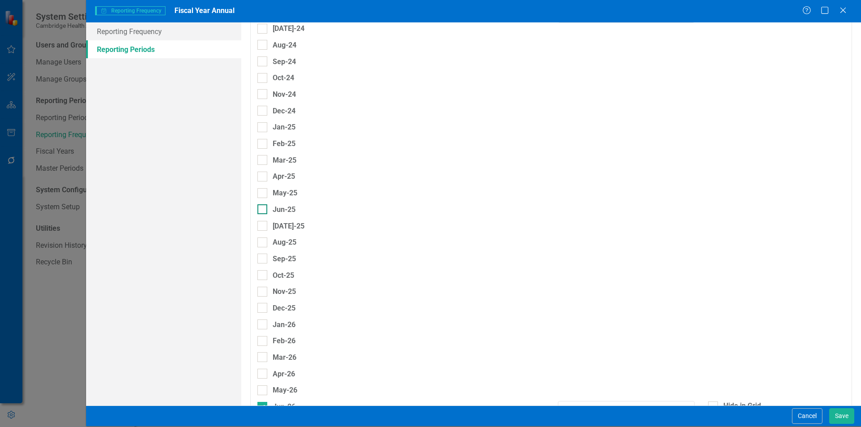
click at [263, 208] on div at bounding box center [262, 209] width 10 height 10
click at [263, 208] on input "Jun-25" at bounding box center [260, 207] width 6 height 6
checkbox input "true"
click at [708, 209] on input "Hide in Grid" at bounding box center [711, 207] width 6 height 6
checkbox input "false"
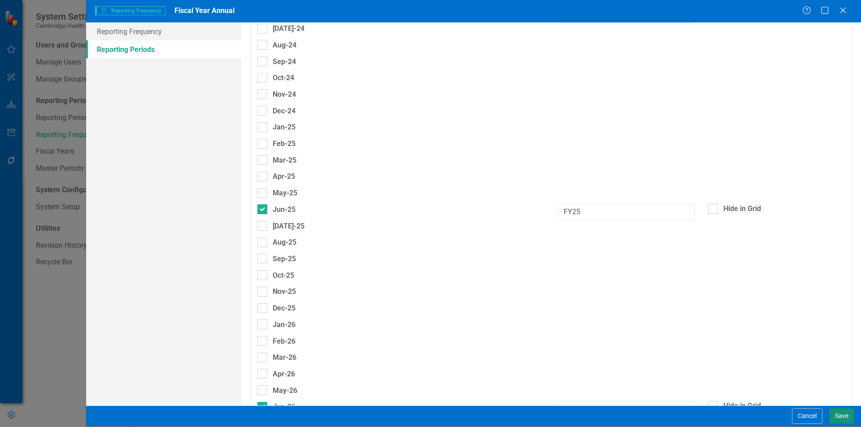
click at [840, 414] on button "Save" at bounding box center [841, 416] width 25 height 16
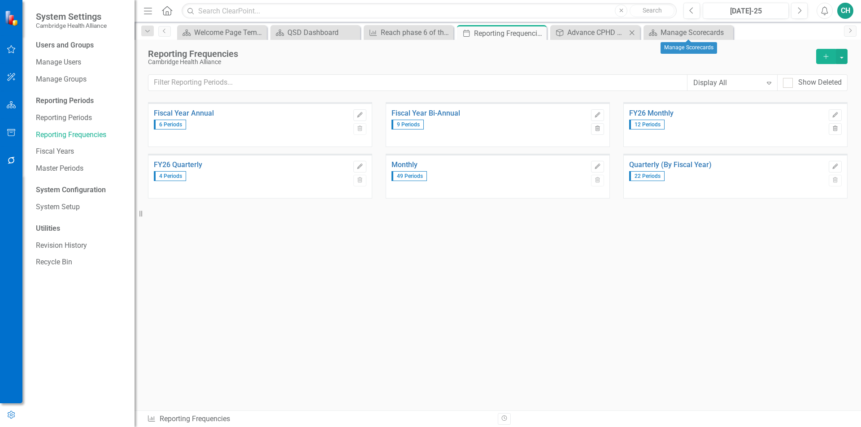
click at [632, 35] on icon "Close" at bounding box center [631, 32] width 9 height 7
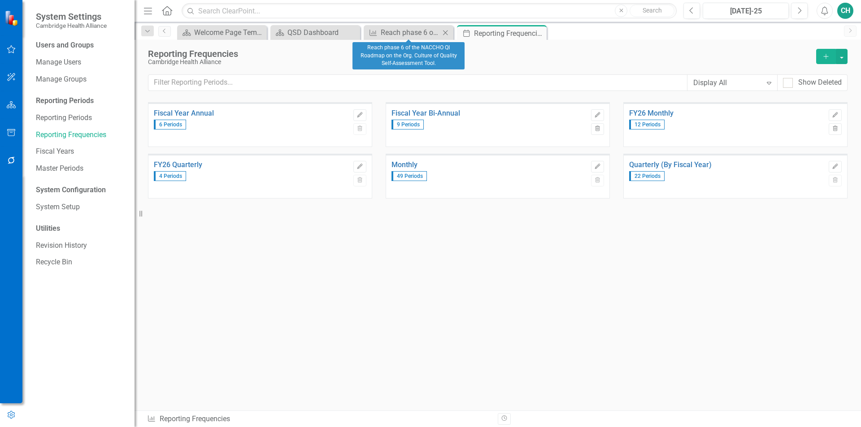
click at [423, 39] on div "Objective Reach phase 6 of the NACCHO QI Roadmap on the Org. Culture of Quality…" at bounding box center [409, 32] width 90 height 15
click at [419, 31] on div "Reach phase 6 of the NACCHO QI Roadmap on the Org. Culture of Quality Self-Asse…" at bounding box center [410, 32] width 59 height 11
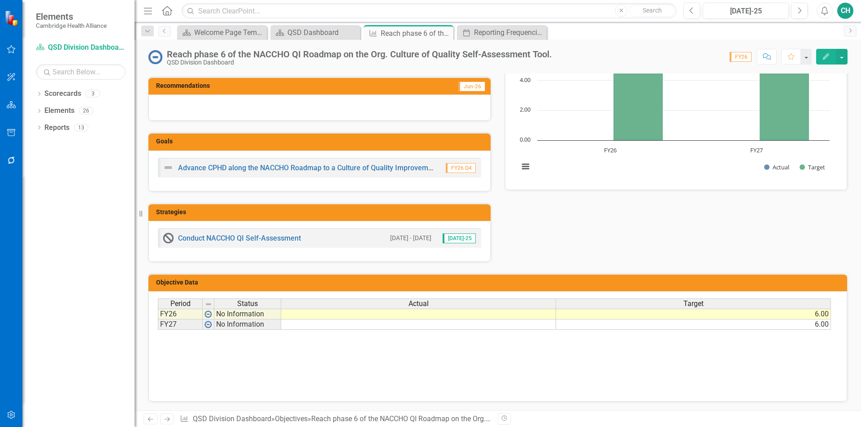
scroll to position [112, 0]
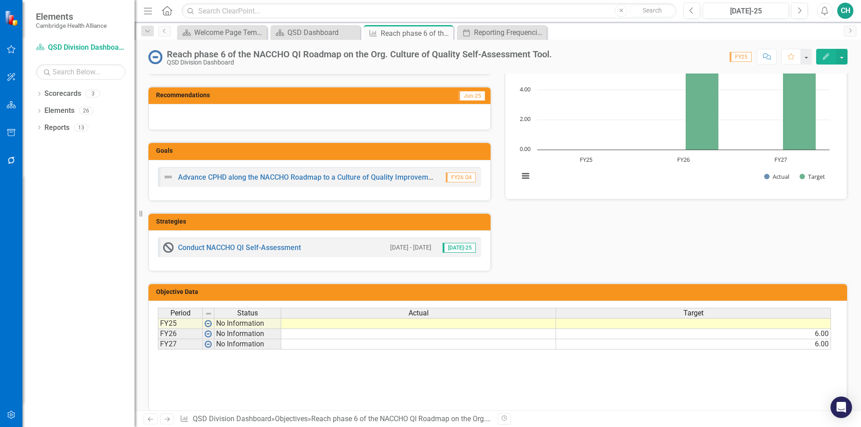
scroll to position [112, 0]
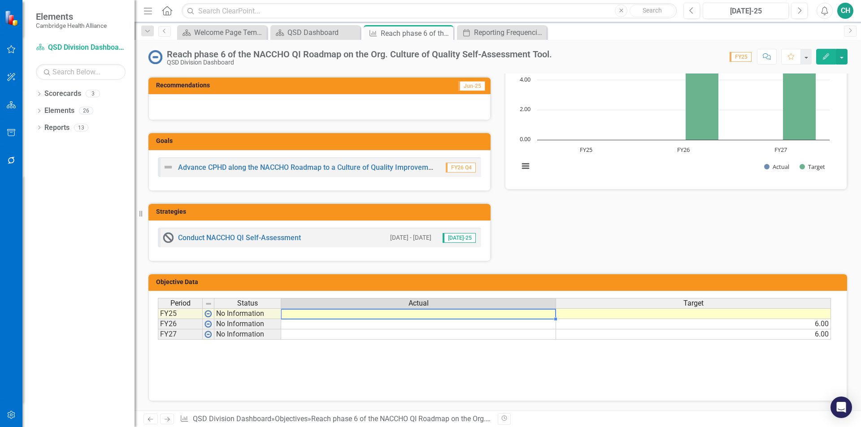
click at [450, 313] on td at bounding box center [418, 313] width 275 height 11
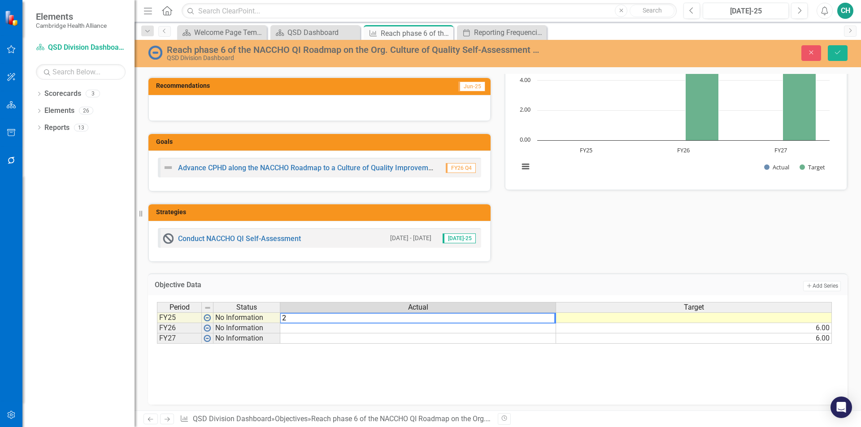
type textarea "2"
click at [700, 318] on td at bounding box center [694, 317] width 276 height 11
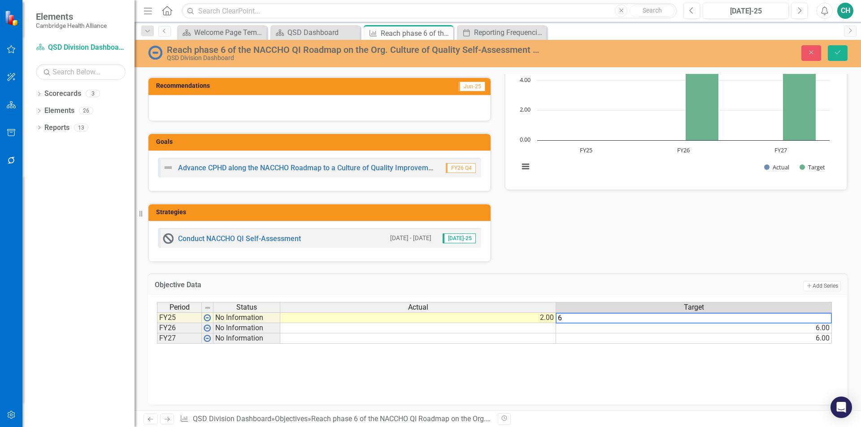
type textarea "6"
click at [663, 364] on div "Period Status Actual Target FY25 No Information 2.00 FY26 No Information 6.00 F…" at bounding box center [497, 347] width 681 height 90
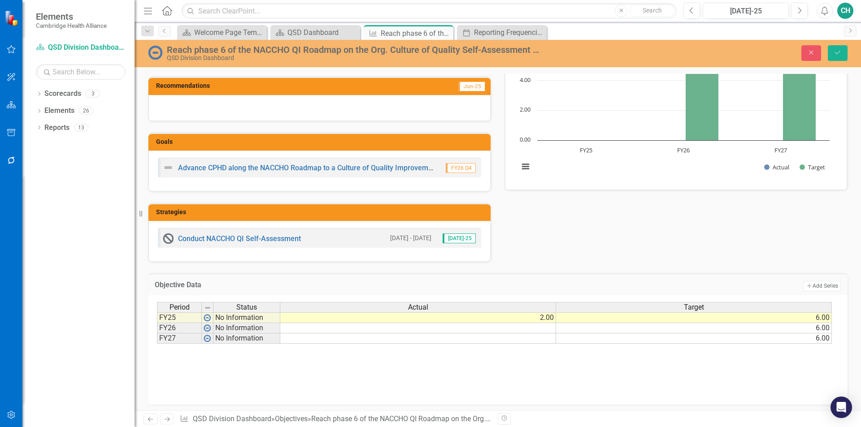
click at [582, 264] on div "Objective Data Add Add Series Period Status Actual Target FY25 No Information 2…" at bounding box center [497, 333] width 713 height 143
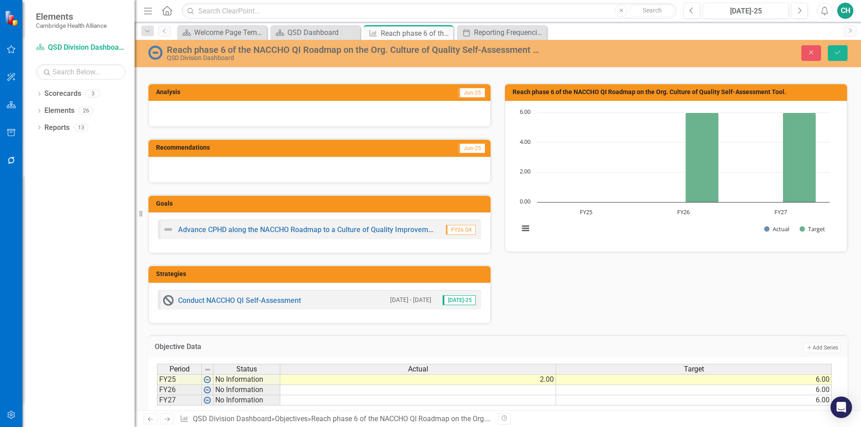
scroll to position [0, 0]
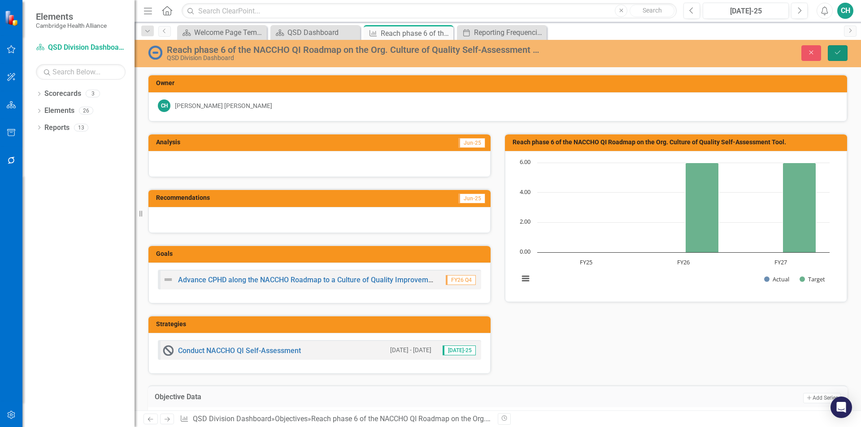
click at [833, 49] on icon "Save" at bounding box center [837, 52] width 8 height 6
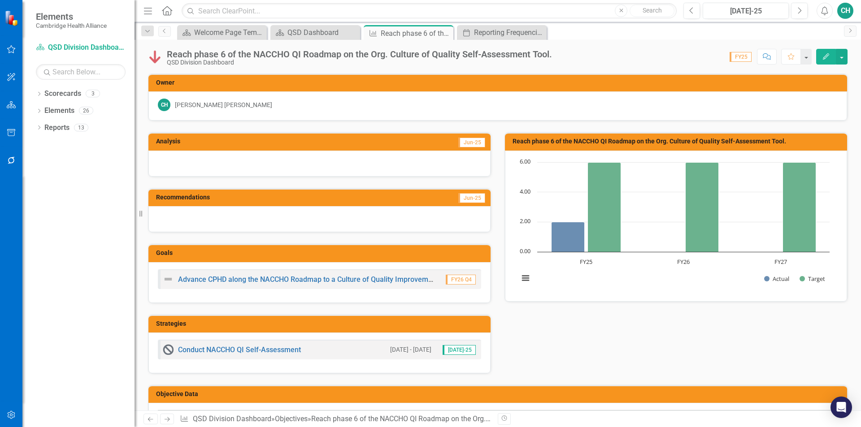
click at [336, 219] on div at bounding box center [319, 219] width 342 height 26
click at [320, 165] on div at bounding box center [319, 164] width 342 height 26
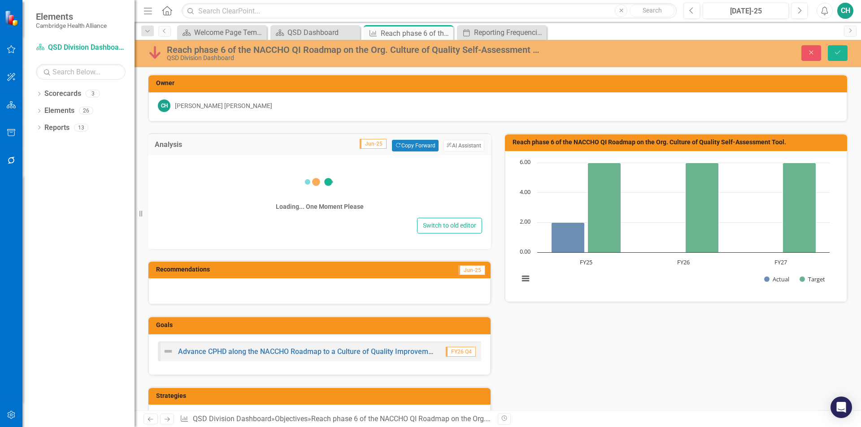
click at [313, 218] on div "Switch to old editor" at bounding box center [319, 226] width 325 height 16
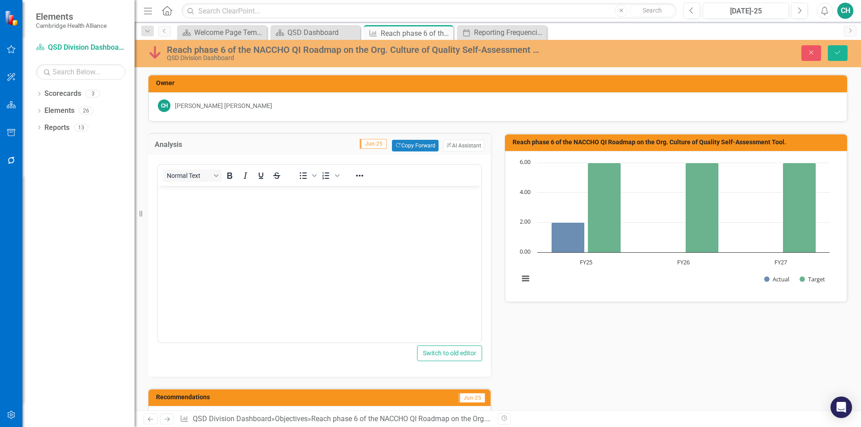
click at [281, 218] on body "Rich Text Area. Press ALT-0 for help." at bounding box center [319, 253] width 323 height 134
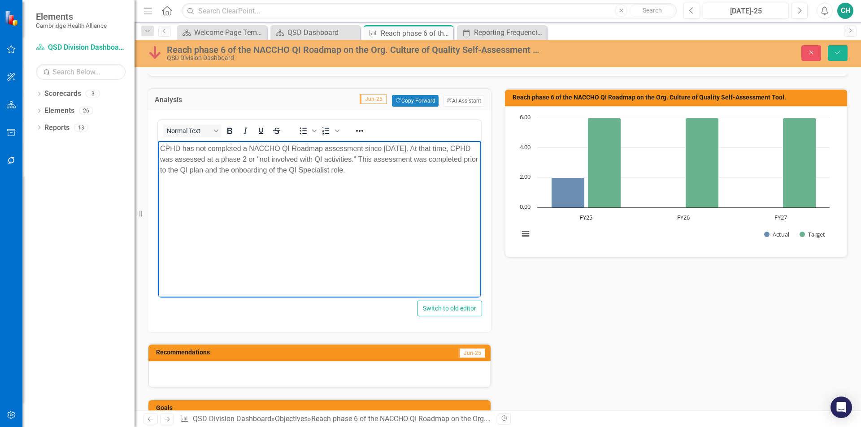
scroll to position [134, 0]
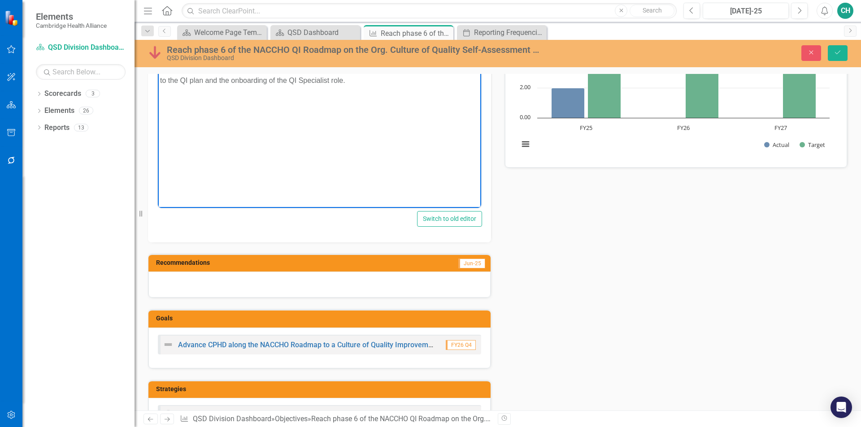
click at [343, 290] on div at bounding box center [319, 285] width 342 height 26
click at [329, 283] on div at bounding box center [319, 285] width 342 height 26
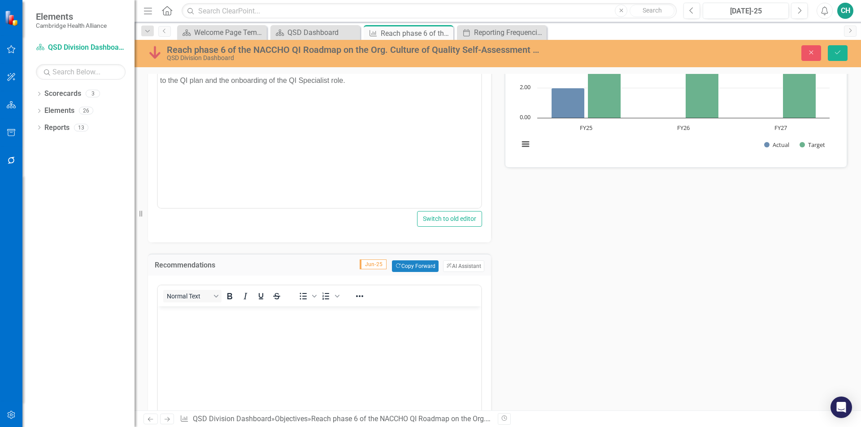
scroll to position [0, 0]
click at [292, 332] on body "Rich Text Area. Press ALT-0 for help." at bounding box center [319, 373] width 323 height 134
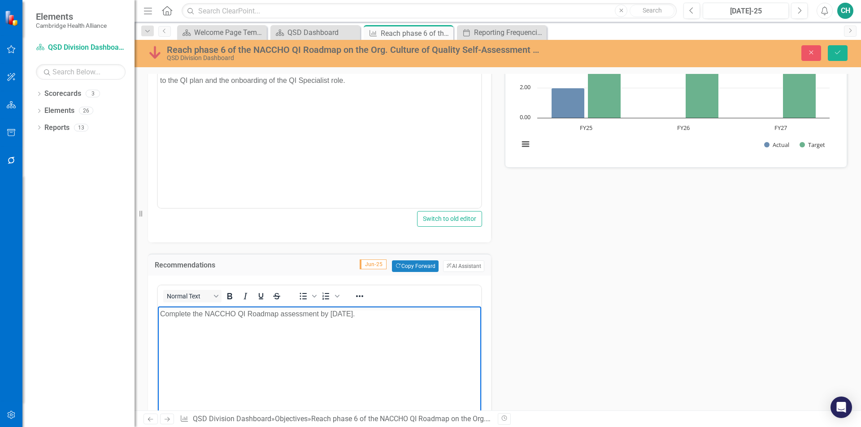
click at [333, 315] on p "Complete the NACCHO QI Roadmap assessment by [DATE]." at bounding box center [319, 313] width 319 height 11
click at [344, 312] on p "Complete the NACCHO QI Roadmap assessment by [DATE]." at bounding box center [319, 313] width 319 height 11
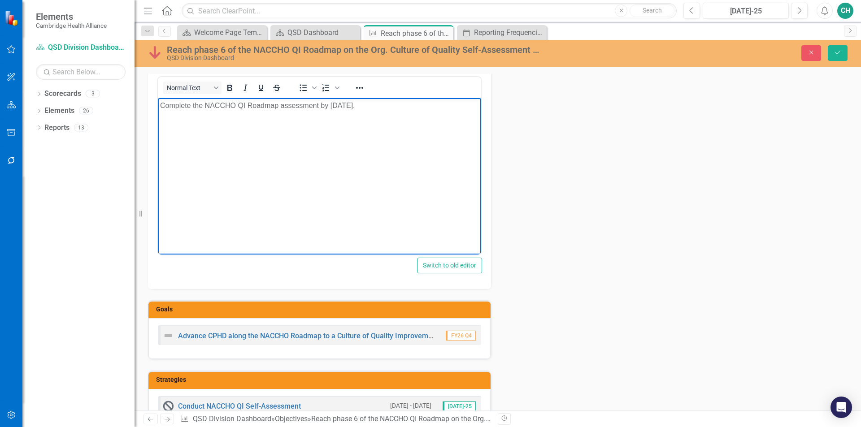
scroll to position [359, 0]
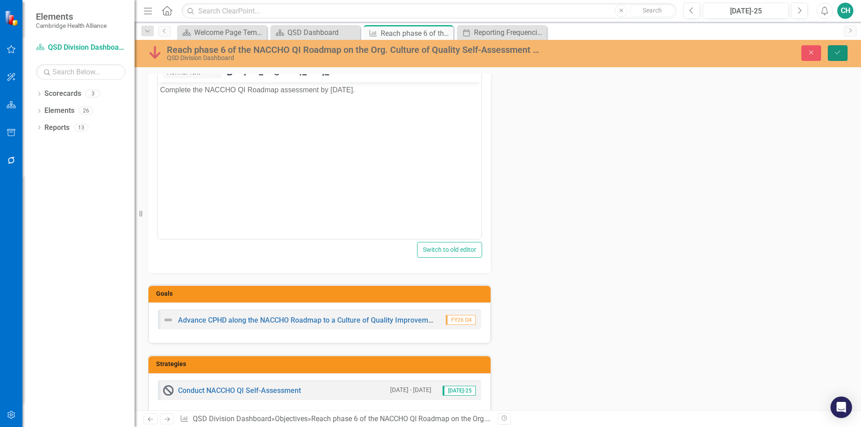
click at [836, 53] on icon "submit" at bounding box center [837, 53] width 5 height 4
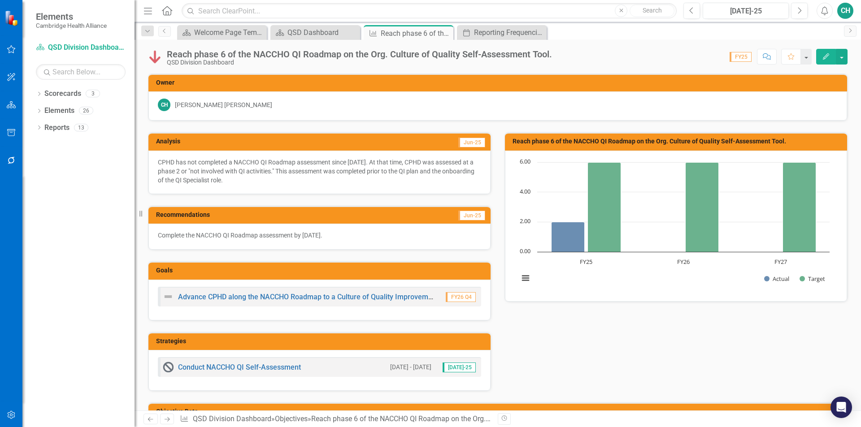
click at [284, 190] on div "CPHD has not completed a NACCHO QI Roadmap assessment since [DATE]. At that tim…" at bounding box center [319, 172] width 342 height 43
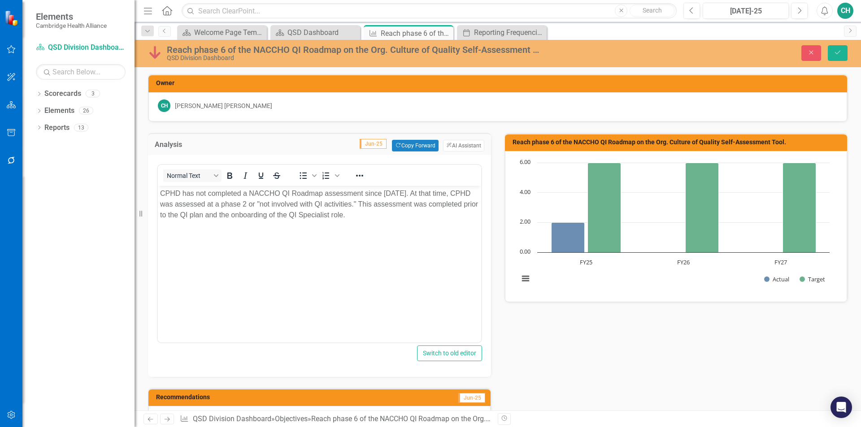
scroll to position [0, 0]
click at [376, 216] on p "CPHD has not completed a NACCHO QI Roadmap assessment since [DATE]. At that tim…" at bounding box center [319, 204] width 319 height 32
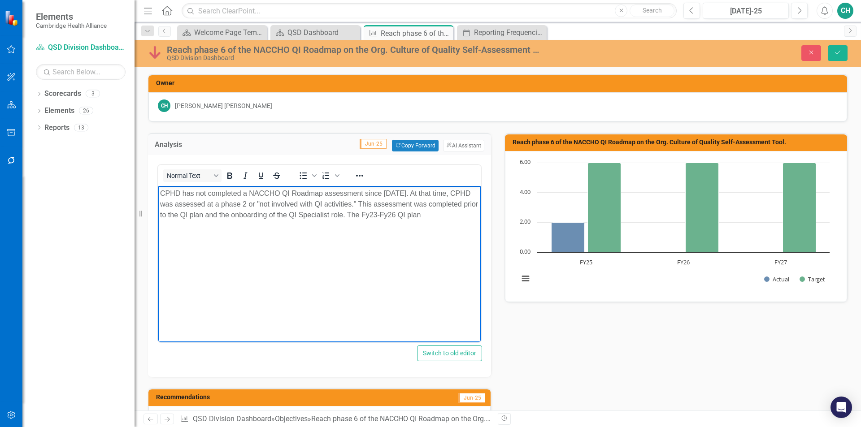
drag, startPoint x: 385, startPoint y: 212, endPoint x: 407, endPoint y: 199, distance: 25.8
click at [385, 212] on p "CPHD has not completed a NACCHO QI Roadmap assessment since [DATE]. At that tim…" at bounding box center [319, 204] width 319 height 32
click at [405, 219] on p "CPHD has not completed a NACCHO QI Roadmap assessment since [DATE]. At that tim…" at bounding box center [319, 204] width 319 height 32
click at [459, 214] on p "CPHD has not completed a NACCHO QI Roadmap assessment since [DATE]. At that tim…" at bounding box center [319, 204] width 319 height 32
click at [838, 58] on button "Save" at bounding box center [837, 53] width 20 height 16
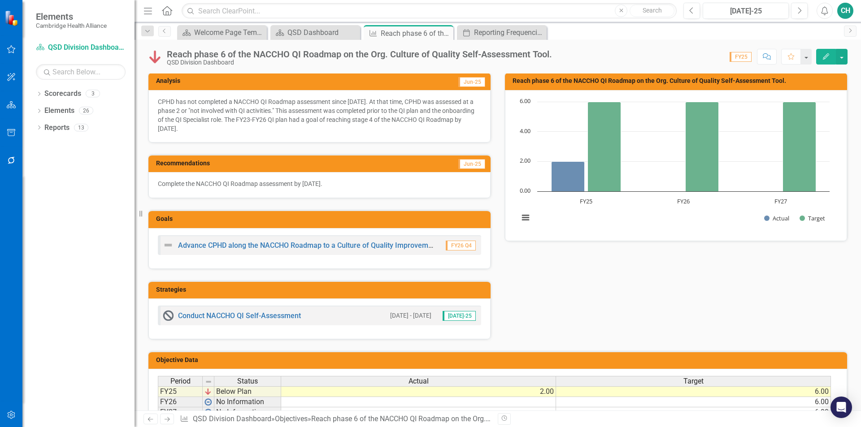
scroll to position [45, 0]
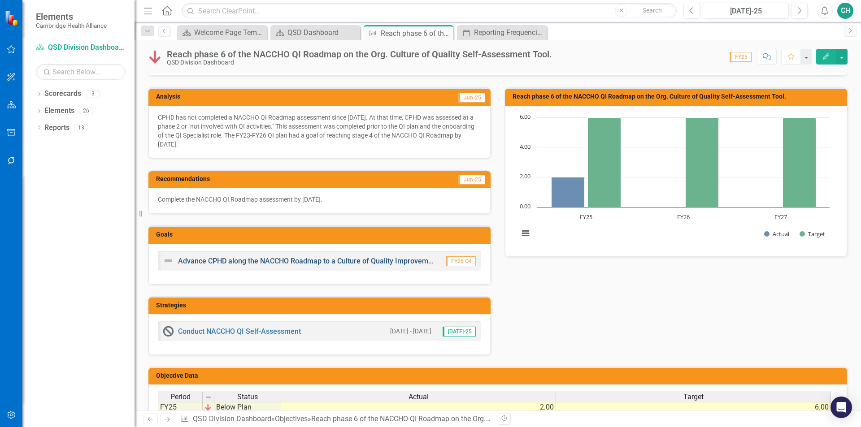
click at [333, 263] on link "Advance CPHD along the NACCHO Roadmap to a Culture of Quality Improvement spect…" at bounding box center [375, 261] width 394 height 9
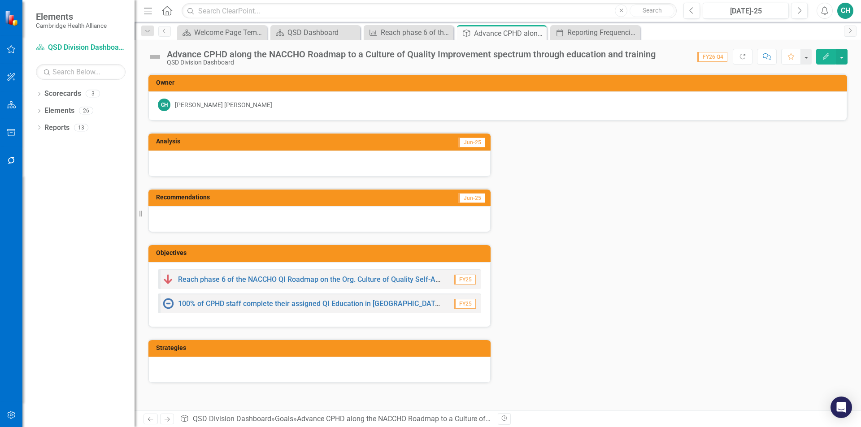
click at [157, 57] on img at bounding box center [155, 57] width 14 height 14
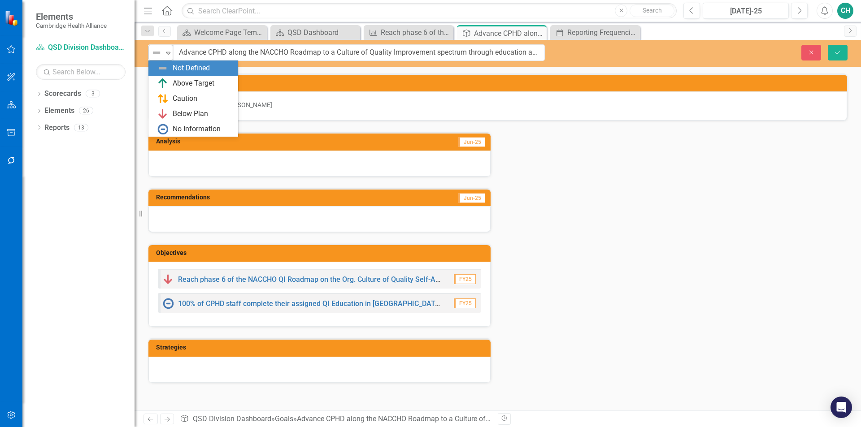
click at [157, 57] on img at bounding box center [156, 53] width 11 height 11
click at [183, 114] on div "Below Plan" at bounding box center [190, 114] width 35 height 10
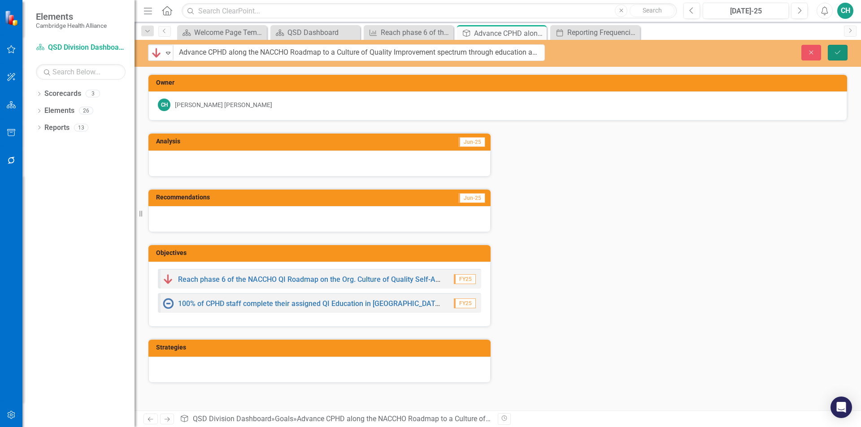
click at [831, 55] on button "Save" at bounding box center [837, 53] width 20 height 16
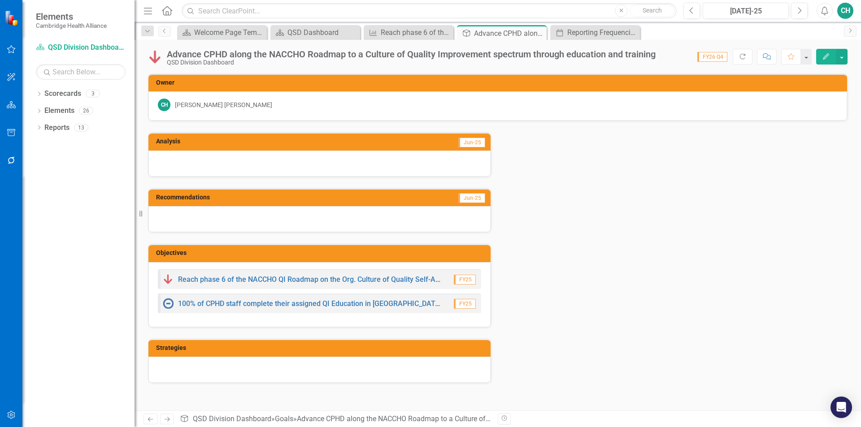
click at [220, 161] on div at bounding box center [319, 164] width 342 height 26
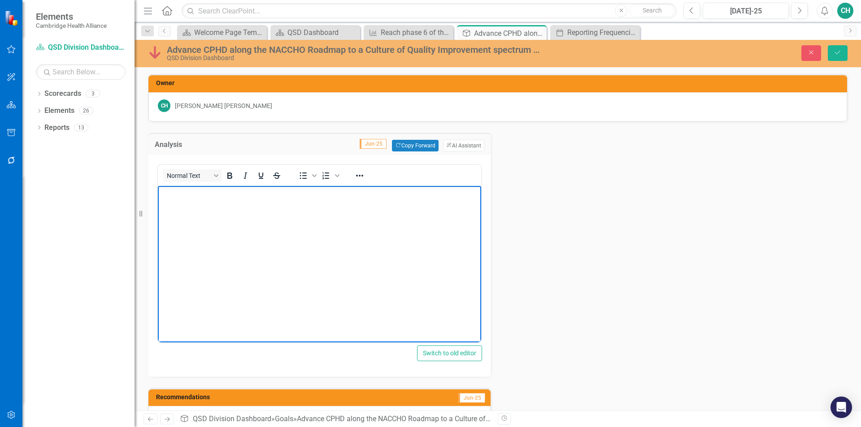
click at [234, 240] on body "Rich Text Area. Press ALT-0 for help." at bounding box center [319, 253] width 323 height 134
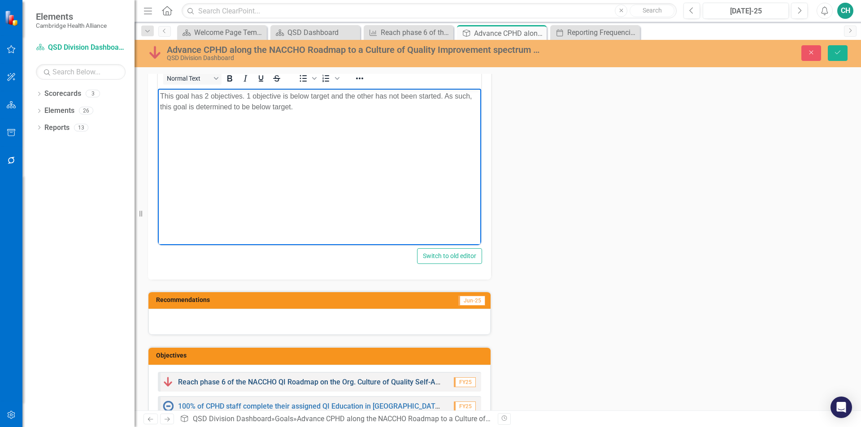
scroll to position [179, 0]
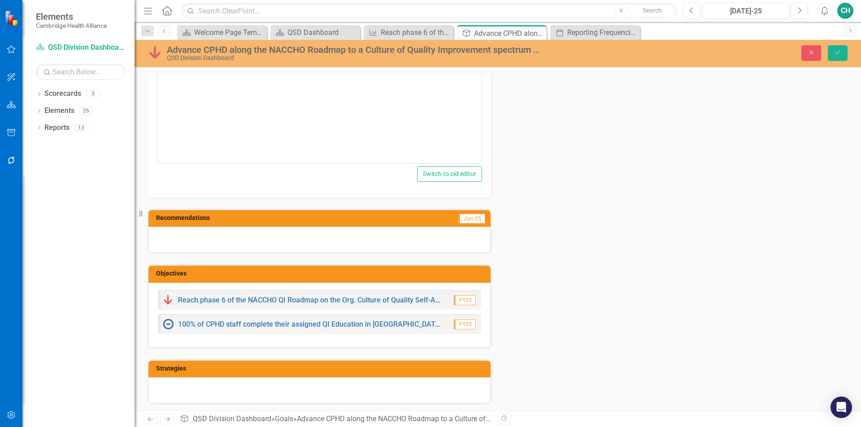
click at [303, 239] on div at bounding box center [319, 240] width 342 height 26
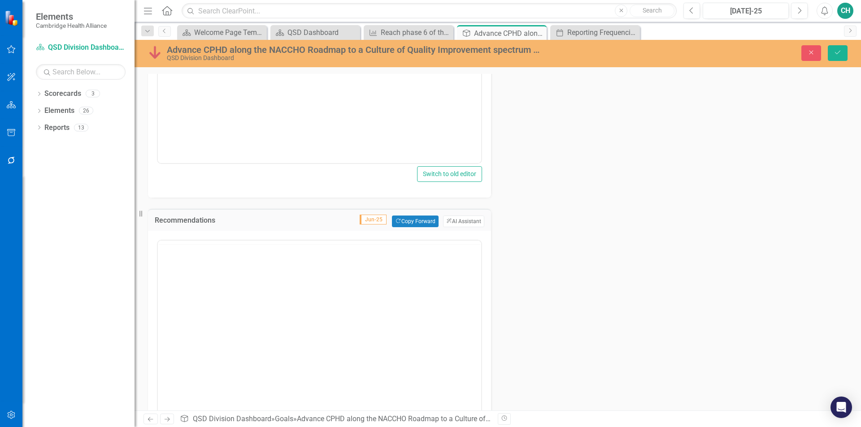
scroll to position [0, 0]
click at [207, 284] on body "Rich Text Area. Press ALT-0 for help." at bounding box center [319, 328] width 323 height 134
drag, startPoint x: 791, startPoint y: 176, endPoint x: 860, endPoint y: 47, distance: 146.8
click at [810, 160] on div "Analysis Jun-25 Copy Forward Copy Forward ClearPoint AI AI Assistant Normal Tex…" at bounding box center [497, 273] width 713 height 661
click at [842, 55] on button "Save" at bounding box center [837, 53] width 20 height 16
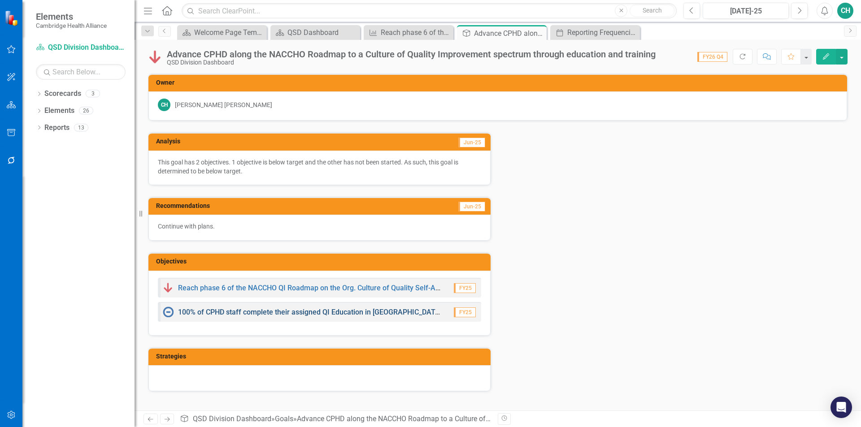
click at [278, 312] on link "100% of CPHD staff complete their assigned QI Education in [GEOGRAPHIC_DATA], a…" at bounding box center [326, 312] width 296 height 9
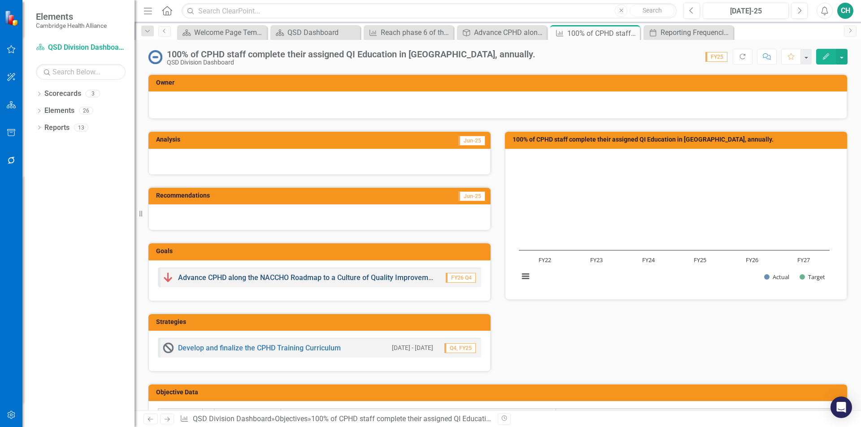
click at [315, 276] on link "Advance CPHD along the NACCHO Roadmap to a Culture of Quality Improvement spect…" at bounding box center [375, 277] width 394 height 9
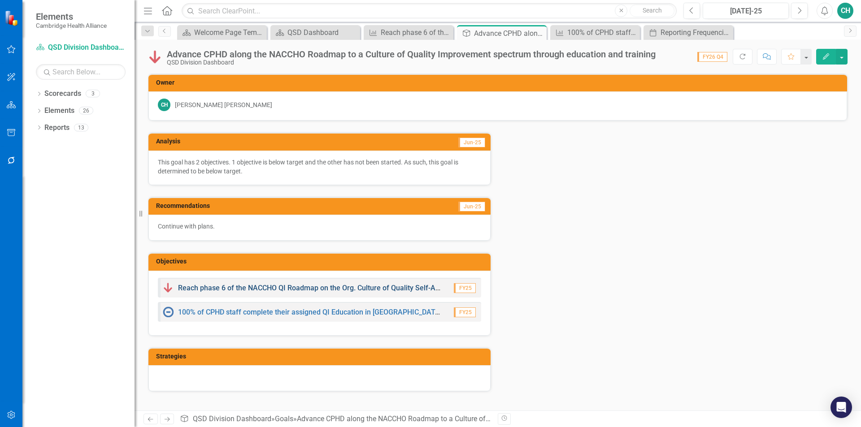
click at [247, 288] on link "Reach phase 6 of the NACCHO QI Roadmap on the Org. Culture of Quality Self-Asse…" at bounding box center [333, 288] width 310 height 9
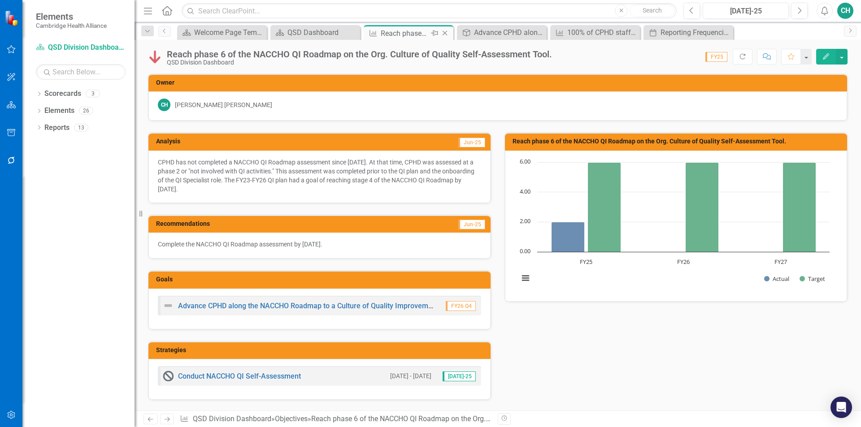
click at [443, 34] on icon "Close" at bounding box center [444, 33] width 9 height 7
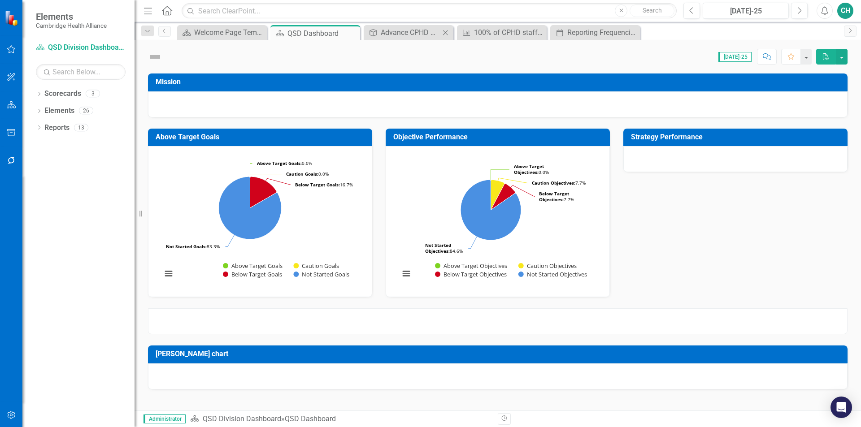
click at [445, 32] on icon "Close" at bounding box center [445, 32] width 9 height 7
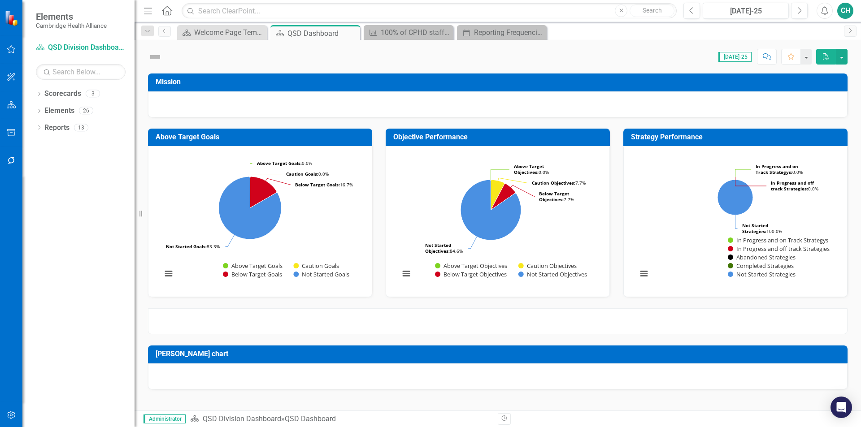
click at [0, 0] on icon "Close" at bounding box center [0, 0] width 0 height 0
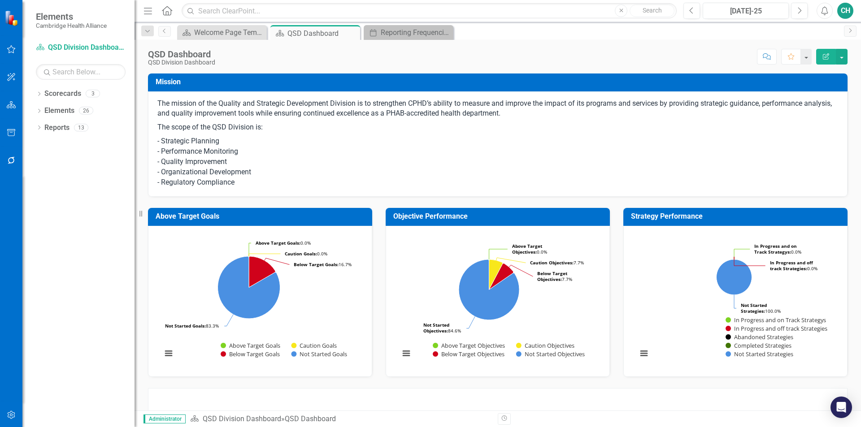
click at [0, 0] on icon "Close" at bounding box center [0, 0] width 0 height 0
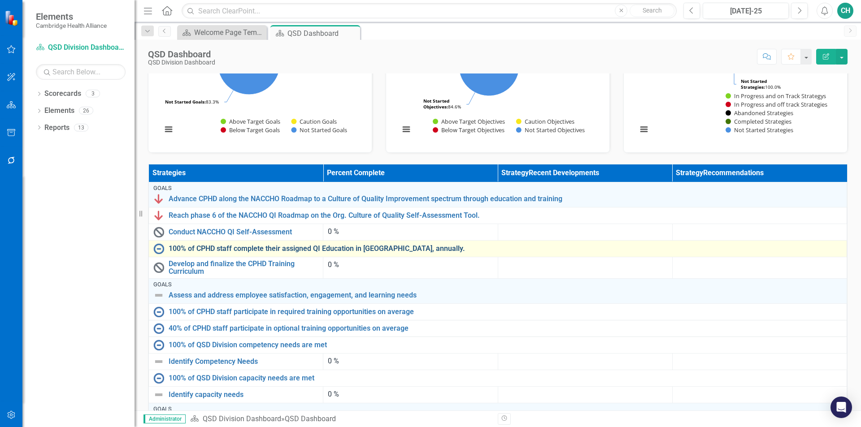
click at [199, 249] on link "100% of CPHD staff complete their assigned QI Education in [GEOGRAPHIC_DATA], a…" at bounding box center [505, 249] width 673 height 8
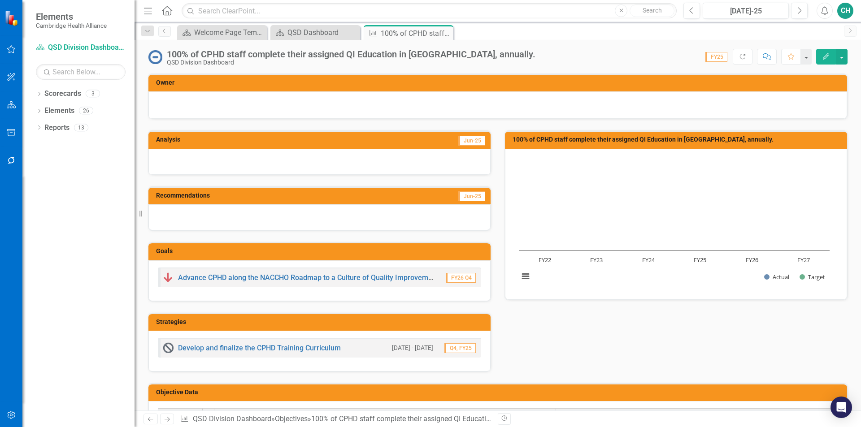
click at [154, 59] on img at bounding box center [155, 57] width 14 height 14
click at [153, 59] on img at bounding box center [155, 57] width 14 height 14
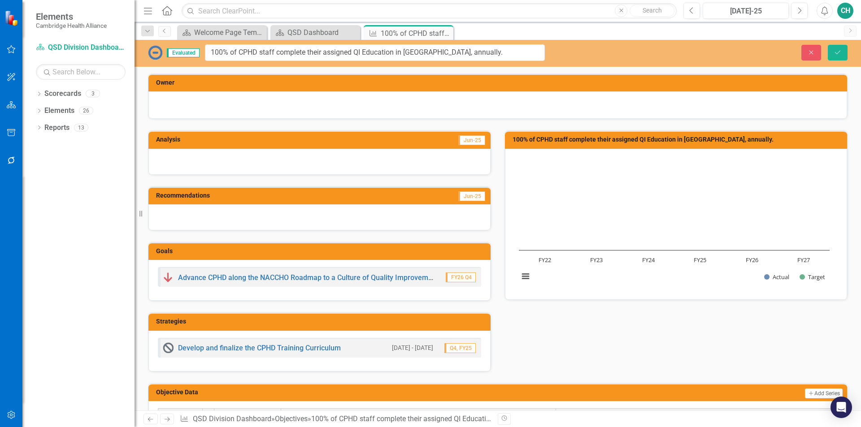
click at [153, 53] on img at bounding box center [155, 52] width 14 height 14
click at [341, 134] on td "Jun-25" at bounding box center [398, 140] width 176 height 13
click at [809, 57] on button "Close" at bounding box center [811, 53] width 20 height 16
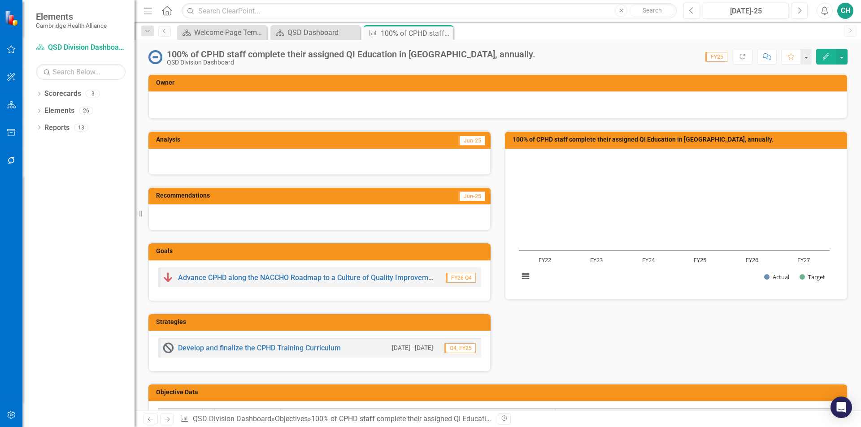
click at [821, 56] on button "Edit" at bounding box center [826, 57] width 20 height 16
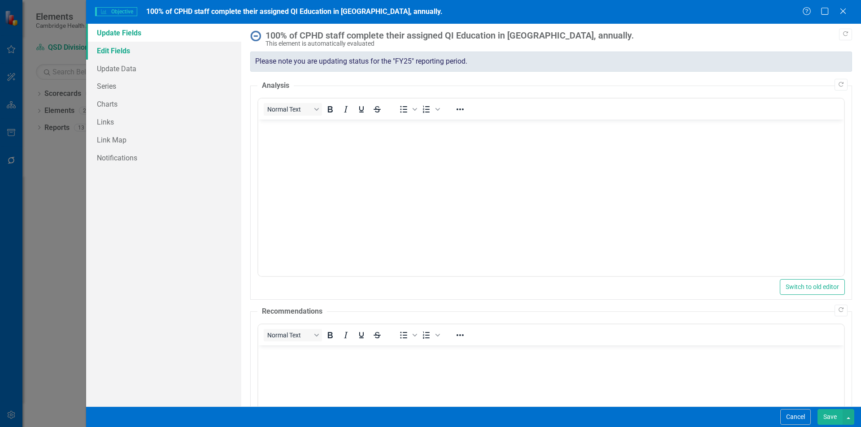
click at [126, 56] on link "Edit Fields" at bounding box center [163, 51] width 155 height 18
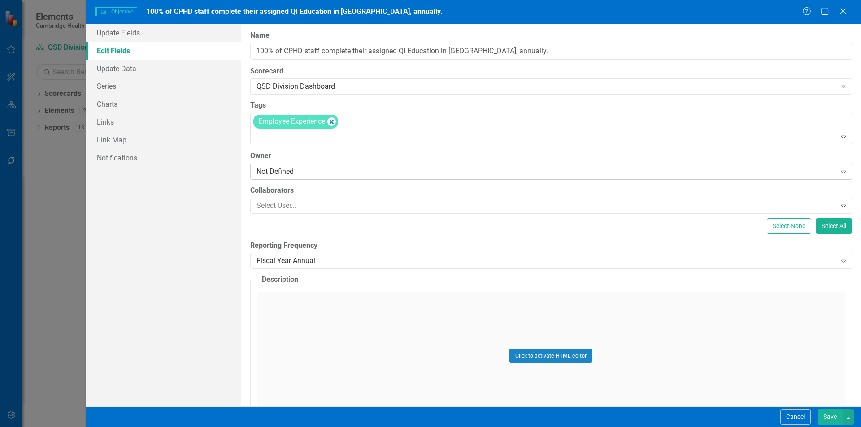
click at [303, 169] on div "Not Defined" at bounding box center [546, 171] width 580 height 10
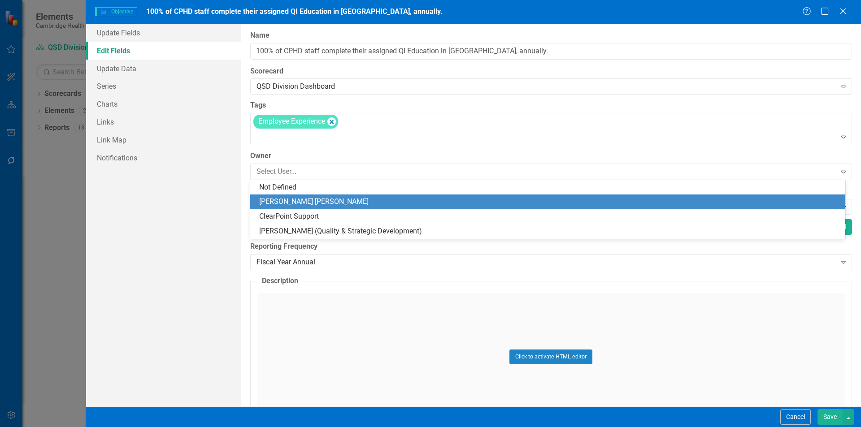
click at [291, 198] on div "[PERSON_NAME] [PERSON_NAME]" at bounding box center [549, 202] width 580 height 10
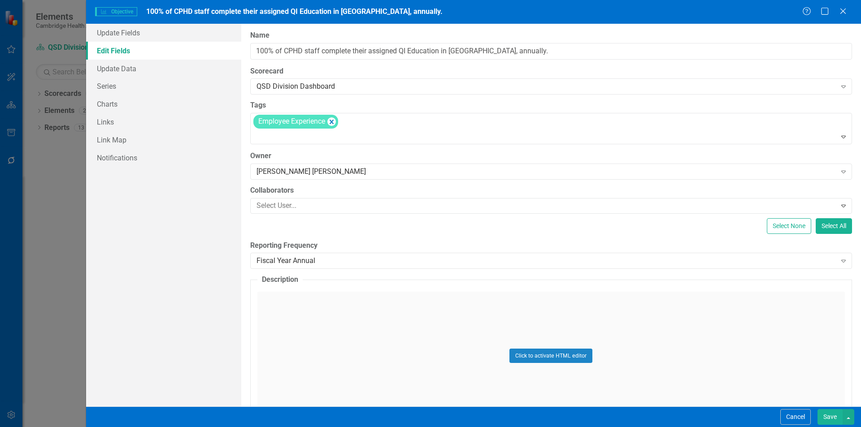
click at [823, 414] on button "Save" at bounding box center [829, 417] width 25 height 16
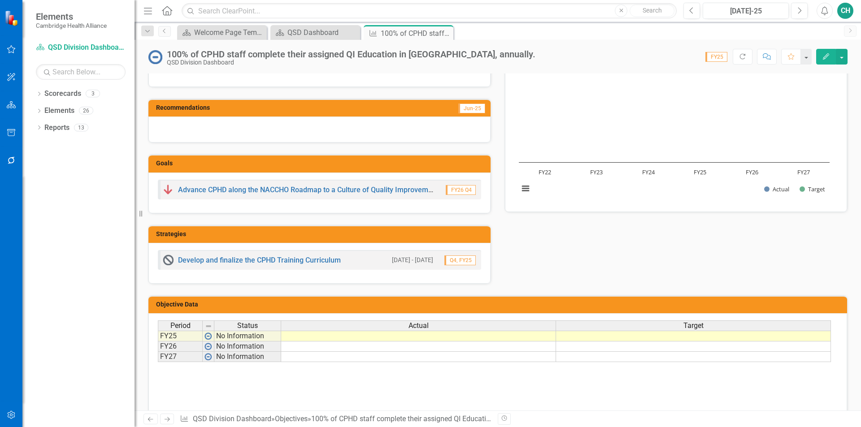
scroll to position [112, 0]
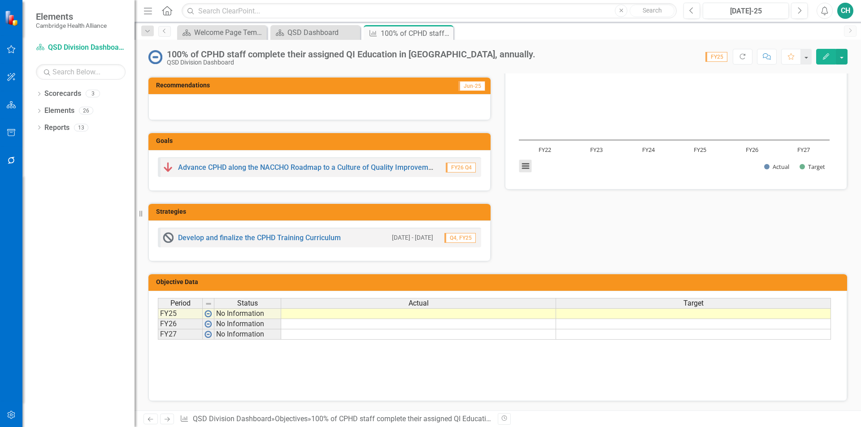
click at [522, 167] on button "View chart menu, Chart" at bounding box center [525, 166] width 13 height 13
drag, startPoint x: 640, startPoint y: 212, endPoint x: 697, endPoint y: 207, distance: 56.7
click at [642, 212] on div "Analysis Jun-25 Recommendations Jun-25 Goals Advance CPHD along the NACCHO Road…" at bounding box center [497, 135] width 713 height 253
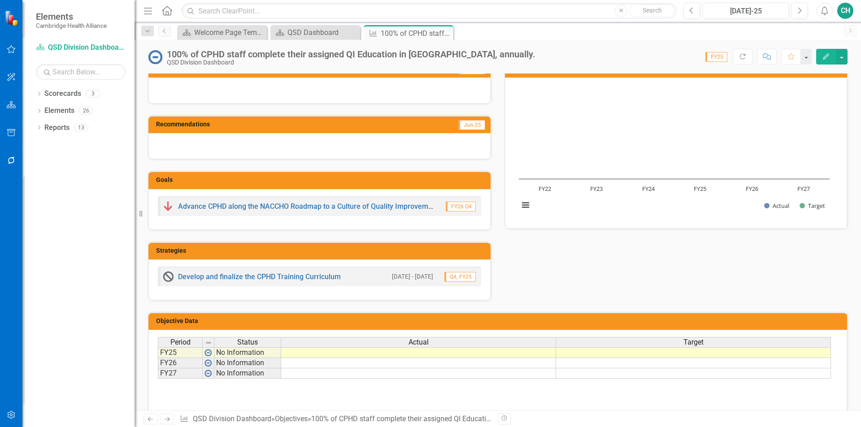
scroll to position [0, 0]
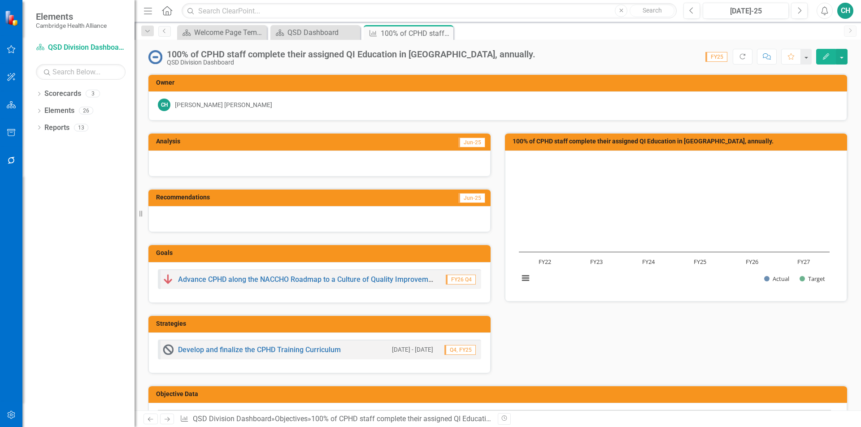
click at [641, 143] on h3 "100% of CPHD staff complete their assigned QI Education in [GEOGRAPHIC_DATA], a…" at bounding box center [677, 141] width 330 height 7
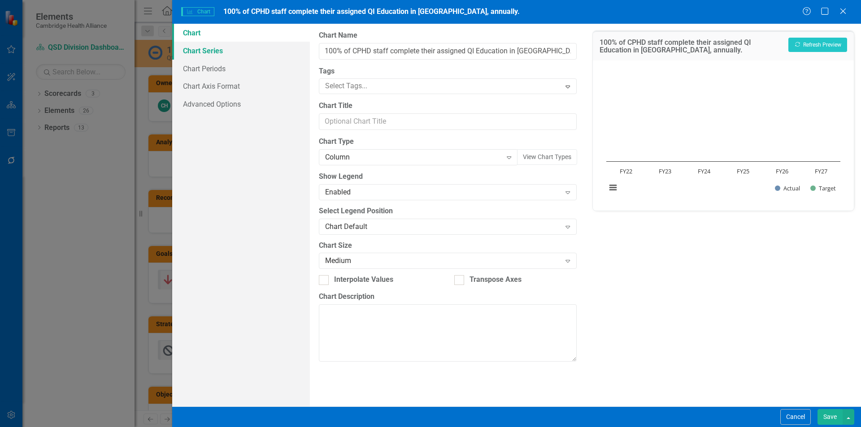
click at [216, 56] on link "Chart Series" at bounding box center [241, 51] width 138 height 18
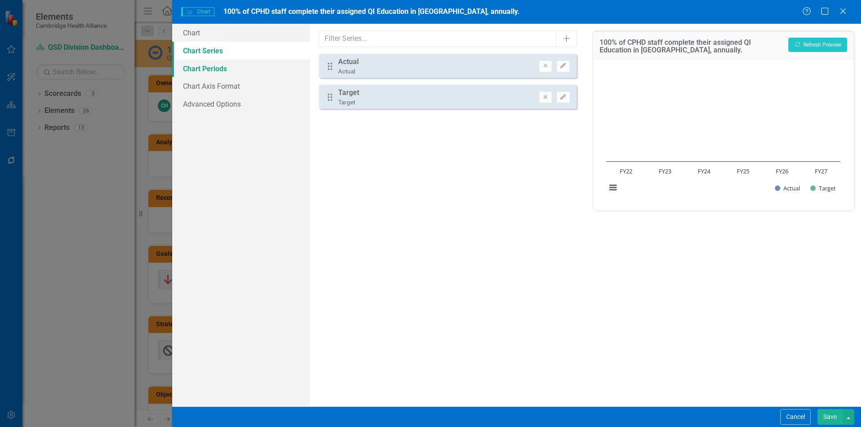
click at [213, 69] on link "Chart Periods" at bounding box center [241, 69] width 138 height 18
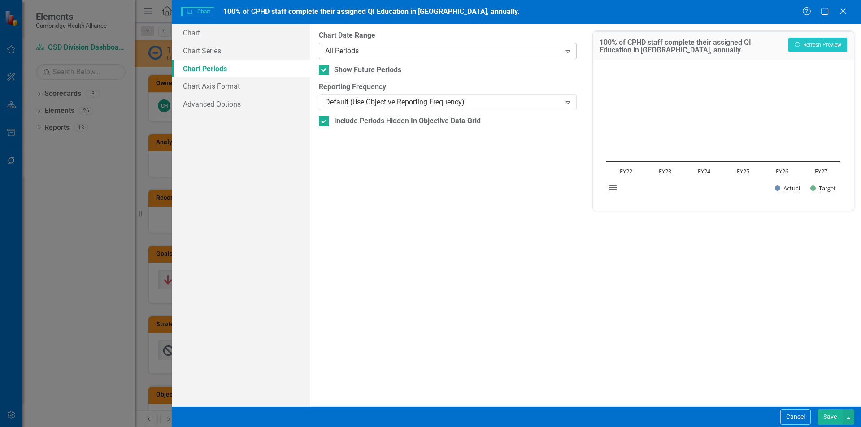
click at [338, 54] on div "All Periods" at bounding box center [442, 51] width 235 height 10
click at [227, 132] on div "Chart Chart Series Chart Periods Chart Axis Format Advanced Options" at bounding box center [241, 215] width 138 height 383
click at [801, 48] on button "Recalculate Refresh Preview" at bounding box center [817, 45] width 59 height 14
click at [322, 122] on input "Include Periods Hidden In Objective Data Grid" at bounding box center [322, 120] width 6 height 6
checkbox input "false"
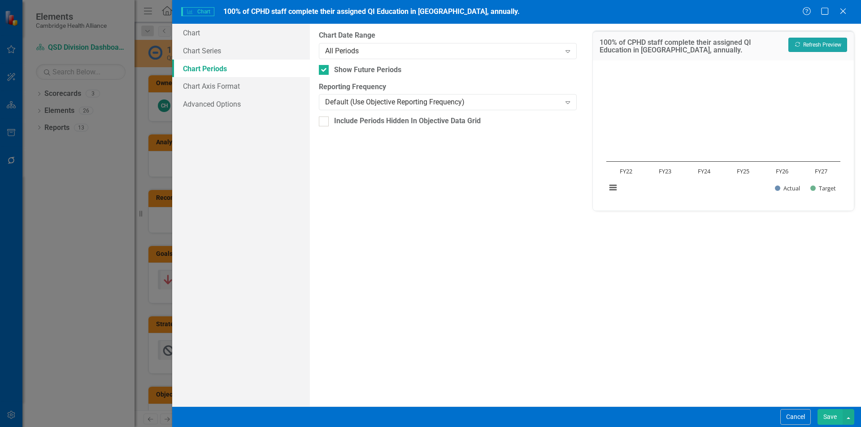
click at [810, 50] on button "Recalculate Refresh Preview" at bounding box center [817, 45] width 59 height 14
click at [832, 418] on button "Save" at bounding box center [829, 417] width 25 height 16
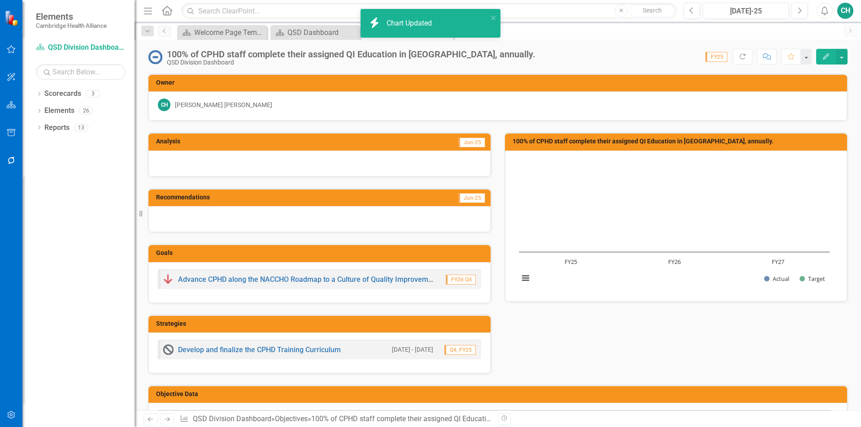
click at [567, 260] on text "FY25" at bounding box center [570, 262] width 13 height 8
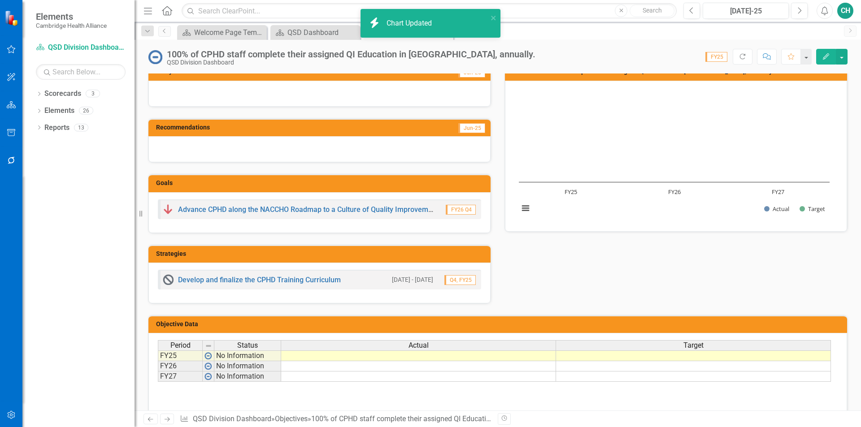
scroll to position [112, 0]
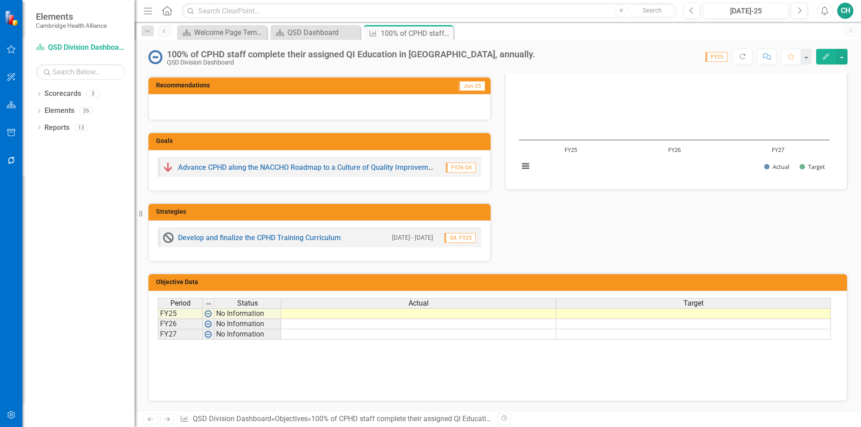
click at [502, 315] on td at bounding box center [418, 313] width 275 height 11
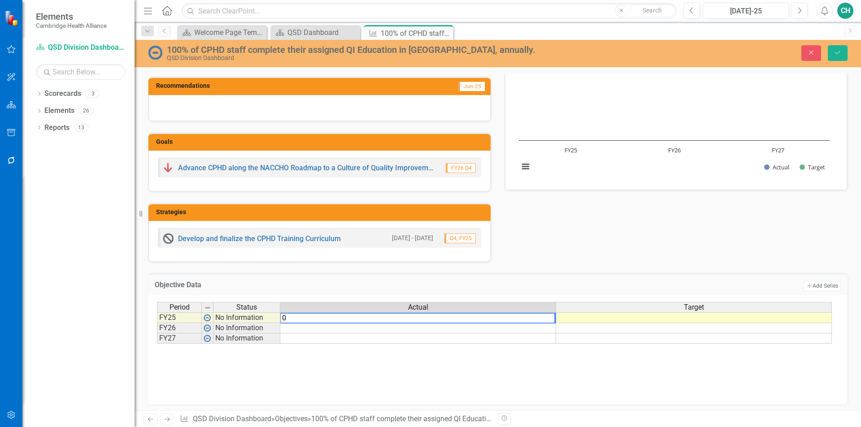
type textarea "0"
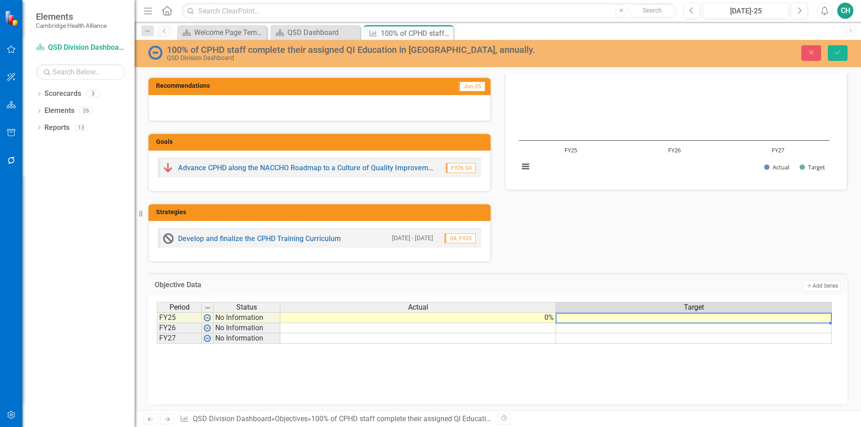
click at [647, 319] on td at bounding box center [694, 317] width 276 height 11
type textarea "0"
click at [613, 258] on div "Analysis Jun-25 Recommendations Jun-25 Goals Advance CPHD along the NACCHO Road…" at bounding box center [497, 136] width 713 height 253
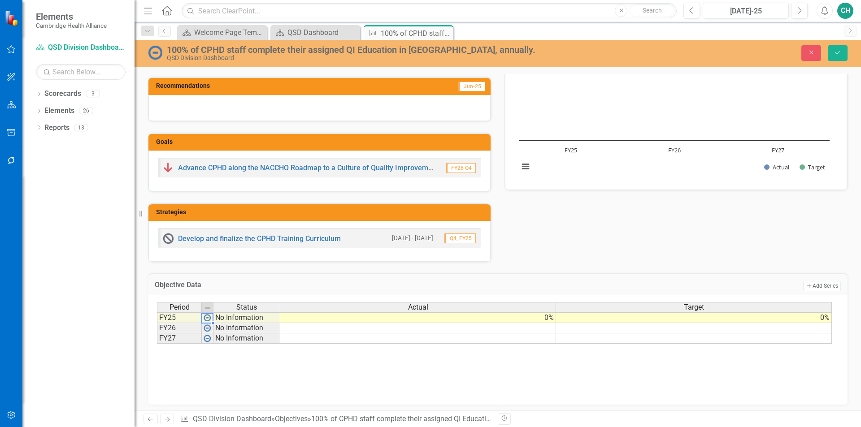
click at [208, 318] on img at bounding box center [206, 317] width 7 height 7
click at [210, 328] on img at bounding box center [206, 328] width 7 height 7
click at [207, 329] on img at bounding box center [206, 328] width 7 height 7
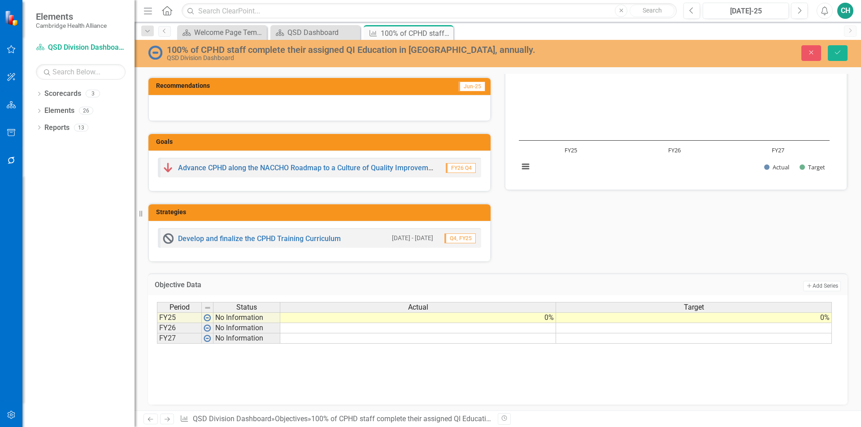
click at [368, 385] on div "Period Status Actual Target FY25 No Information 0% 0% FY26 No Information FY27 …" at bounding box center [497, 347] width 681 height 90
click at [841, 57] on button "Save" at bounding box center [837, 53] width 20 height 16
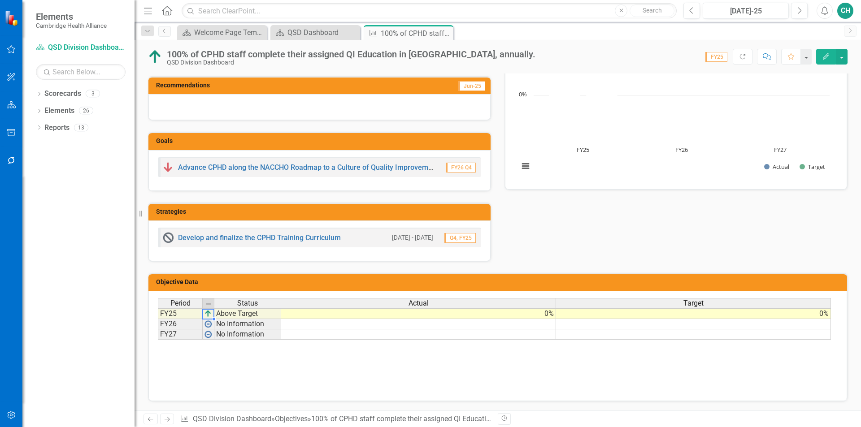
click at [207, 313] on img at bounding box center [207, 313] width 7 height 7
click at [187, 284] on h3 "Objective Data" at bounding box center [499, 282] width 686 height 7
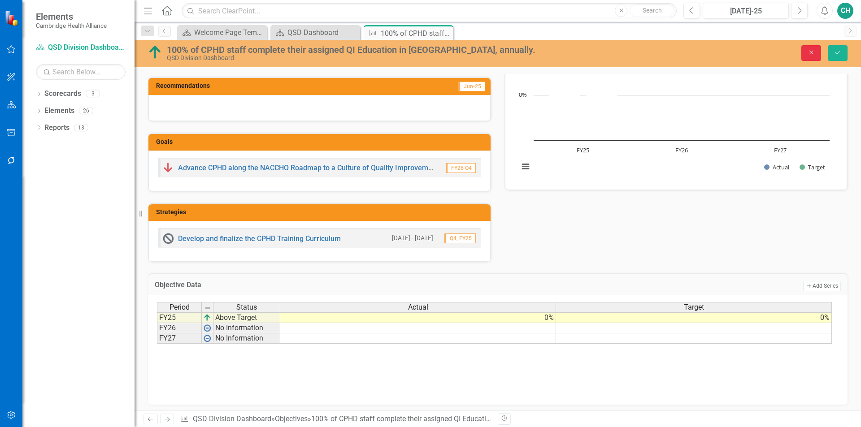
click at [810, 57] on button "Close" at bounding box center [811, 53] width 20 height 16
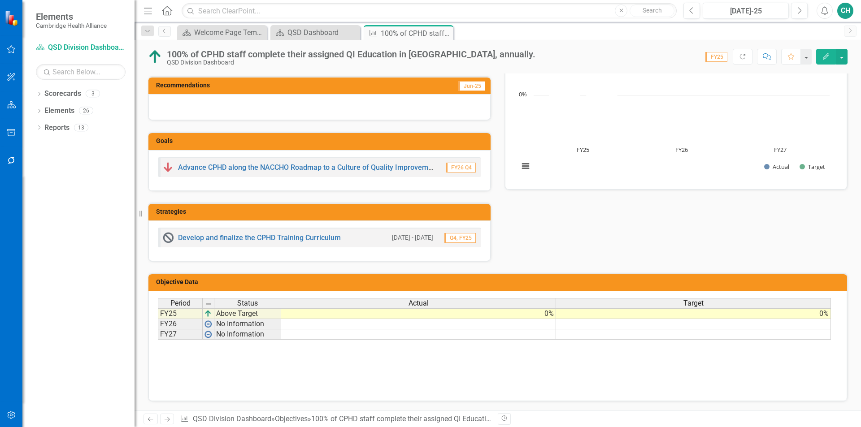
click at [829, 65] on div "100% of CPHD staff complete their assigned QI Education in [GEOGRAPHIC_DATA], a…" at bounding box center [497, 53] width 726 height 27
click at [828, 61] on button "Edit" at bounding box center [826, 57] width 20 height 16
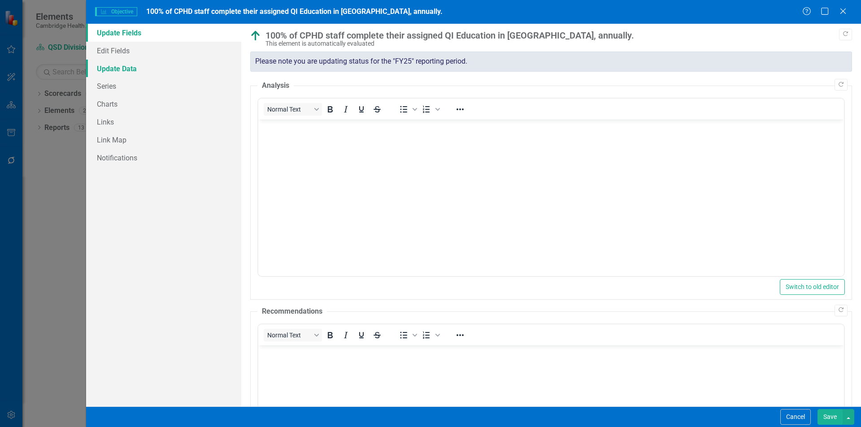
scroll to position [0, 0]
click at [140, 72] on link "Update Data" at bounding box center [163, 69] width 155 height 18
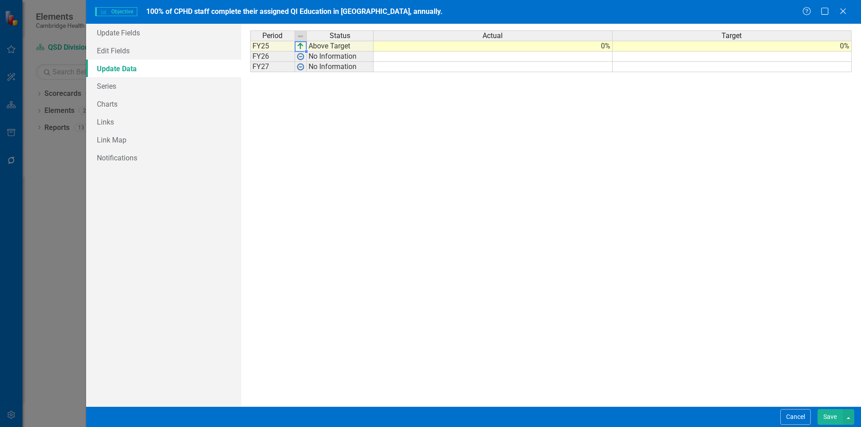
click at [298, 47] on img at bounding box center [300, 46] width 7 height 7
click at [597, 45] on td "0%" at bounding box center [492, 46] width 239 height 11
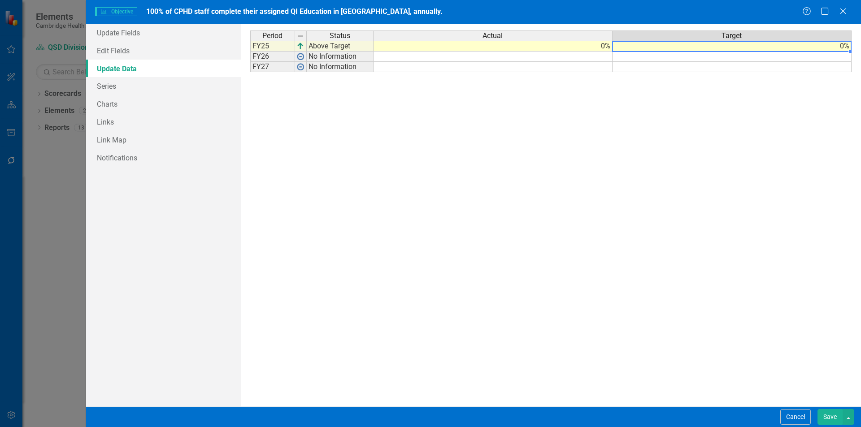
click at [699, 50] on td "0%" at bounding box center [731, 46] width 239 height 11
click at [596, 152] on div "Period Status Actual Target FY25 Above Target 0% 0% FY26 No Information FY27 No…" at bounding box center [551, 214] width 602 height 369
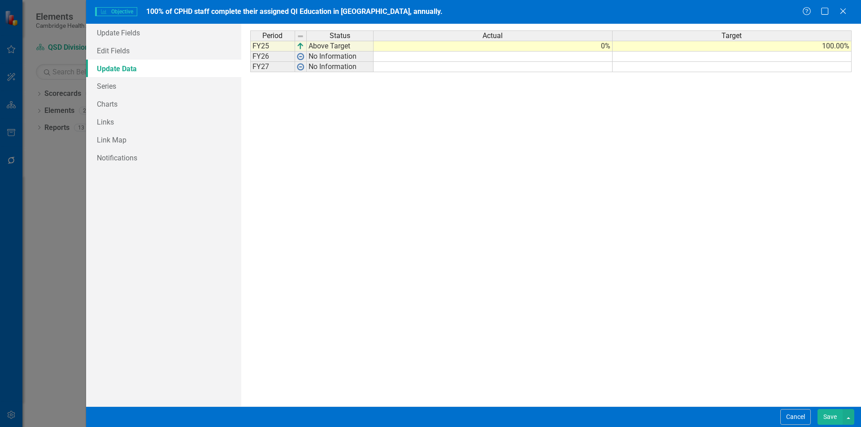
click at [333, 107] on div "Period Status FY25 Above Target FY26 No Information FY27 No Information" at bounding box center [312, 214] width 125 height 369
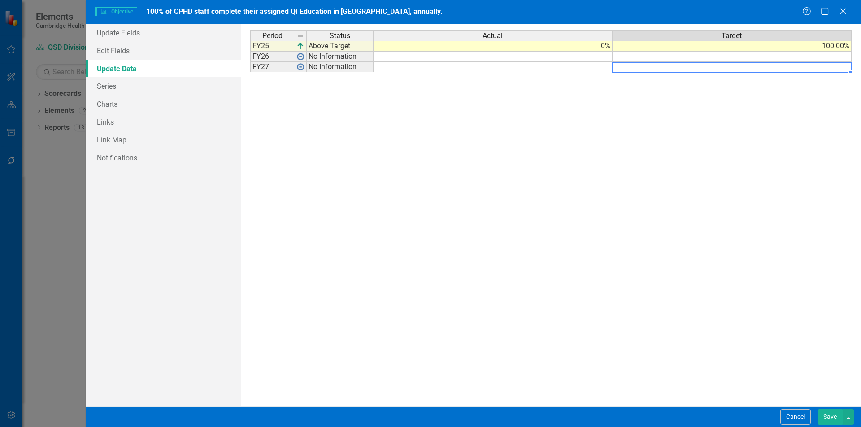
click at [642, 63] on td at bounding box center [731, 67] width 239 height 10
click at [648, 57] on td at bounding box center [731, 57] width 239 height 10
type textarea "100"
click at [250, 71] on div "Period Status Actual Target FY25 Above Target 0% 100.00% FY26 No Information FY…" at bounding box center [250, 51] width 0 height 42
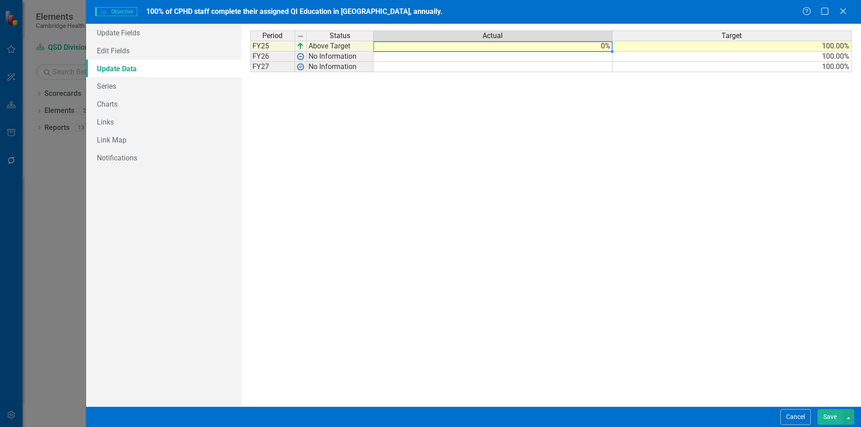
type textarea "0"
click at [571, 48] on td "0%" at bounding box center [492, 46] width 239 height 11
click at [636, 263] on div "Period Status Actual Target FY25 Above Target 100.00% FY26 No Information 100.0…" at bounding box center [551, 214] width 602 height 369
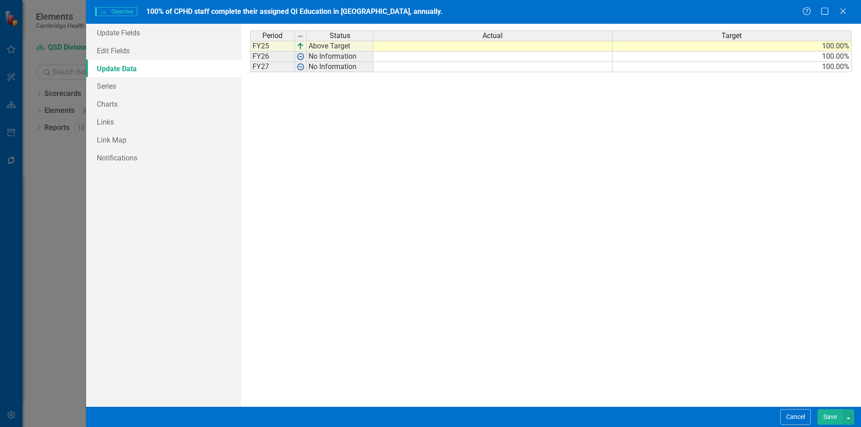
click at [835, 411] on button "Save" at bounding box center [829, 417] width 25 height 16
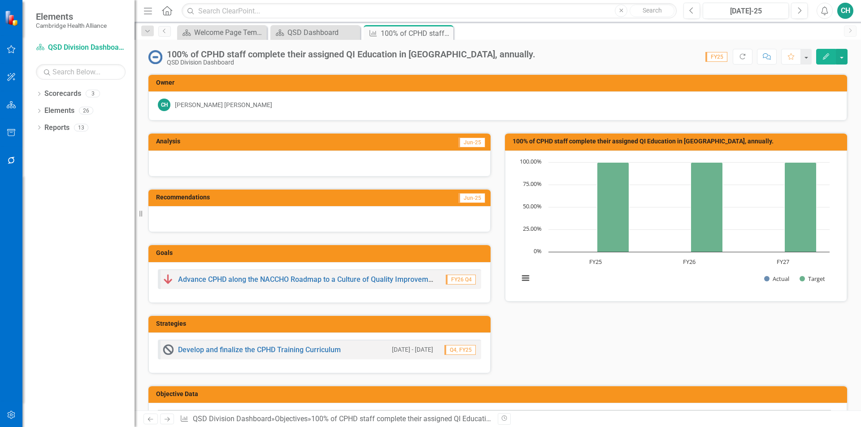
click at [830, 56] on button "Edit" at bounding box center [826, 57] width 20 height 16
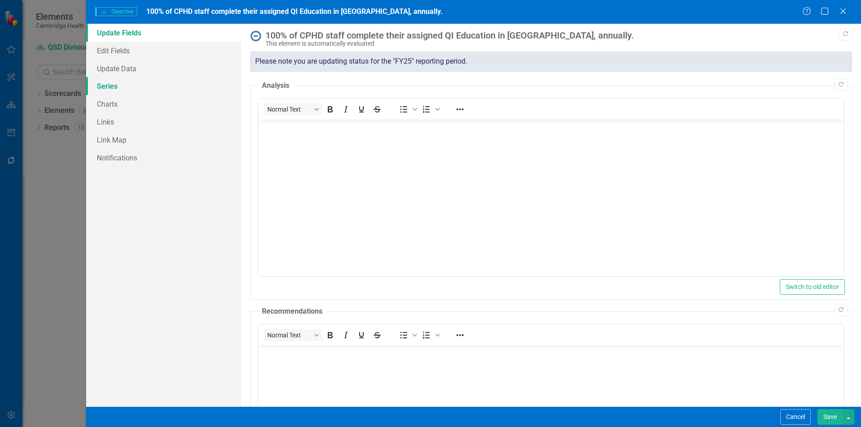
click at [118, 81] on link "Series" at bounding box center [163, 86] width 155 height 18
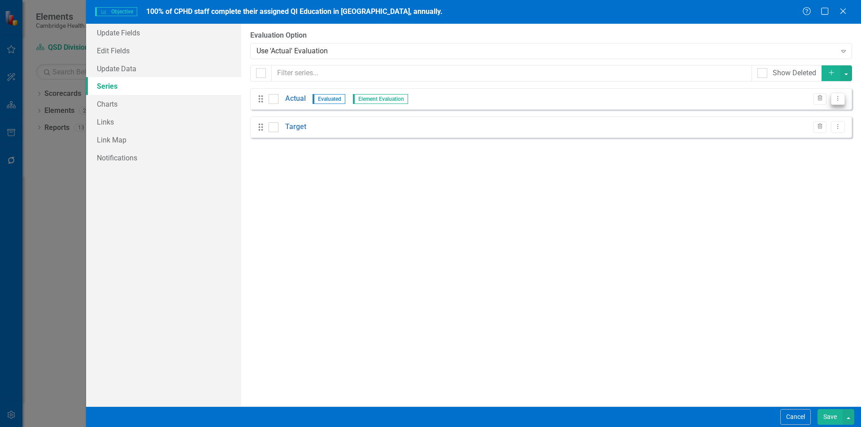
click at [833, 102] on button "Dropdown Menu" at bounding box center [838, 99] width 14 height 12
click at [792, 110] on link "Edit Edit Measure Series" at bounding box center [793, 113] width 102 height 17
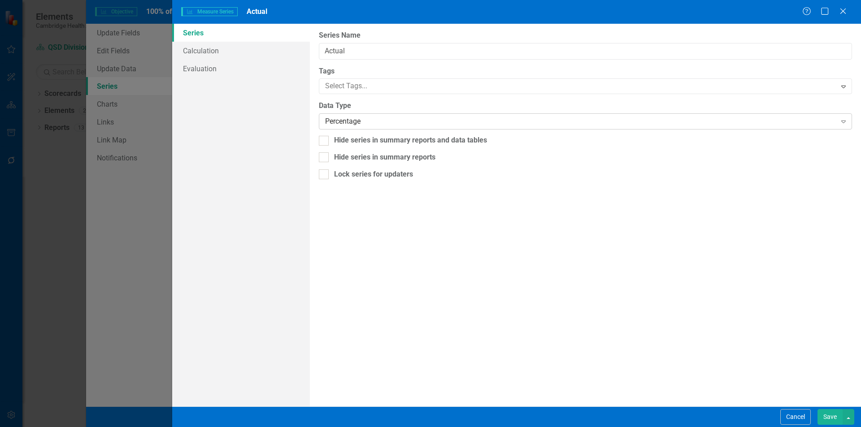
click at [364, 116] on div "Percentage Expand" at bounding box center [585, 121] width 533 height 16
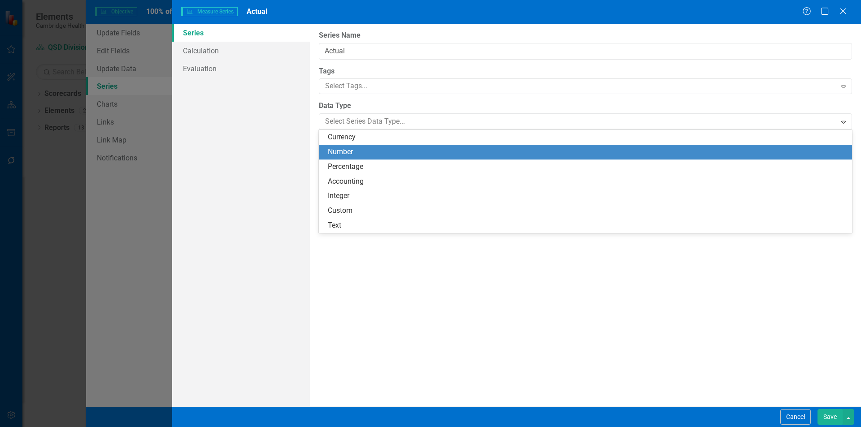
click at [357, 147] on div "Number" at bounding box center [587, 152] width 519 height 10
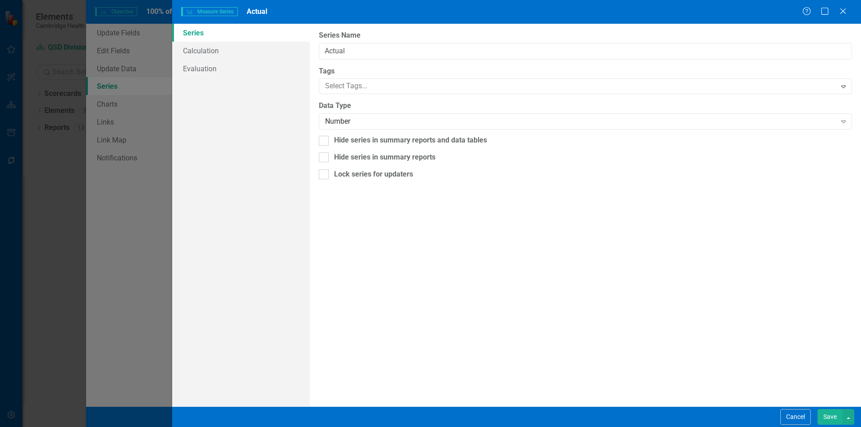
click at [826, 418] on button "Save" at bounding box center [829, 417] width 25 height 16
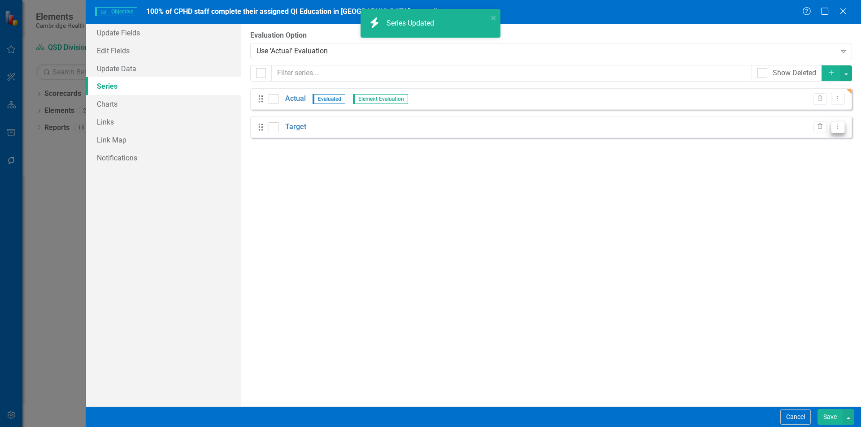
click at [832, 130] on button "Dropdown Menu" at bounding box center [838, 127] width 14 height 12
click at [781, 143] on link "Edit Edit Measure Series" at bounding box center [793, 142] width 102 height 17
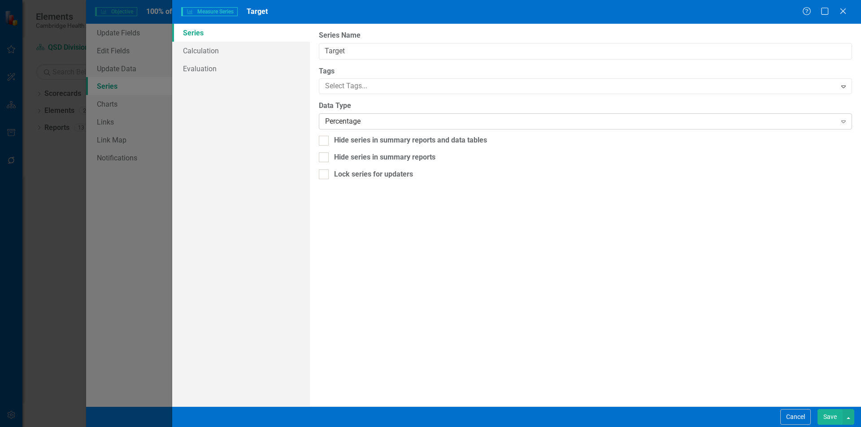
click at [385, 126] on div "Percentage" at bounding box center [580, 122] width 511 height 10
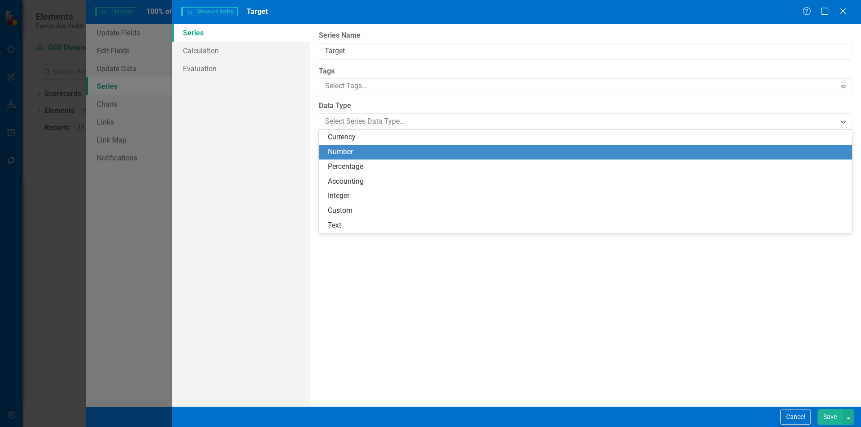
click at [363, 153] on div "Number" at bounding box center [587, 152] width 519 height 10
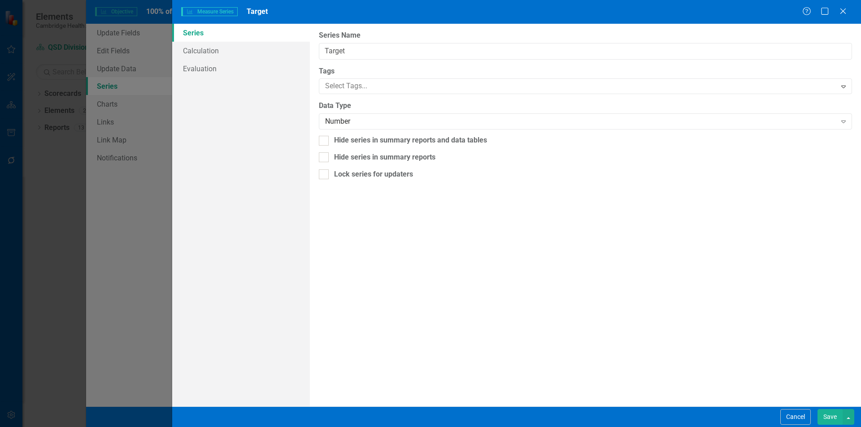
click at [833, 415] on button "Save" at bounding box center [829, 417] width 25 height 16
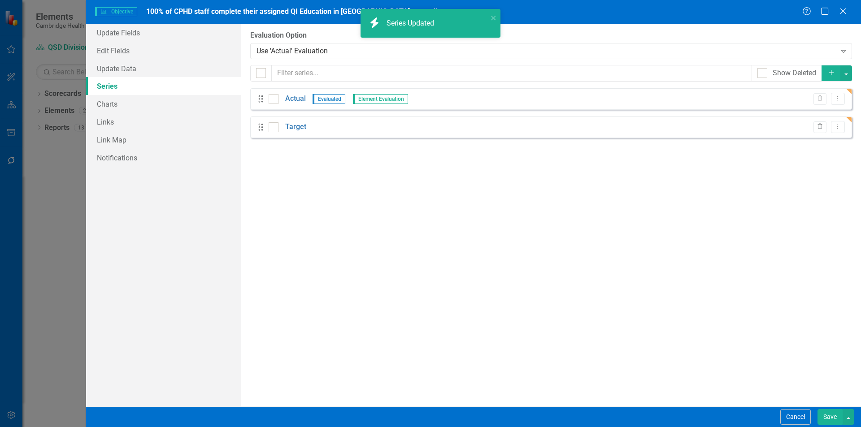
click at [827, 417] on button "Save" at bounding box center [829, 417] width 25 height 16
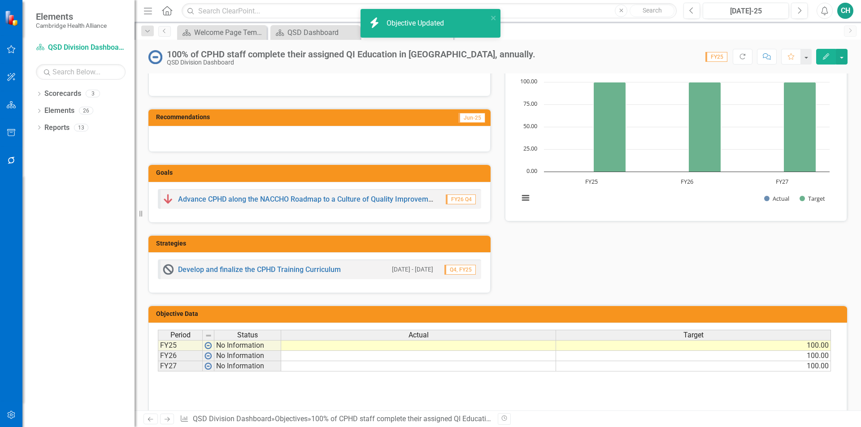
scroll to position [112, 0]
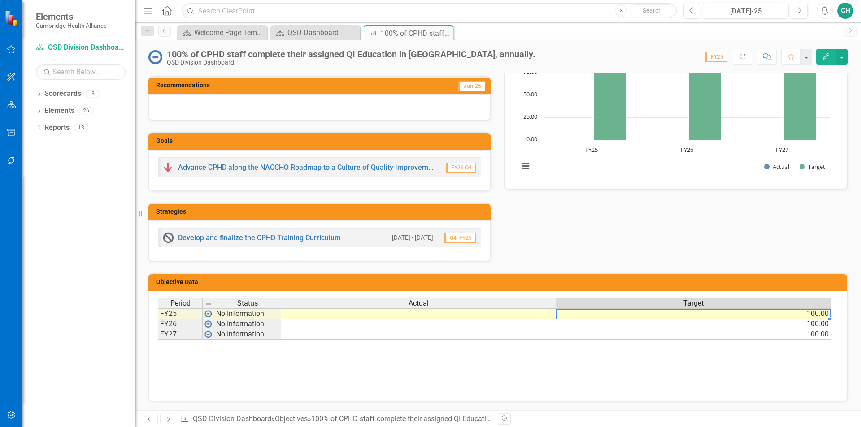
click at [673, 315] on td "100.00" at bounding box center [693, 313] width 275 height 11
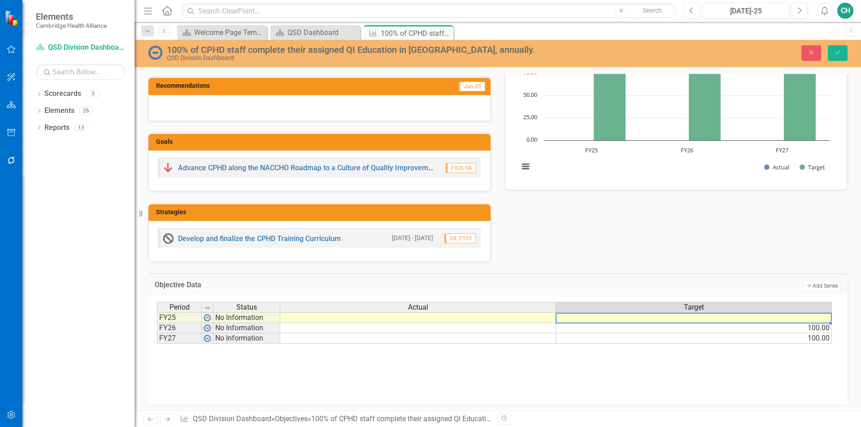
click at [670, 331] on td "100.00" at bounding box center [694, 328] width 276 height 10
click at [673, 337] on td "100.00" at bounding box center [694, 338] width 276 height 10
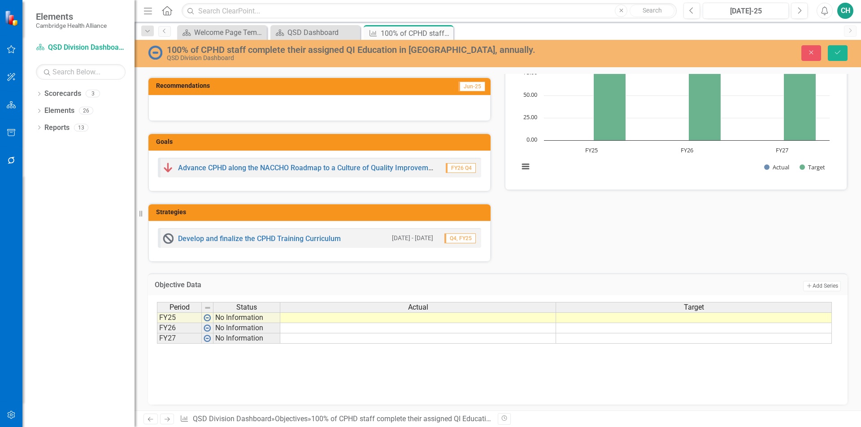
click at [665, 255] on div "Analysis Jun-25 Recommendations Jun-25 Goals Advance CPHD along the NACCHO Road…" at bounding box center [497, 136] width 713 height 253
click at [840, 48] on button "Save" at bounding box center [837, 53] width 20 height 16
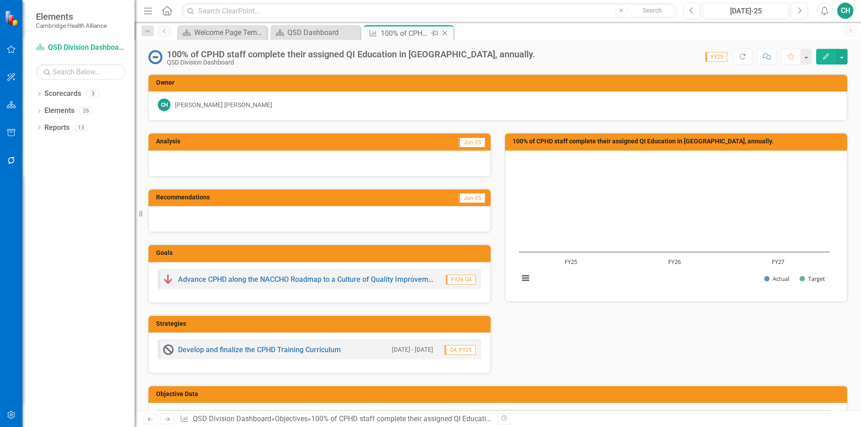
click at [444, 33] on icon "Close" at bounding box center [444, 33] width 9 height 7
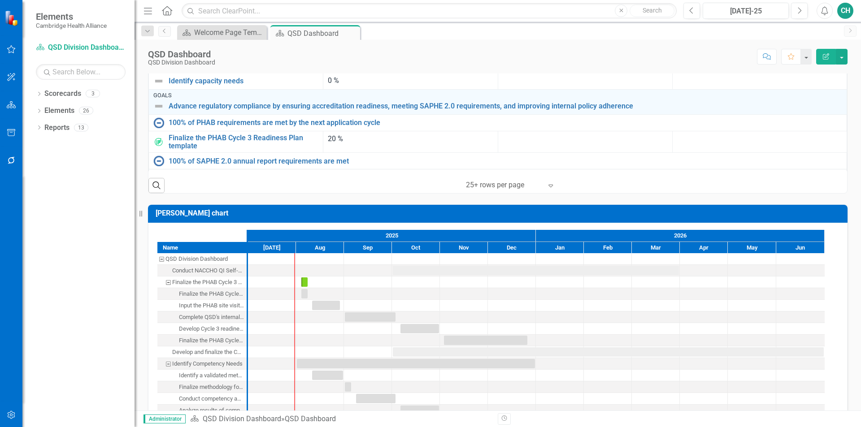
scroll to position [583, 0]
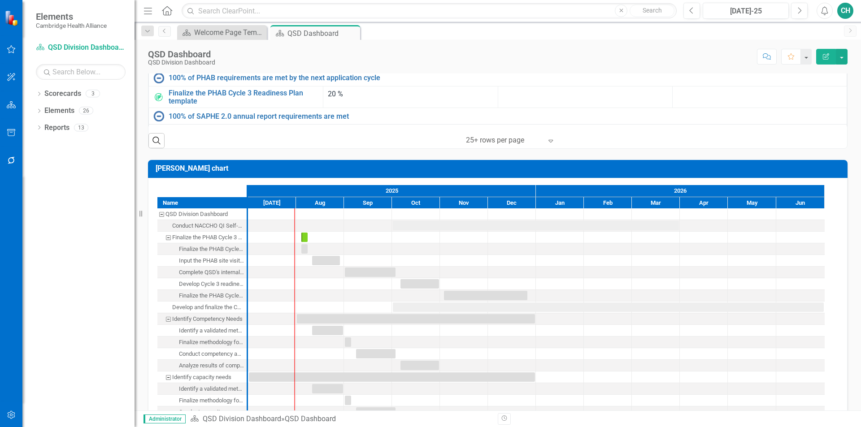
click at [481, 144] on div at bounding box center [504, 140] width 76 height 12
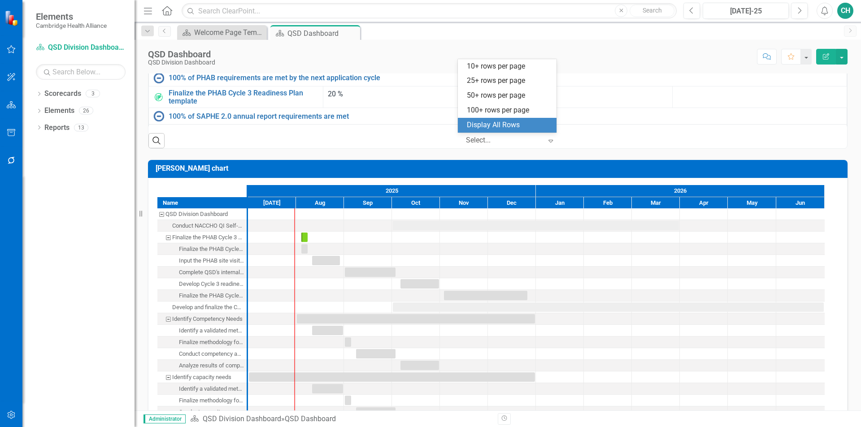
click at [514, 119] on div "Display All Rows" at bounding box center [507, 125] width 99 height 15
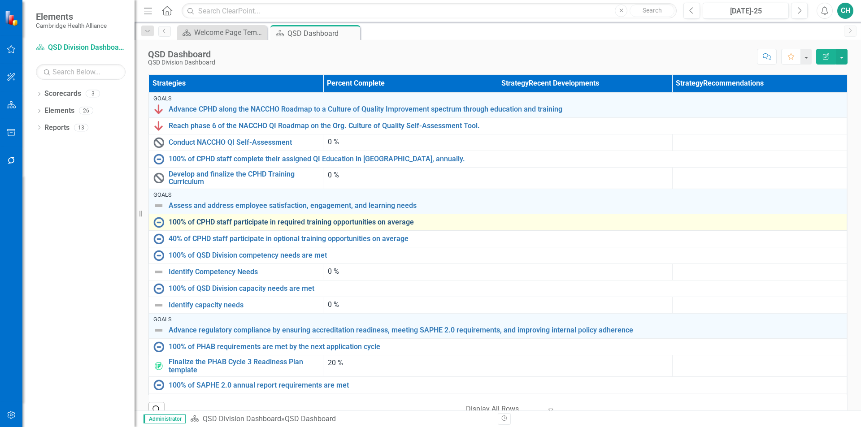
scroll to position [269, 0]
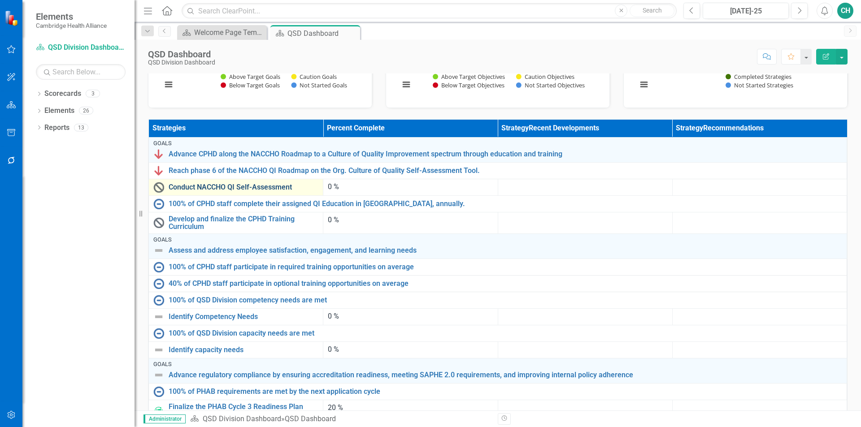
click at [253, 189] on link "Conduct NACCHO QI Self-Assessment" at bounding box center [244, 187] width 150 height 8
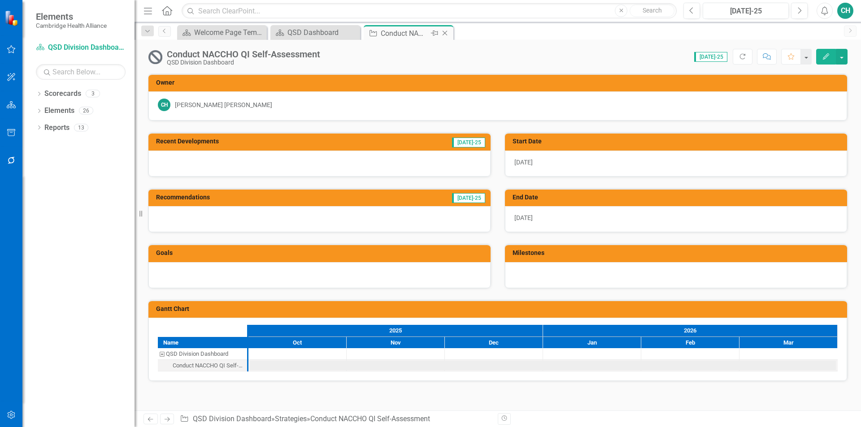
click at [446, 35] on icon "Close" at bounding box center [444, 33] width 9 height 7
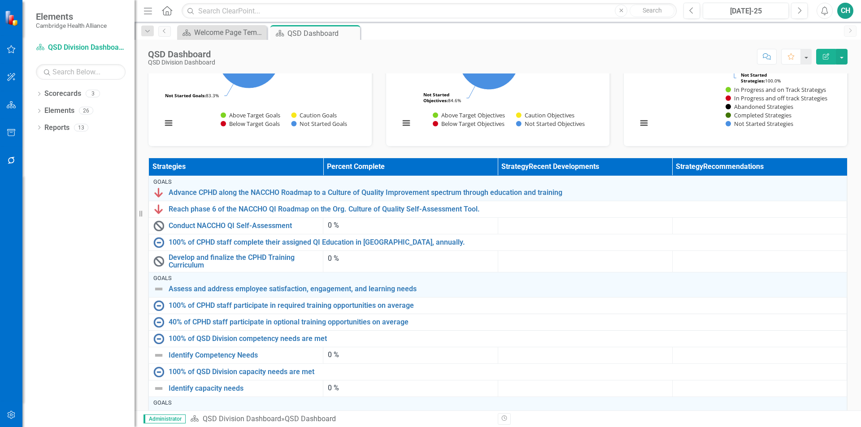
scroll to position [134, 0]
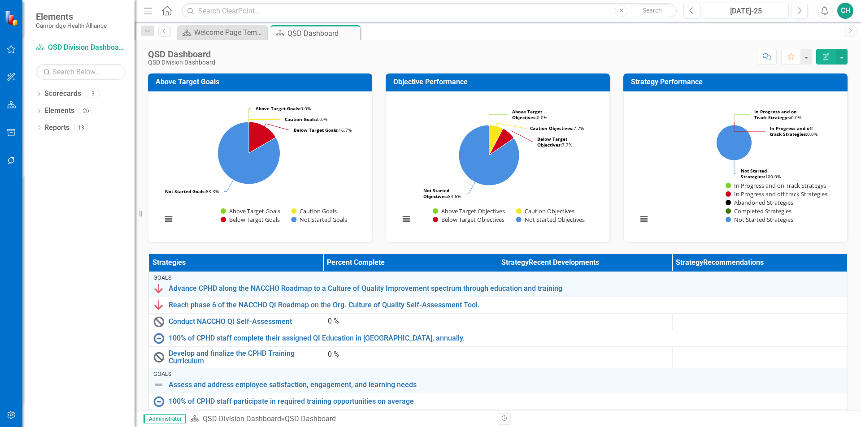
click at [820, 54] on button "Edit Report" at bounding box center [826, 57] width 20 height 16
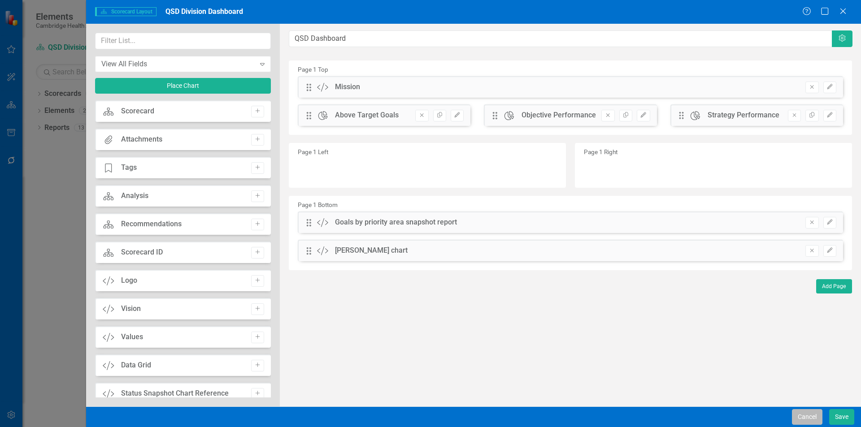
click at [803, 420] on button "Cancel" at bounding box center [807, 417] width 30 height 16
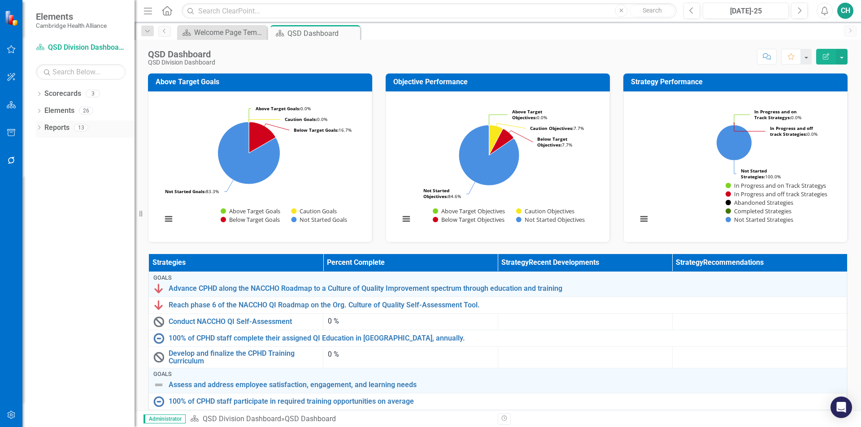
click at [39, 126] on icon "Dropdown" at bounding box center [39, 128] width 6 height 5
click at [44, 188] on div "Dropdown Objective Objectives 4" at bounding box center [87, 193] width 95 height 17
click at [66, 194] on link "Objective Objectives" at bounding box center [71, 192] width 46 height 10
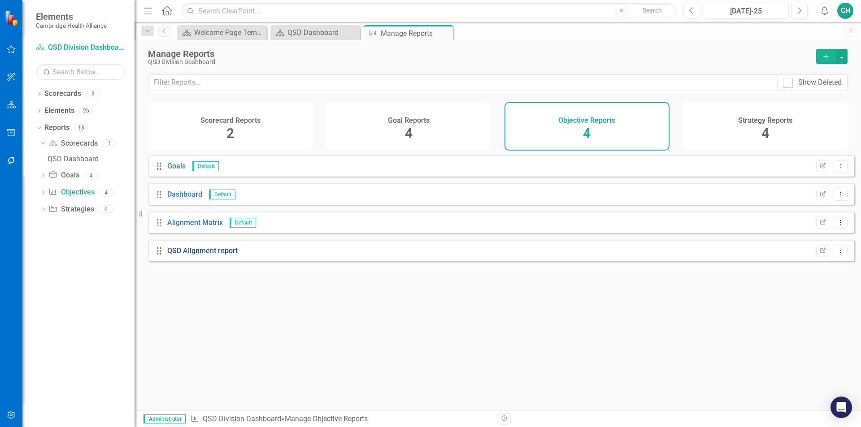
click at [210, 255] on link "QSD Alignment report" at bounding box center [202, 251] width 70 height 9
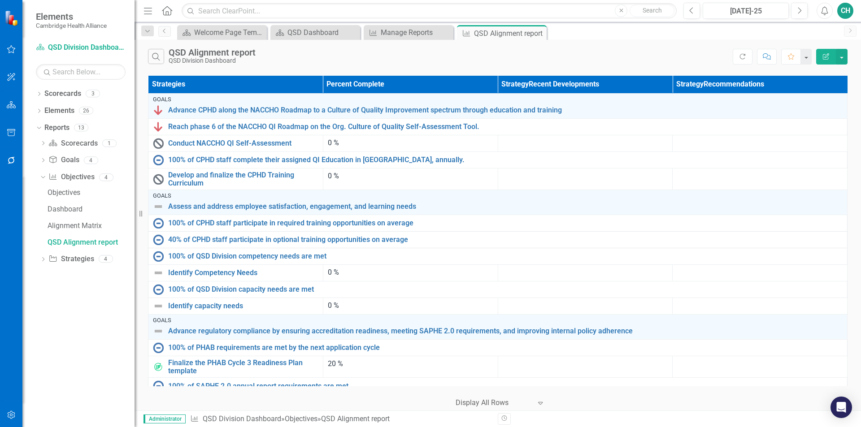
click at [821, 61] on button "Edit Report" at bounding box center [826, 57] width 20 height 16
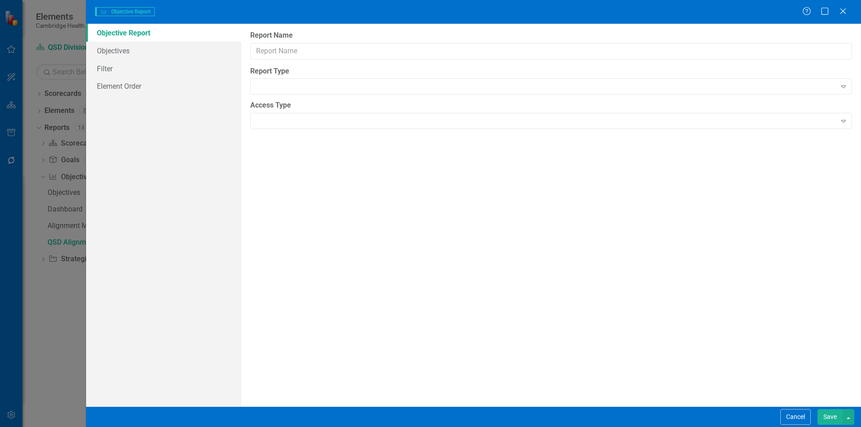
type input "QSD Alignment report"
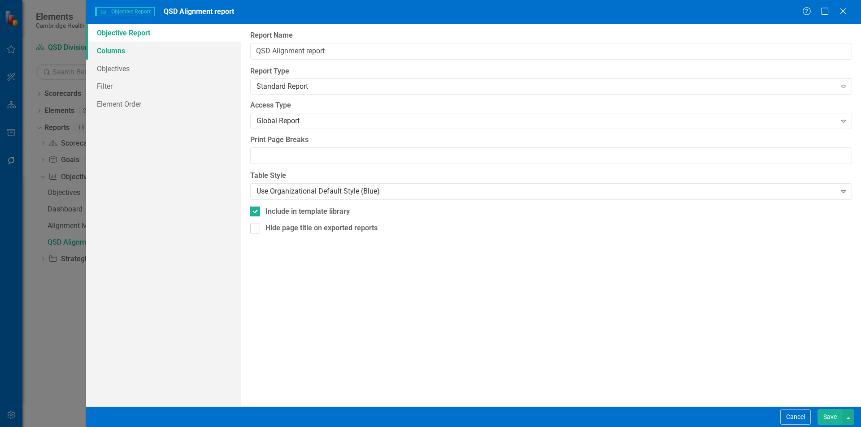
click at [137, 52] on link "Columns" at bounding box center [163, 51] width 155 height 18
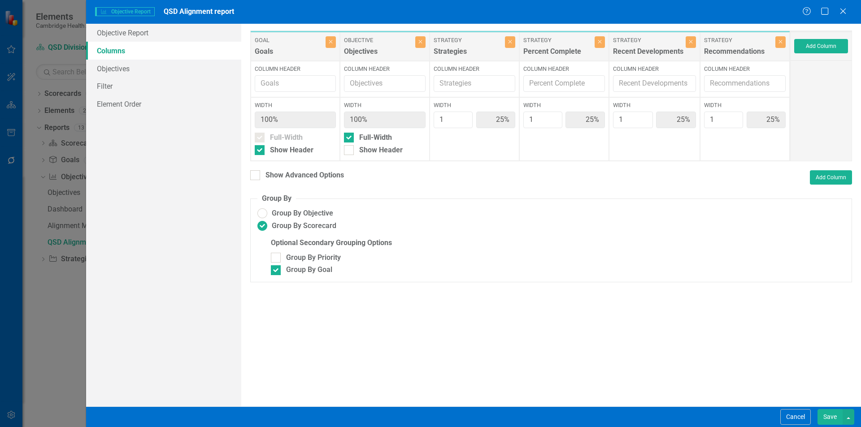
drag, startPoint x: 137, startPoint y: 52, endPoint x: 394, endPoint y: 172, distance: 283.9
click at [394, 172] on div "Show Advanced Options Add Column" at bounding box center [551, 177] width 602 height 14
click at [351, 139] on div at bounding box center [349, 138] width 10 height 10
click at [350, 139] on input "Full-Width" at bounding box center [347, 136] width 6 height 6
checkbox input "false"
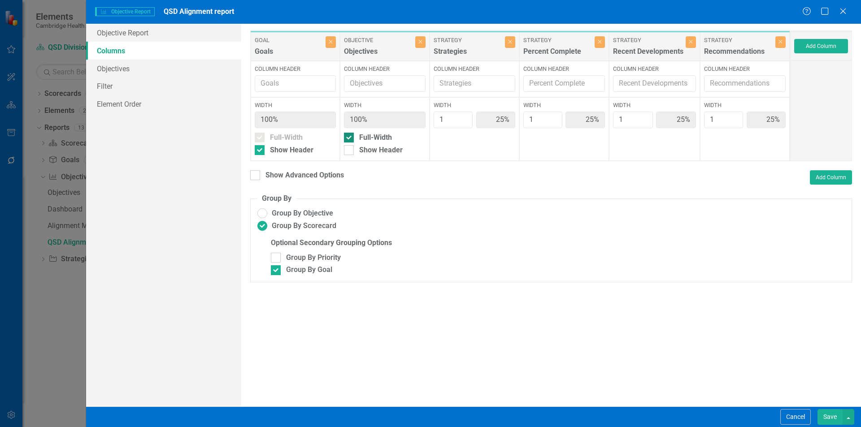
type input "20%"
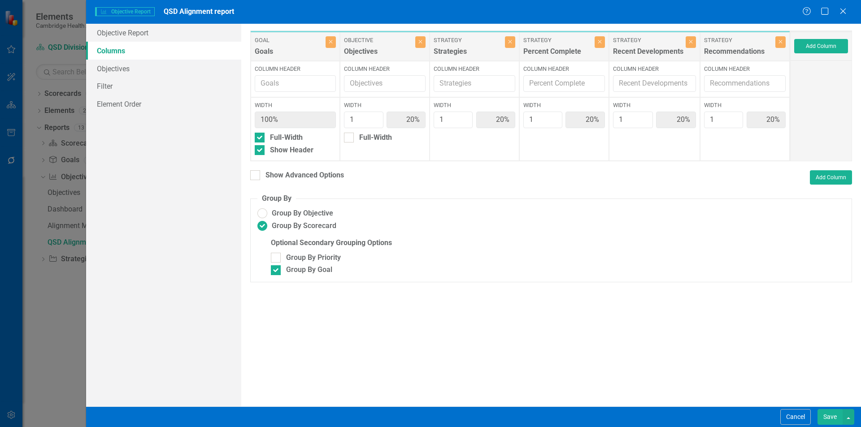
click at [830, 414] on button "Save" at bounding box center [829, 417] width 25 height 16
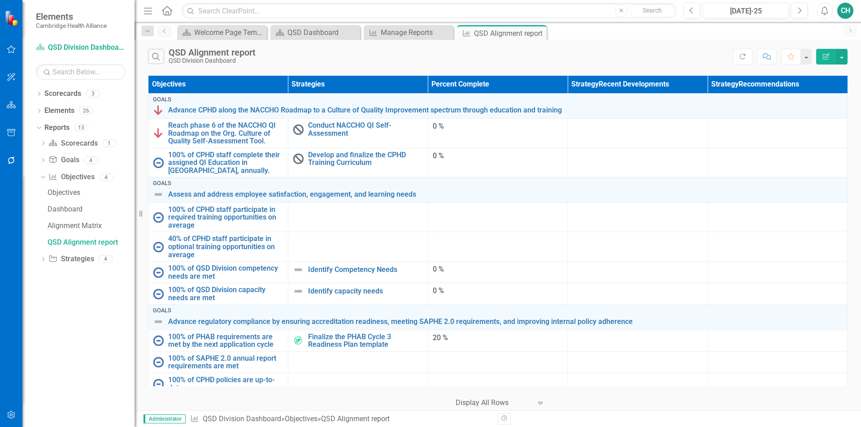
click at [823, 56] on icon "Edit Report" at bounding box center [826, 56] width 8 height 6
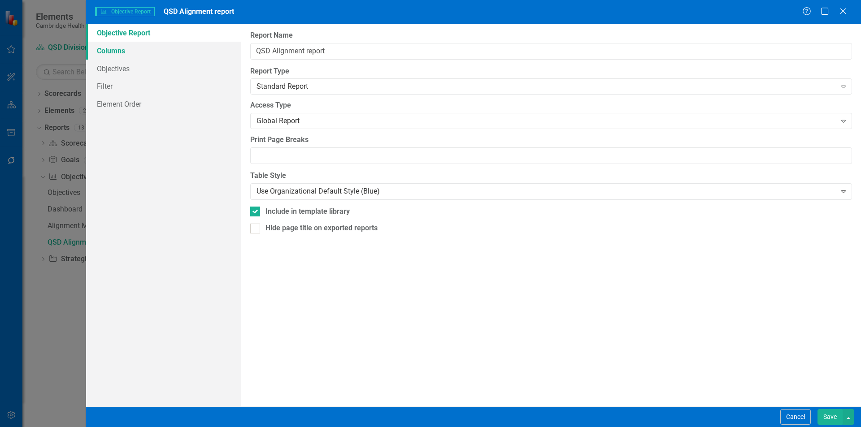
click at [151, 52] on link "Columns" at bounding box center [163, 51] width 155 height 18
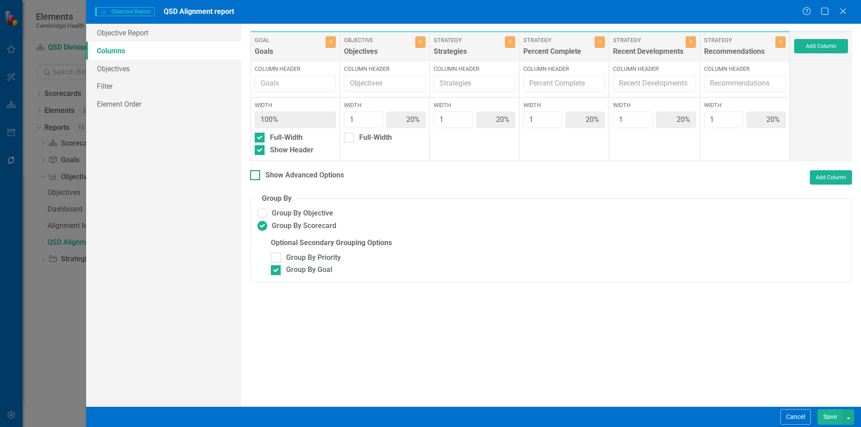
click at [255, 174] on input "Show Advanced Options" at bounding box center [253, 173] width 6 height 6
checkbox input "true"
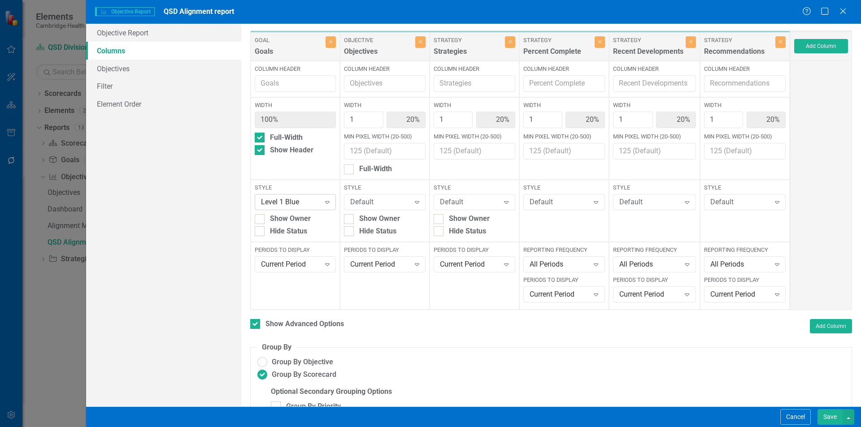
click at [311, 205] on div "Level 1 Blue" at bounding box center [290, 202] width 59 height 10
click at [397, 296] on div "Periods to Display Current Period Expand" at bounding box center [385, 276] width 90 height 68
click at [400, 203] on div "Default" at bounding box center [379, 202] width 59 height 10
click at [384, 245] on div "Level 2 Grey" at bounding box center [384, 247] width 66 height 10
click at [494, 198] on div "Default" at bounding box center [469, 202] width 59 height 10
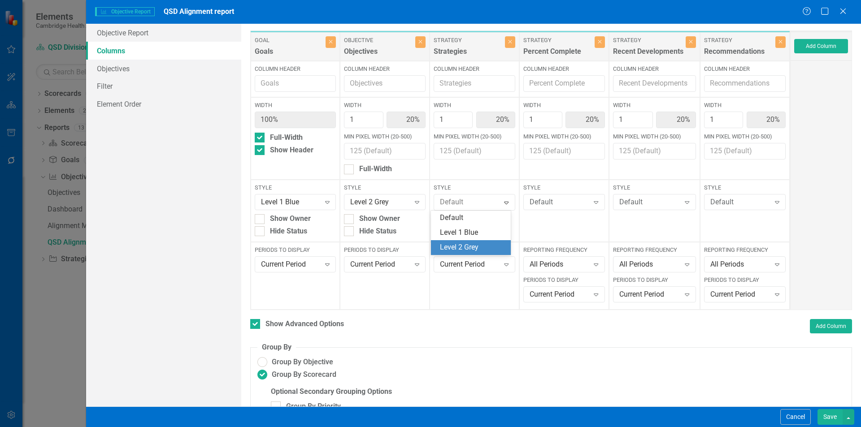
click at [468, 243] on div "Level 2 Grey" at bounding box center [473, 247] width 66 height 10
click at [545, 202] on div "Default" at bounding box center [559, 202] width 60 height 10
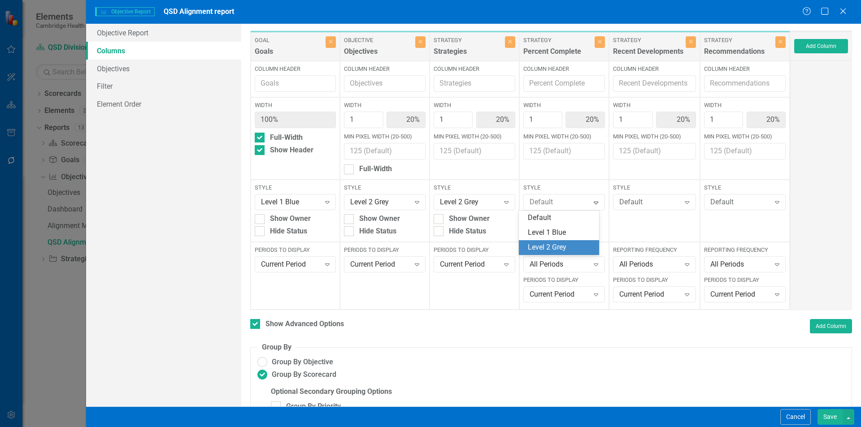
click at [542, 251] on div "Level 2 Grey" at bounding box center [561, 247] width 66 height 10
click at [631, 202] on div "Default" at bounding box center [649, 202] width 61 height 10
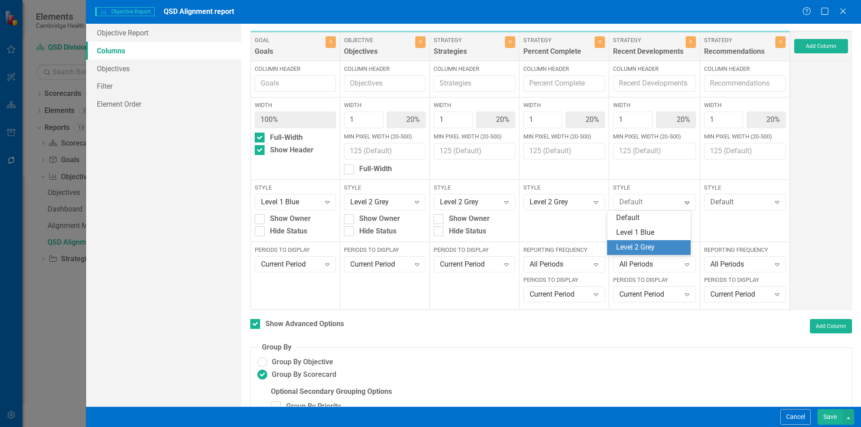
click at [635, 251] on div "Level 2 Grey" at bounding box center [650, 247] width 69 height 10
click at [737, 199] on div "Default" at bounding box center [740, 202] width 60 height 10
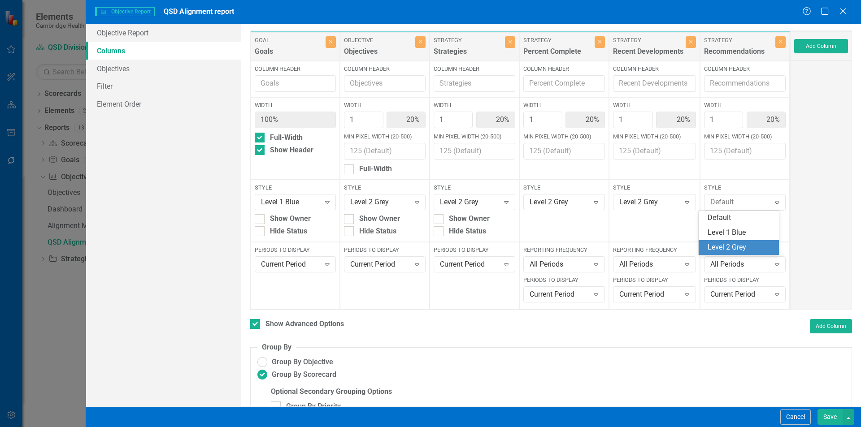
click at [730, 246] on div "Level 2 Grey" at bounding box center [740, 247] width 66 height 10
click at [831, 412] on button "Save" at bounding box center [829, 417] width 25 height 16
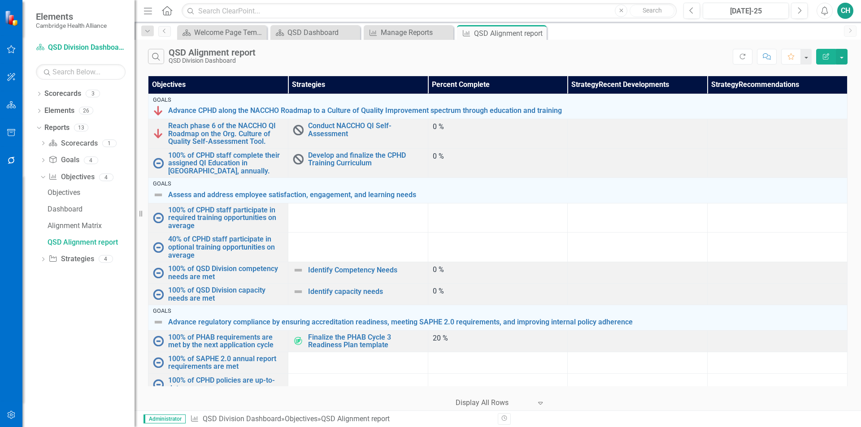
click at [824, 60] on button "Edit Report" at bounding box center [826, 57] width 20 height 16
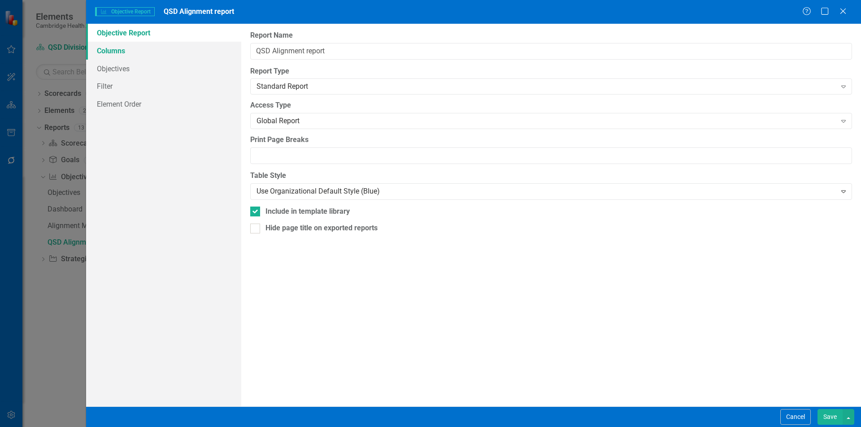
click at [140, 50] on link "Columns" at bounding box center [163, 51] width 155 height 18
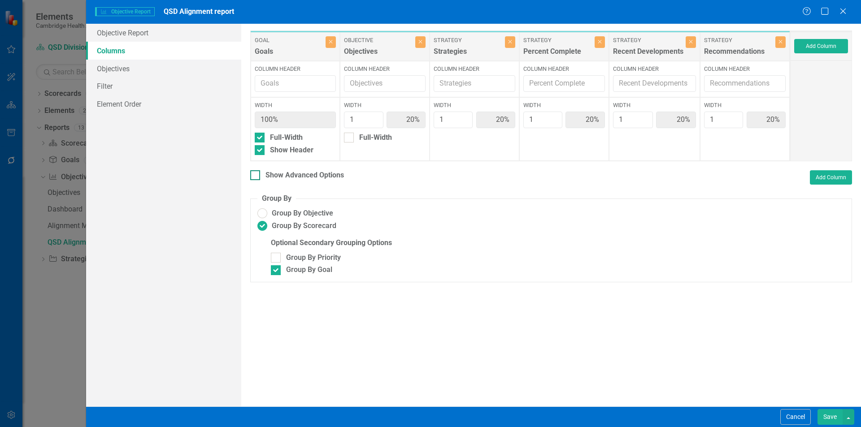
click at [262, 173] on div "Show Advanced Options" at bounding box center [297, 175] width 94 height 10
click at [256, 173] on input "Show Advanced Options" at bounding box center [253, 173] width 6 height 6
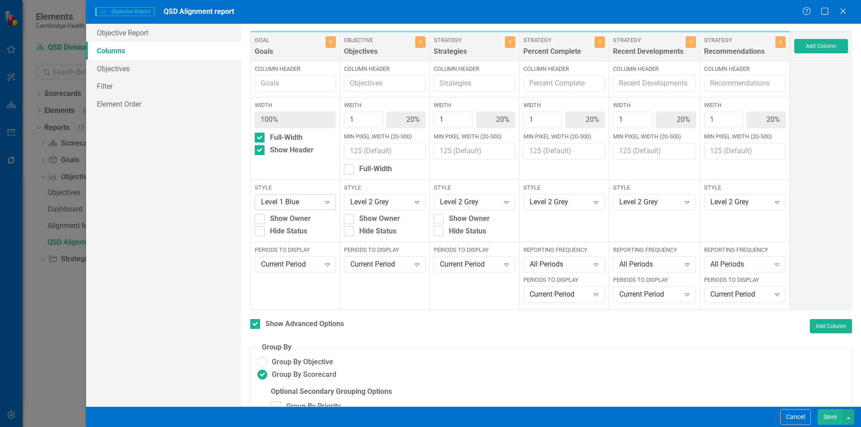
click at [291, 199] on div "Level 1 Blue" at bounding box center [290, 202] width 59 height 10
click at [296, 245] on div "Level 2 Grey" at bounding box center [297, 247] width 66 height 10
click at [392, 205] on div "Level 2 Grey" at bounding box center [379, 202] width 59 height 10
click at [382, 229] on div "Level 1 Blue" at bounding box center [384, 233] width 66 height 10
click at [485, 200] on div "Level 2 Grey" at bounding box center [469, 202] width 59 height 10
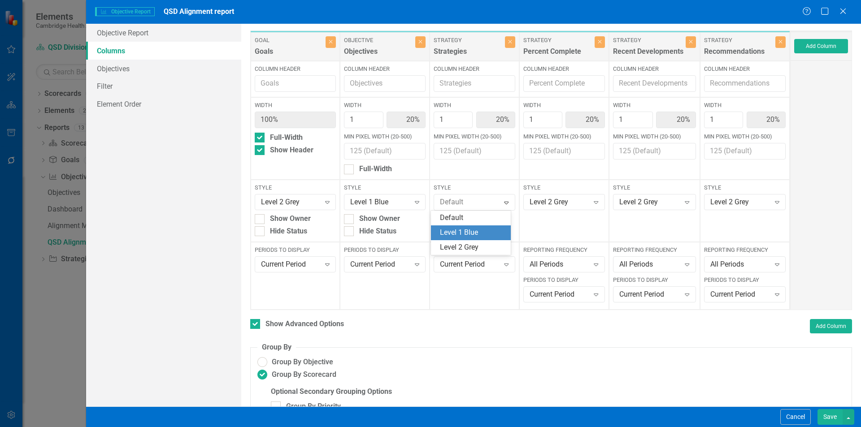
click at [473, 228] on div "Level 1 Blue" at bounding box center [473, 233] width 66 height 10
click at [555, 203] on div "Level 2 Grey" at bounding box center [559, 202] width 60 height 10
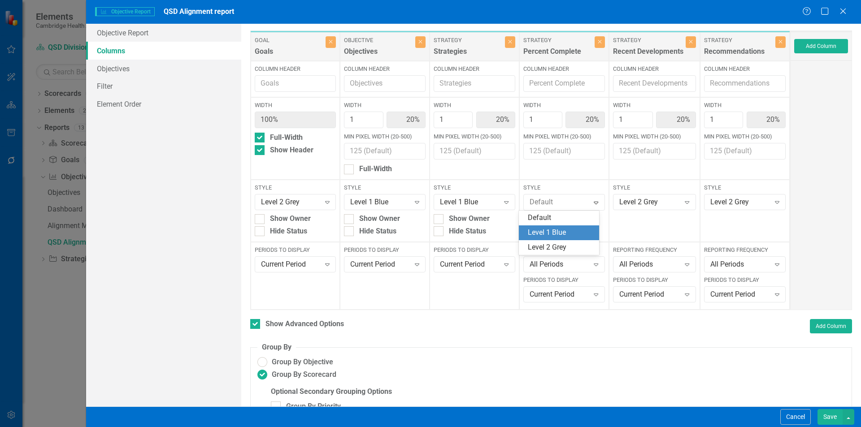
click at [544, 232] on div "Level 1 Blue" at bounding box center [561, 233] width 66 height 10
click at [632, 203] on div "Level 2 Grey" at bounding box center [649, 202] width 61 height 10
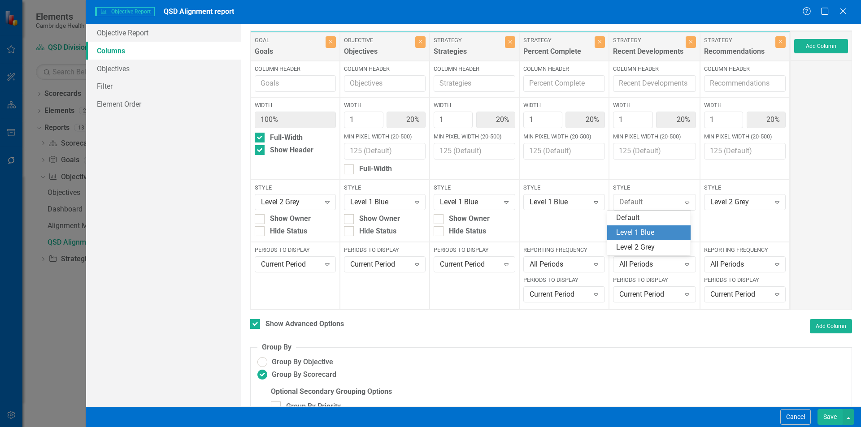
click at [634, 233] on div "Level 1 Blue" at bounding box center [650, 233] width 69 height 10
click at [717, 203] on div "Level 2 Grey" at bounding box center [740, 202] width 60 height 10
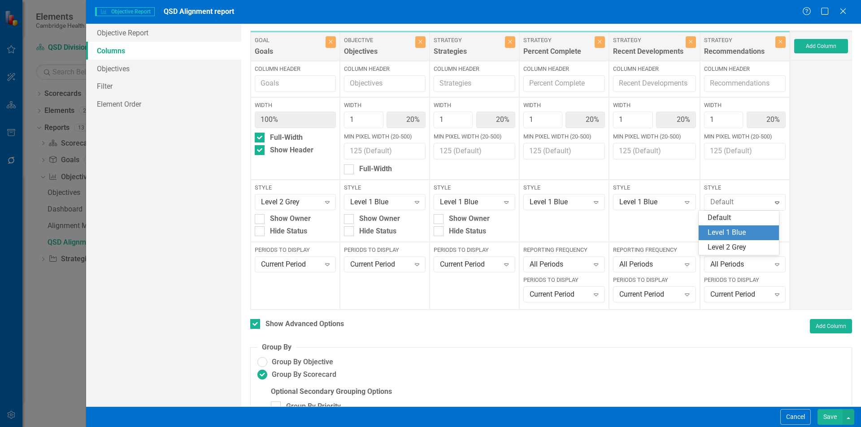
click at [728, 233] on div "Level 1 Blue" at bounding box center [740, 233] width 66 height 10
click at [829, 419] on button "Save" at bounding box center [829, 417] width 25 height 16
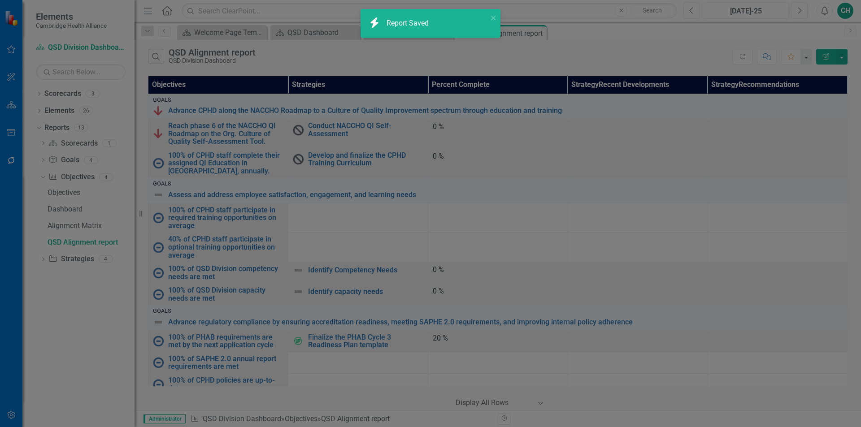
checkbox input "false"
radio input "false"
checkbox input "false"
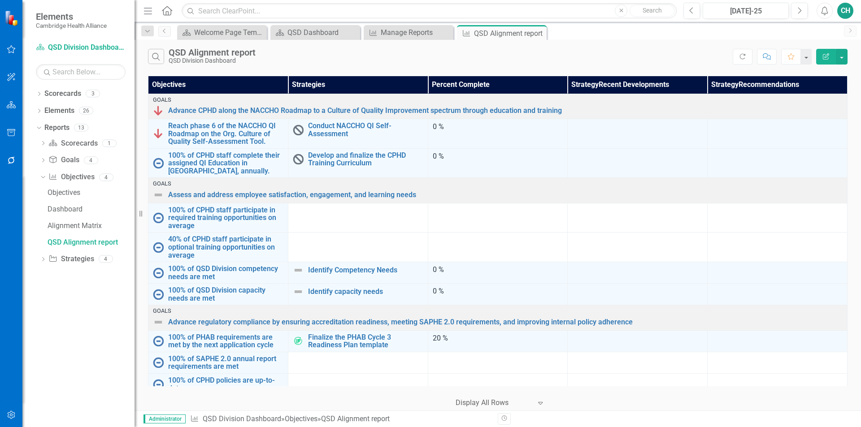
click at [11, 416] on icon "button" at bounding box center [11, 414] width 9 height 7
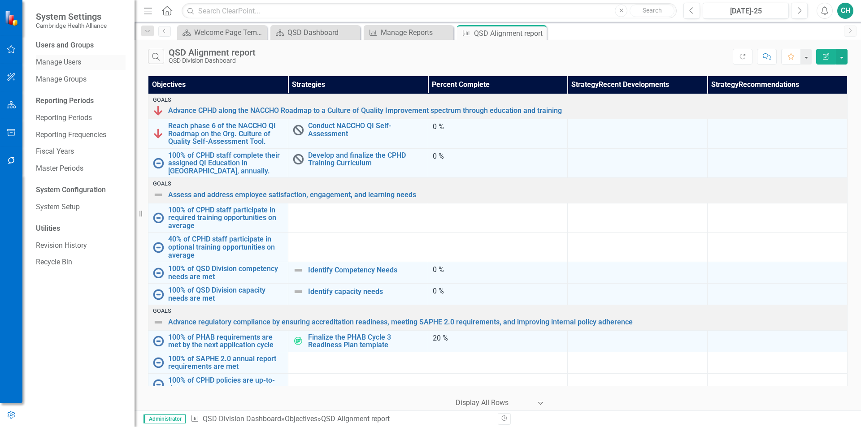
click at [61, 61] on link "Manage Users" at bounding box center [81, 62] width 90 height 10
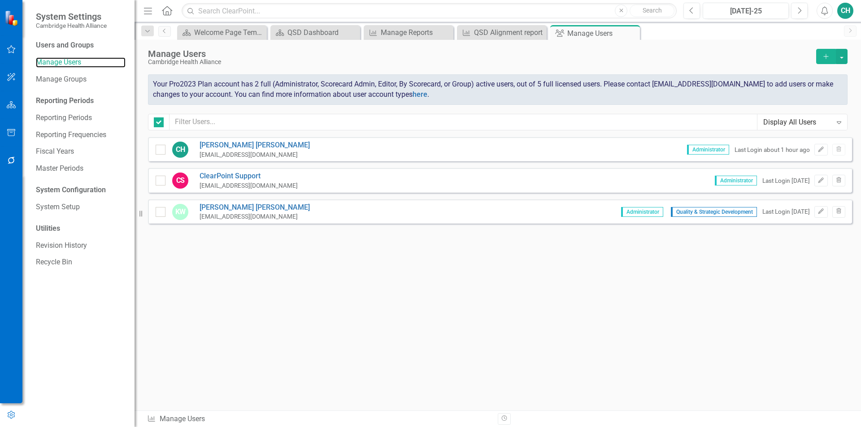
checkbox input "false"
click at [829, 54] on icon "Add" at bounding box center [826, 56] width 8 height 6
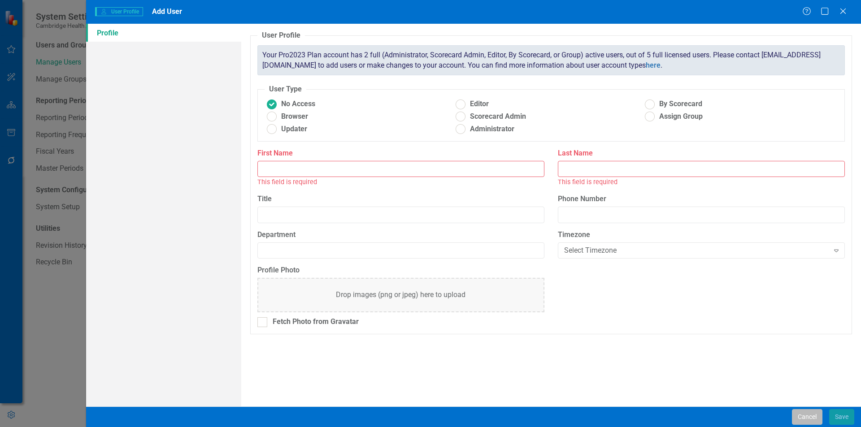
click at [809, 423] on button "Cancel" at bounding box center [807, 417] width 30 height 16
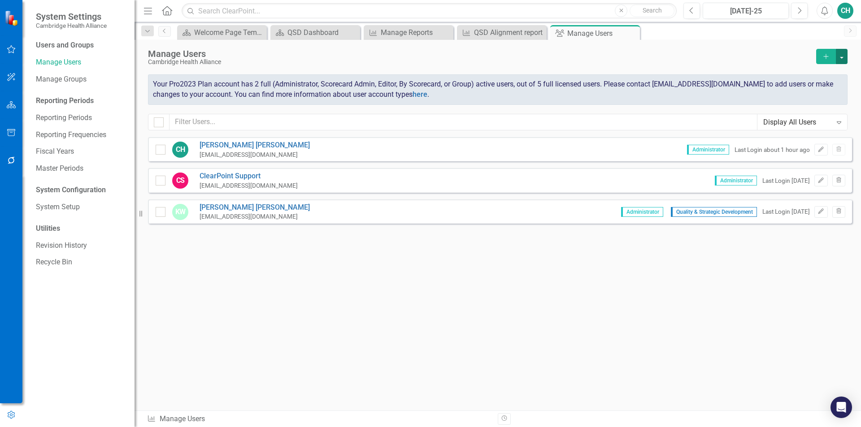
click at [843, 56] on button "button" at bounding box center [842, 56] width 12 height 15
click at [803, 89] on link "Add Multiple Add Multiple Users" at bounding box center [805, 89] width 83 height 17
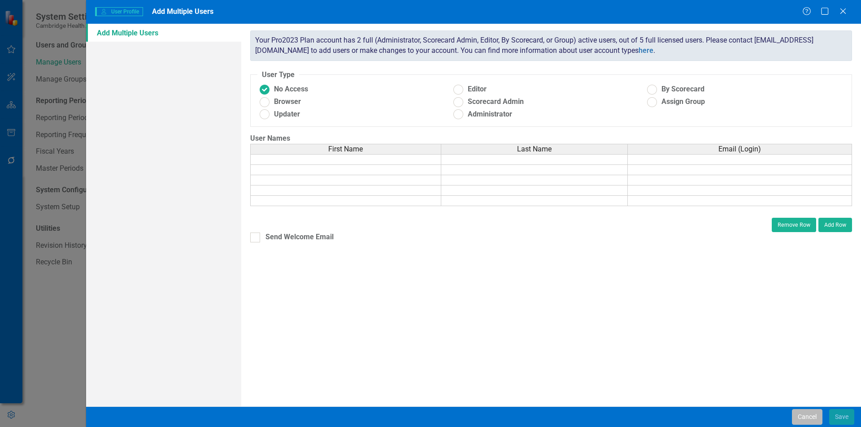
click at [804, 411] on button "Cancel" at bounding box center [807, 417] width 30 height 16
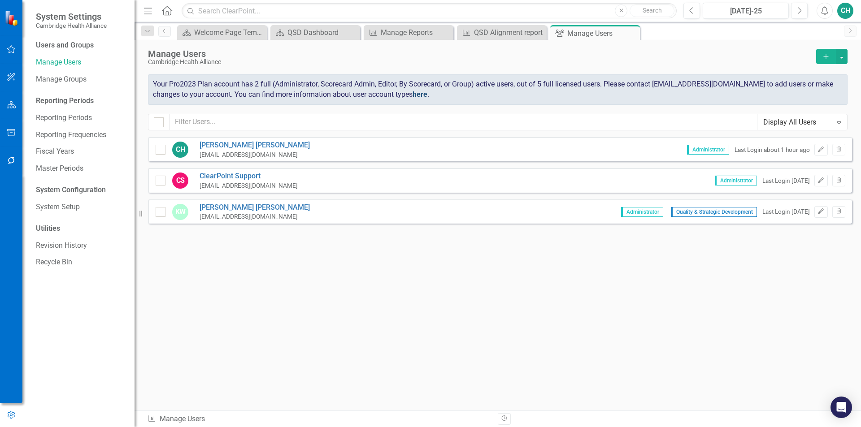
click at [420, 98] on link "here" at bounding box center [419, 94] width 15 height 9
